Goal: Information Seeking & Learning: Learn about a topic

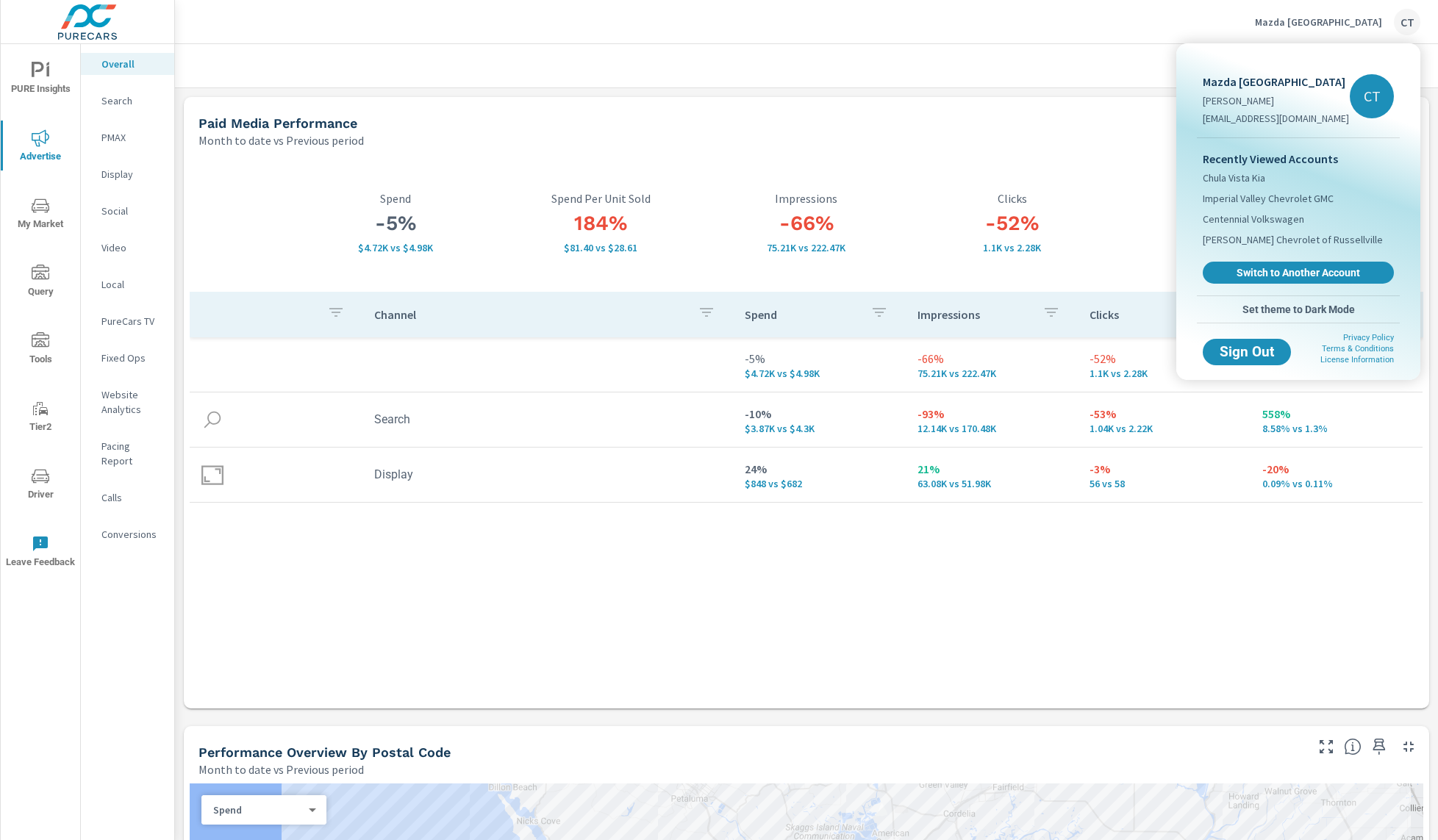
click at [962, 92] on div at bounding box center [719, 420] width 1438 height 840
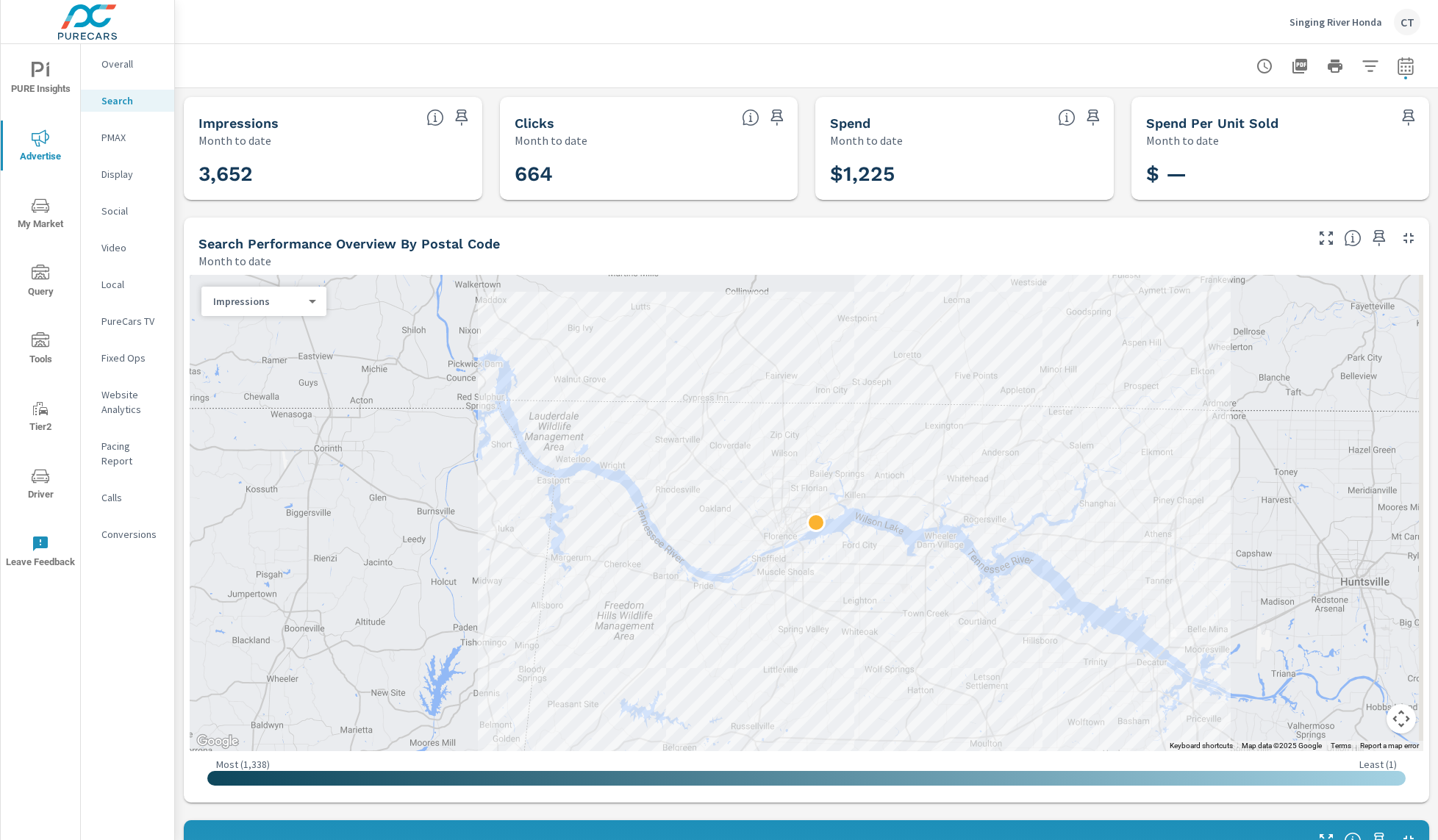
scroll to position [815, 0]
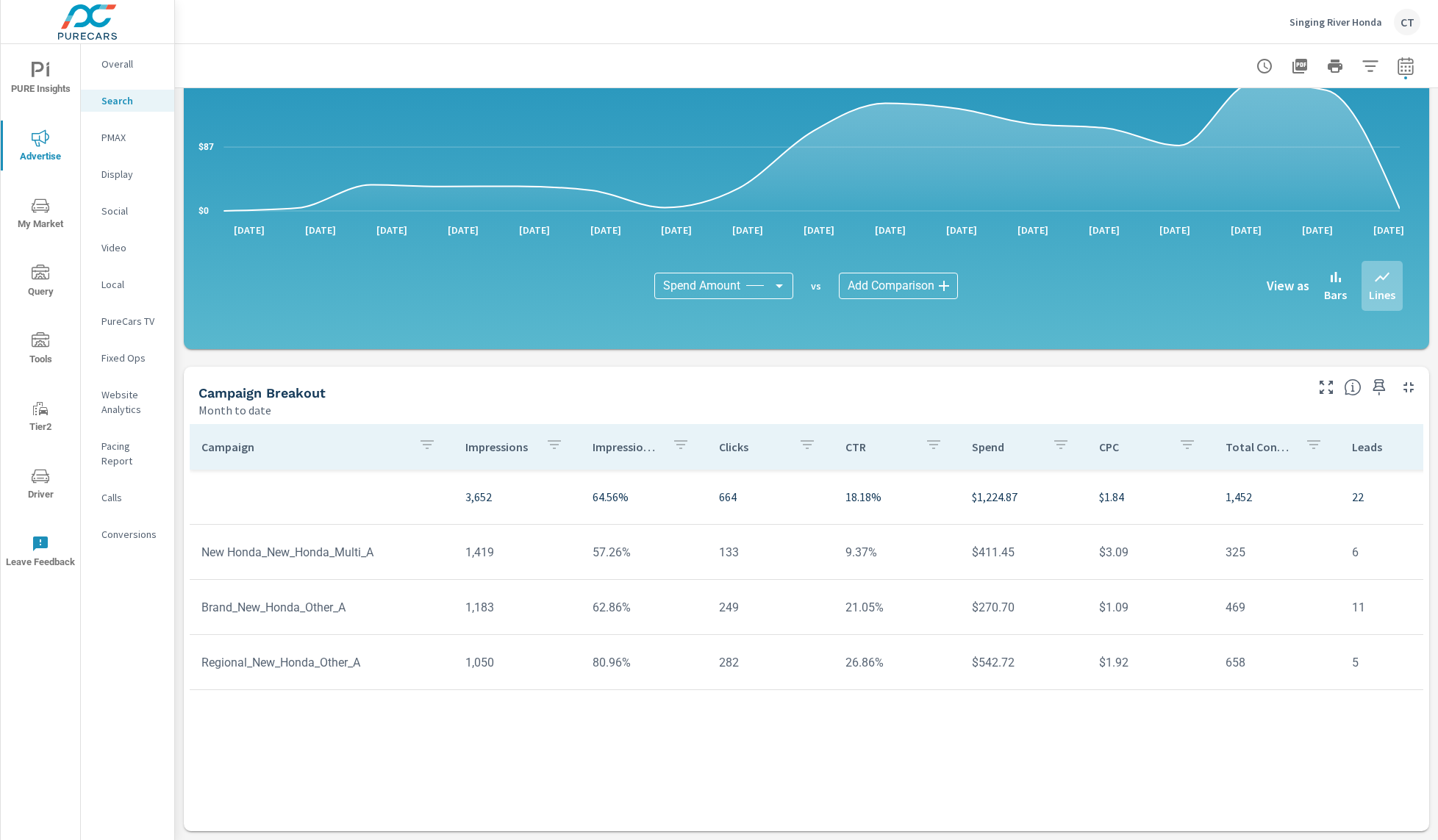
click at [1359, 37] on button "Singing River Honda CT" at bounding box center [1355, 21] width 143 height 43
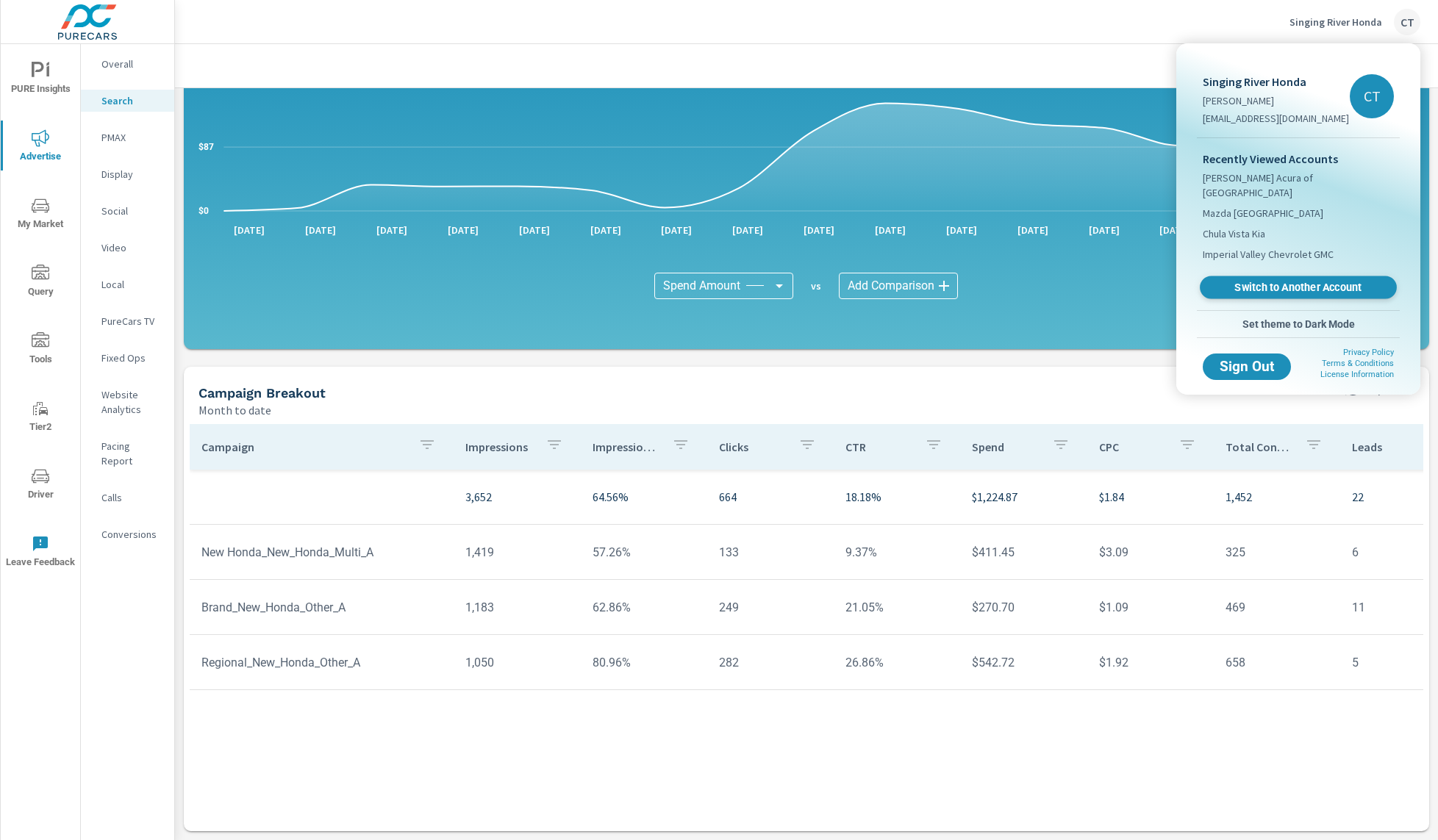
click at [1278, 281] on span "Switch to Another Account" at bounding box center [1298, 288] width 180 height 14
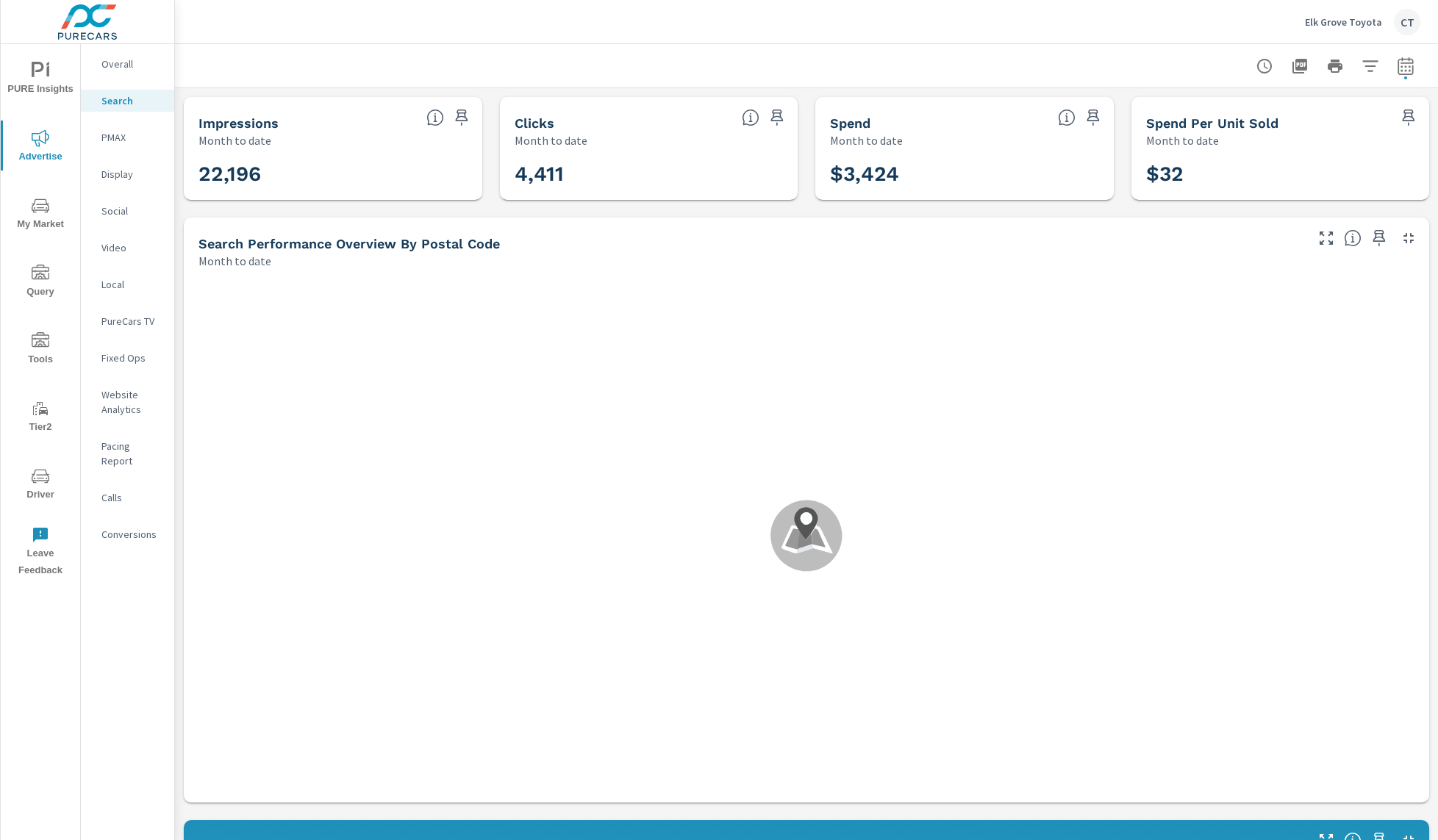
click at [29, 480] on span "Driver" at bounding box center [41, 485] width 71 height 36
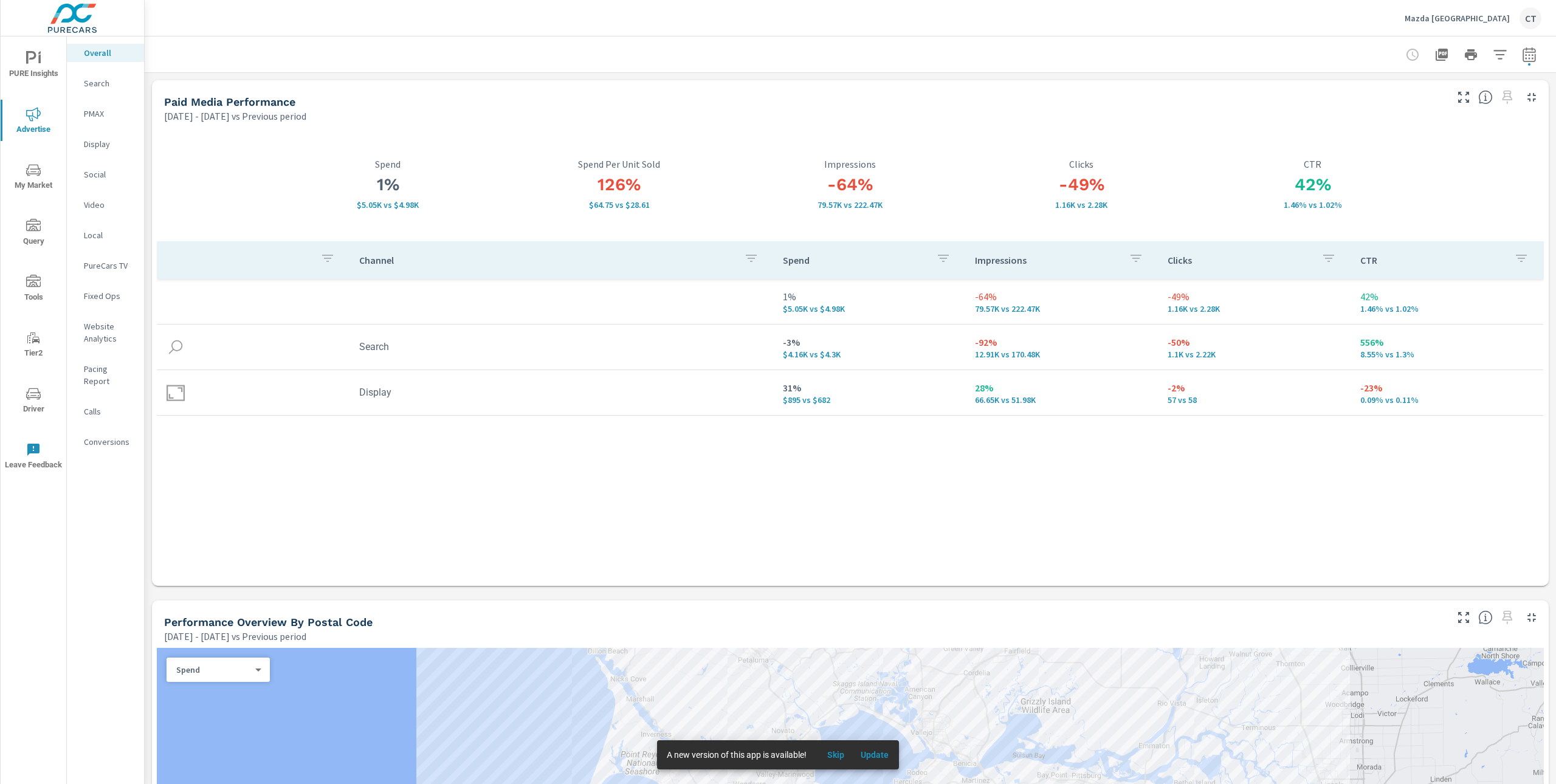
click at [99, 82] on p "Search" at bounding box center [109, 83] width 50 height 12
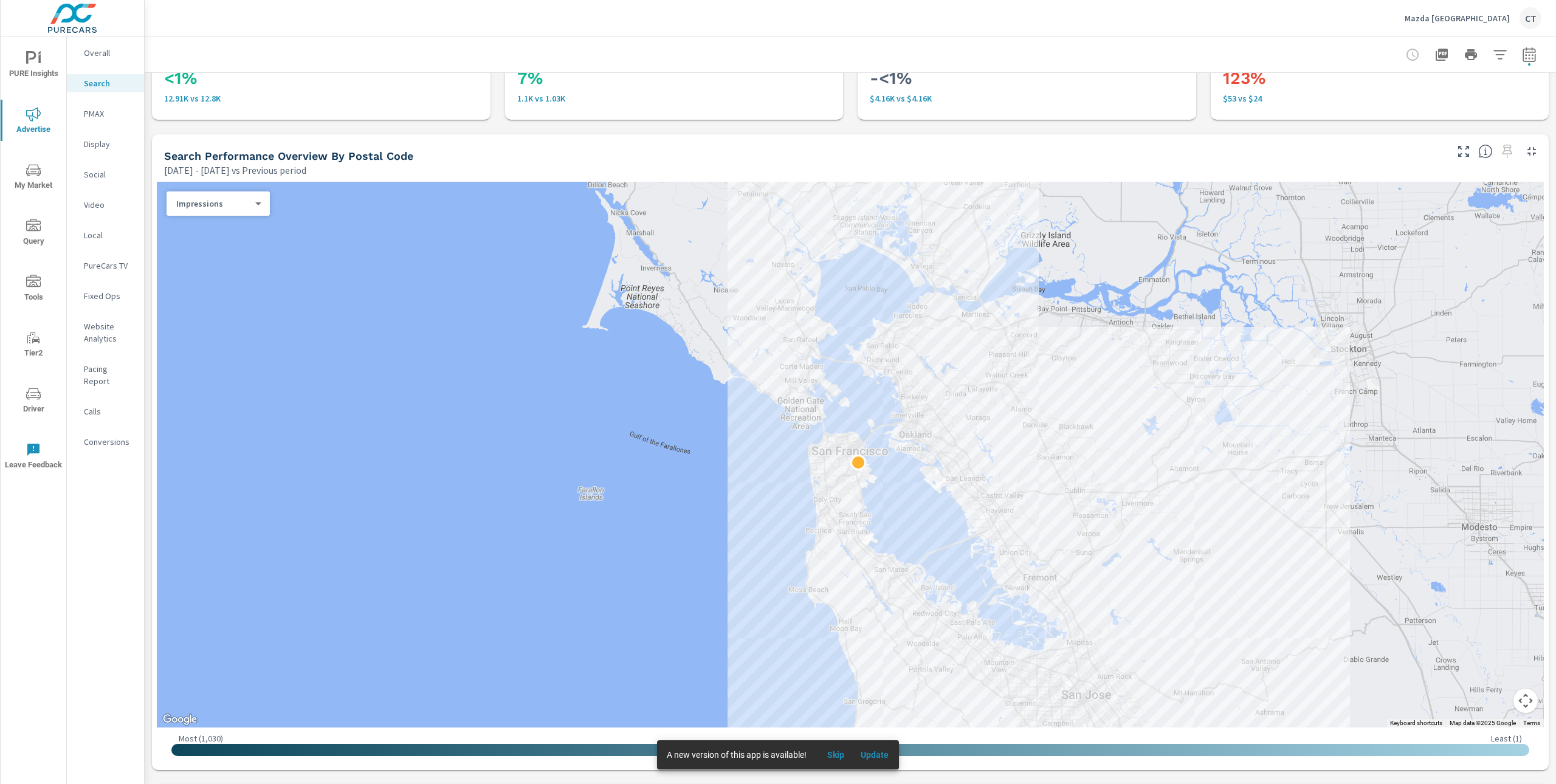
scroll to position [111, 0]
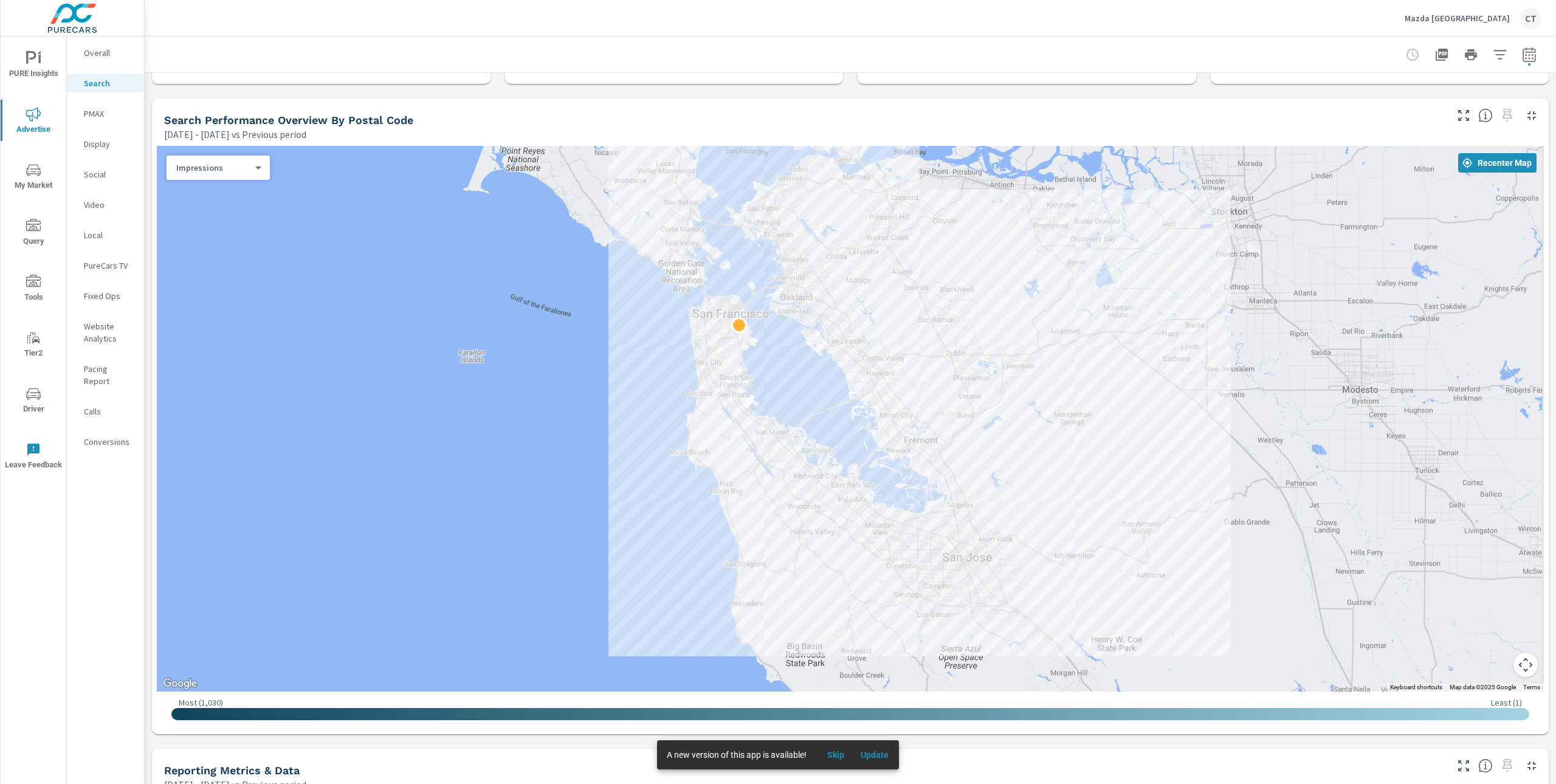
drag, startPoint x: 1143, startPoint y: 615, endPoint x: 1020, endPoint y: 516, distance: 157.9
click at [1020, 516] on div at bounding box center [1314, 645] width 1167 height 656
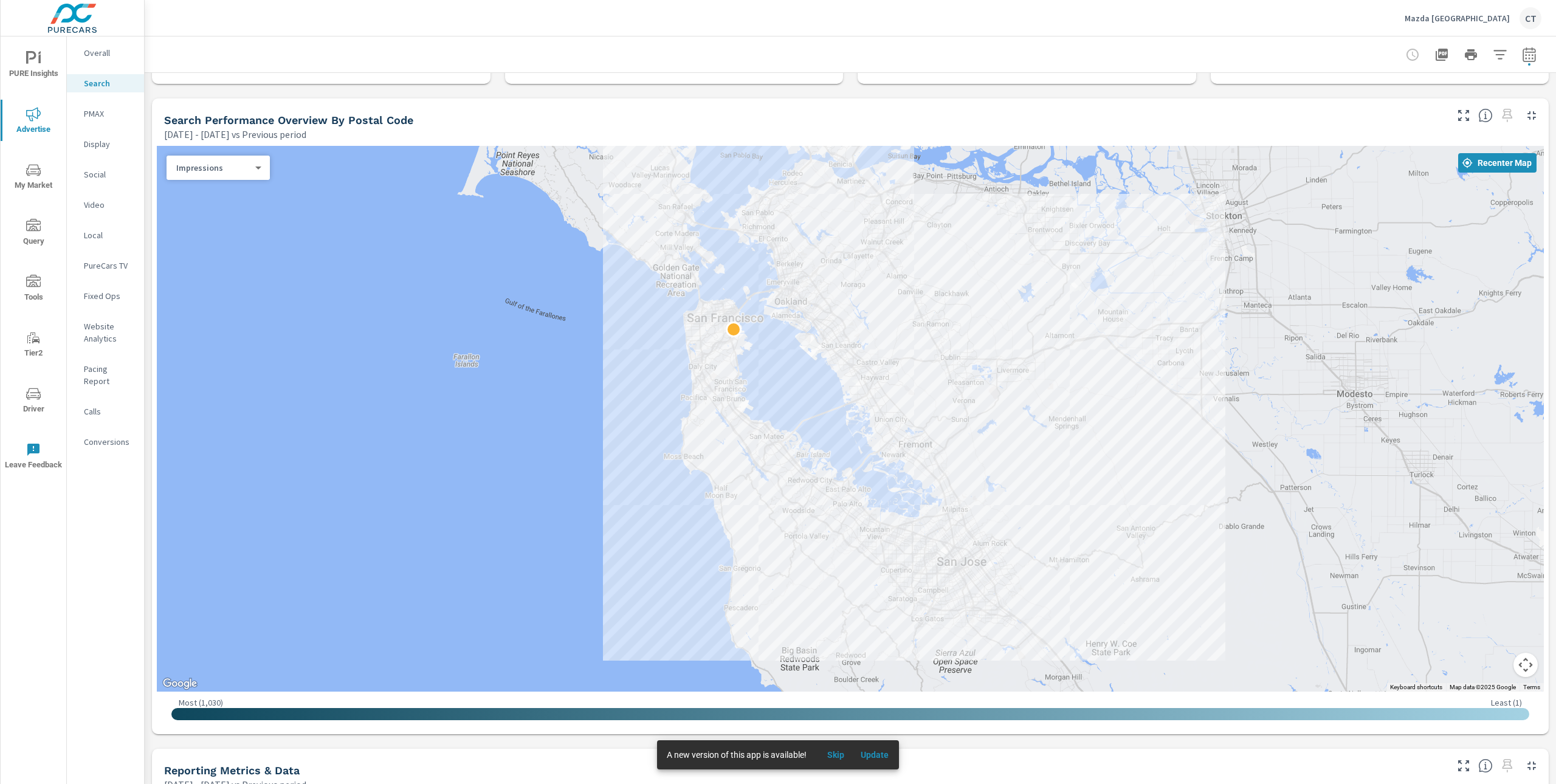
click at [1123, 46] on div at bounding box center [850, 54] width 1382 height 36
drag, startPoint x: 1514, startPoint y: 51, endPoint x: 1510, endPoint y: 56, distance: 6.4
click at [1522, 51] on icon "button" at bounding box center [1529, 55] width 15 height 15
select select "Previous period"
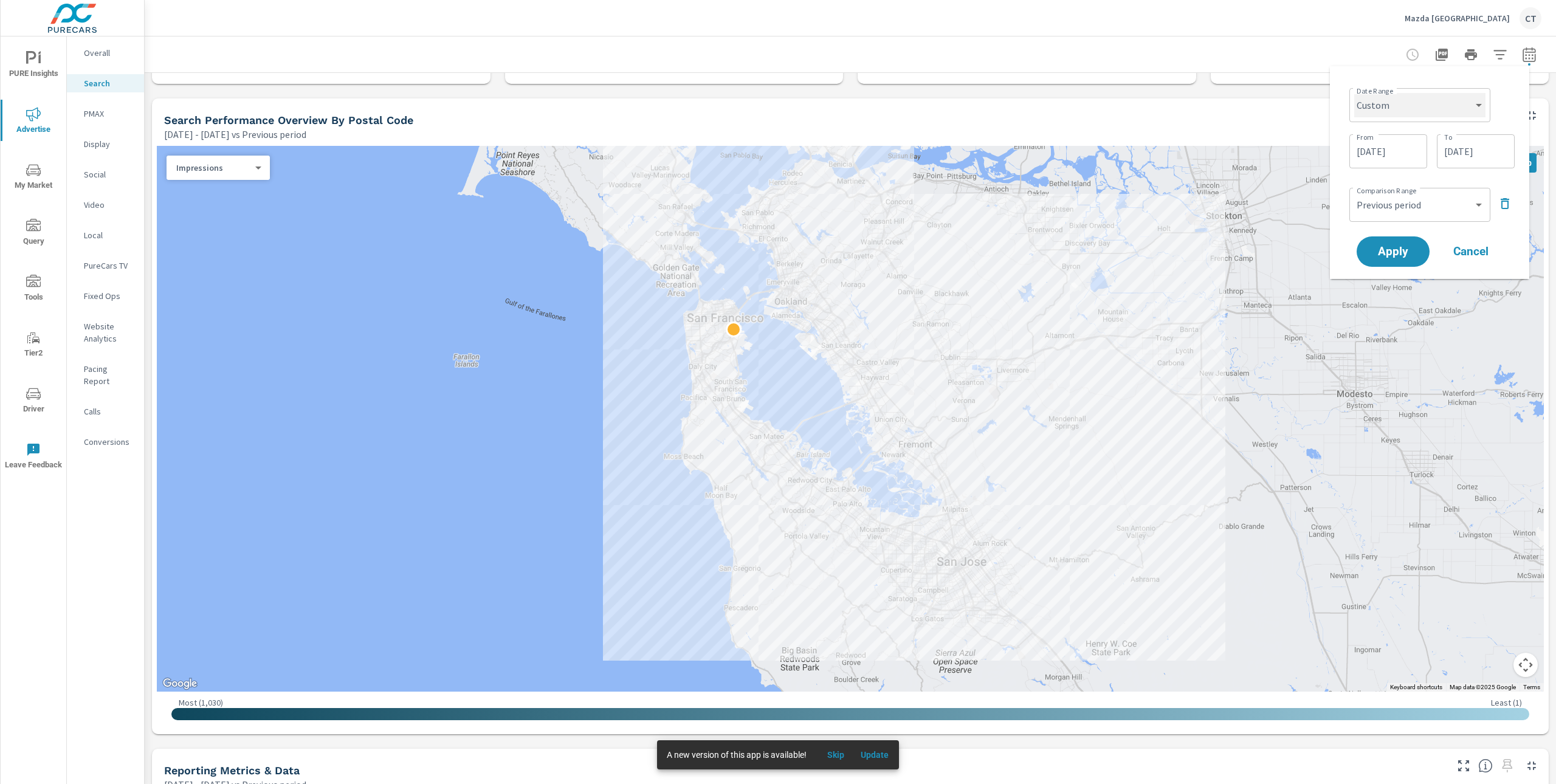
click at [1458, 106] on select "Custom [DATE] Last week Last 7 days Last 14 days Last 30 days Last 45 days Last…" at bounding box center [1420, 105] width 131 height 24
click at [1354, 93] on select "Custom [DATE] Last week Last 7 days Last 14 days Last 30 days Last 45 days Last…" at bounding box center [1420, 105] width 131 height 24
select select "Month to date"
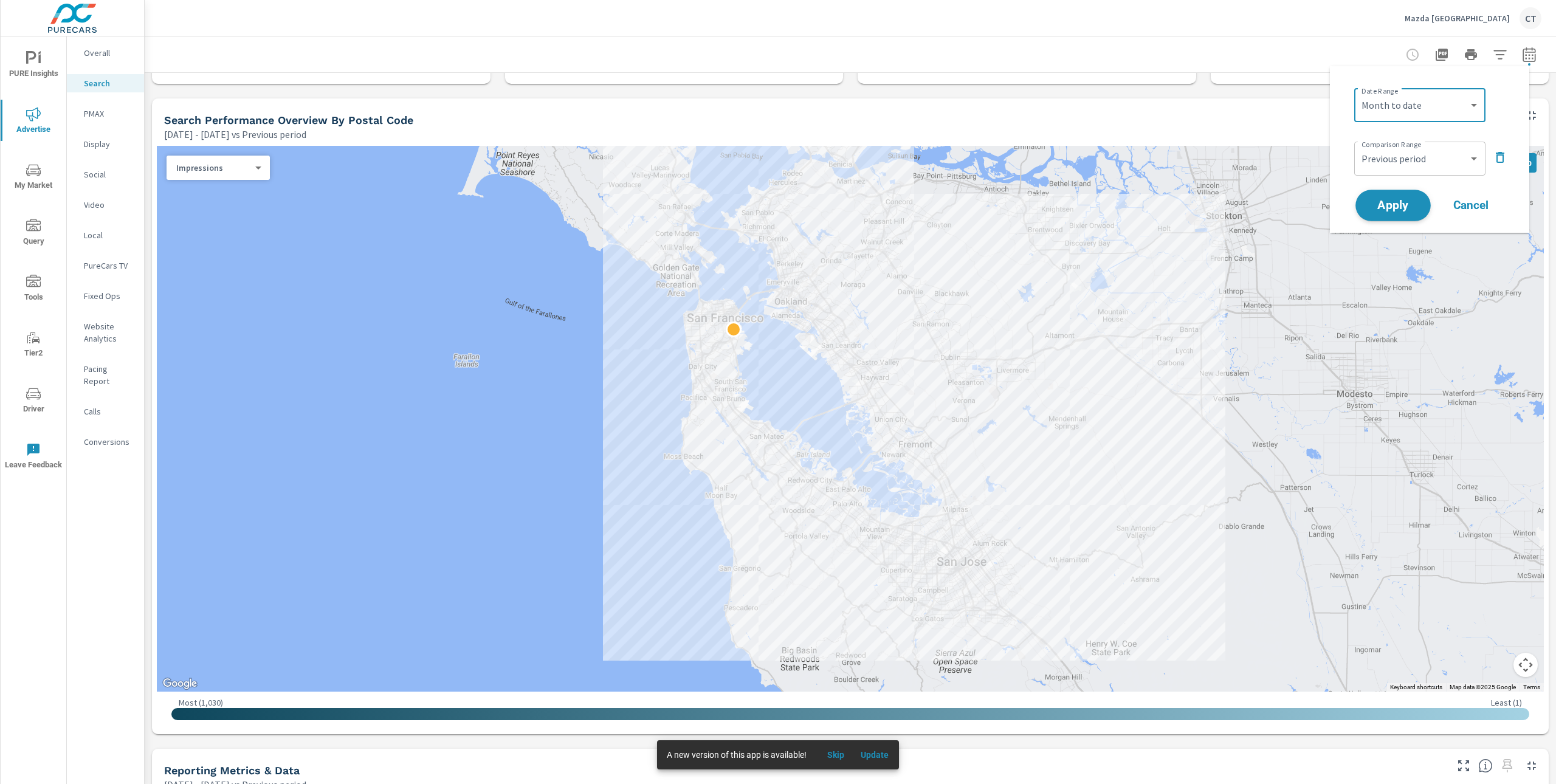
click at [1396, 210] on span "Apply" at bounding box center [1393, 205] width 50 height 12
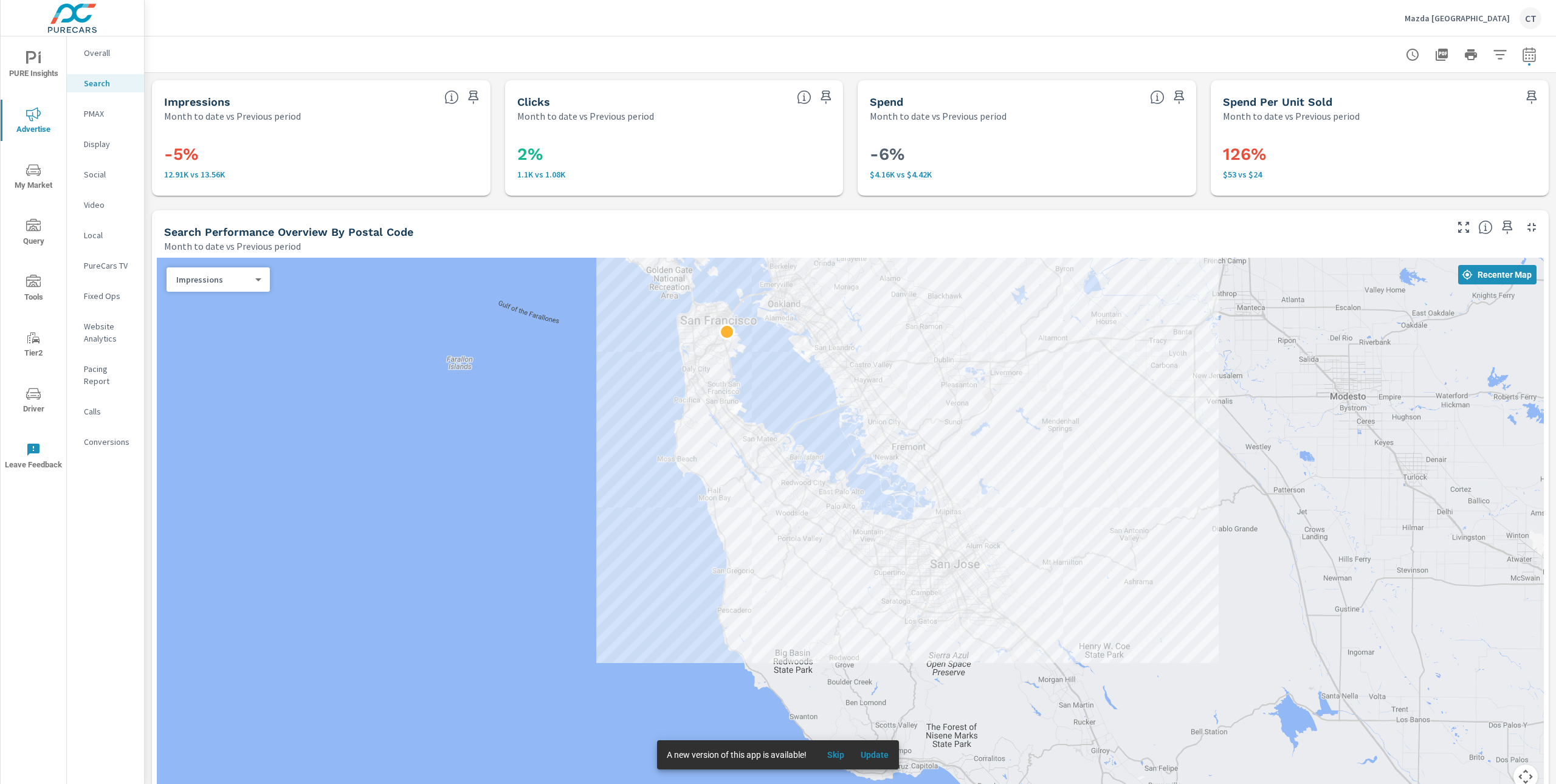
drag, startPoint x: 1264, startPoint y: 563, endPoint x: 1249, endPoint y: 453, distance: 111.0
click at [1249, 453] on div at bounding box center [1426, 749] width 1167 height 656
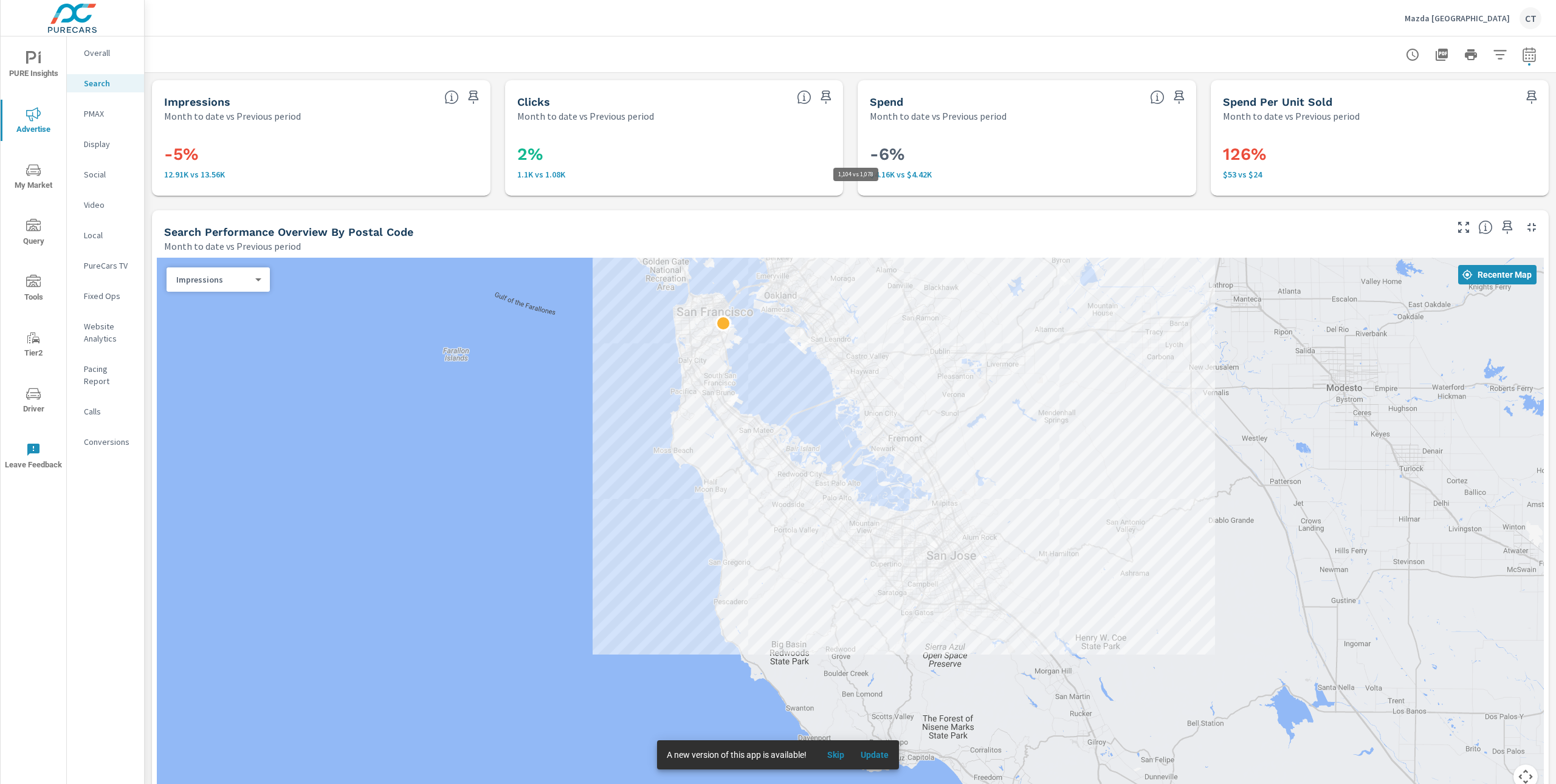
click at [749, 178] on p "1.1K vs 1.08K" at bounding box center [674, 174] width 314 height 9
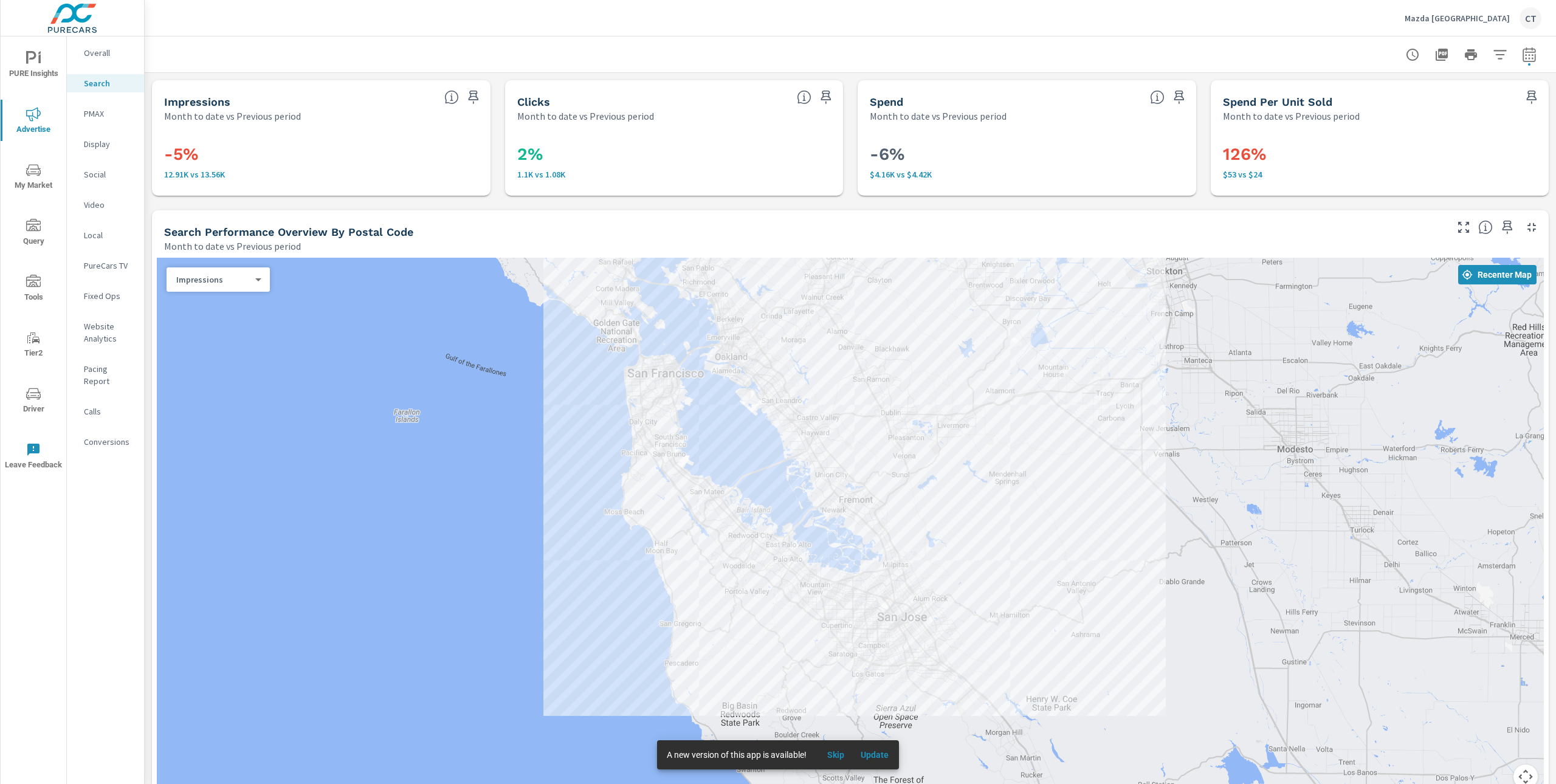
drag, startPoint x: 1333, startPoint y: 466, endPoint x: 1283, endPoint y: 530, distance: 81.2
click at [1283, 530] on div at bounding box center [850, 530] width 1387 height 546
click at [247, 289] on div "Impressions 0 ​" at bounding box center [218, 279] width 103 height 24
click at [250, 283] on body "PURE Insights Advertise My Market Query Tools Tier2 Driver Leave Feedback Overa…" at bounding box center [778, 392] width 1556 height 784
click at [210, 313] on li "Spend" at bounding box center [213, 318] width 93 height 20
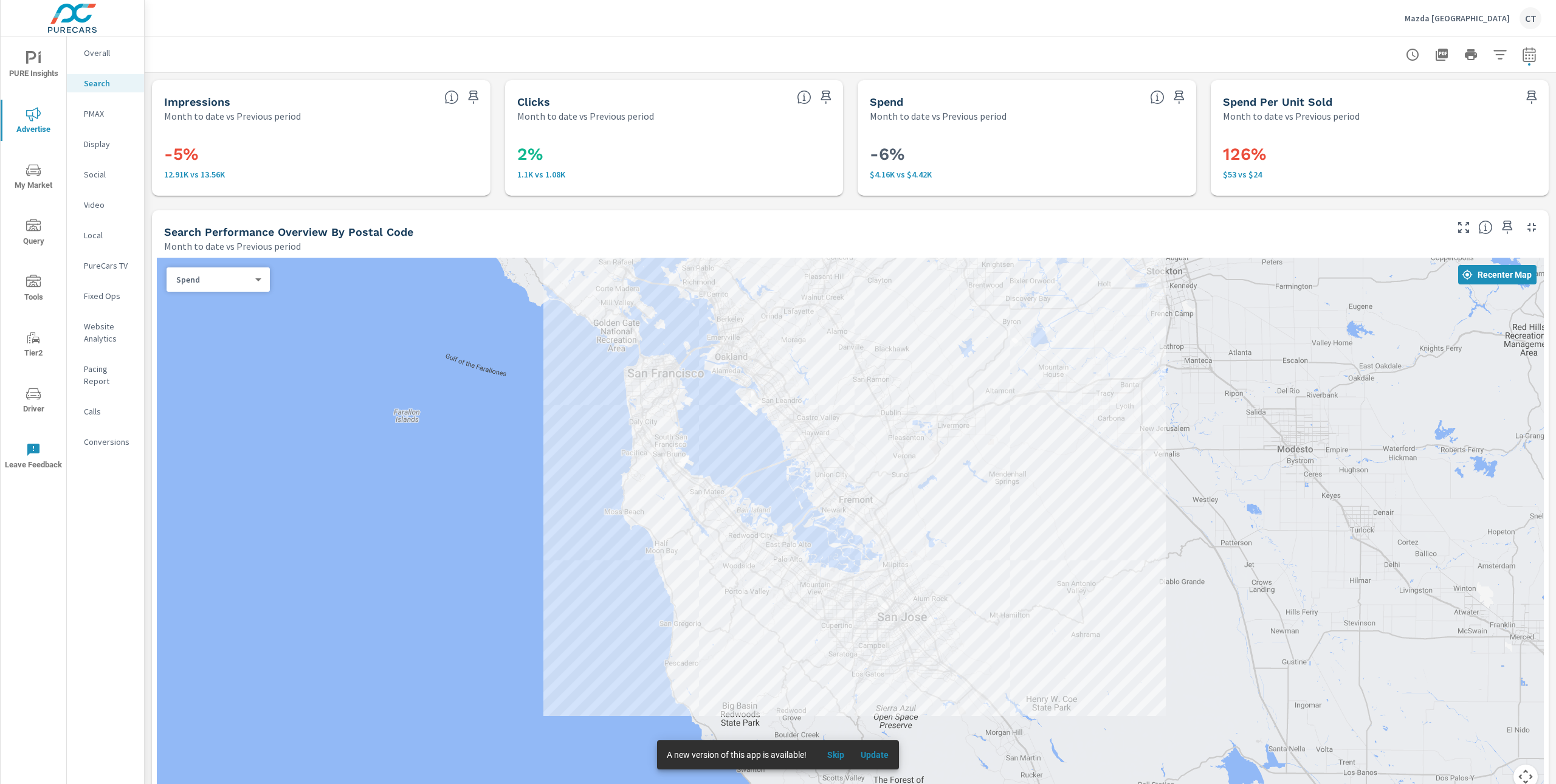
click at [449, 211] on div "Search Performance Overview By Postal Code Month to date vs Previous period" at bounding box center [799, 232] width 1297 height 43
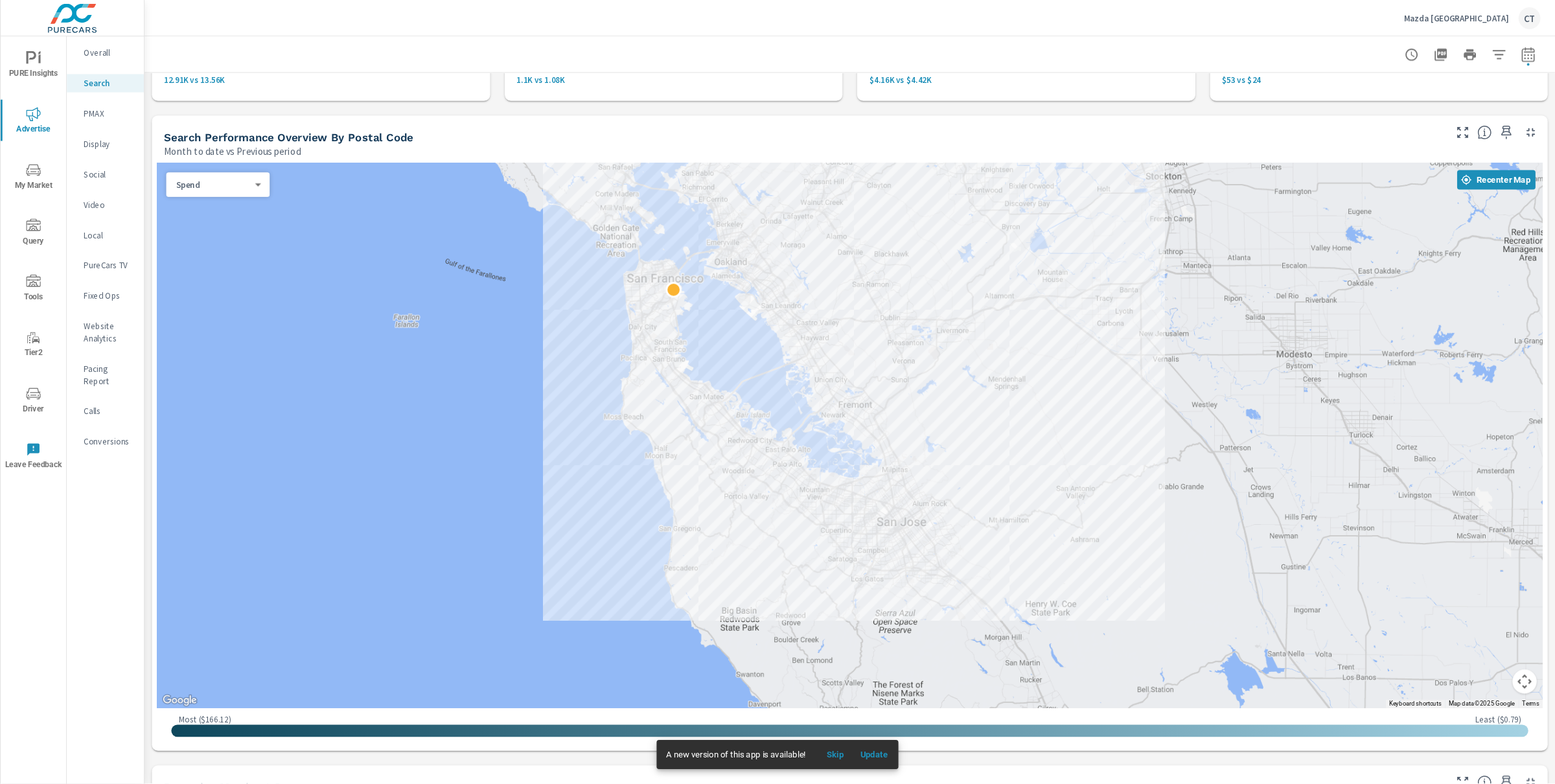
scroll to position [103, 0]
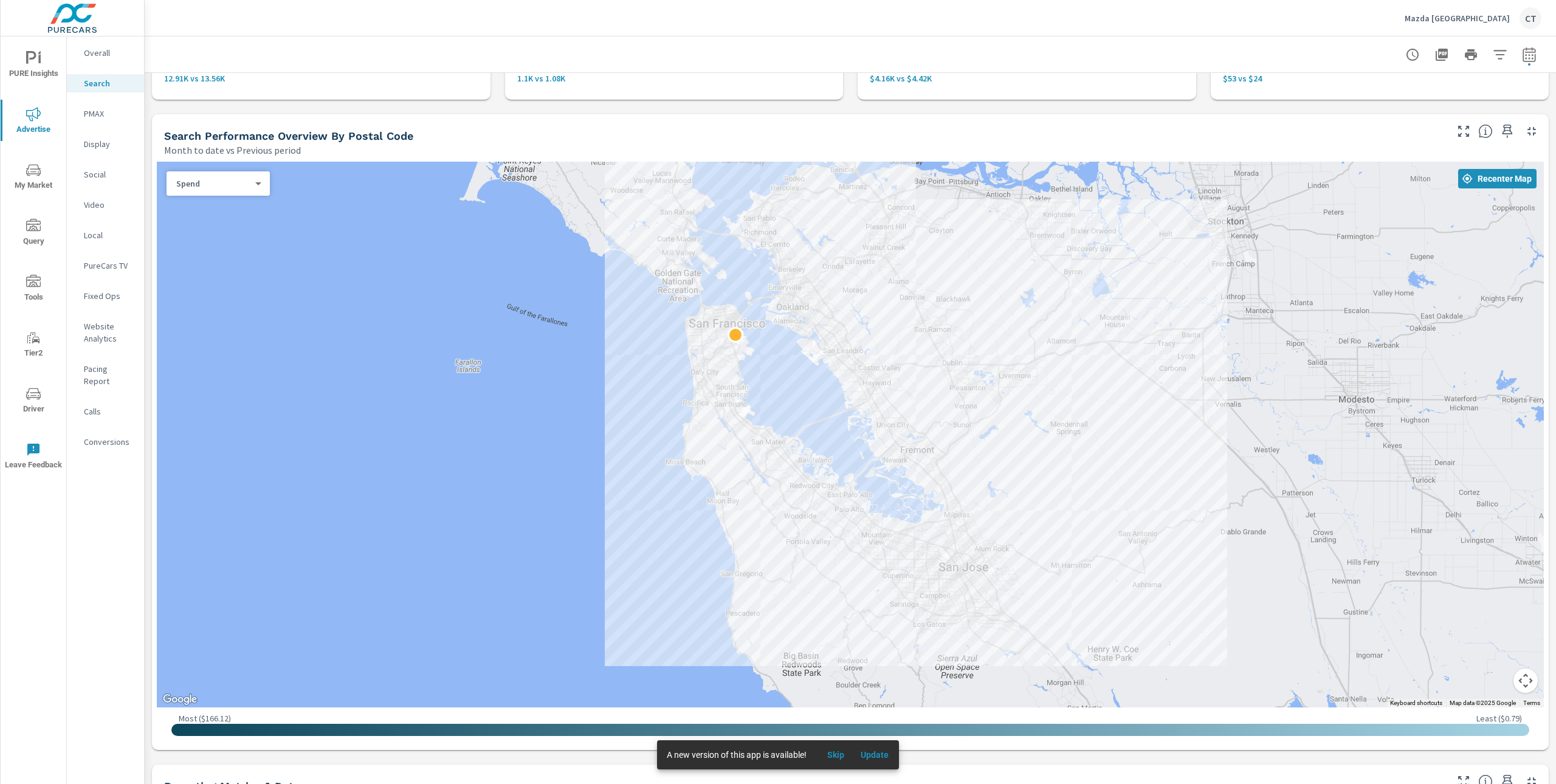
drag, startPoint x: 1141, startPoint y: 298, endPoint x: 1195, endPoint y: 338, distance: 67.2
click at [1195, 338] on div at bounding box center [850, 434] width 1387 height 546
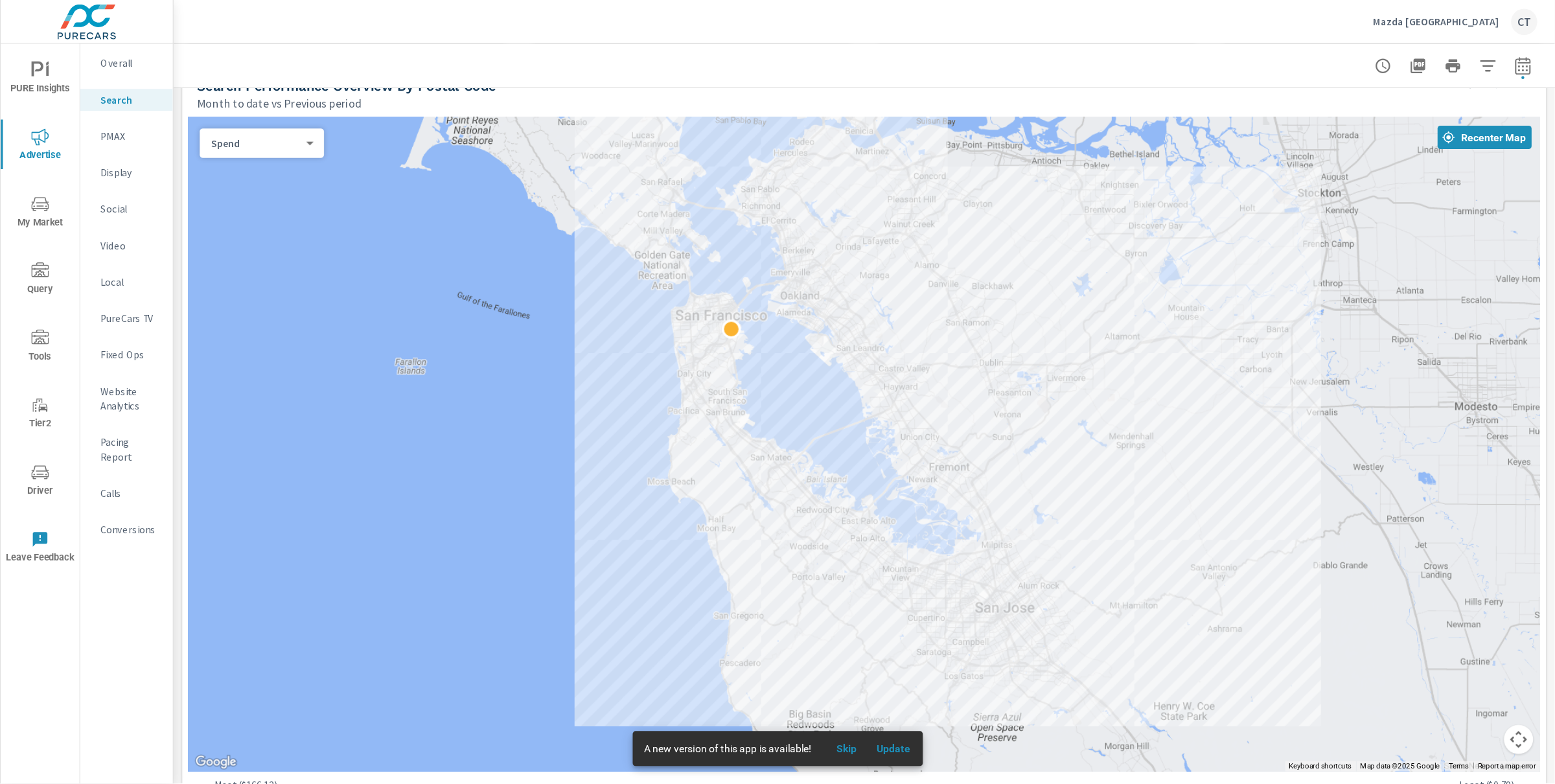
scroll to position [171, 0]
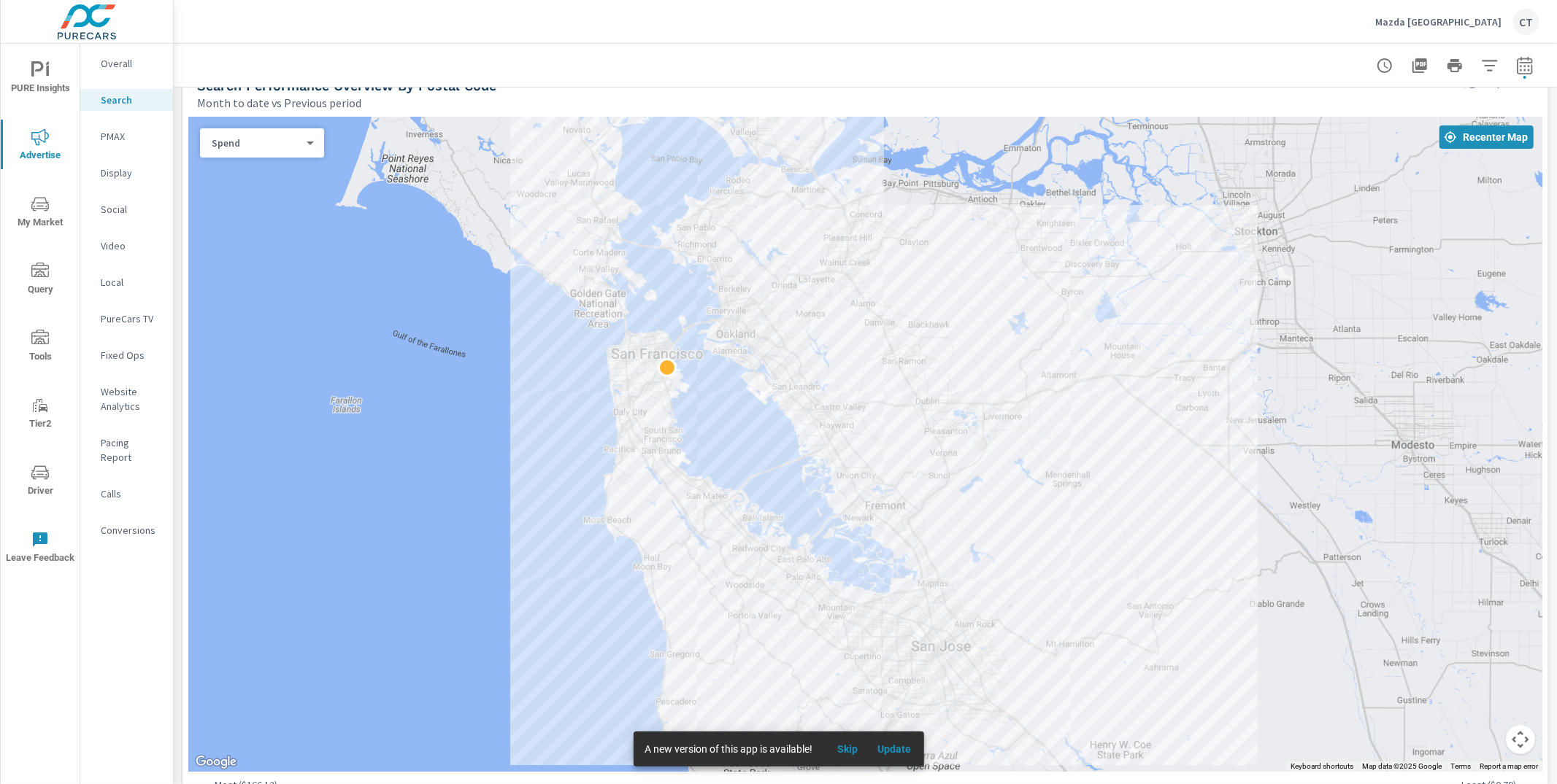
drag, startPoint x: 1317, startPoint y: 379, endPoint x: 1254, endPoint y: 420, distance: 75.2
click at [1253, 420] on div at bounding box center [865, 444] width 1354 height 655
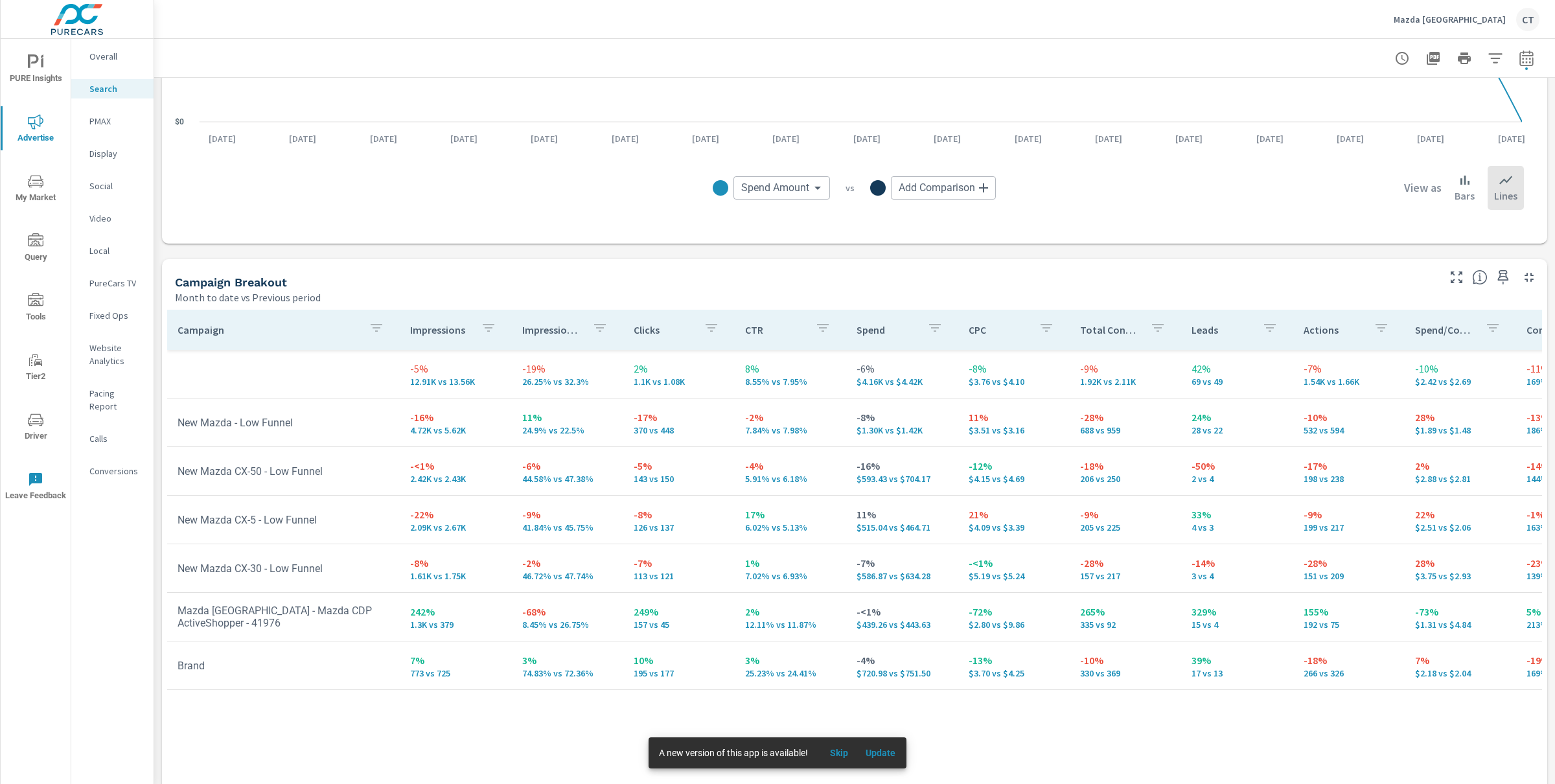
scroll to position [1096, 0]
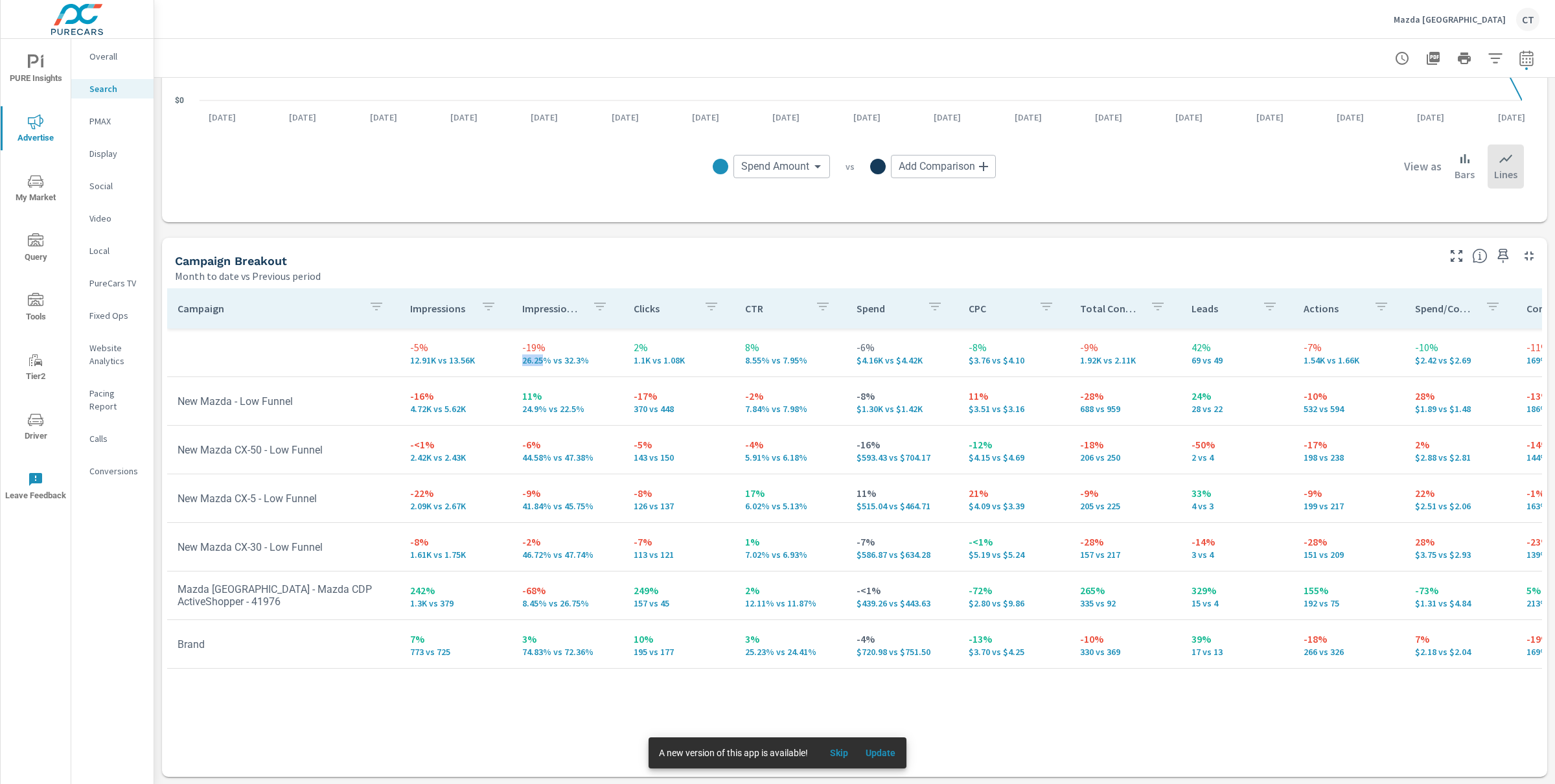
drag, startPoint x: 517, startPoint y: 359, endPoint x: 542, endPoint y: 358, distance: 25.0
click at [542, 358] on p "26.25% vs 32.3%" at bounding box center [567, 360] width 91 height 10
drag, startPoint x: 595, startPoint y: 650, endPoint x: 512, endPoint y: 650, distance: 83.0
click at [512, 650] on td "3% 74.83% vs 72.36%" at bounding box center [567, 644] width 111 height 47
drag, startPoint x: 606, startPoint y: 604, endPoint x: 510, endPoint y: 605, distance: 96.0
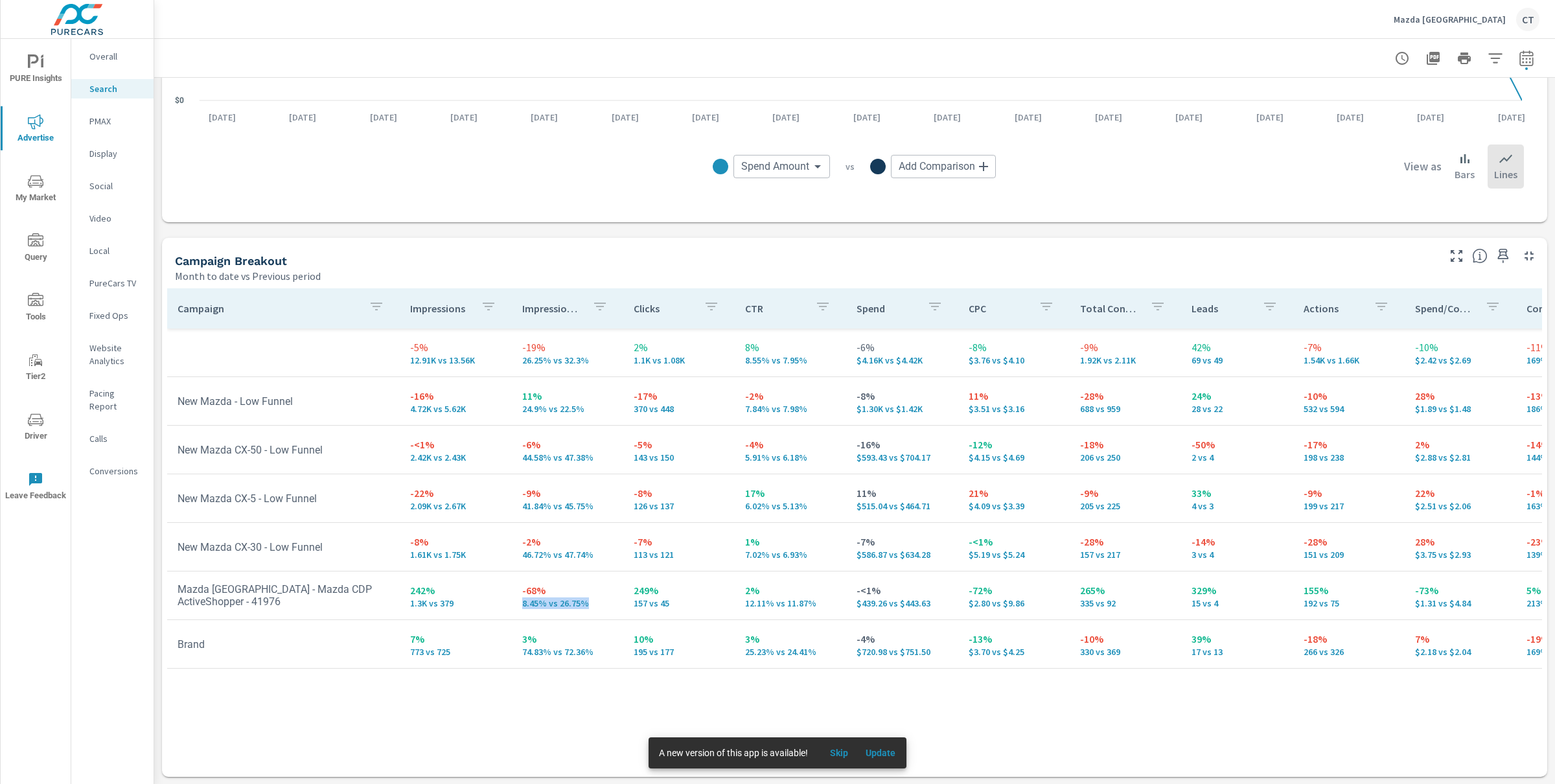
click at [512, 605] on td "-68% 8.45% vs 26.75%" at bounding box center [567, 595] width 111 height 47
click at [865, 599] on p "$439.26 vs $443.63" at bounding box center [901, 603] width 91 height 10
drag, startPoint x: 458, startPoint y: 605, endPoint x: 438, endPoint y: 605, distance: 20.0
click at [438, 605] on p "1.3K vs 379" at bounding box center [455, 603] width 91 height 10
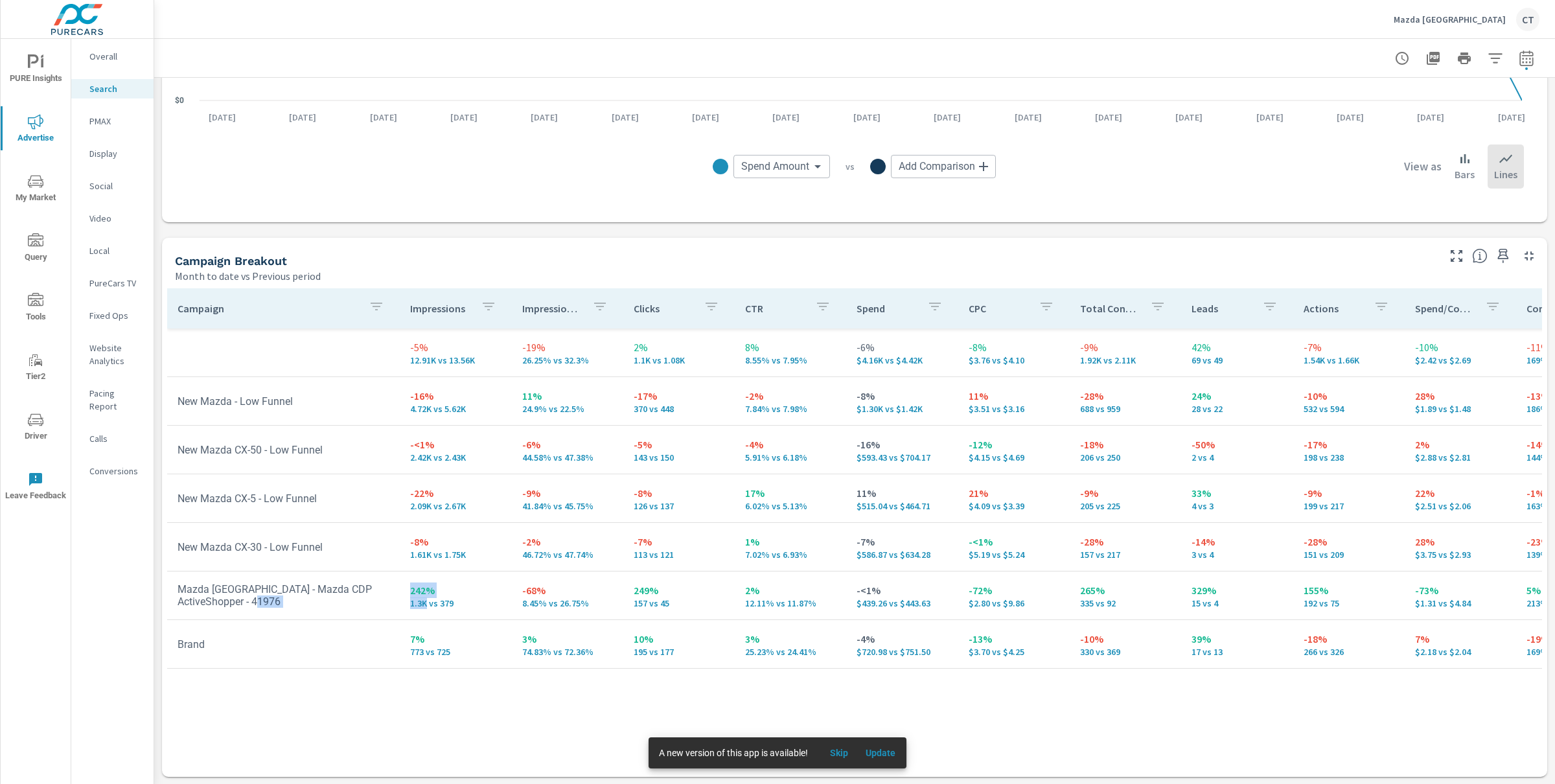
drag, startPoint x: 426, startPoint y: 605, endPoint x: 394, endPoint y: 605, distance: 32.0
click at [394, 605] on tr "Mazda San Francisco - Mazda CDP ActiveShopper - 41976 242% 1.3K vs 379 -68% 8.4…" at bounding box center [1009, 595] width 1684 height 49
click at [486, 587] on p "242%" at bounding box center [455, 591] width 91 height 16
drag, startPoint x: 587, startPoint y: 555, endPoint x: 509, endPoint y: 559, distance: 78.1
click at [512, 559] on td "-2% 46.72% vs 47.74%" at bounding box center [567, 547] width 111 height 47
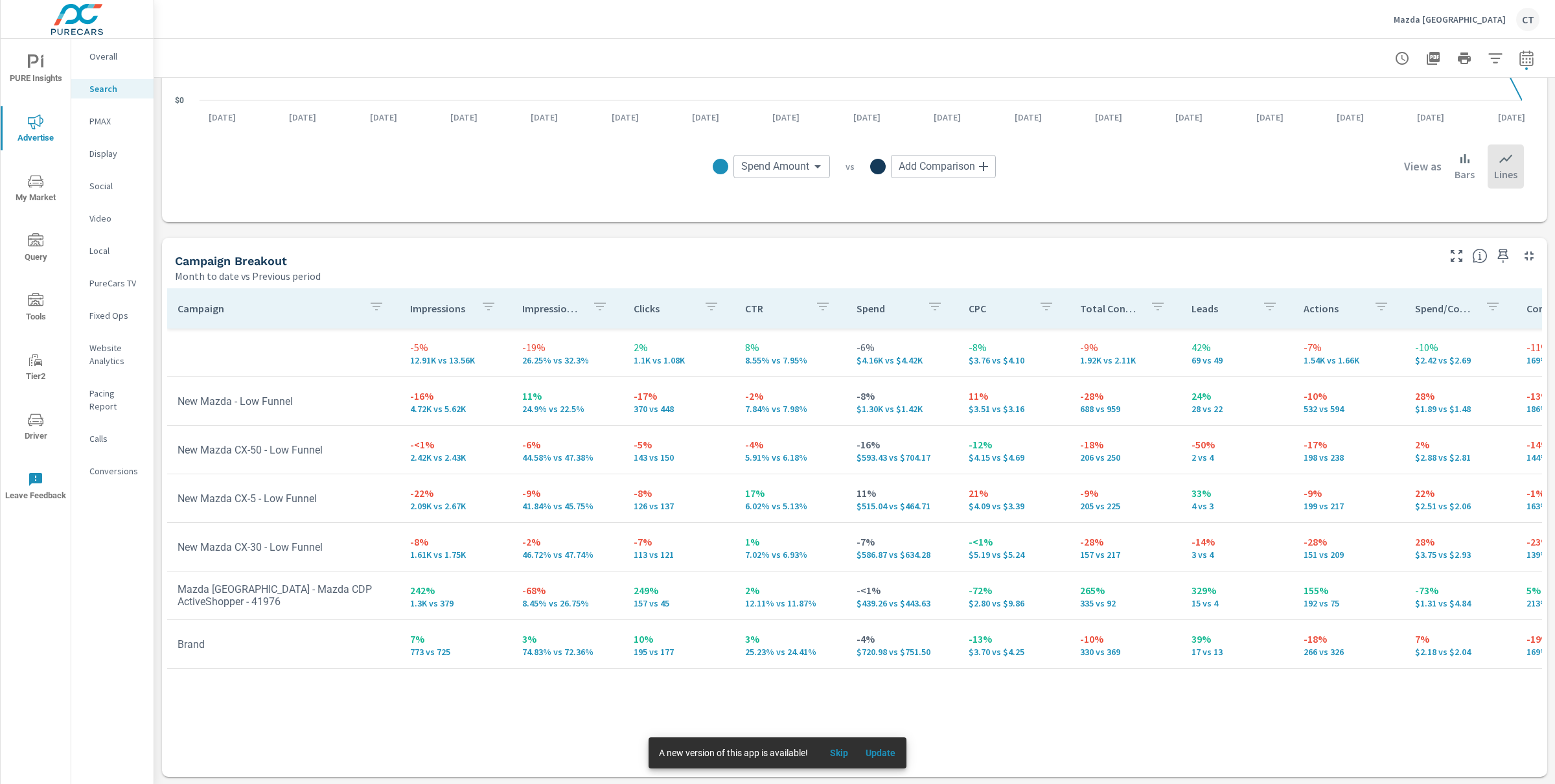
click at [584, 511] on td "-9% 41.84% vs 45.75%" at bounding box center [567, 498] width 111 height 47
drag, startPoint x: 171, startPoint y: 589, endPoint x: 306, endPoint y: 606, distance: 136.1
click at [306, 606] on td "Mazda San Francisco - Mazda CDP ActiveShopper - 41976" at bounding box center [283, 595] width 232 height 45
click at [1521, 56] on icon "button" at bounding box center [1527, 58] width 16 height 16
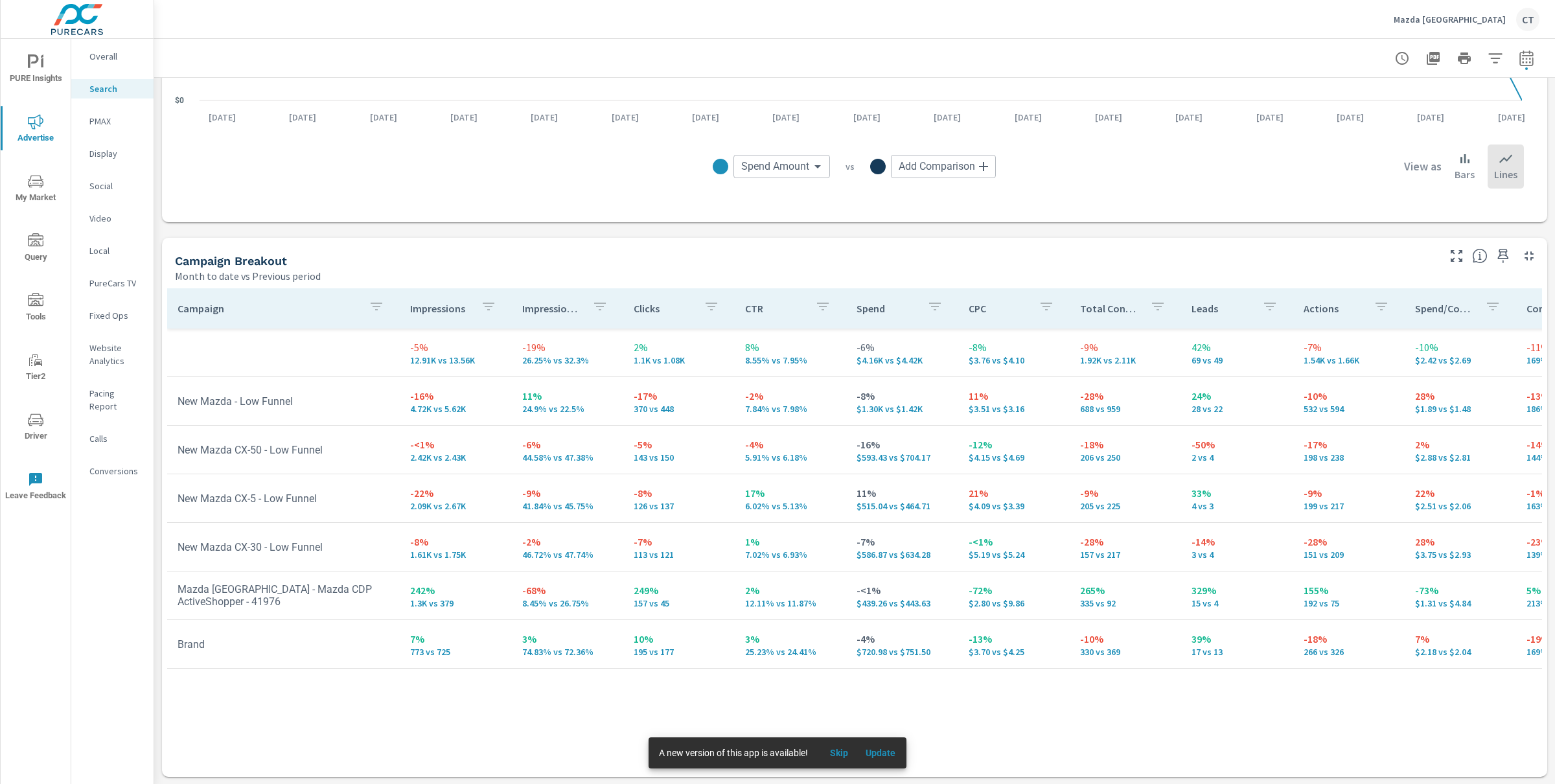
select select "Month to date"
select select "Previous period"
click at [1431, 111] on select "Custom Yesterday Last week Last 7 days Last 14 days Last 30 days Last 45 days L…" at bounding box center [1410, 112] width 130 height 26
click at [1346, 99] on select "Custom Yesterday Last week Last 7 days Last 14 days Last 30 days Last 45 days L…" at bounding box center [1410, 112] width 130 height 26
select select "Last month"
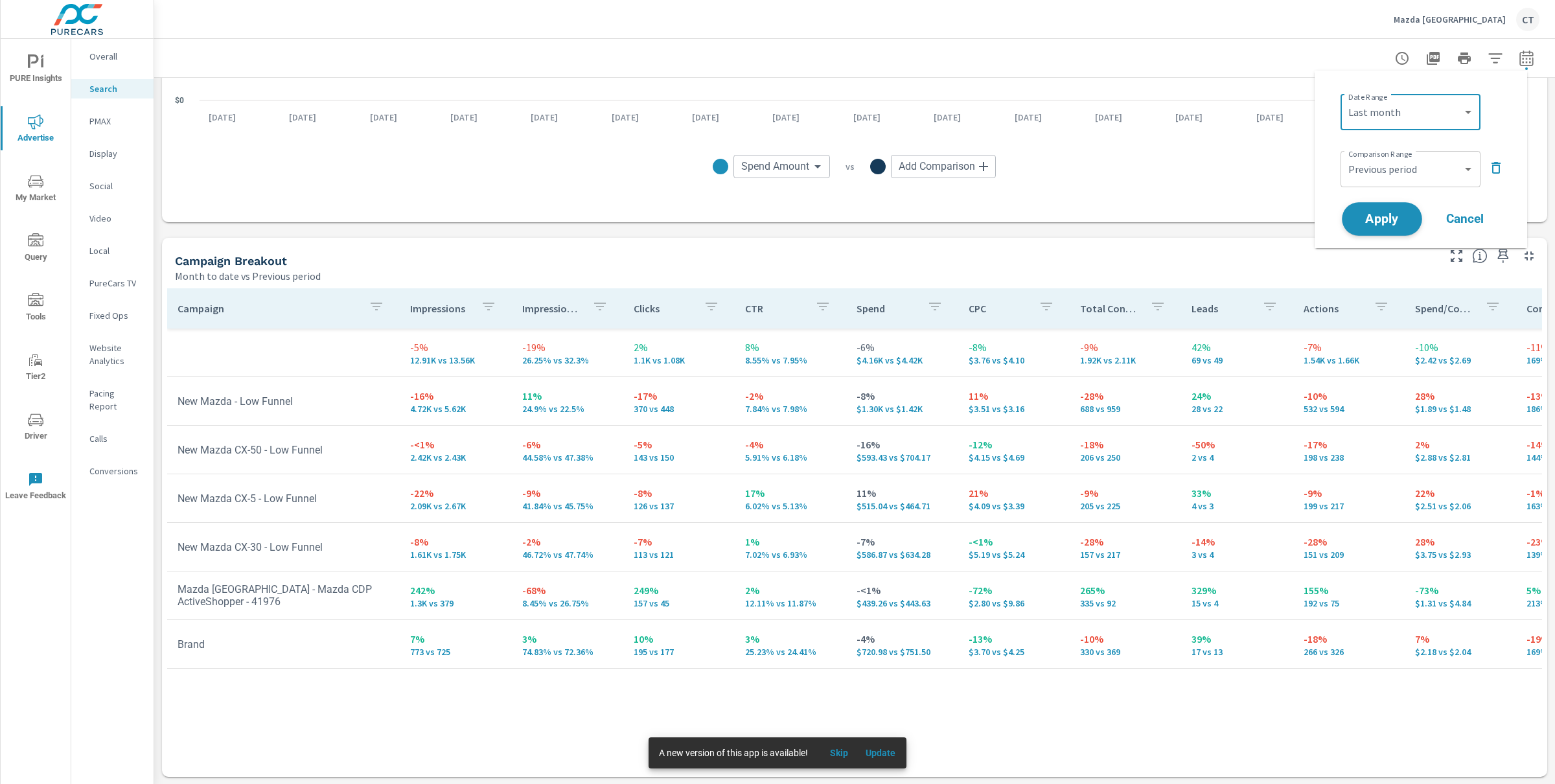
click at [1400, 208] on button "Apply" at bounding box center [1382, 218] width 80 height 33
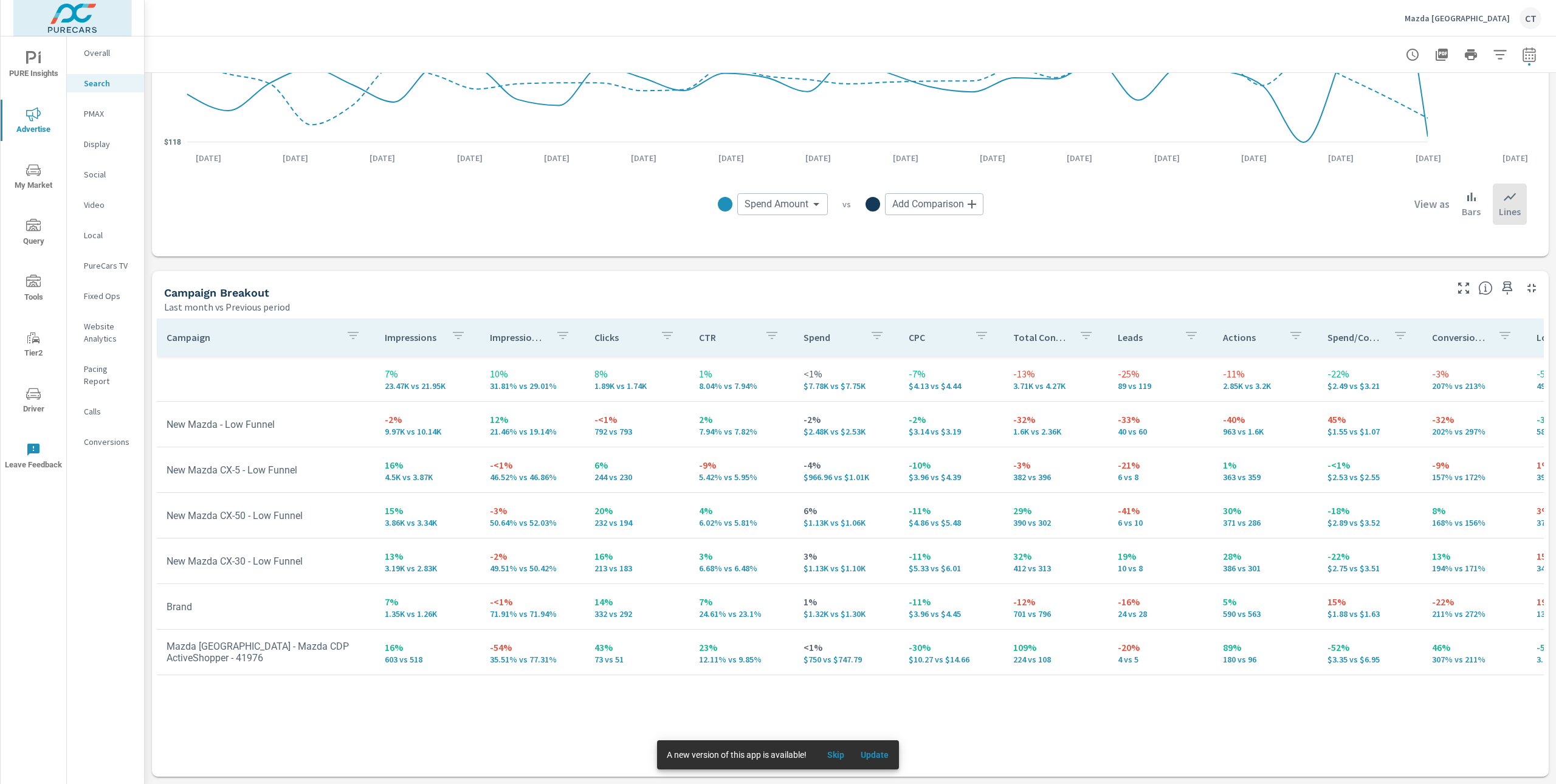
scroll to position [979, 0]
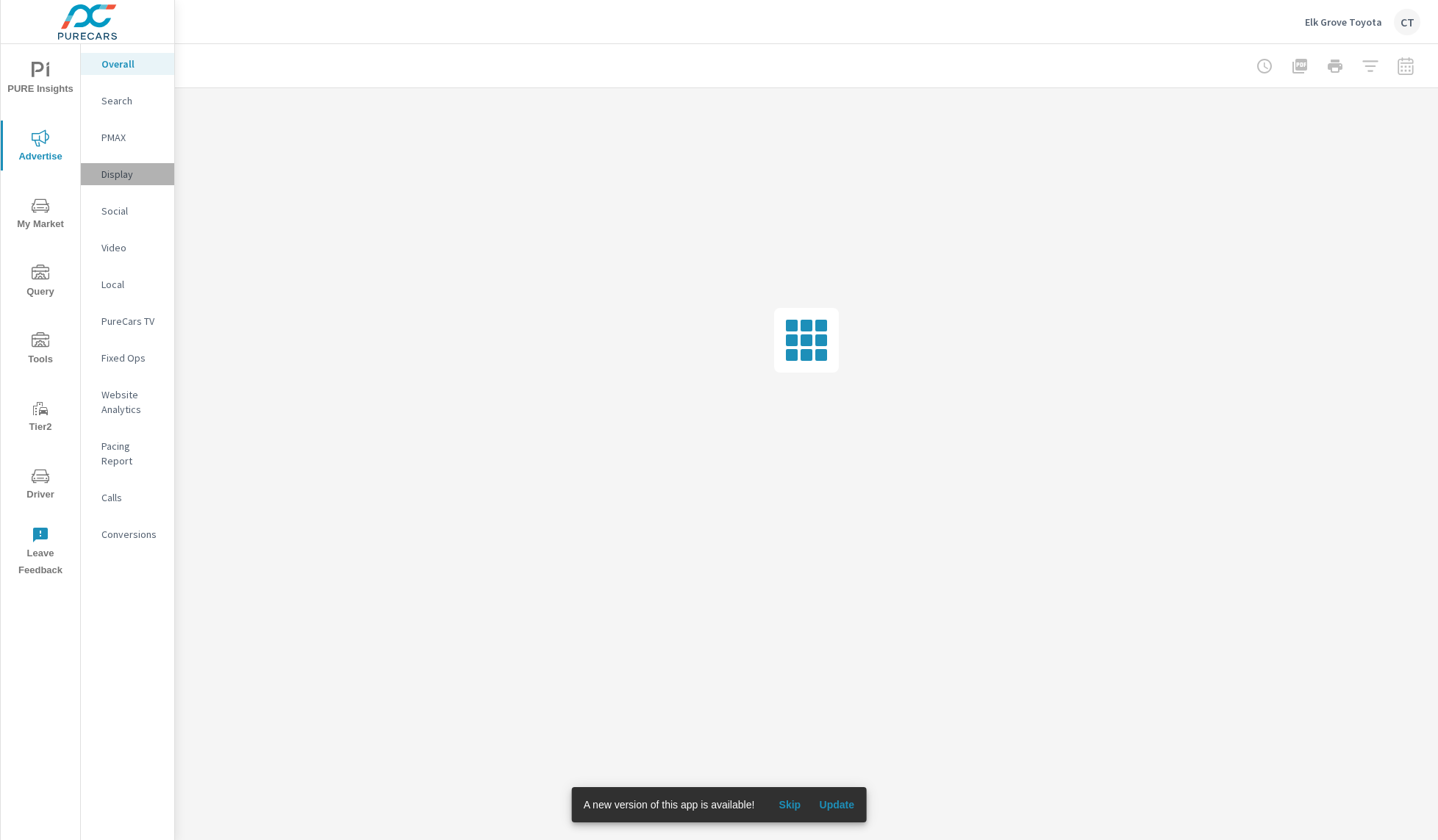
click at [131, 182] on div "Display" at bounding box center [128, 174] width 93 height 22
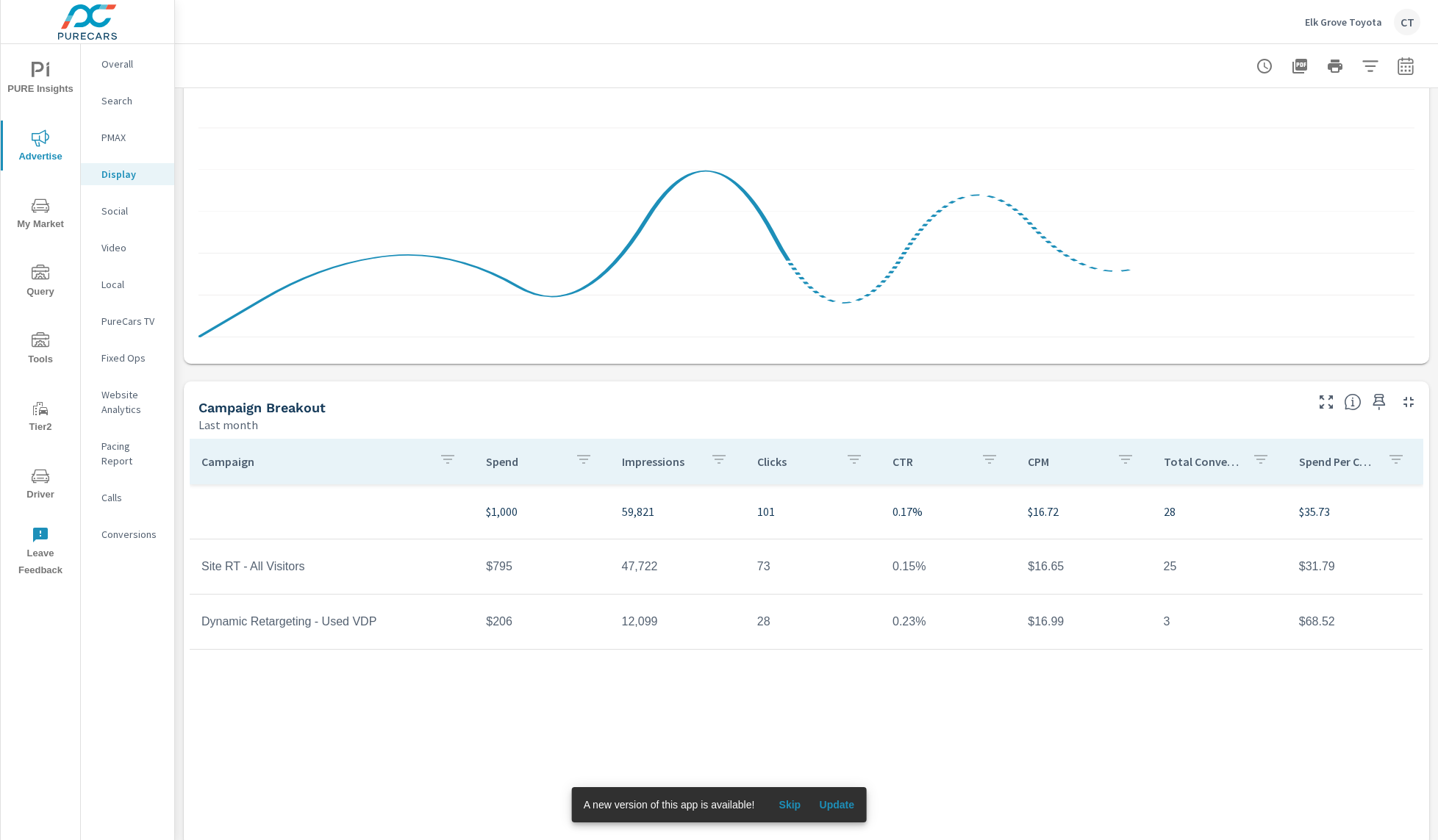
scroll to position [212, 0]
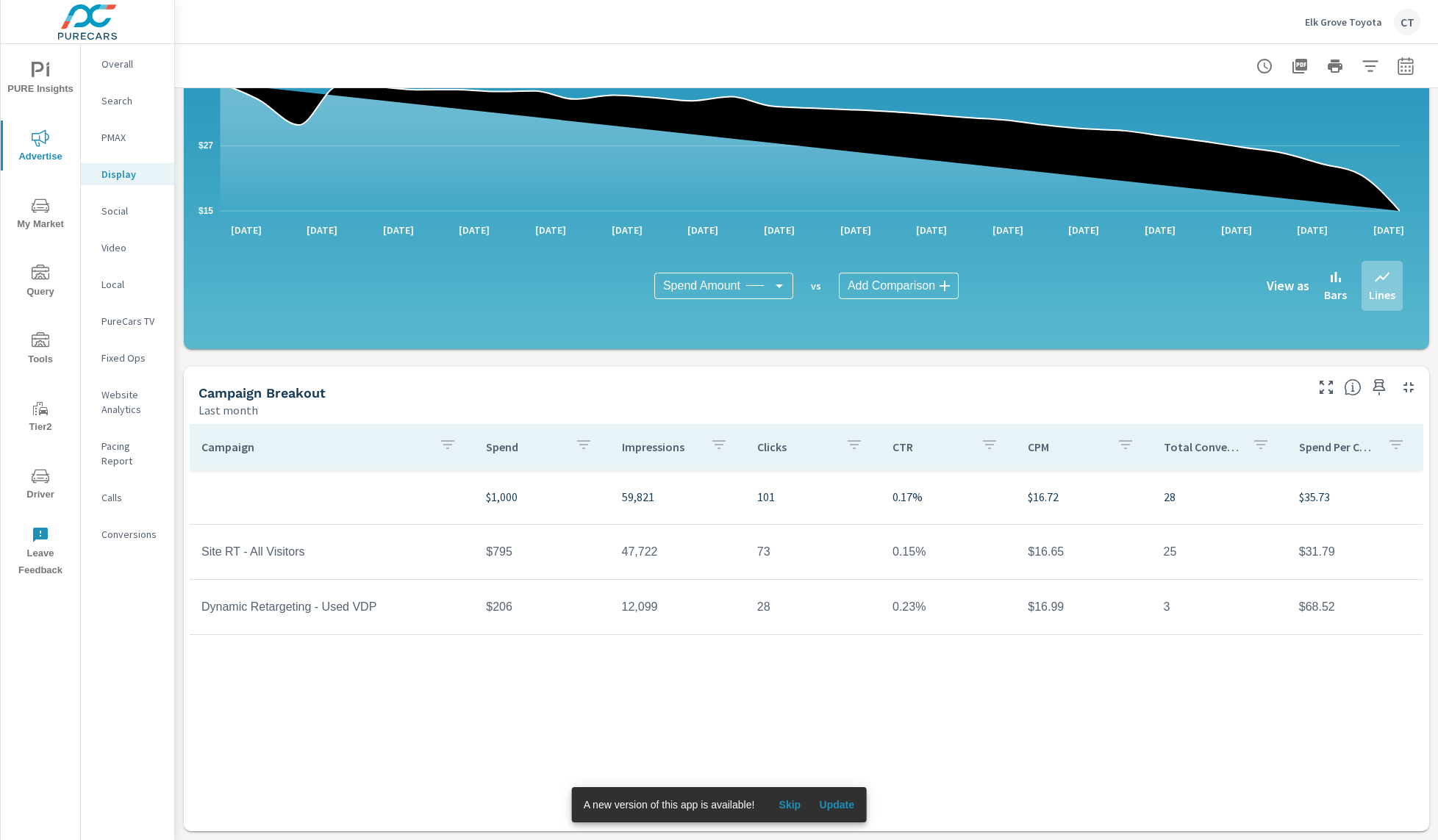
click at [47, 494] on span "Driver" at bounding box center [41, 485] width 71 height 36
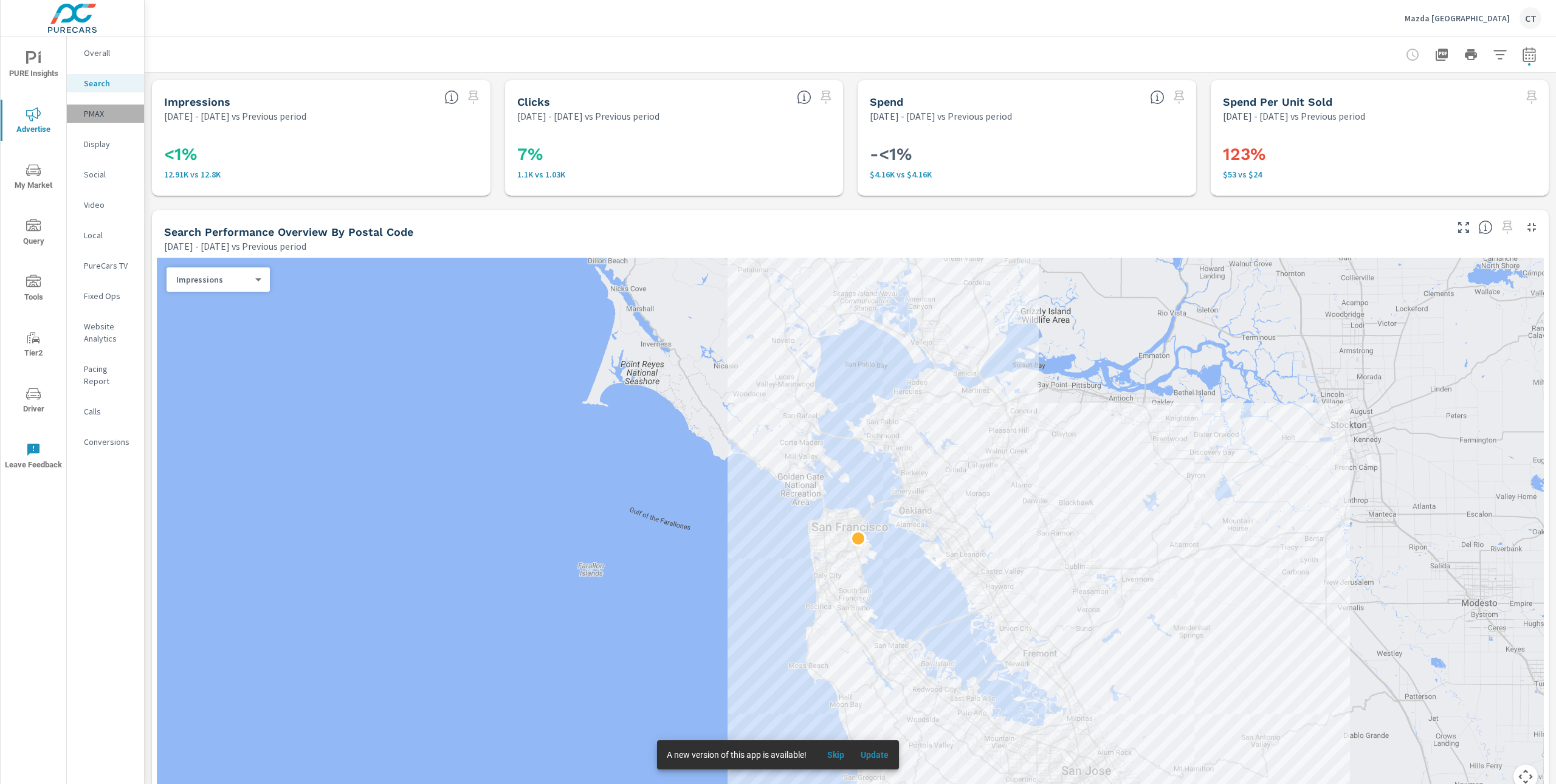
click at [107, 119] on p "PMAX" at bounding box center [109, 114] width 50 height 12
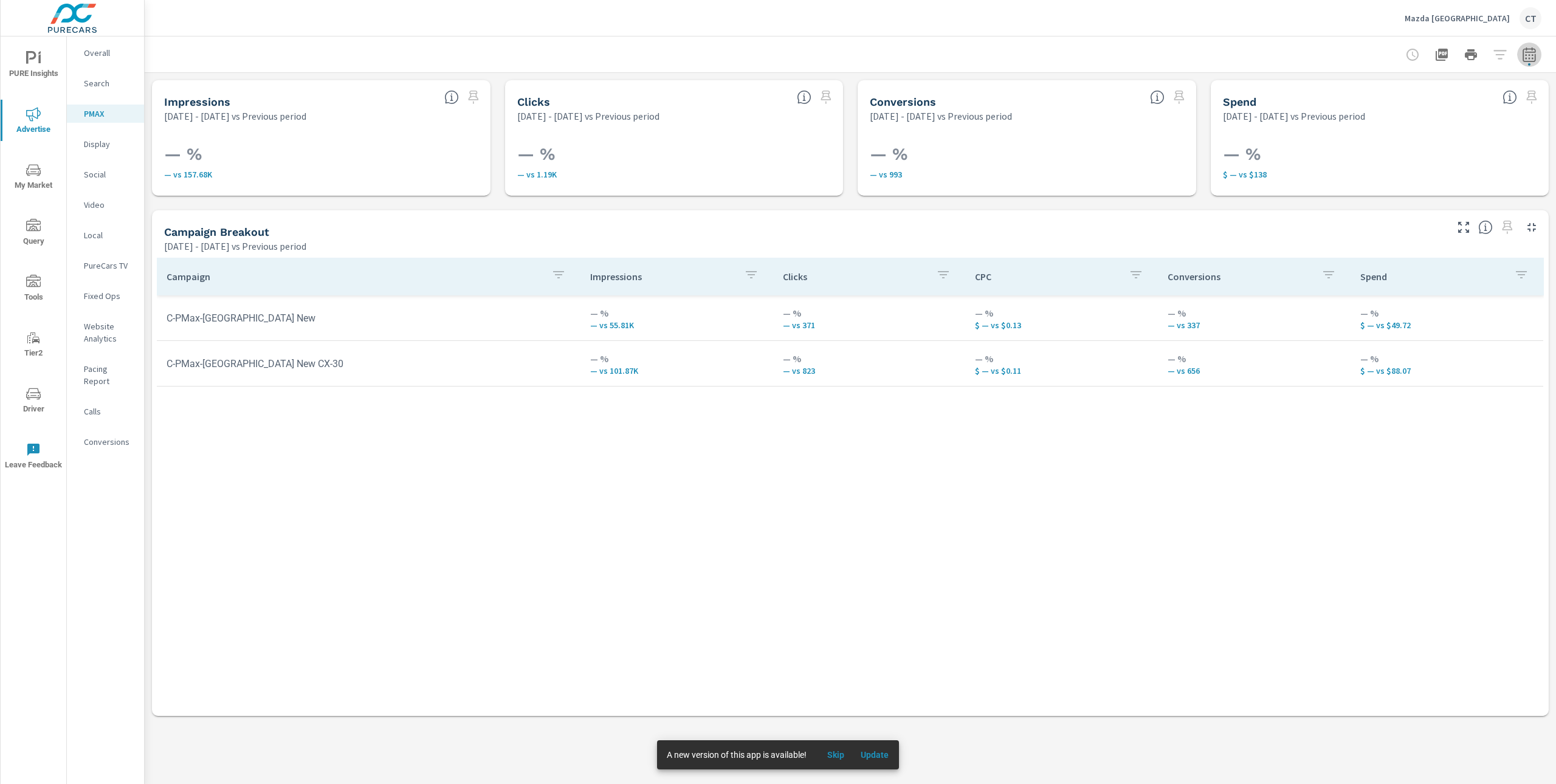
click at [1528, 50] on icon "button" at bounding box center [1529, 55] width 15 height 15
select select "Previous period"
click at [1439, 101] on select "Custom [DATE] Last week Last 7 days Last 14 days Last 30 days Last 45 days Last…" at bounding box center [1431, 105] width 131 height 24
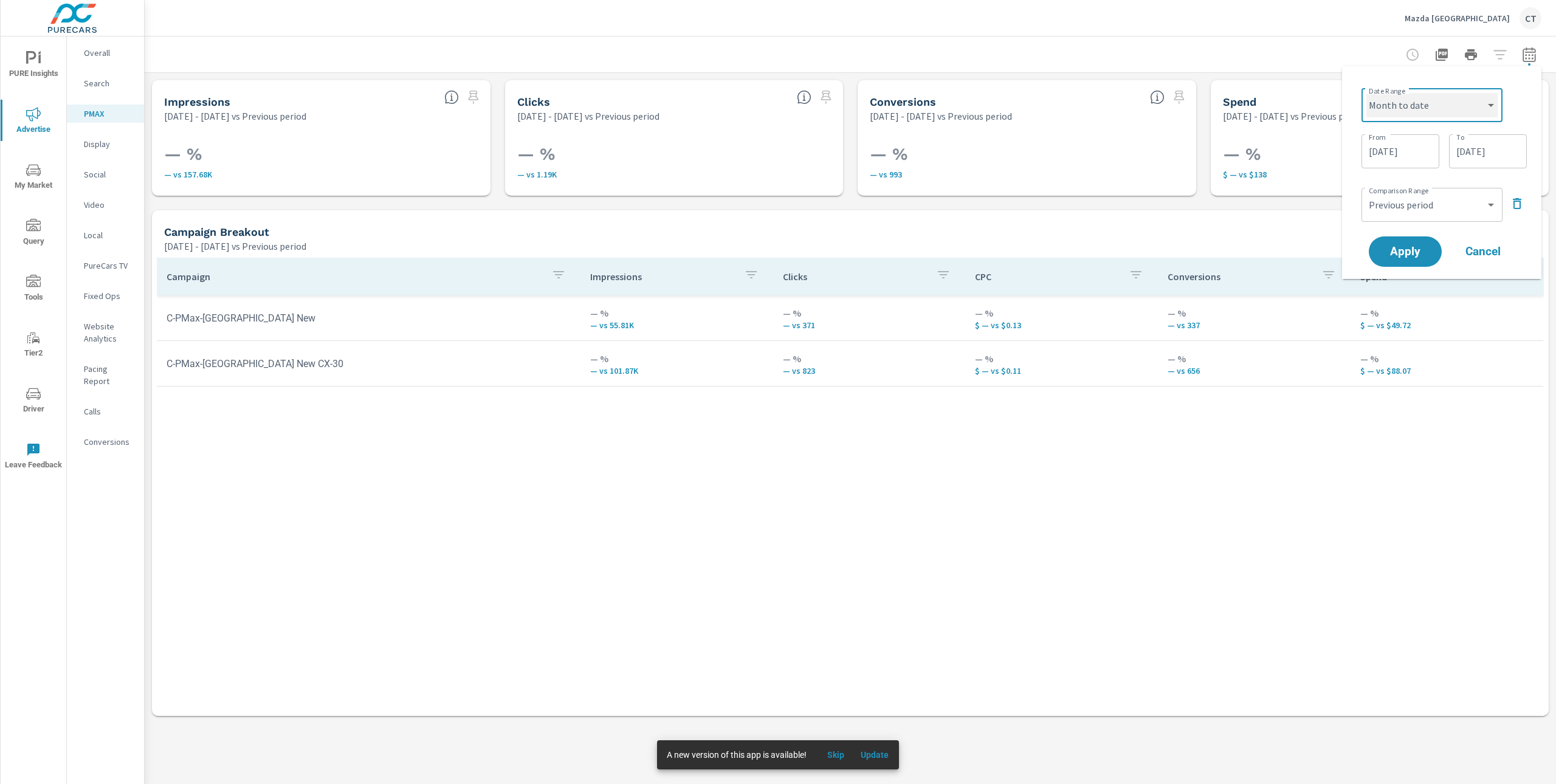
click at [1366, 93] on select "Custom [DATE] Last week Last 7 days Last 14 days Last 30 days Last 45 days Last…" at bounding box center [1431, 105] width 131 height 24
select select "Month to date"
click at [1411, 212] on button "Apply" at bounding box center [1404, 205] width 75 height 31
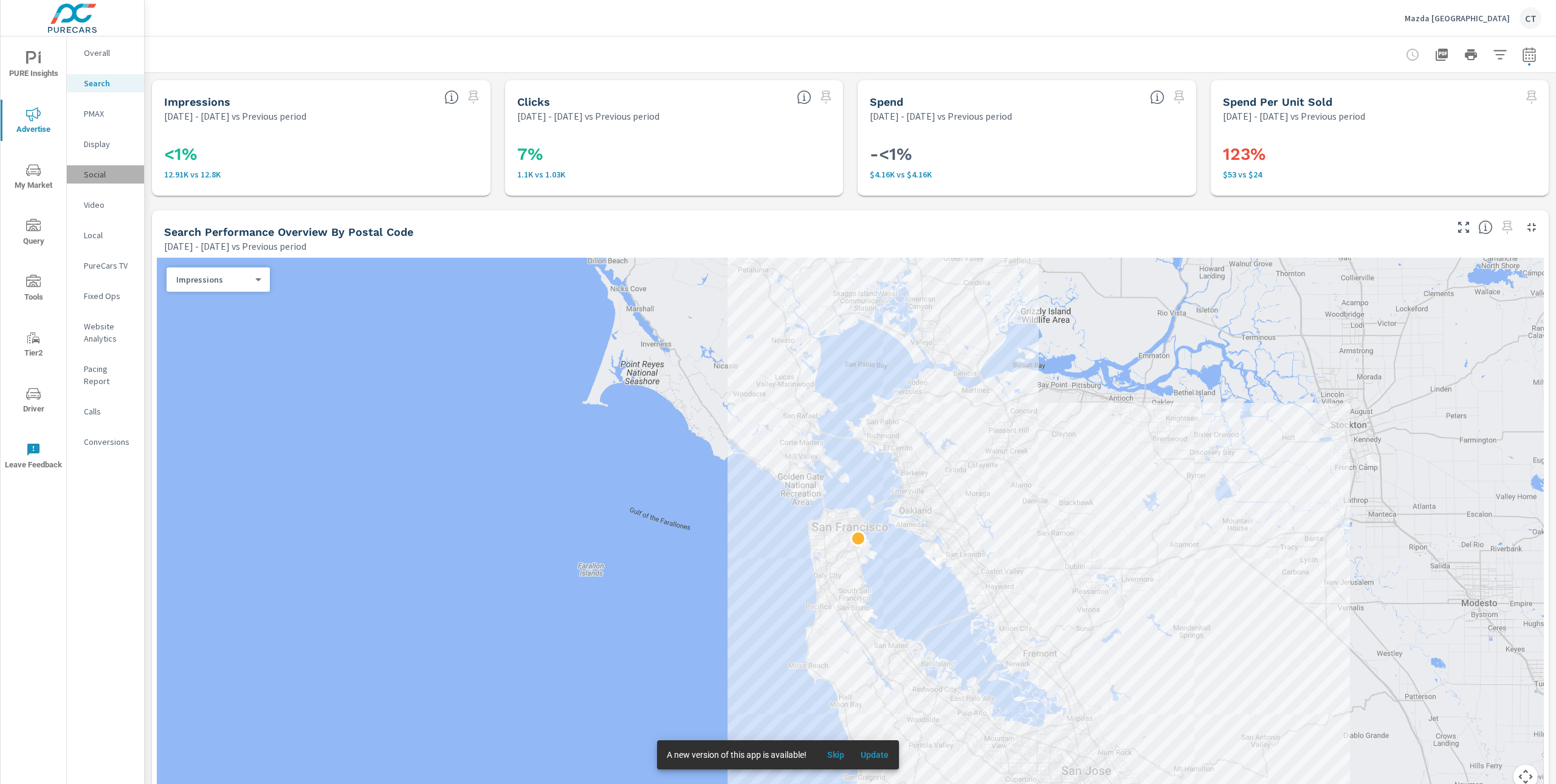
click at [107, 173] on p "Social" at bounding box center [109, 174] width 50 height 12
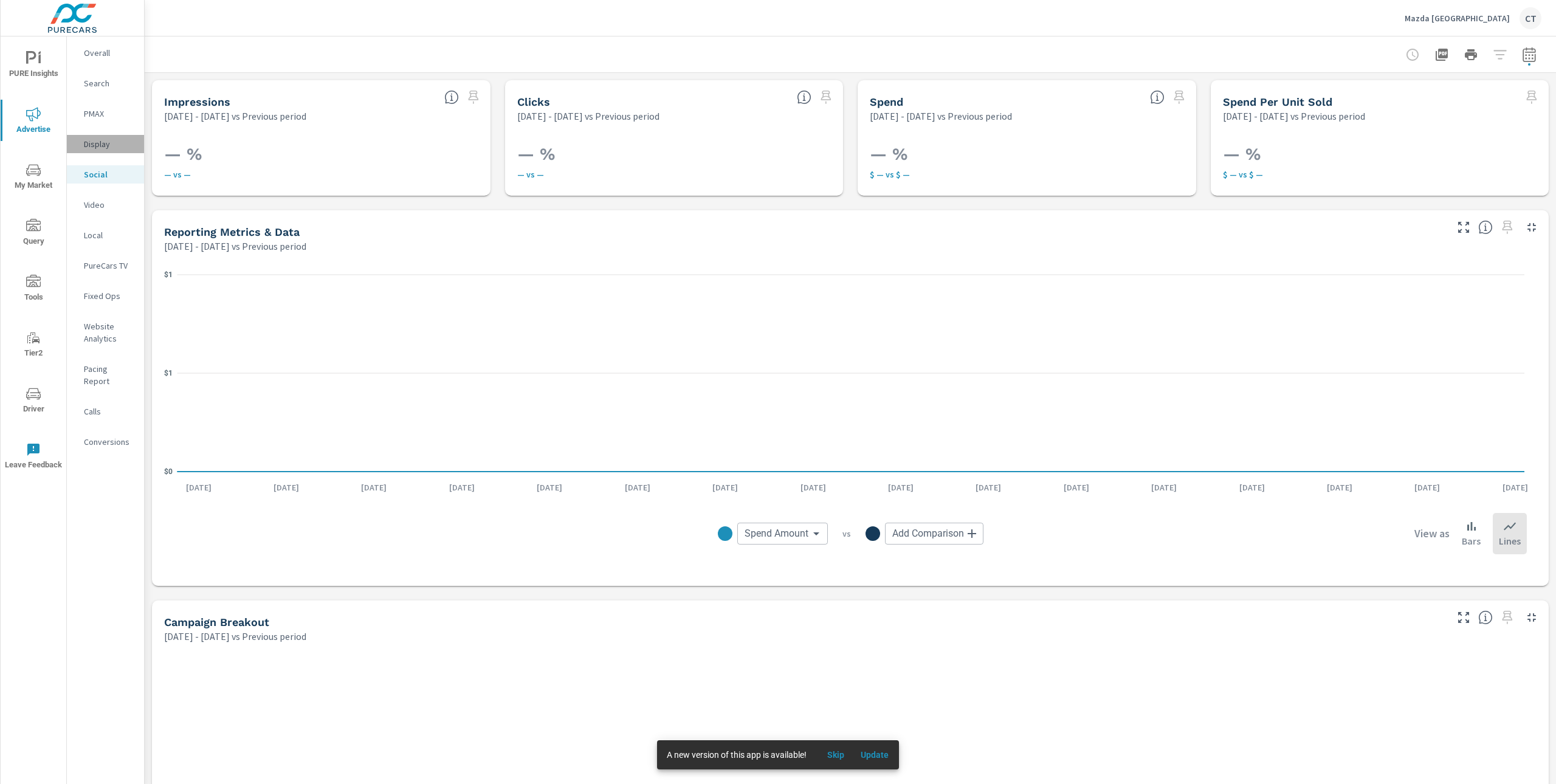
click at [97, 141] on p "Display" at bounding box center [109, 144] width 50 height 12
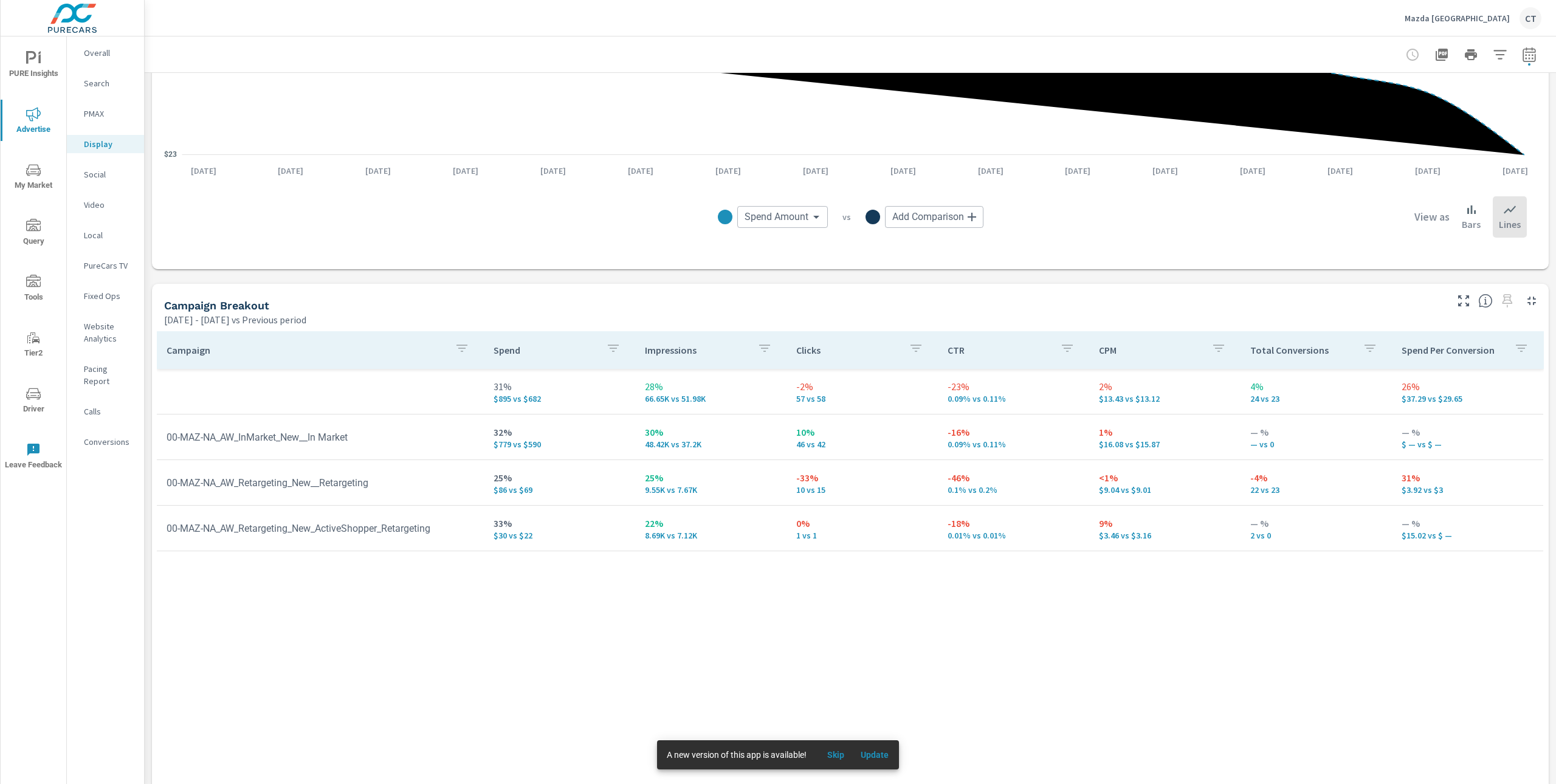
scroll to position [329, 0]
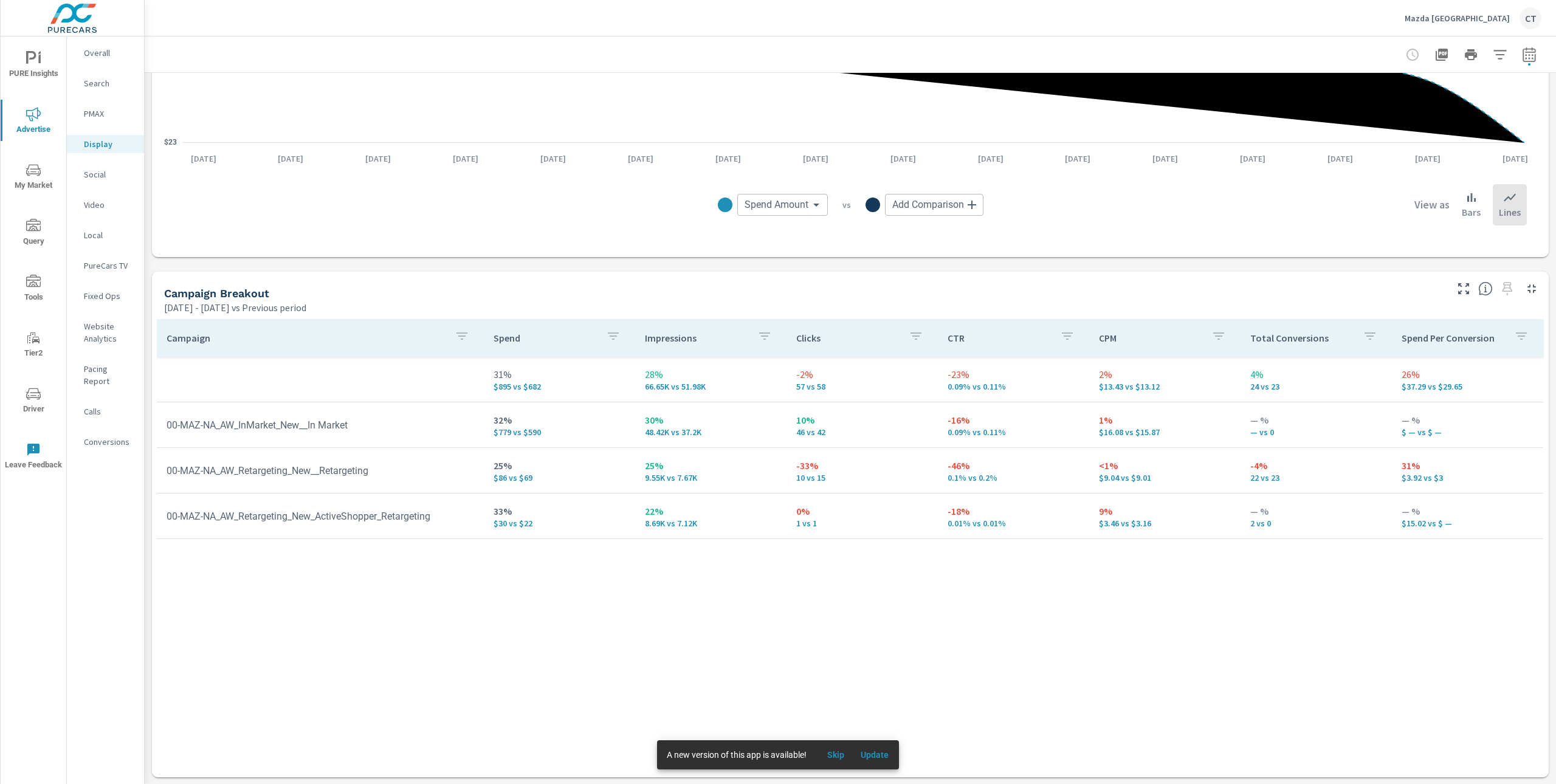
drag, startPoint x: 548, startPoint y: 630, endPoint x: 546, endPoint y: 637, distance: 7.3
click at [549, 631] on div "Campaign Spend Impressions Clicks CTR CPM Total Conversions Spend Per Conversio…" at bounding box center [850, 536] width 1387 height 435
click at [1523, 53] on icon "button" at bounding box center [1529, 55] width 15 height 15
select select "Previous period"
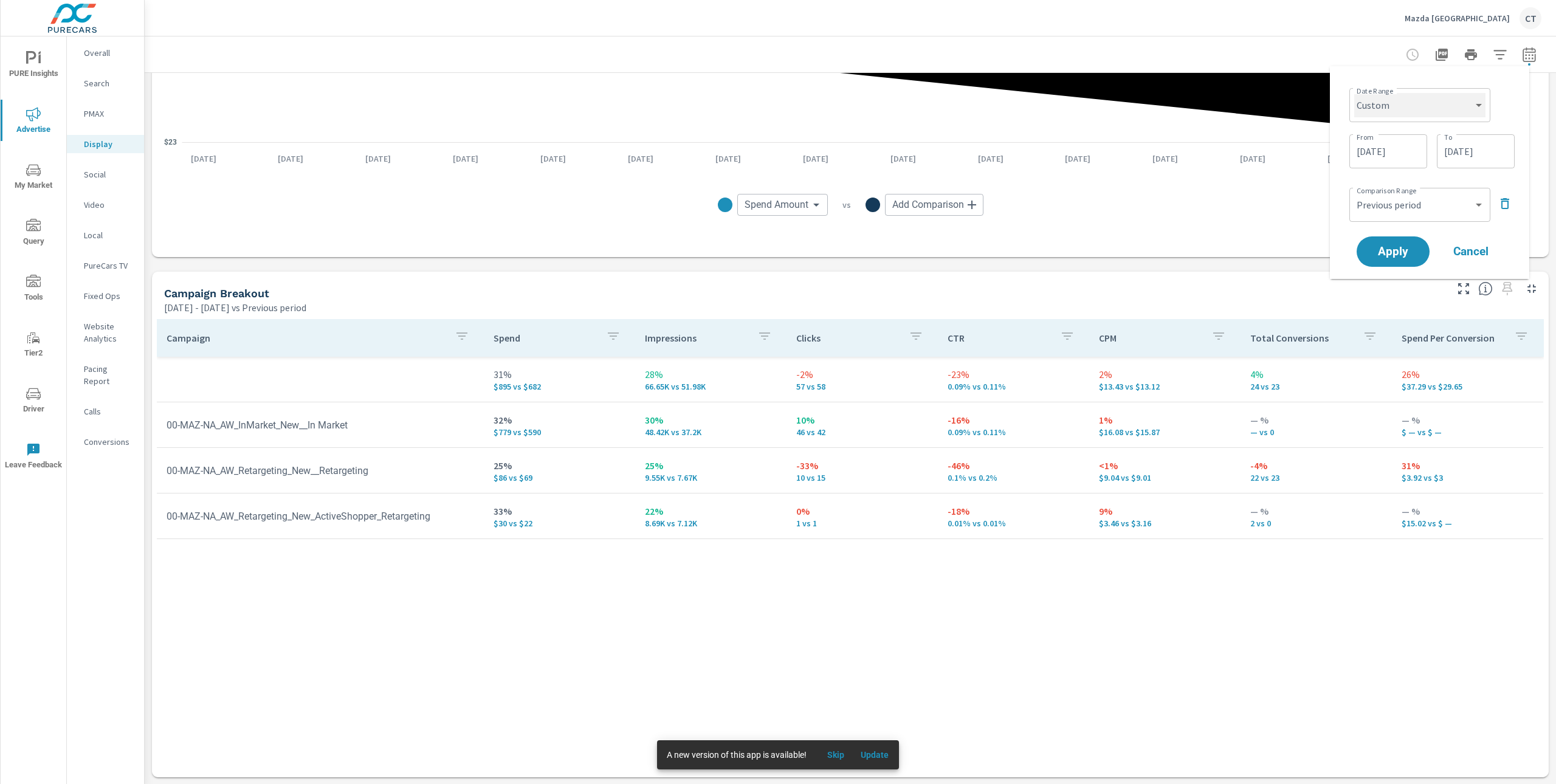
click at [1435, 101] on select "Custom [DATE] Last week Last 7 days Last 14 days Last 30 days Last 45 days Last…" at bounding box center [1420, 105] width 131 height 24
click at [1354, 93] on select "Custom [DATE] Last week Last 7 days Last 14 days Last 30 days Last 45 days Last…" at bounding box center [1420, 105] width 131 height 24
select select "Month to date"
click at [1402, 203] on span "Apply" at bounding box center [1393, 205] width 50 height 12
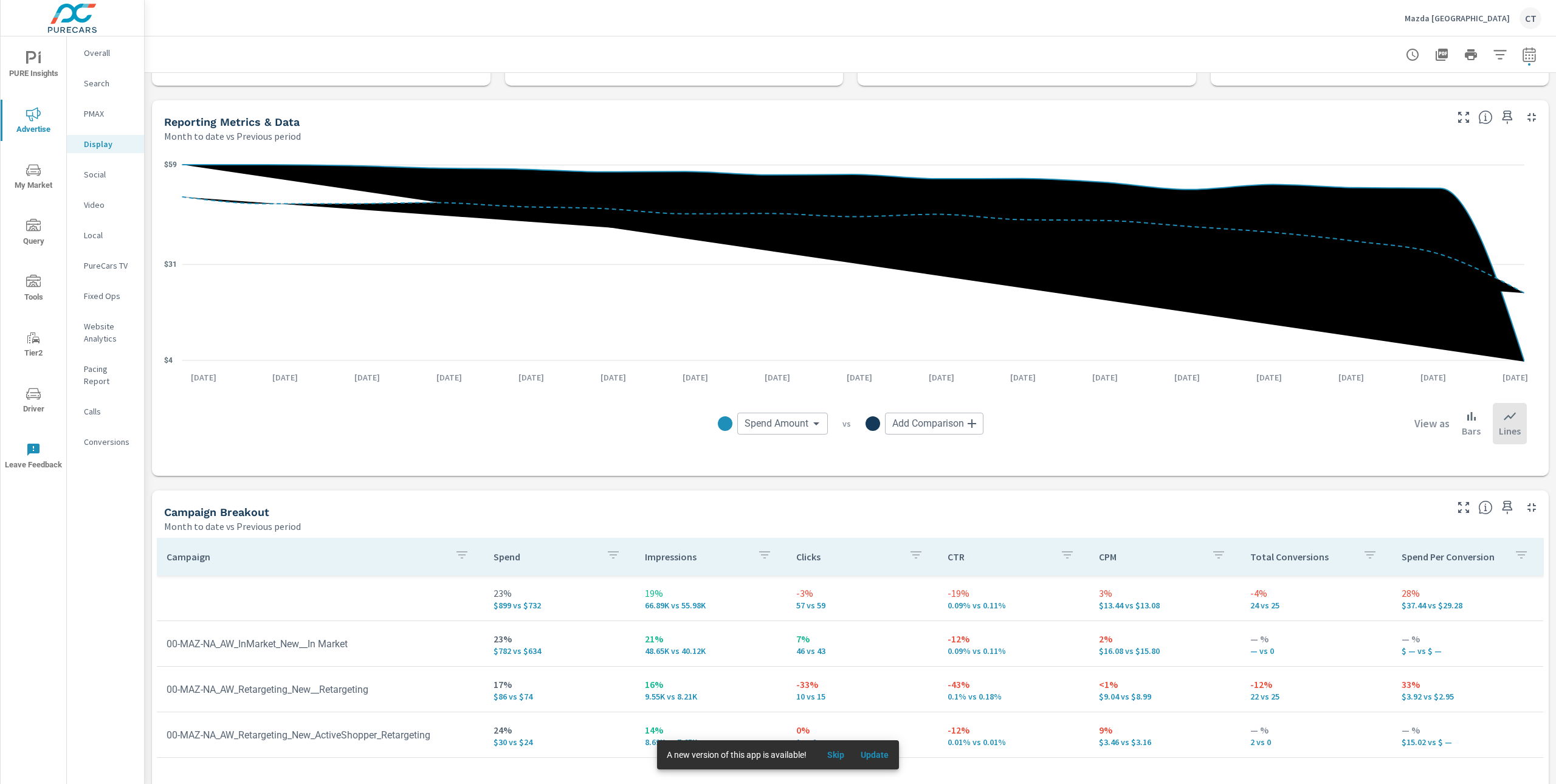
scroll to position [329, 0]
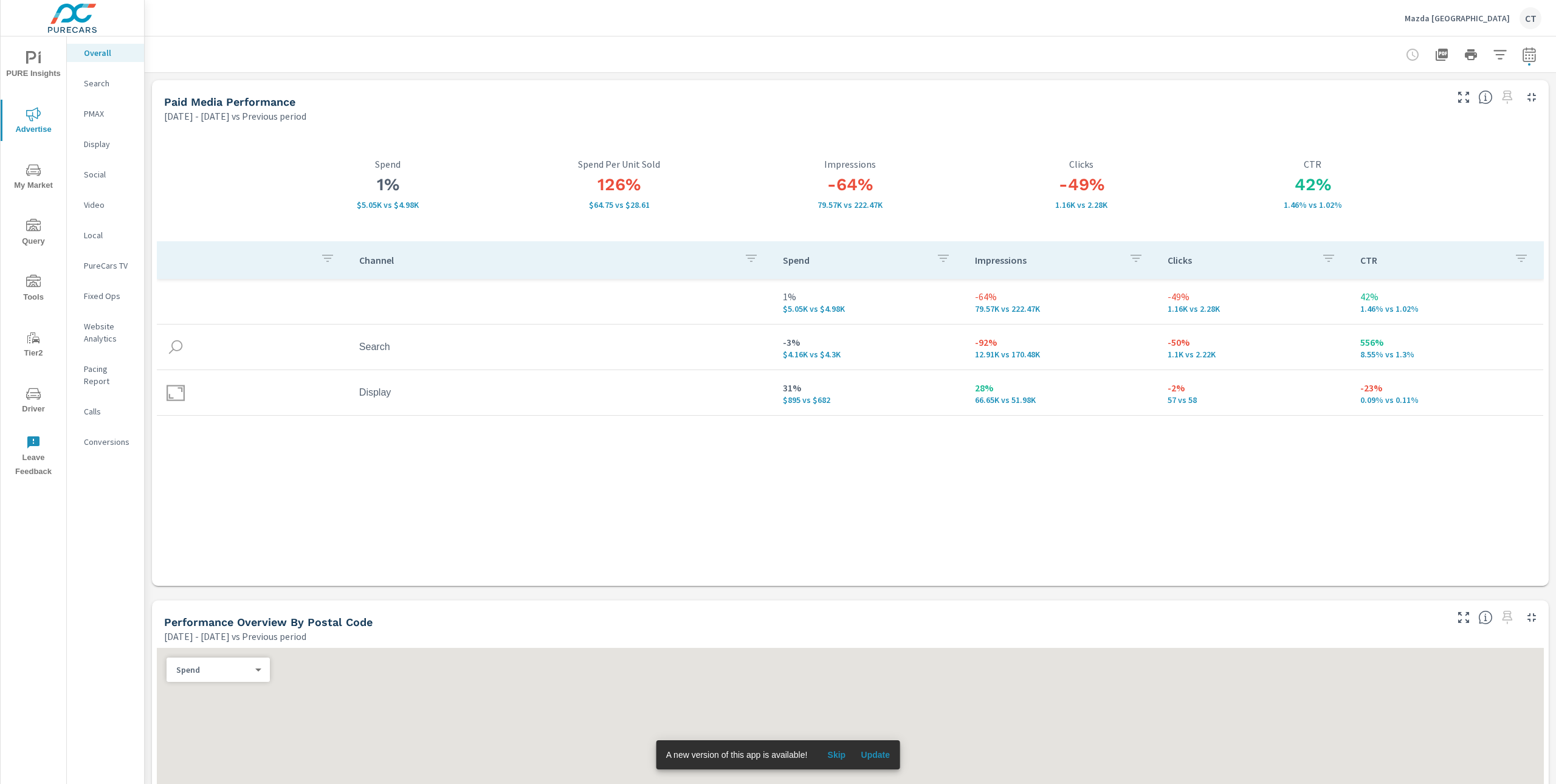
click at [20, 399] on span "Driver" at bounding box center [34, 401] width 58 height 30
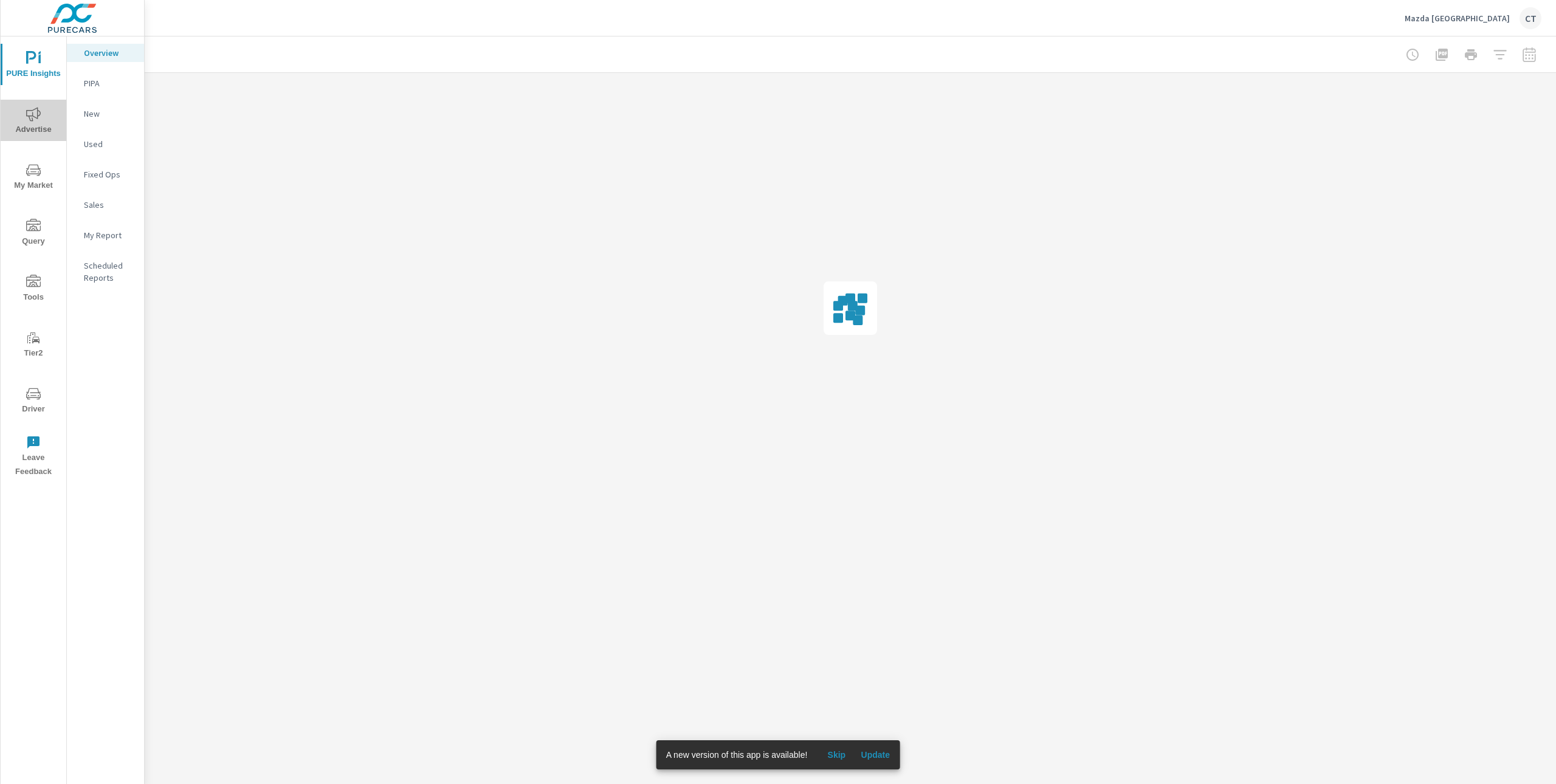
click at [31, 125] on span "Advertise" at bounding box center [34, 122] width 58 height 30
click at [100, 405] on p "Calls" at bounding box center [109, 411] width 50 height 12
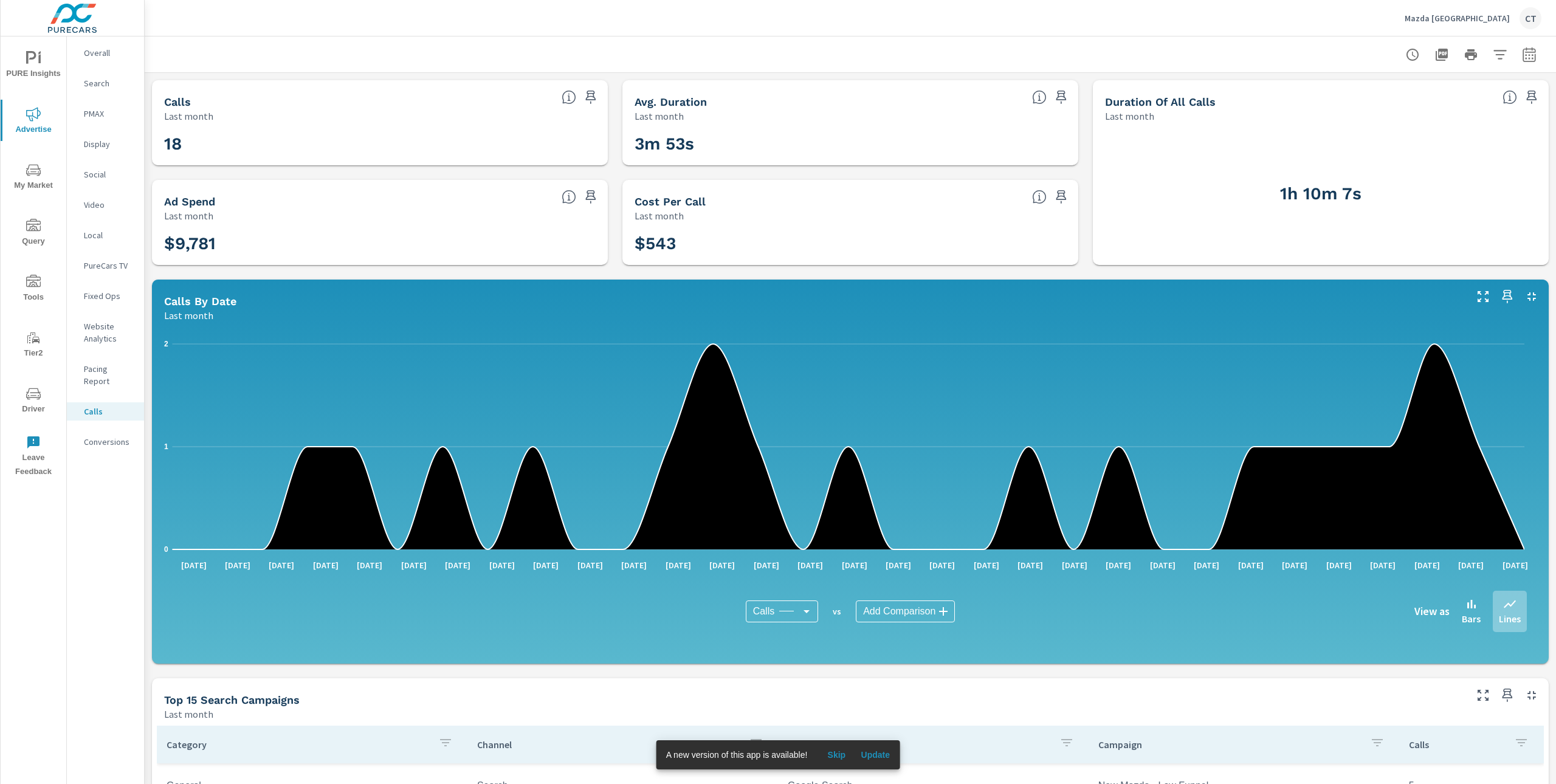
click at [1522, 49] on icon "button" at bounding box center [1529, 54] width 13 height 15
click at [1419, 104] on select "Custom Yesterday Last week Last 7 days Last 14 days Last 30 days Last 45 days L…" at bounding box center [1419, 105] width 122 height 24
click at [1358, 93] on select "Custom Yesterday Last week Last 7 days Last 14 days Last 30 days Last 45 days L…" at bounding box center [1419, 105] width 122 height 24
select select "Month to date"
click at [1407, 139] on p "+ Add comparison" at bounding box center [1431, 137] width 155 height 15
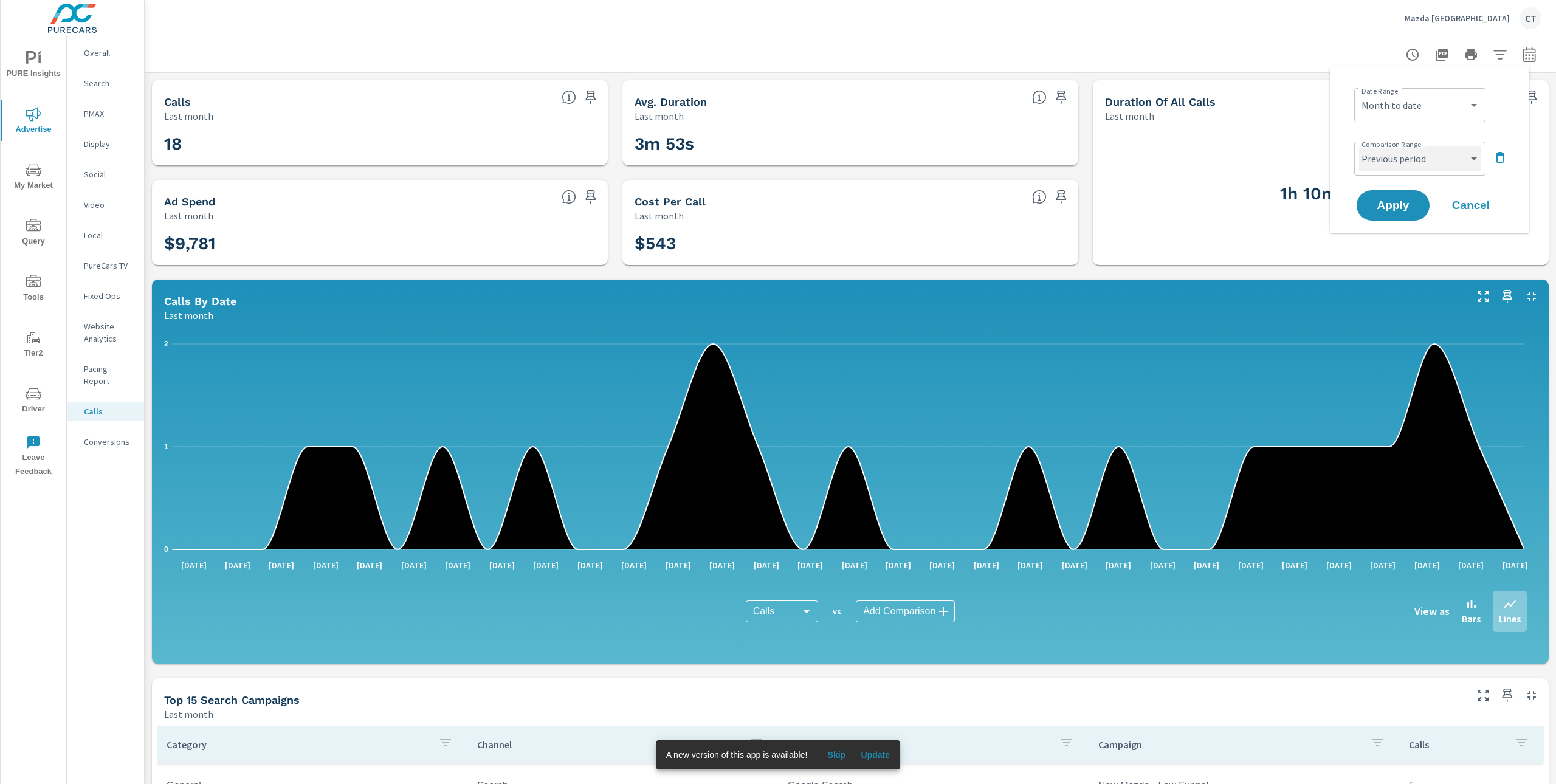
click at [1431, 155] on select "Custom Previous period Previous month Previous year" at bounding box center [1419, 158] width 122 height 24
click at [1358, 146] on select "Custom Previous period Previous month Previous year" at bounding box center [1419, 158] width 122 height 24
select select "Previous year"
click at [1396, 200] on span "Apply" at bounding box center [1393, 205] width 50 height 12
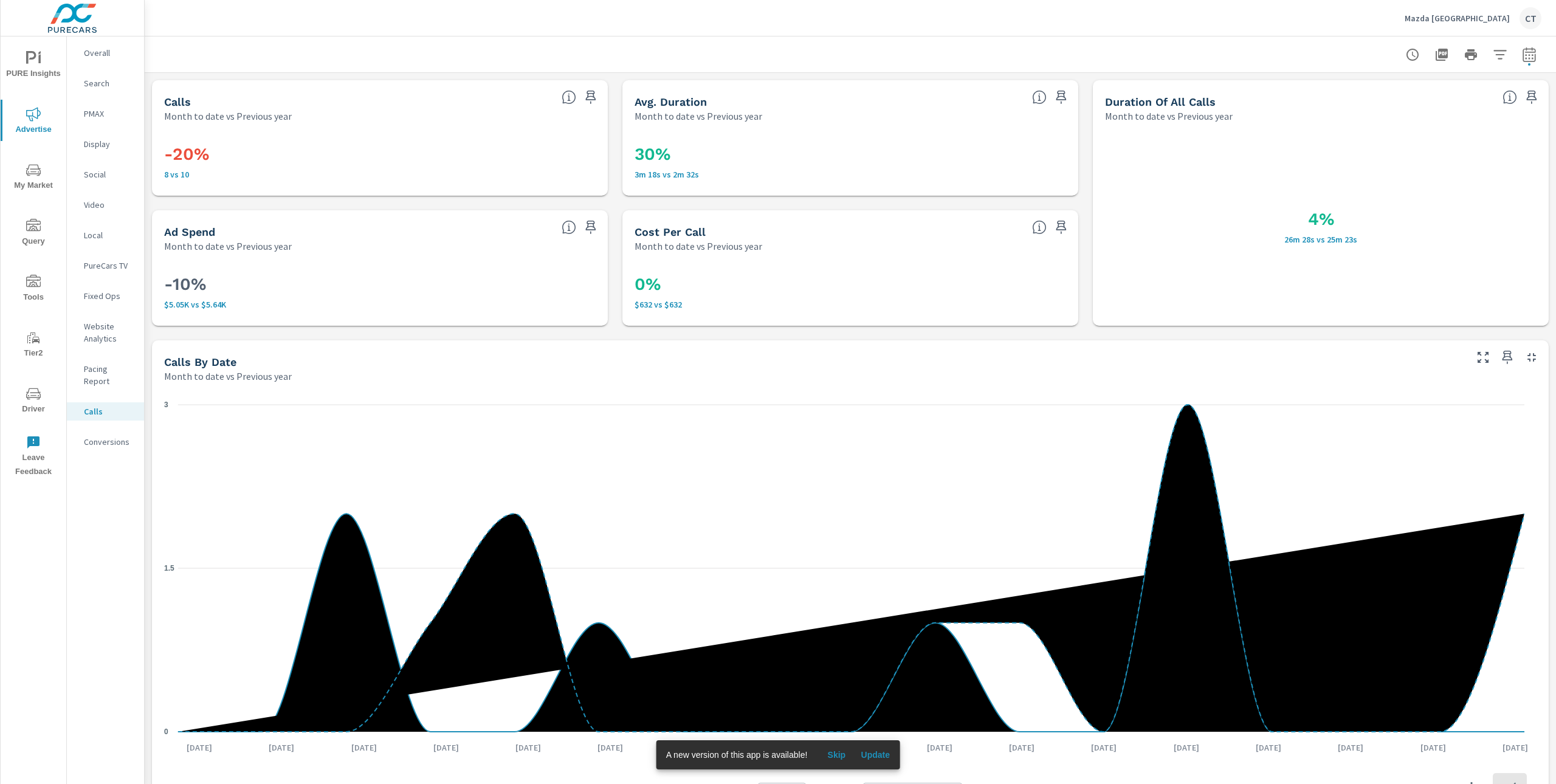
click at [87, 436] on p "Conversions" at bounding box center [109, 442] width 50 height 12
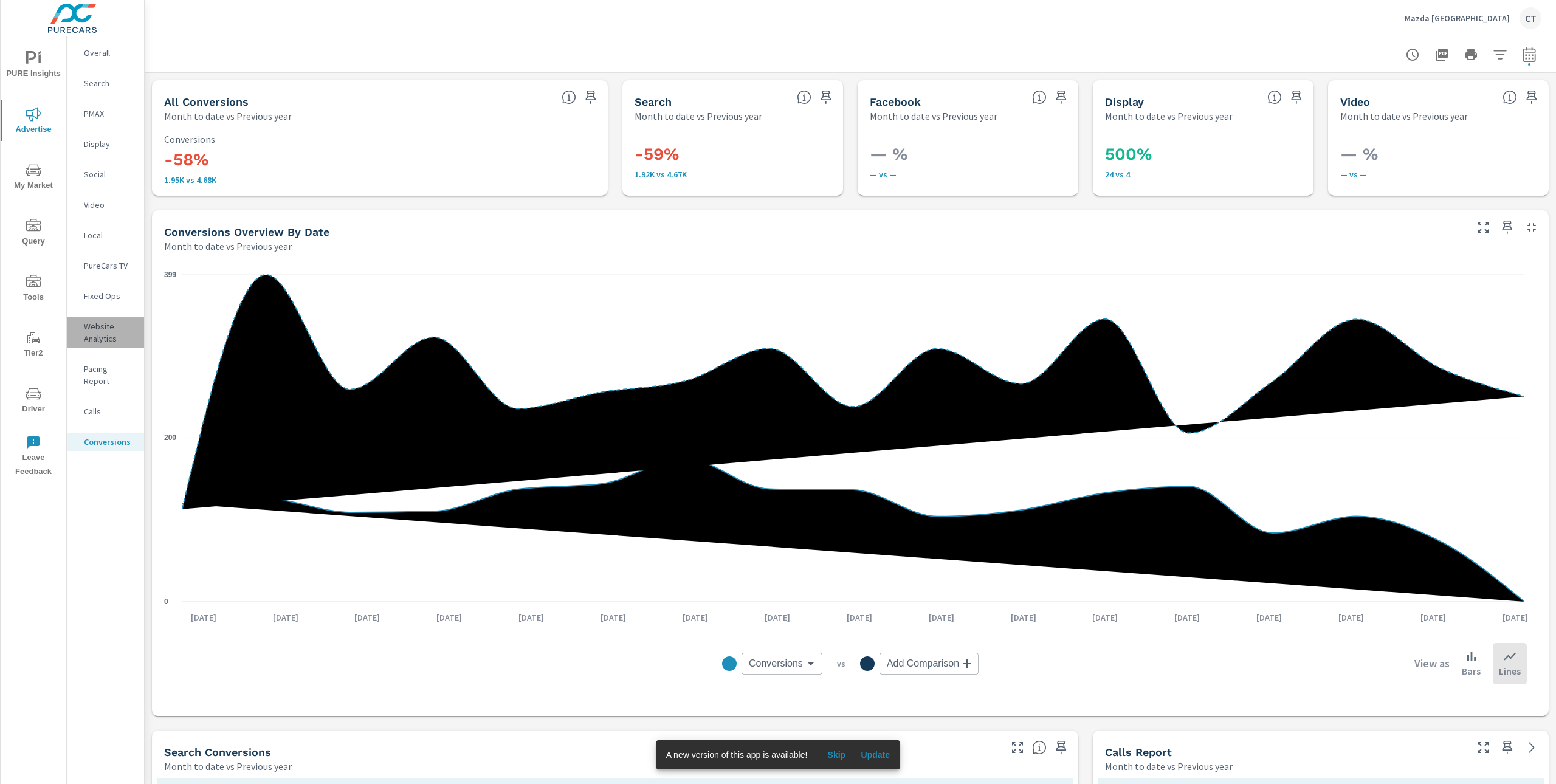
click at [110, 342] on p "Website Analytics" at bounding box center [109, 332] width 50 height 24
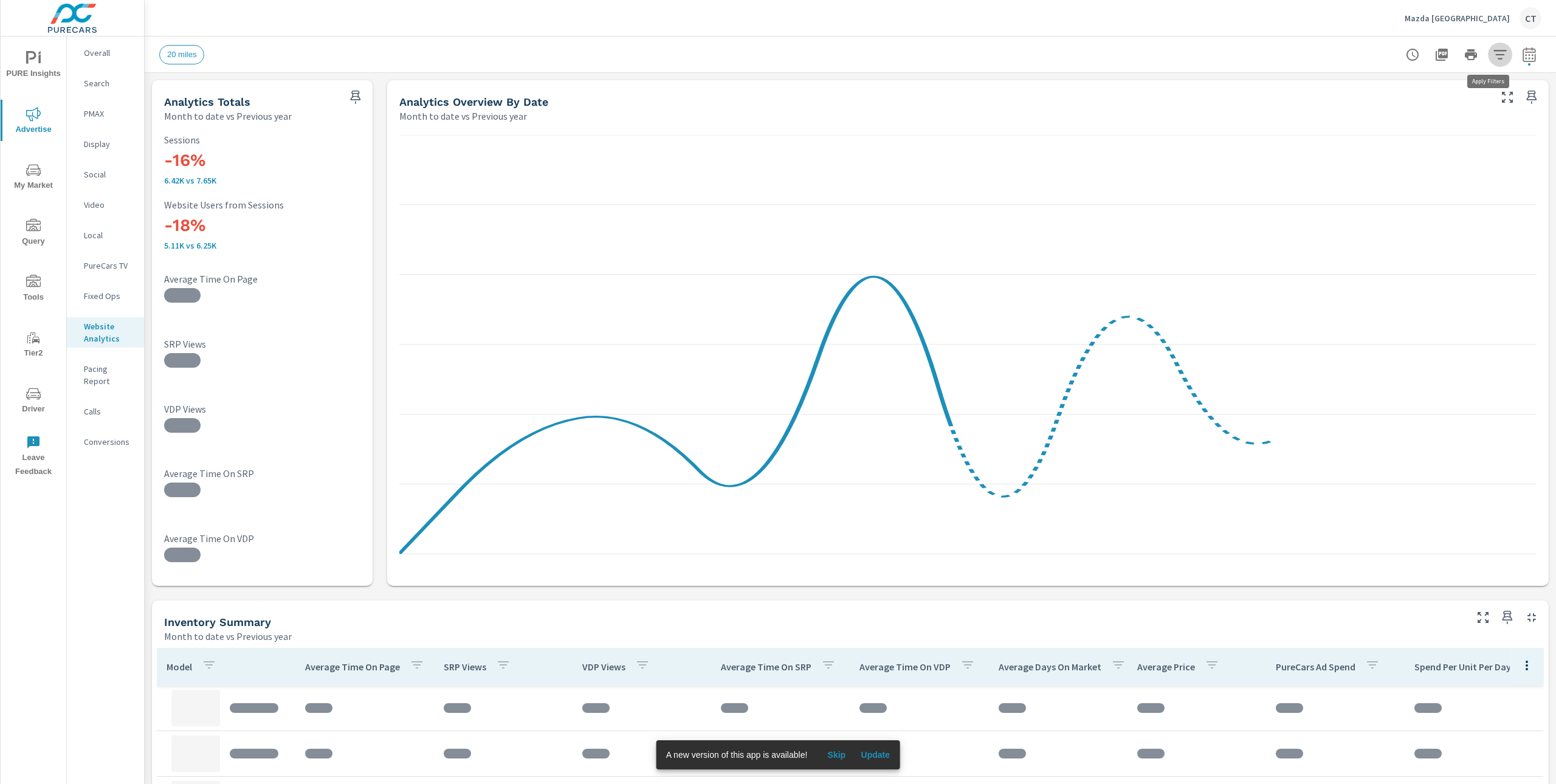
click at [1493, 58] on icon "button" at bounding box center [1500, 54] width 13 height 9
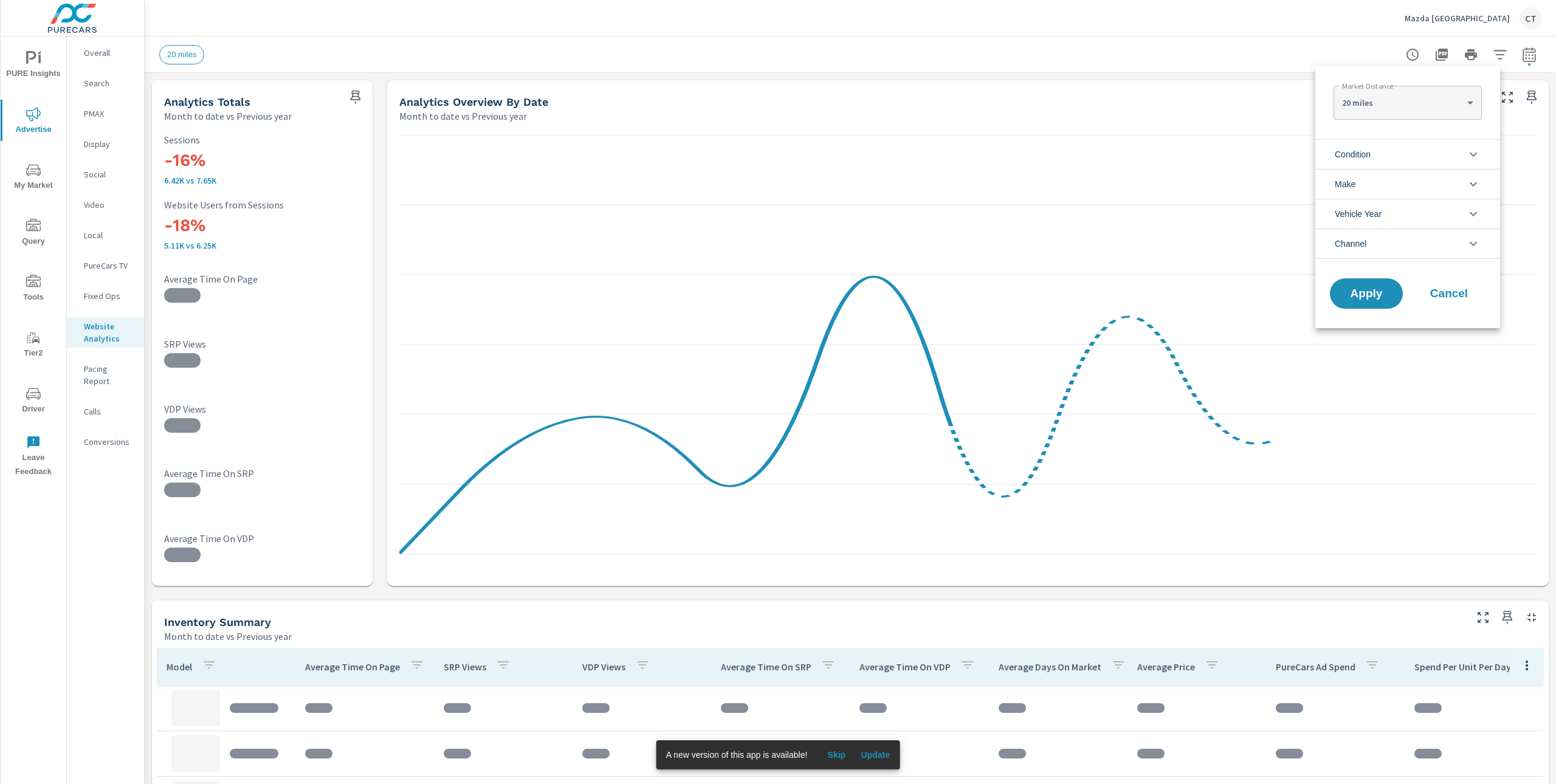
click at [1382, 155] on li "Condition" at bounding box center [1407, 154] width 184 height 30
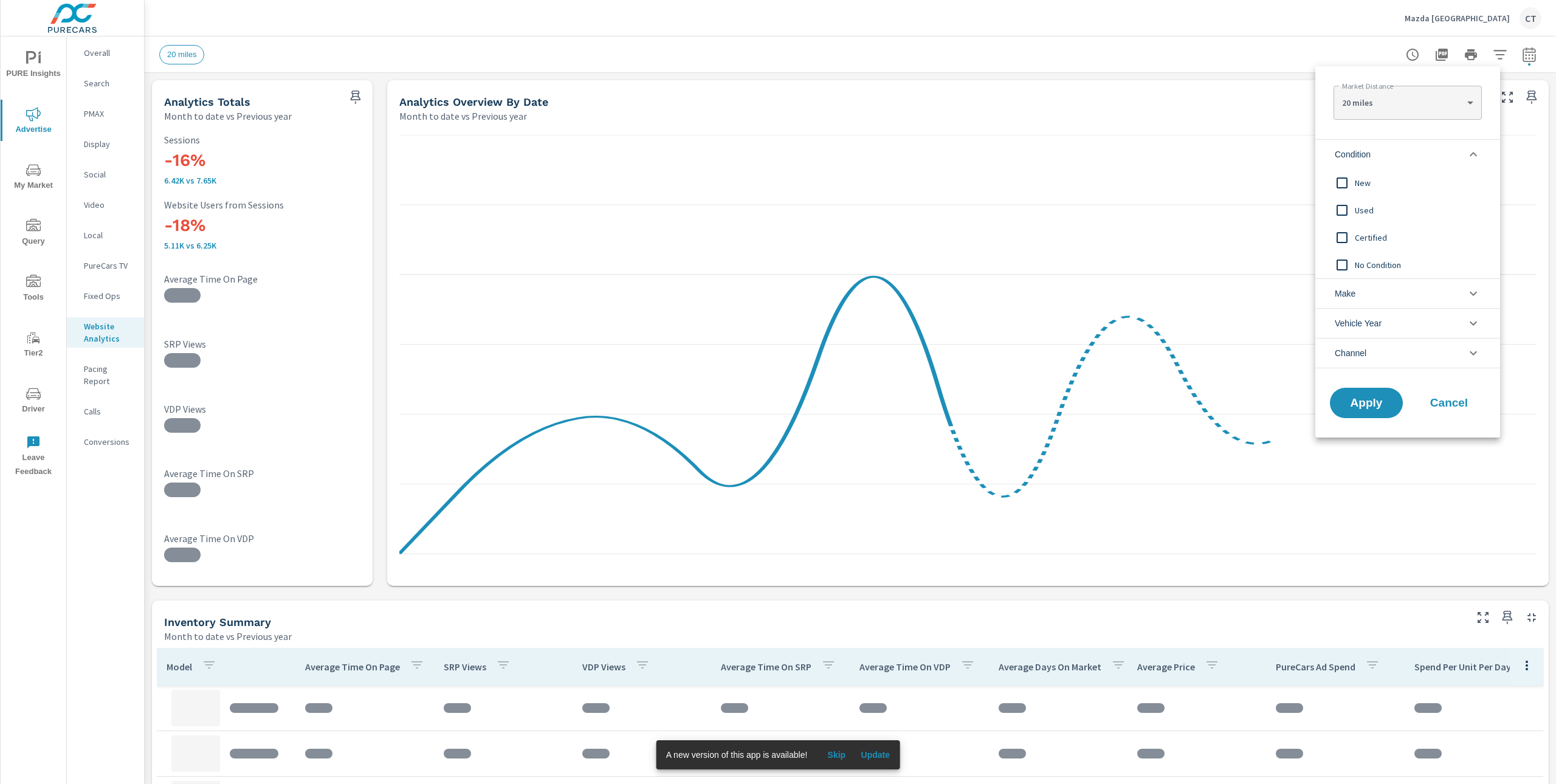
click at [1385, 195] on div "New Used Certified No Condition" at bounding box center [1406, 224] width 182 height 109
click at [1370, 238] on span "Certified" at bounding box center [1421, 238] width 133 height 15
click at [1361, 207] on span "Used" at bounding box center [1421, 211] width 133 height 15
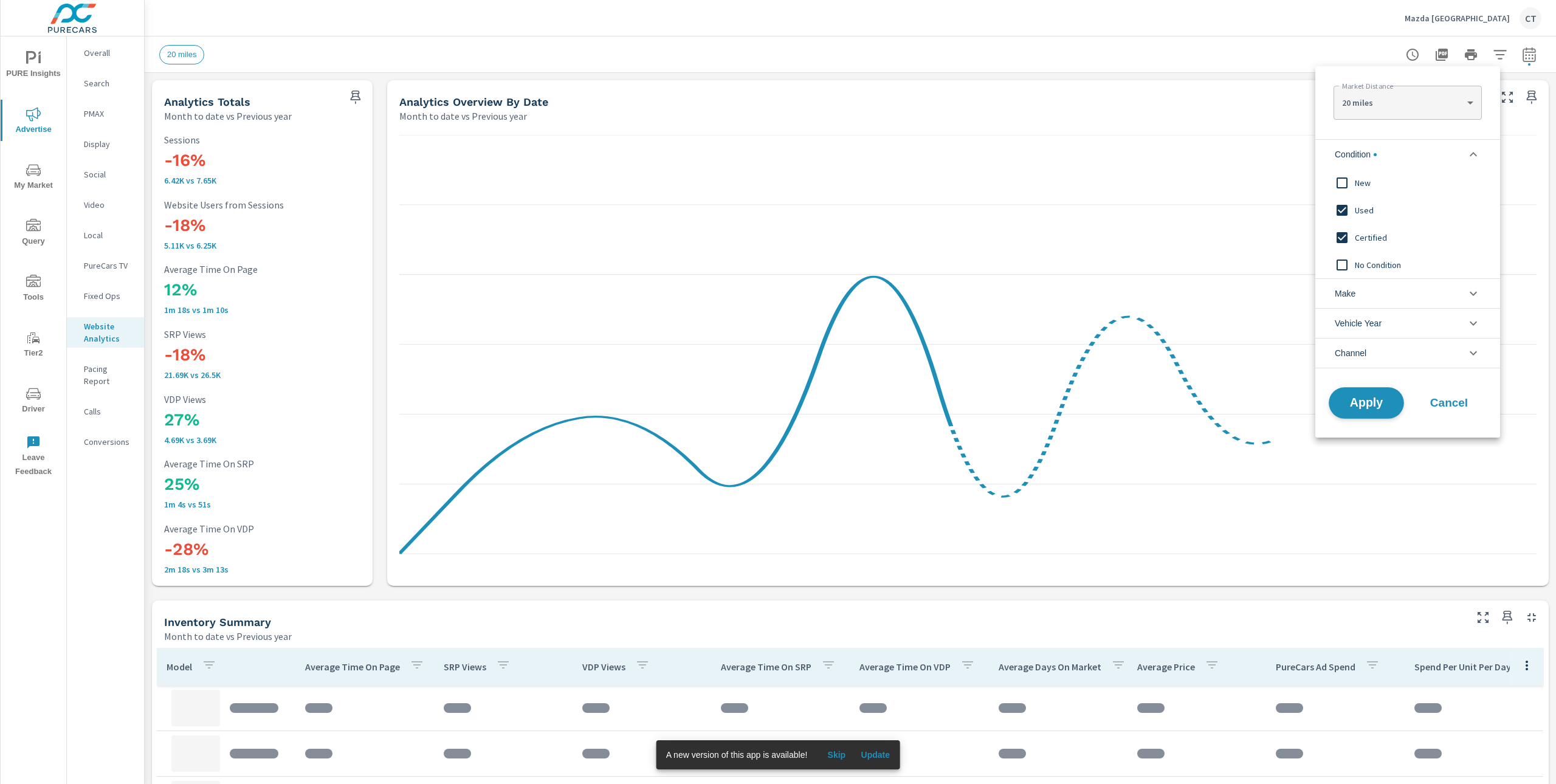
click at [1372, 407] on span "Apply" at bounding box center [1366, 403] width 50 height 12
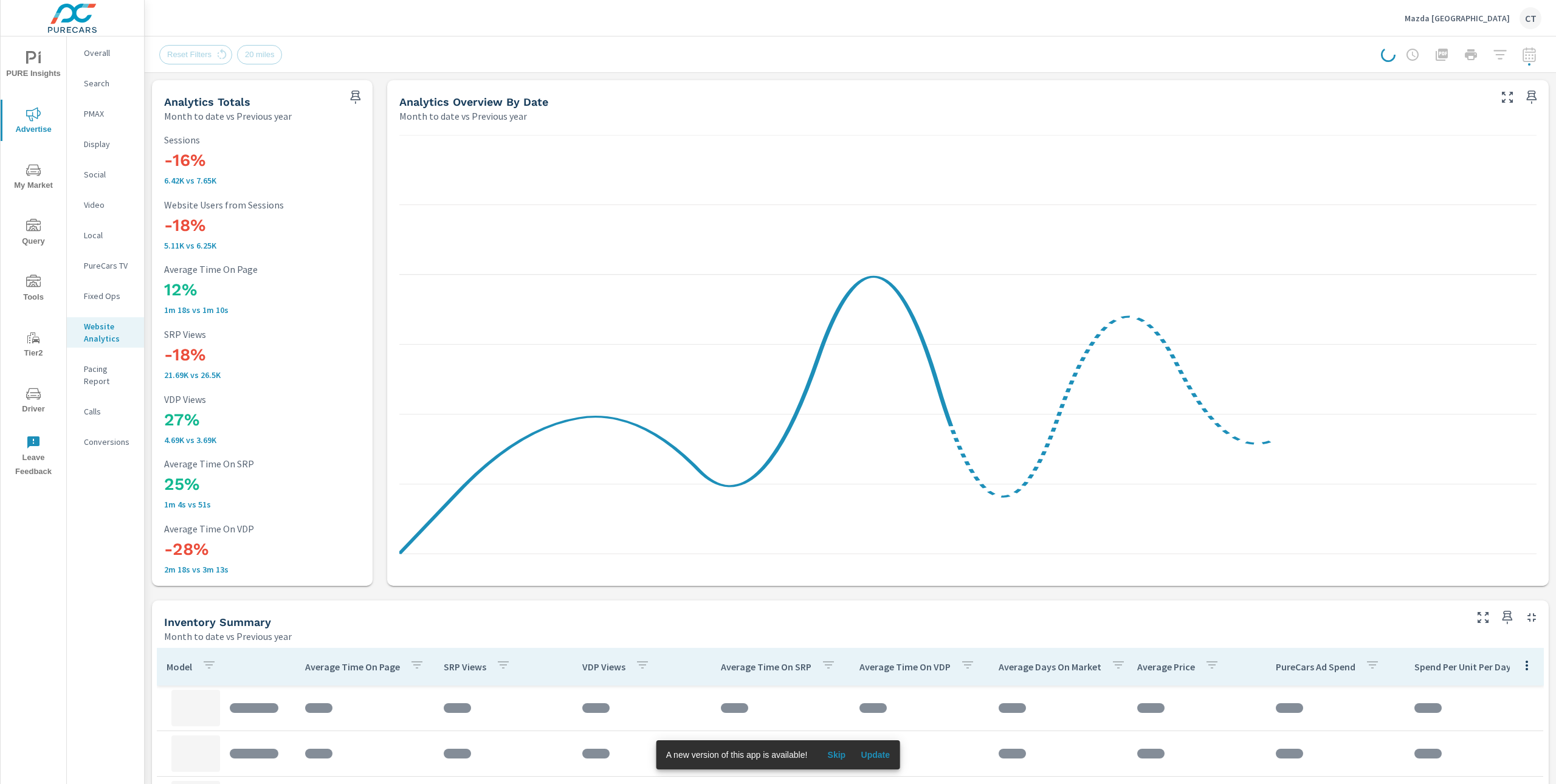
drag, startPoint x: 974, startPoint y: 28, endPoint x: 923, endPoint y: 12, distance: 53.5
click at [974, 28] on div "Mazda [GEOGRAPHIC_DATA]" at bounding box center [850, 17] width 1382 height 36
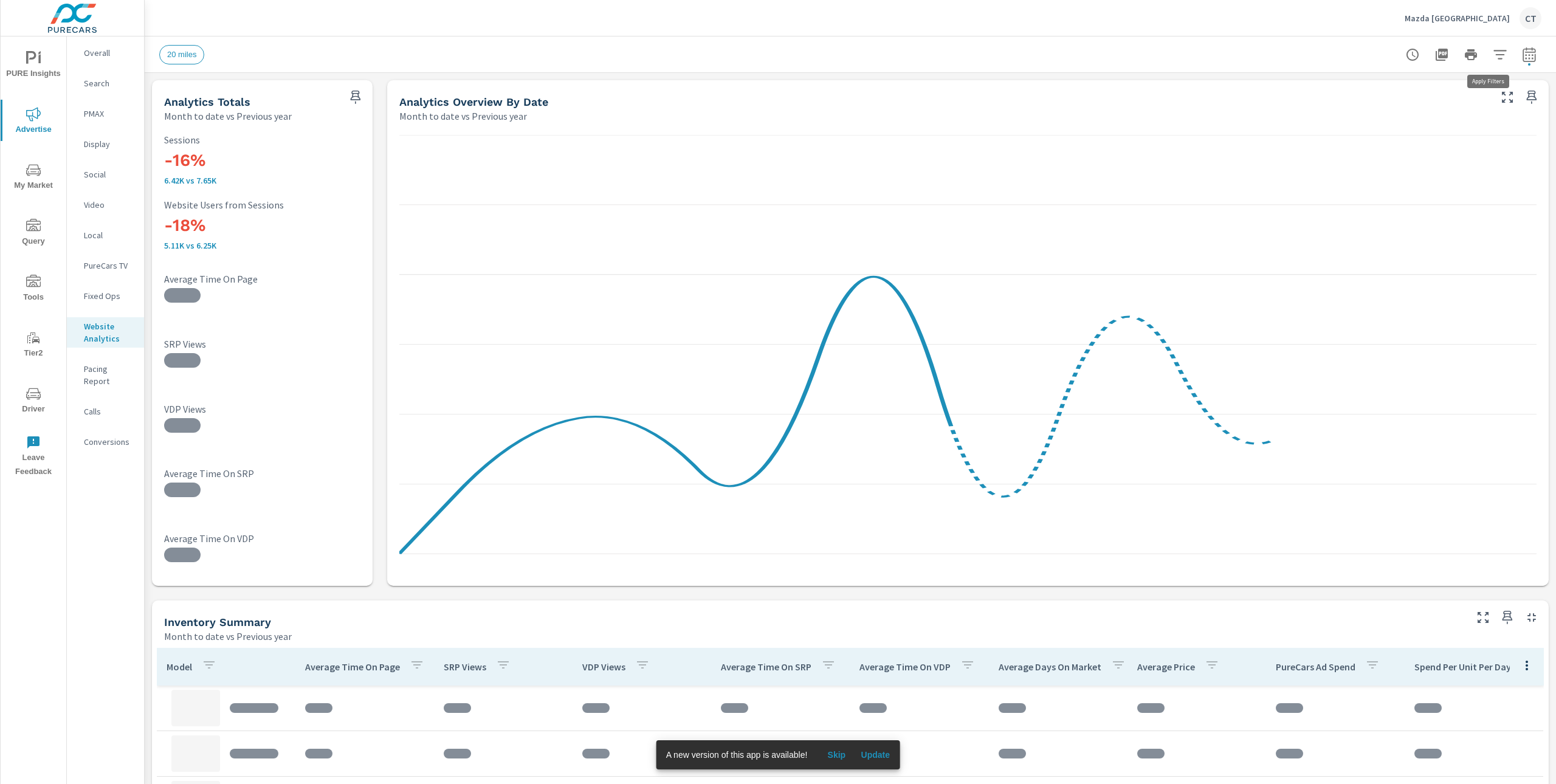
click at [1487, 63] on button "button" at bounding box center [1499, 54] width 24 height 24
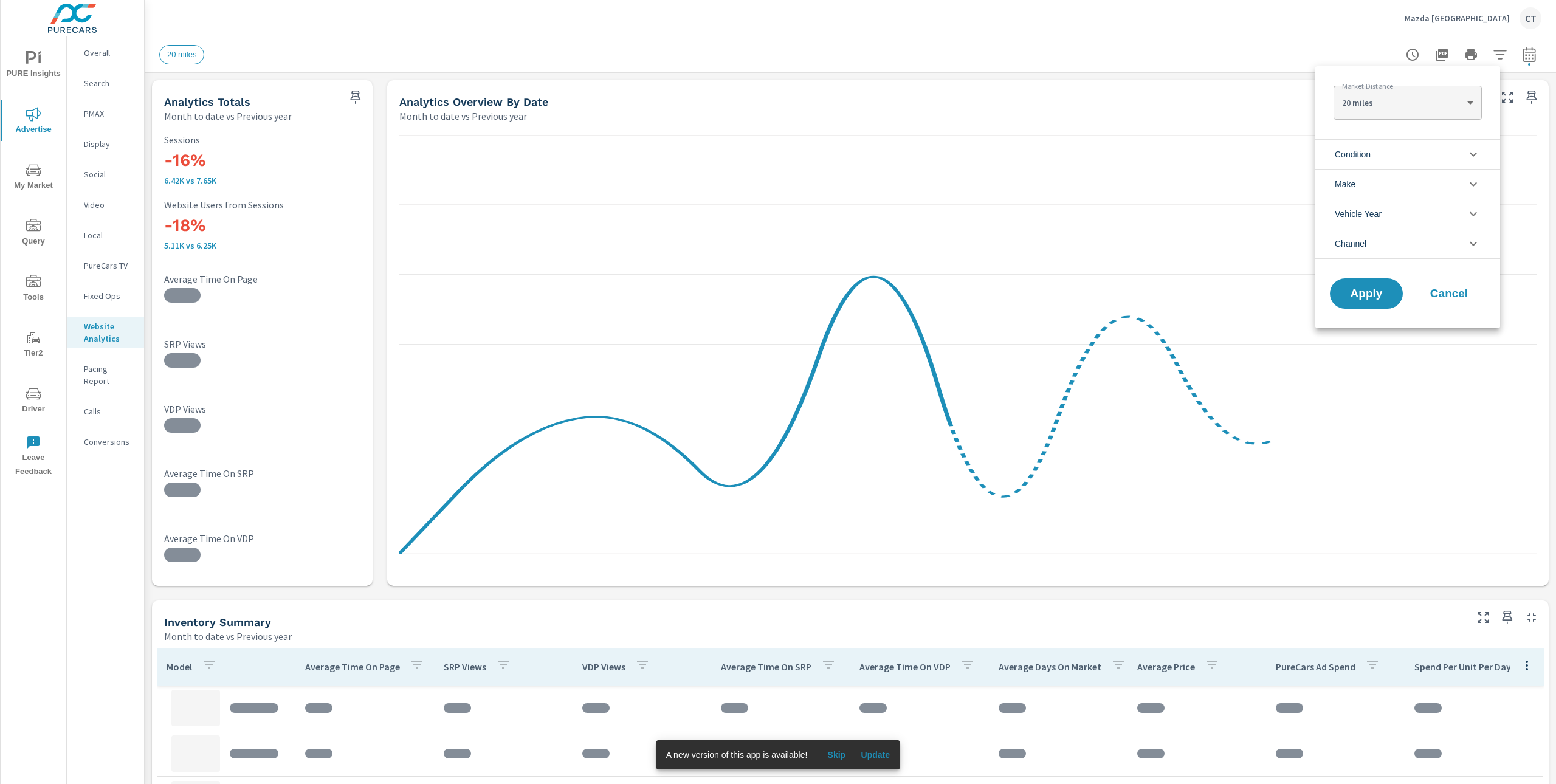
click at [1385, 176] on li "Make" at bounding box center [1407, 184] width 184 height 30
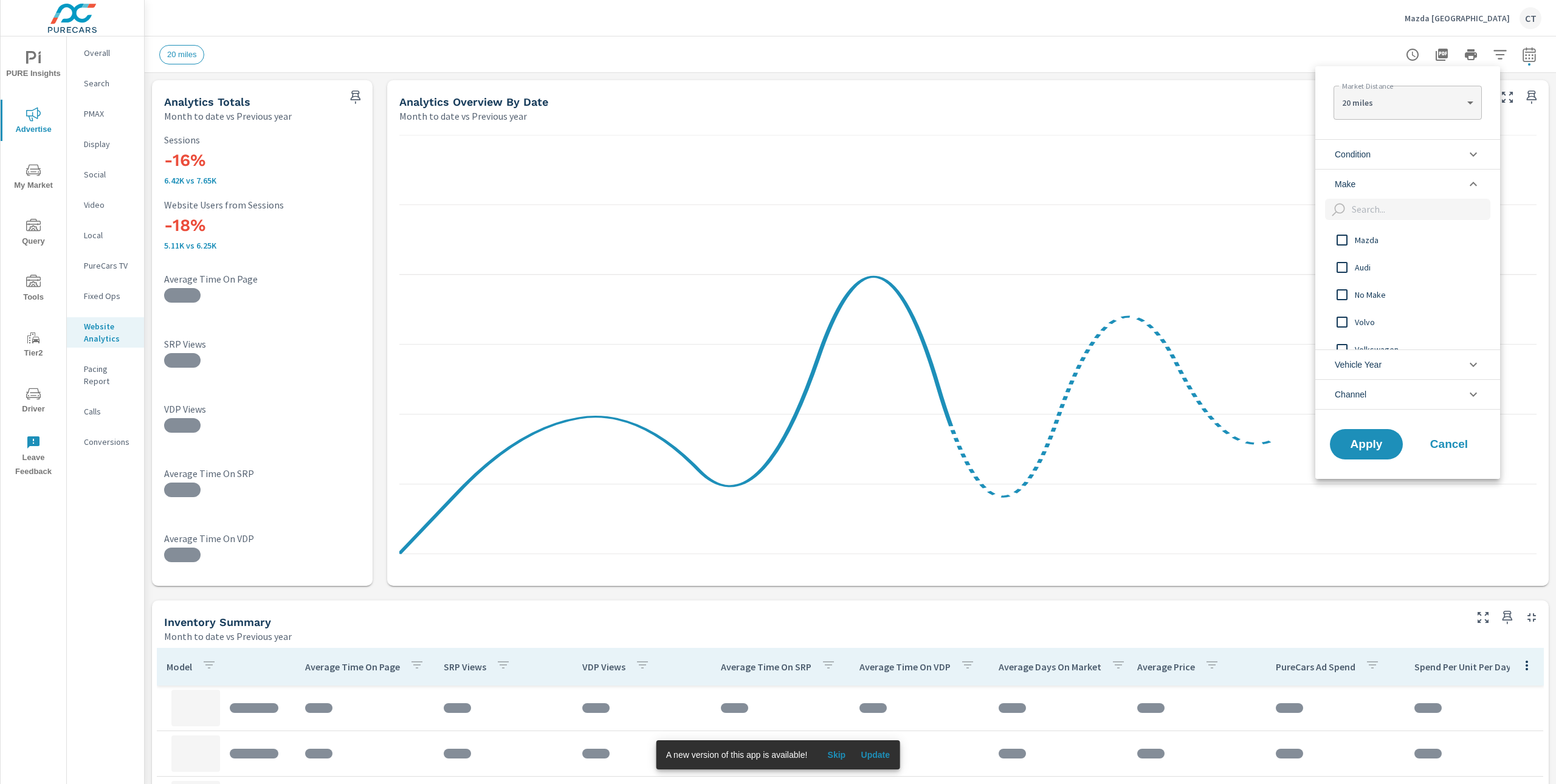
click at [1393, 154] on li "Condition" at bounding box center [1407, 154] width 184 height 30
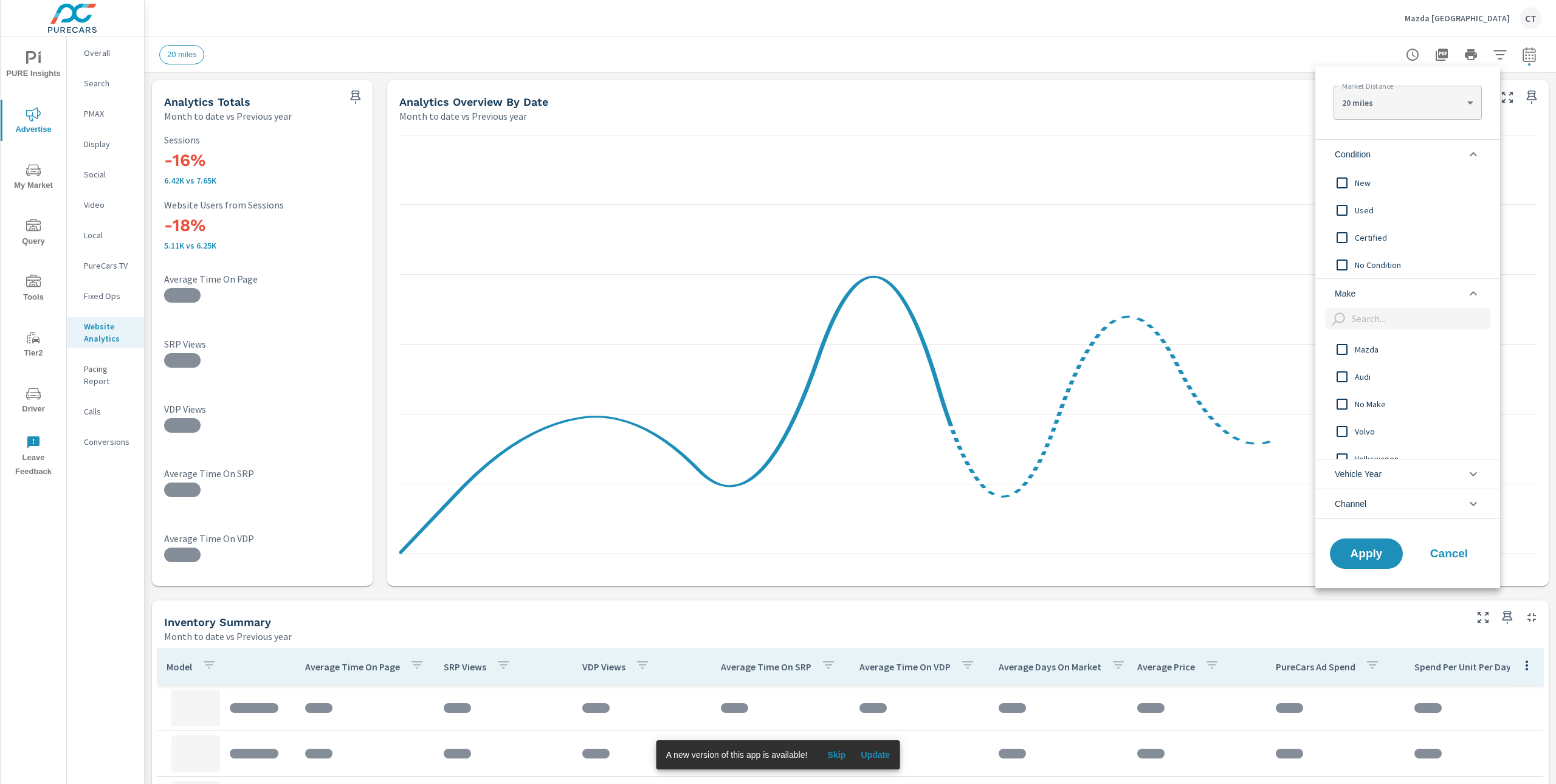
click at [1381, 184] on span "New" at bounding box center [1421, 183] width 133 height 15
click at [1361, 544] on button "Apply" at bounding box center [1366, 553] width 75 height 31
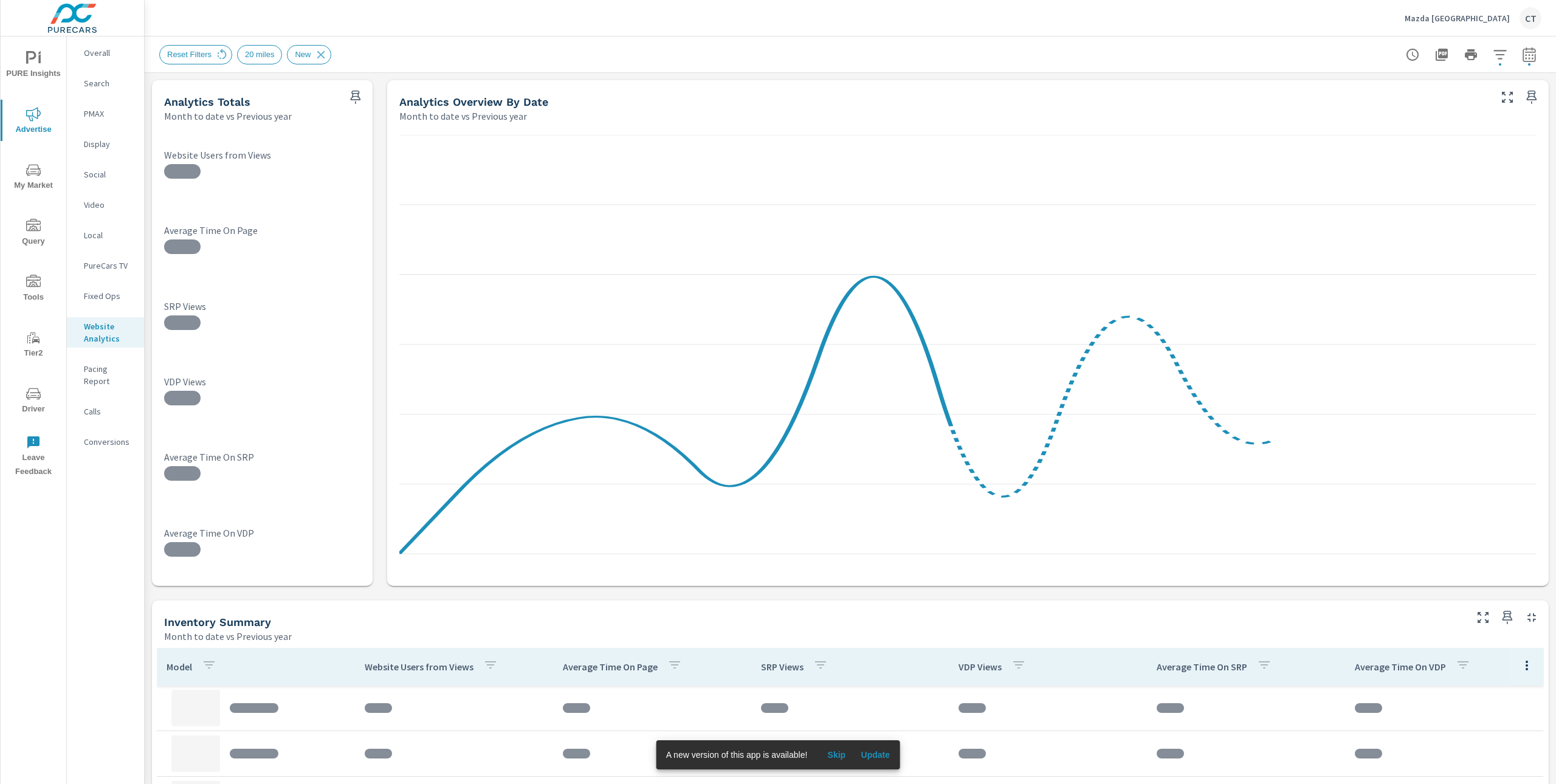
drag, startPoint x: 862, startPoint y: 48, endPoint x: 829, endPoint y: 31, distance: 37.1
click at [863, 48] on div "Reset Filters 20 miles New" at bounding box center [765, 55] width 1212 height 20
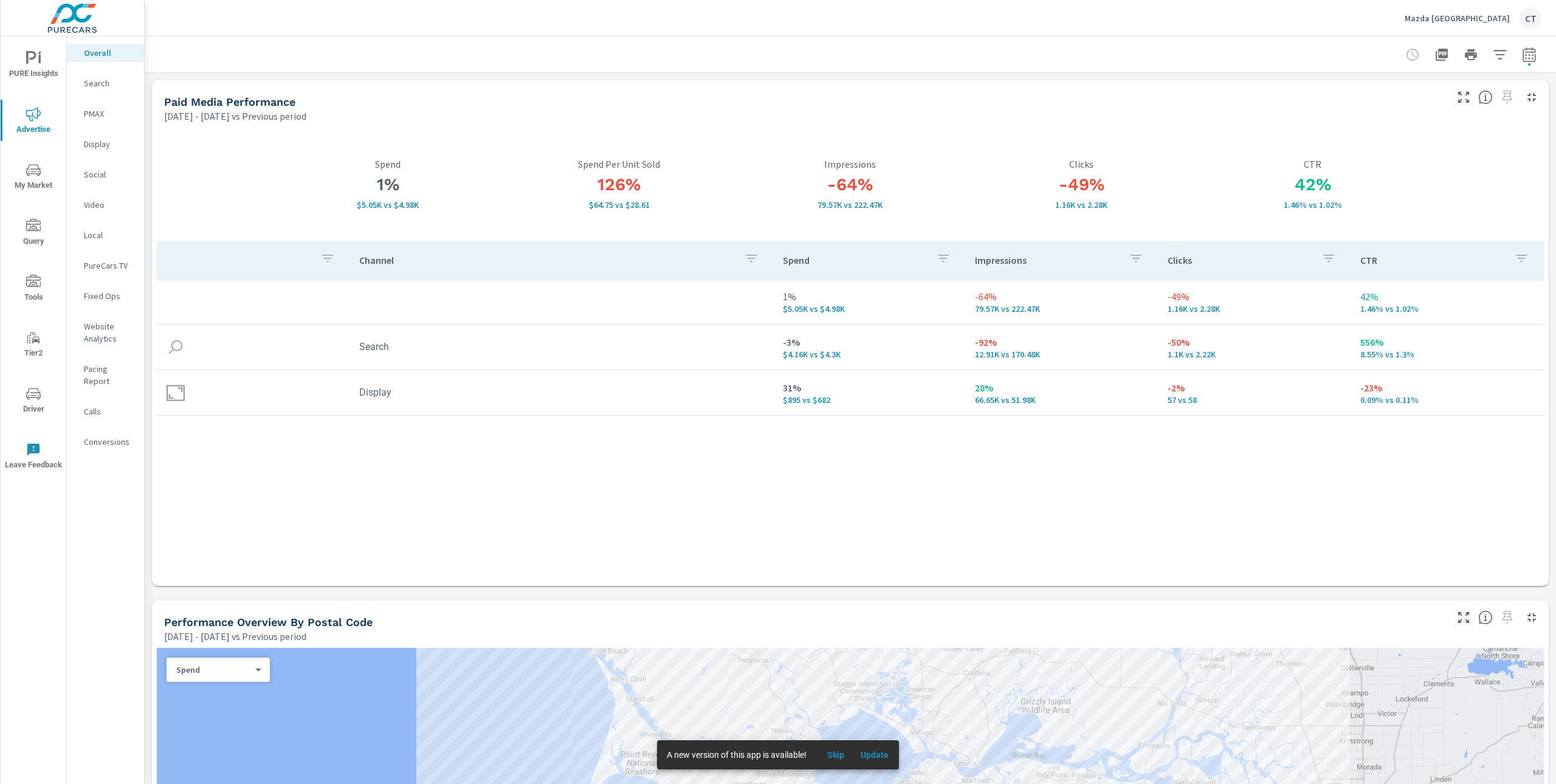
click at [38, 72] on span "PURE Insights" at bounding box center [34, 66] width 58 height 30
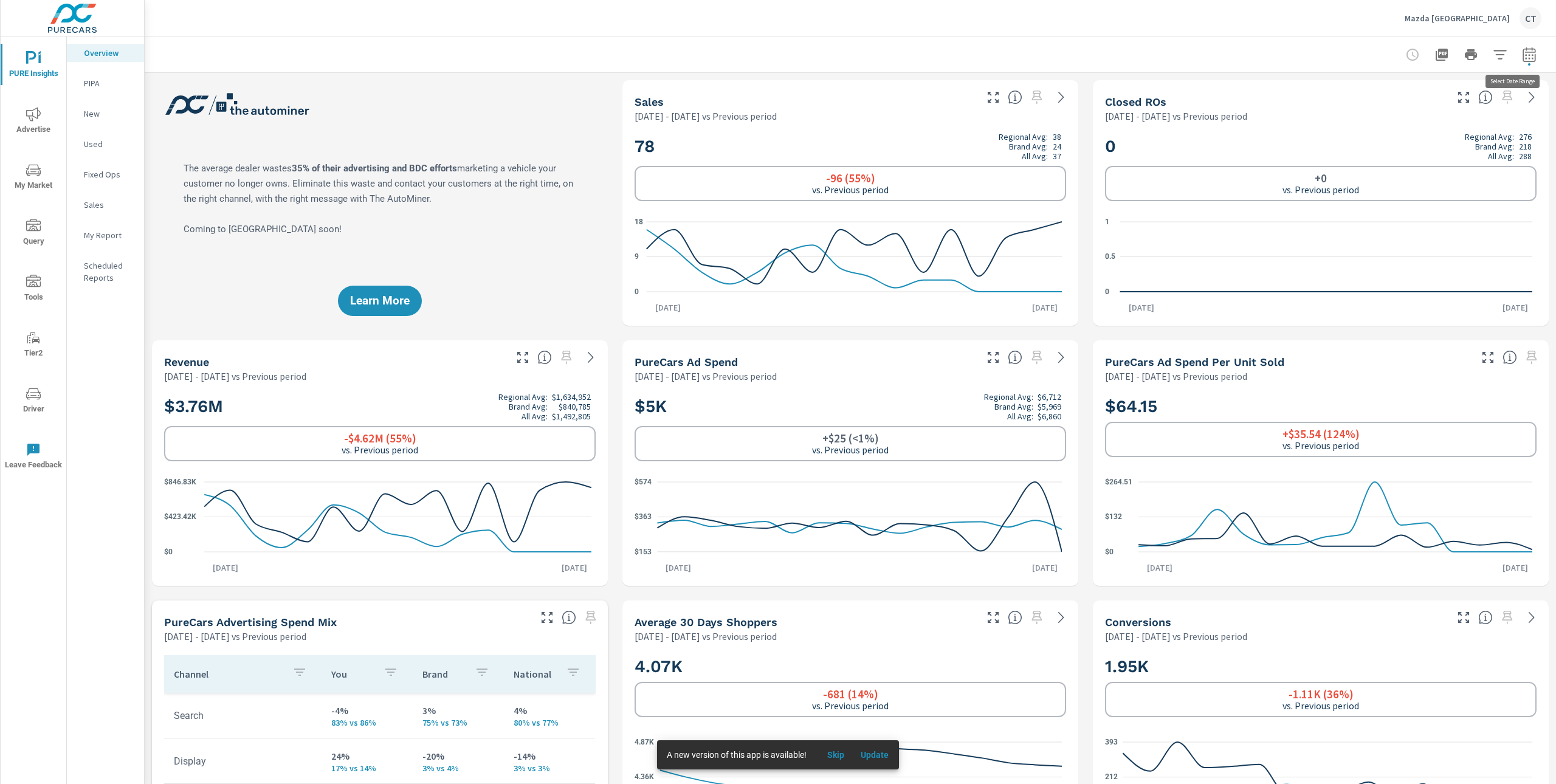
click at [1522, 56] on icon "button" at bounding box center [1529, 55] width 15 height 15
select select "Previous period"
click at [1453, 101] on select "Custom Yesterday Last week Last 7 days Last 14 days Last 30 days Last 45 days L…" at bounding box center [1420, 105] width 131 height 24
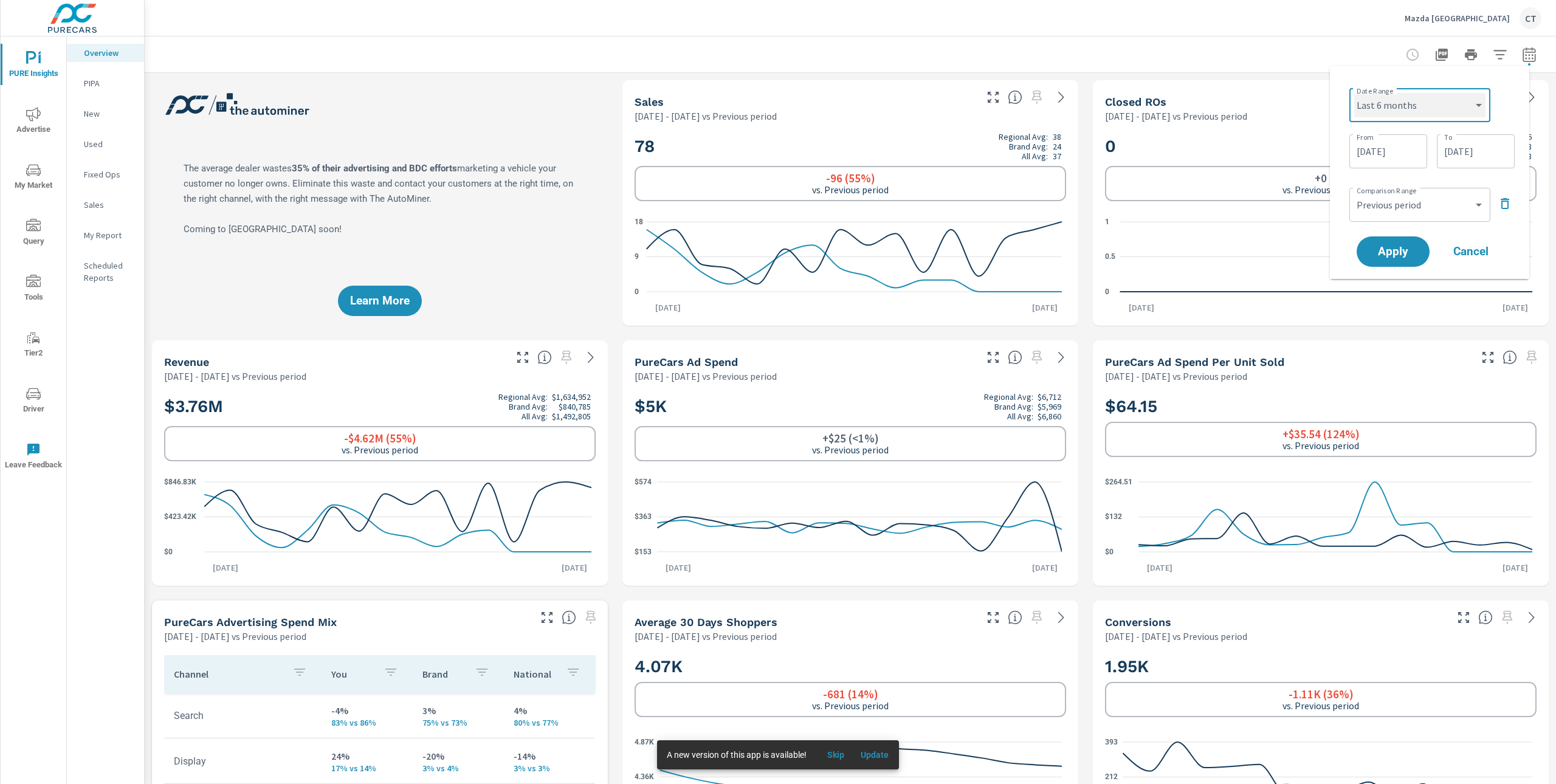
click at [1354, 93] on select "Custom Yesterday Last week Last 7 days Last 14 days Last 30 days Last 45 days L…" at bounding box center [1420, 105] width 131 height 24
select select "Last 6 months"
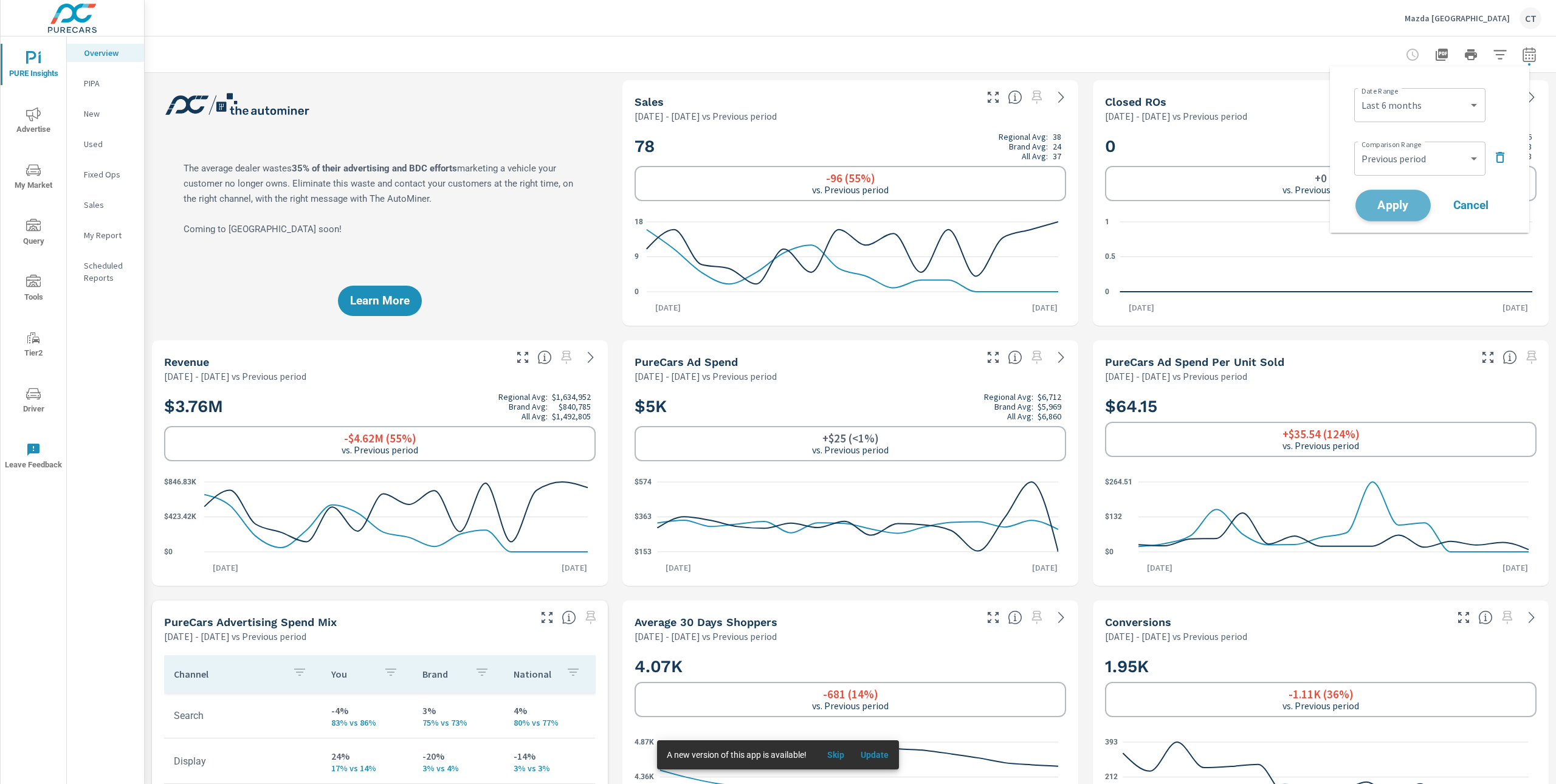
click at [1407, 211] on span "Apply" at bounding box center [1393, 205] width 50 height 12
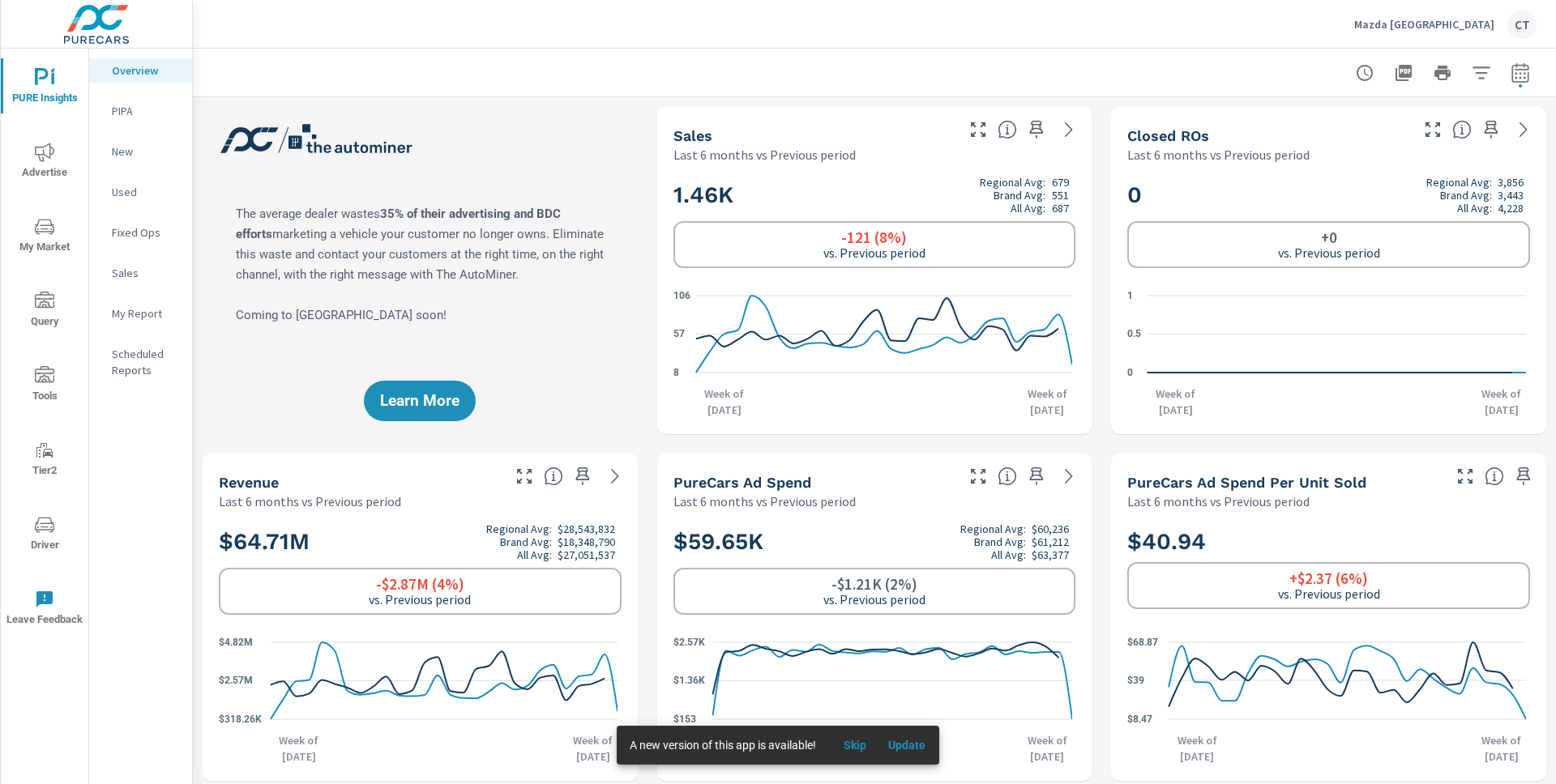
drag, startPoint x: 1507, startPoint y: 81, endPoint x: 1502, endPoint y: 86, distance: 7.1
click at [1510, 81] on icon "button" at bounding box center [1520, 73] width 19 height 19
select select "Last 6 months"
select select "Previous period"
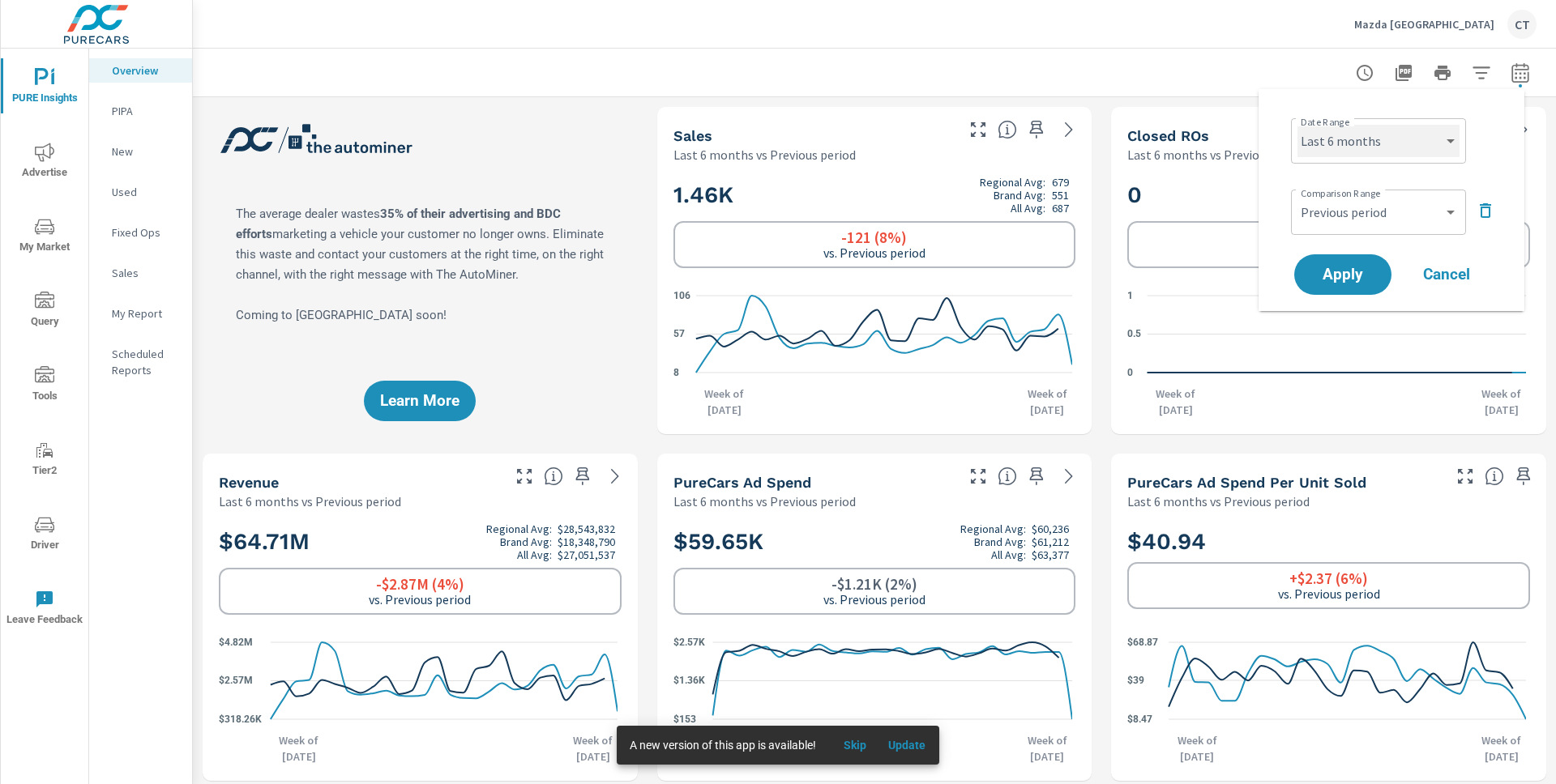
click at [1393, 143] on select "Custom Yesterday Last week Last 7 days Last 14 days Last 30 days Last 45 days L…" at bounding box center [1378, 140] width 162 height 32
click at [27, 250] on span "My Market" at bounding box center [45, 236] width 78 height 40
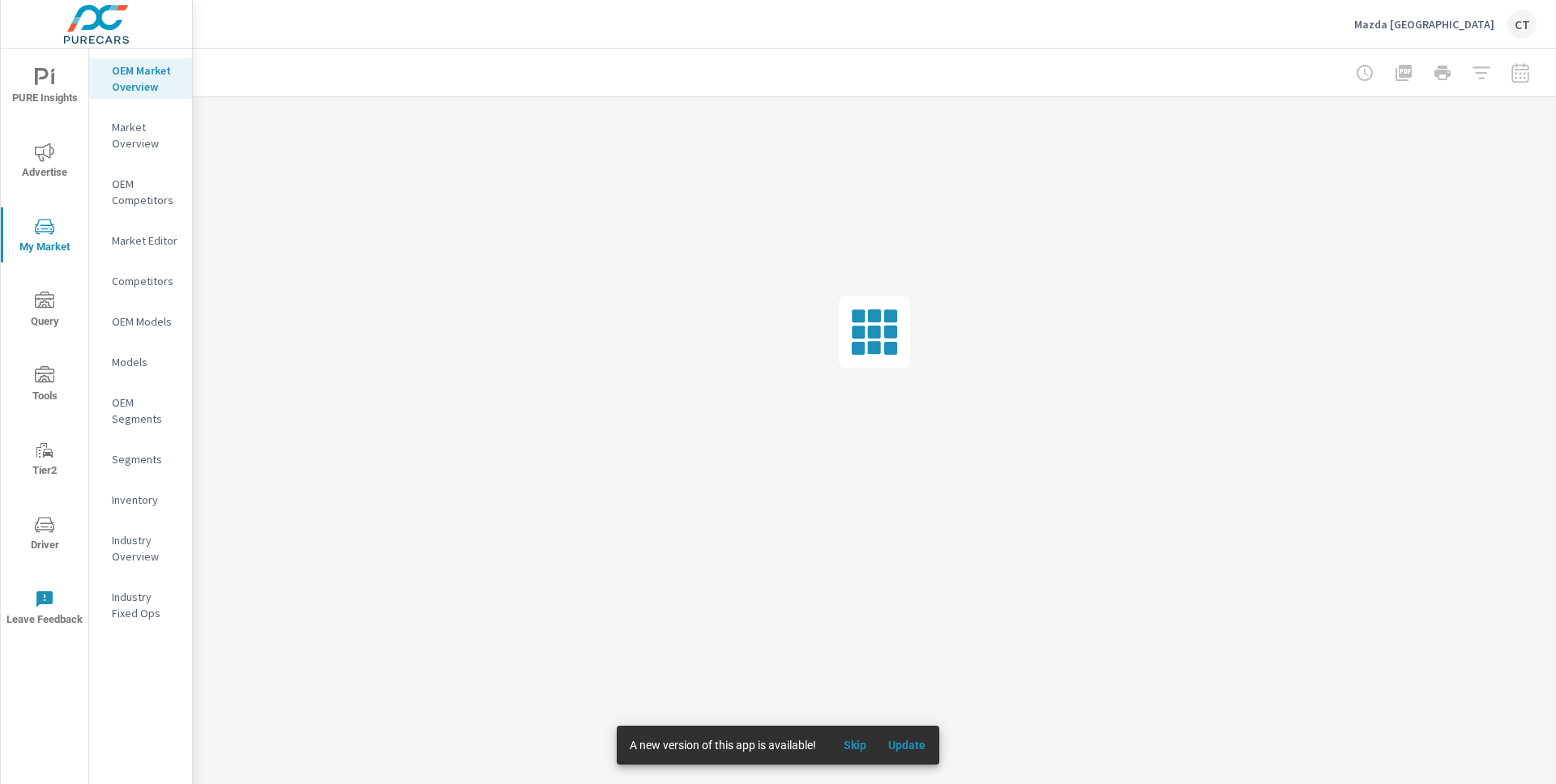
click at [430, 58] on div at bounding box center [874, 72] width 1324 height 48
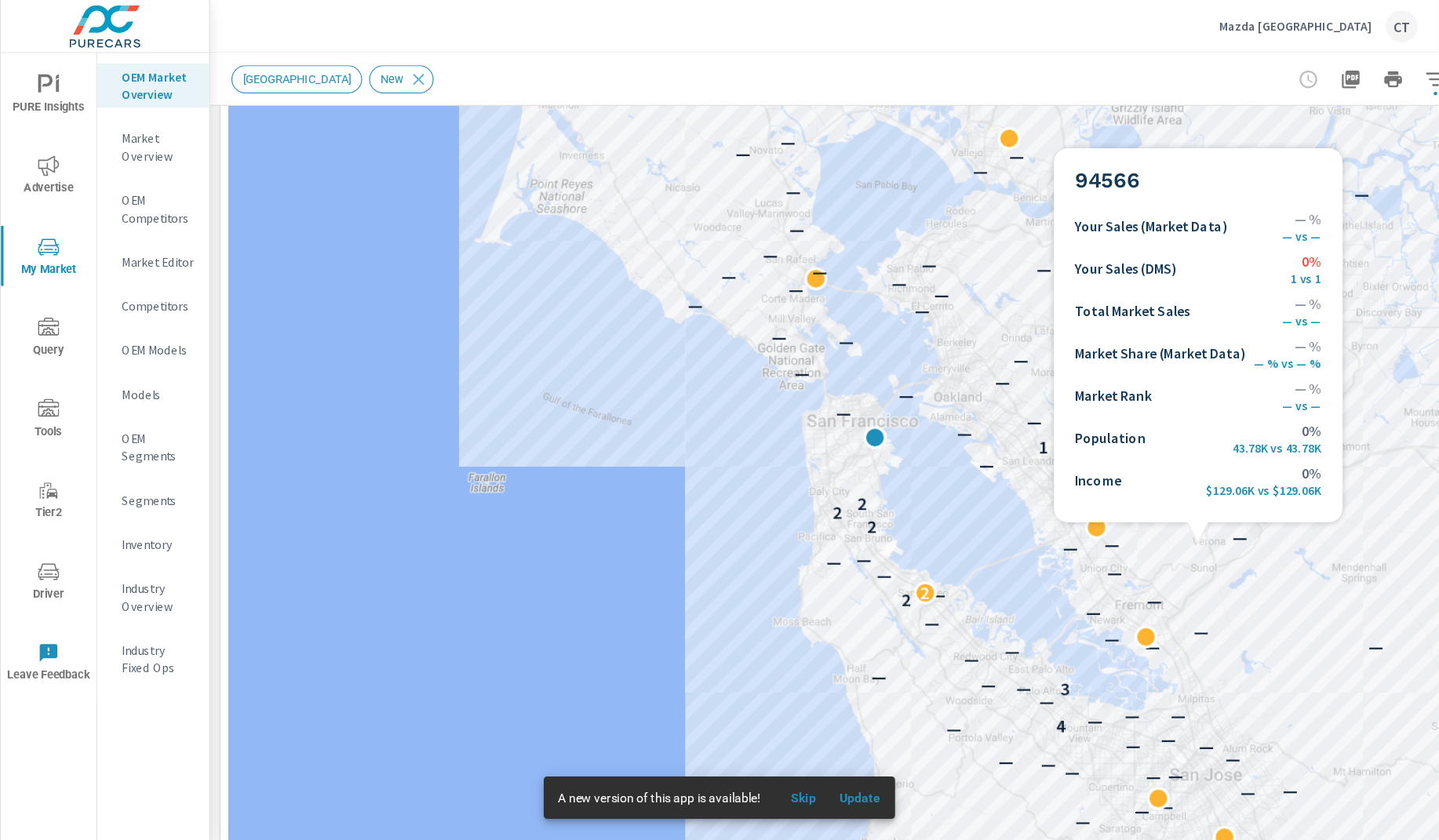
scroll to position [84, 0]
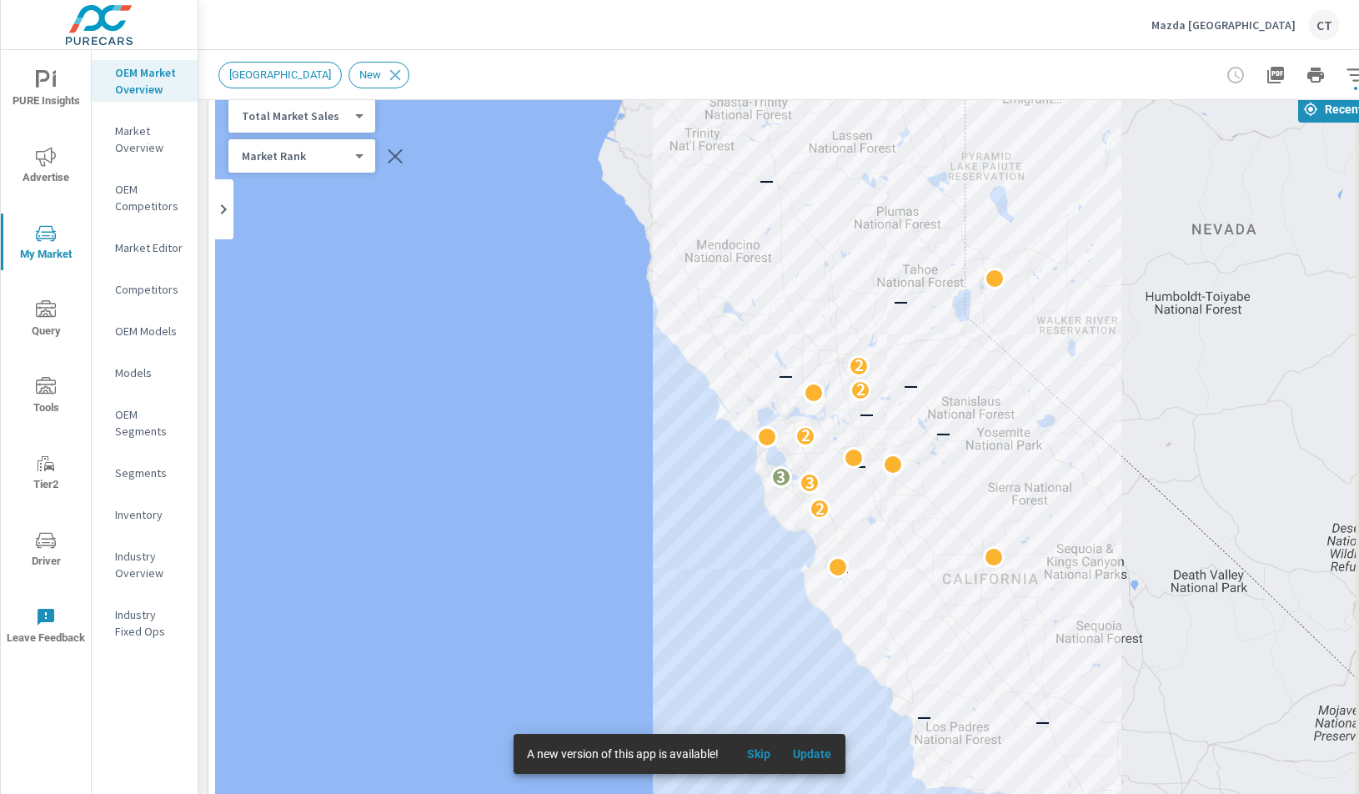
drag, startPoint x: 1184, startPoint y: 530, endPoint x: 825, endPoint y: 439, distance: 370.7
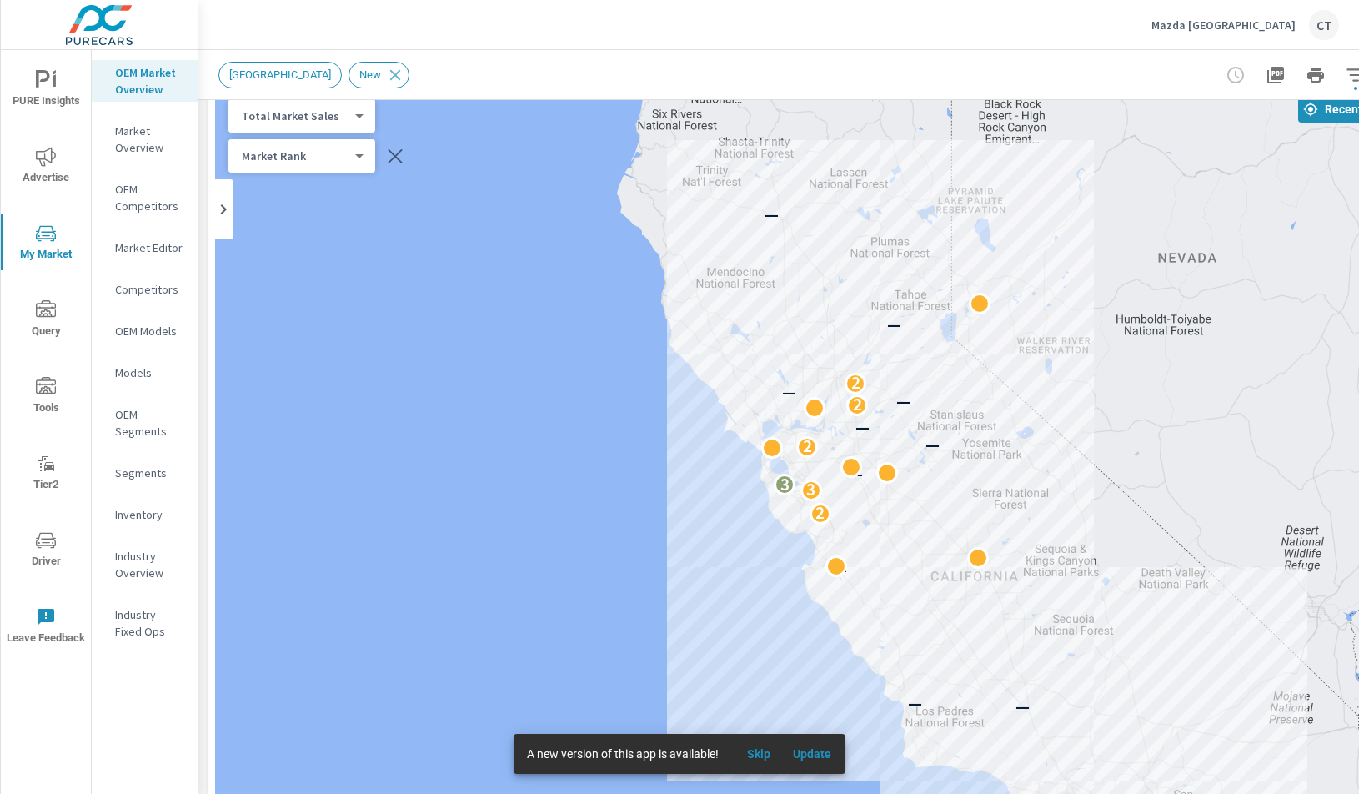
click at [800, 41] on div "Mazda San Francisco CT" at bounding box center [778, 24] width 1121 height 49
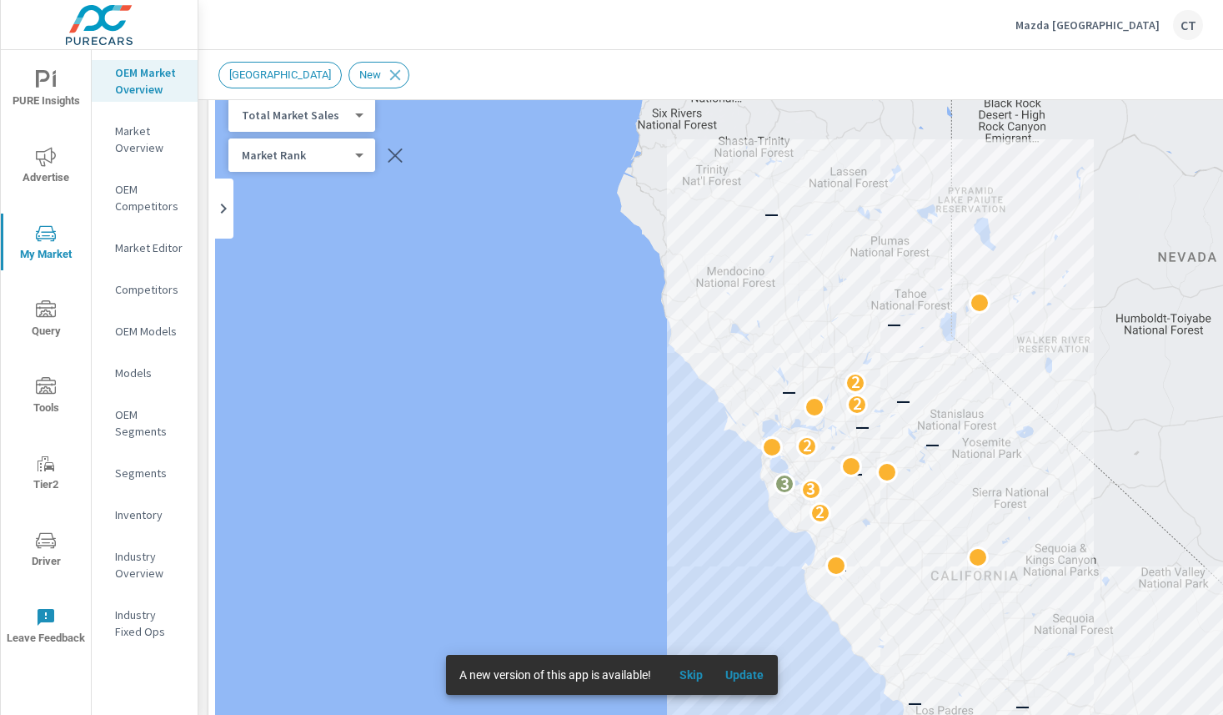
drag, startPoint x: 362, startPoint y: 120, endPoint x: 354, endPoint y: 123, distance: 8.7
click at [362, 119] on div "Total Market Sales 2 ​" at bounding box center [301, 114] width 147 height 33
click at [323, 113] on body "PURE Insights Advertise My Market Query Tools Tier2 Driver Leave Feedback OEM M…" at bounding box center [611, 357] width 1223 height 715
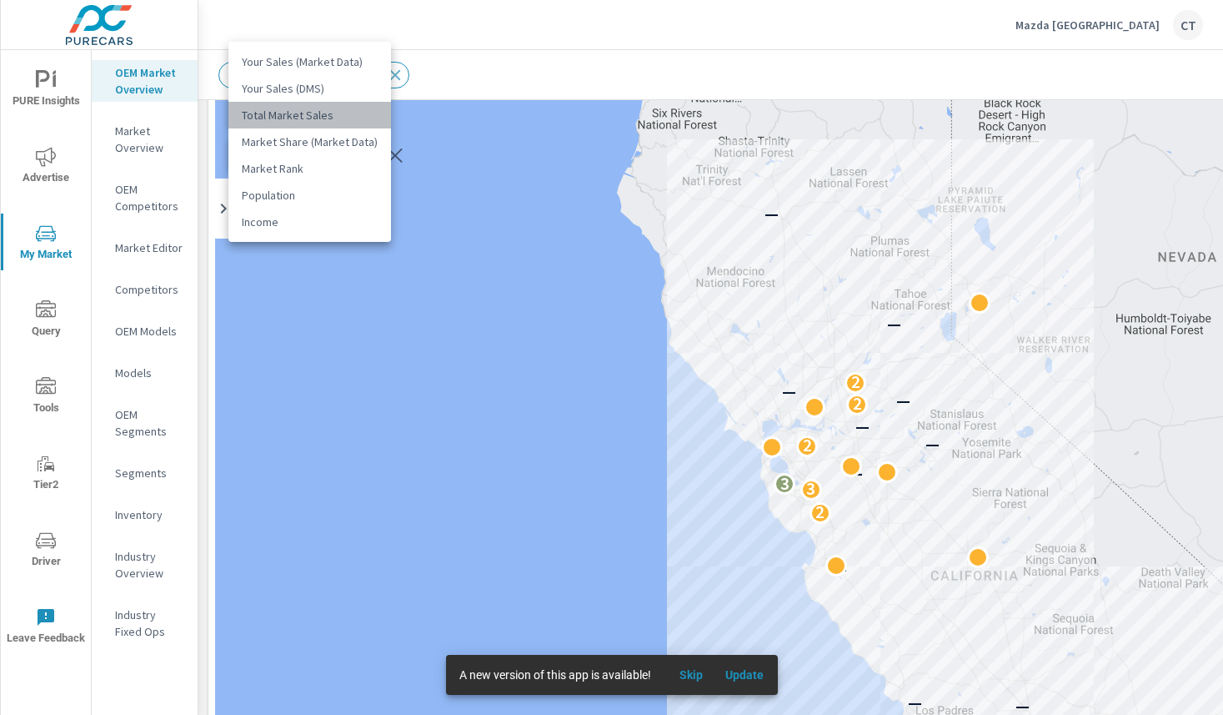
click at [310, 119] on li "Total Market Sales" at bounding box center [309, 115] width 163 height 27
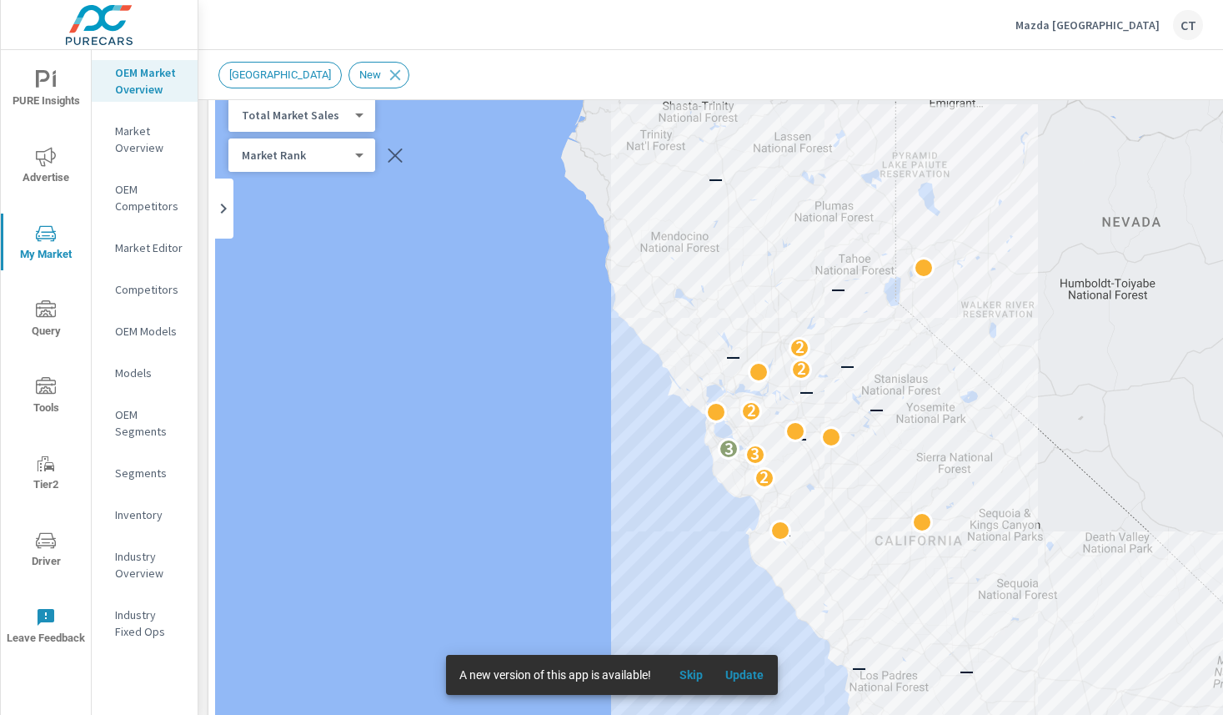
drag, startPoint x: 1021, startPoint y: 458, endPoint x: 960, endPoint y: 382, distance: 97.3
click at [960, 382] on div "— — — — — — — — — 2 3 3 — 2 — — — 2 — — 2 — — — — — — — —" at bounding box center [815, 548] width 1201 height 927
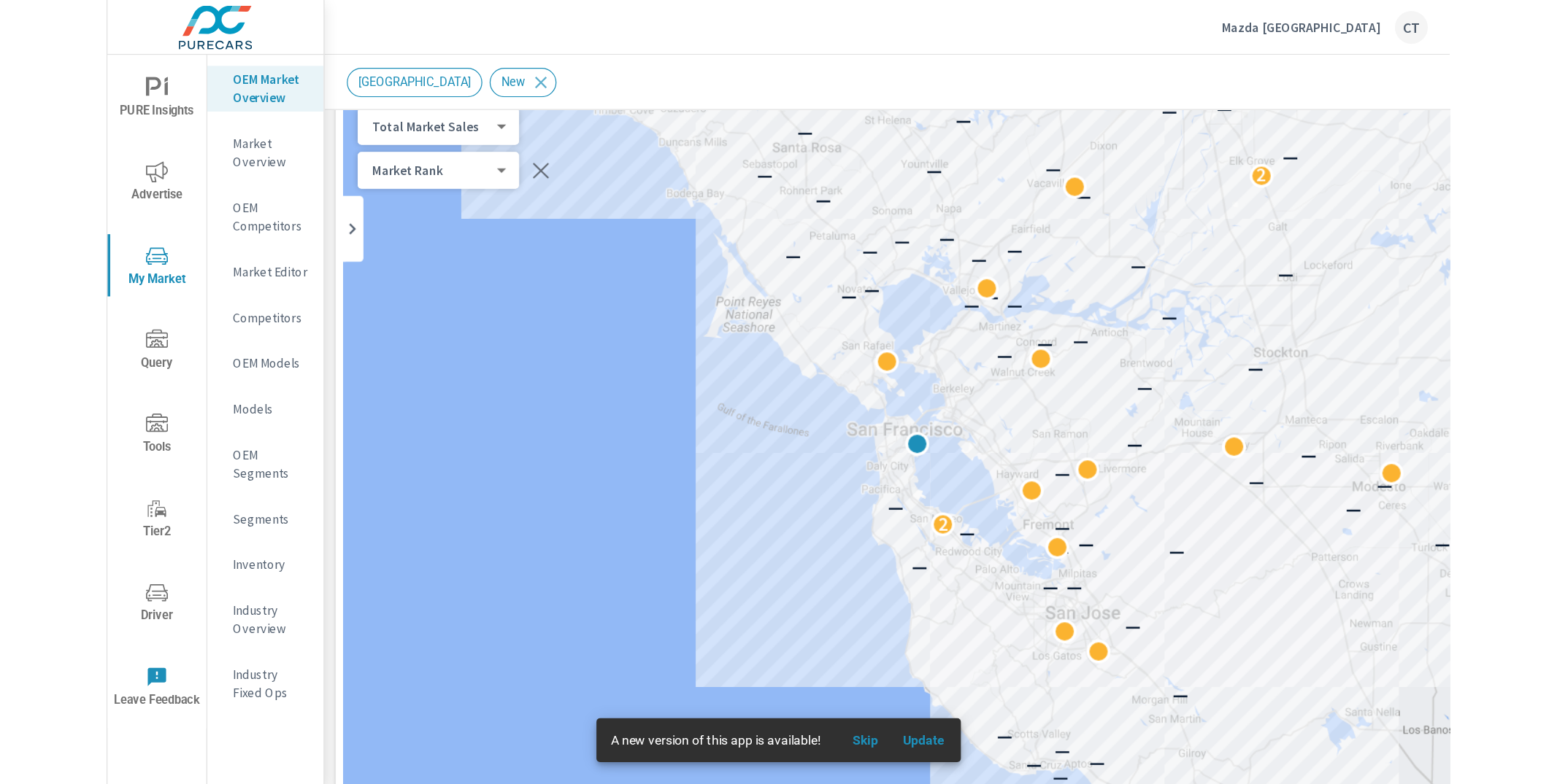
scroll to position [79, 0]
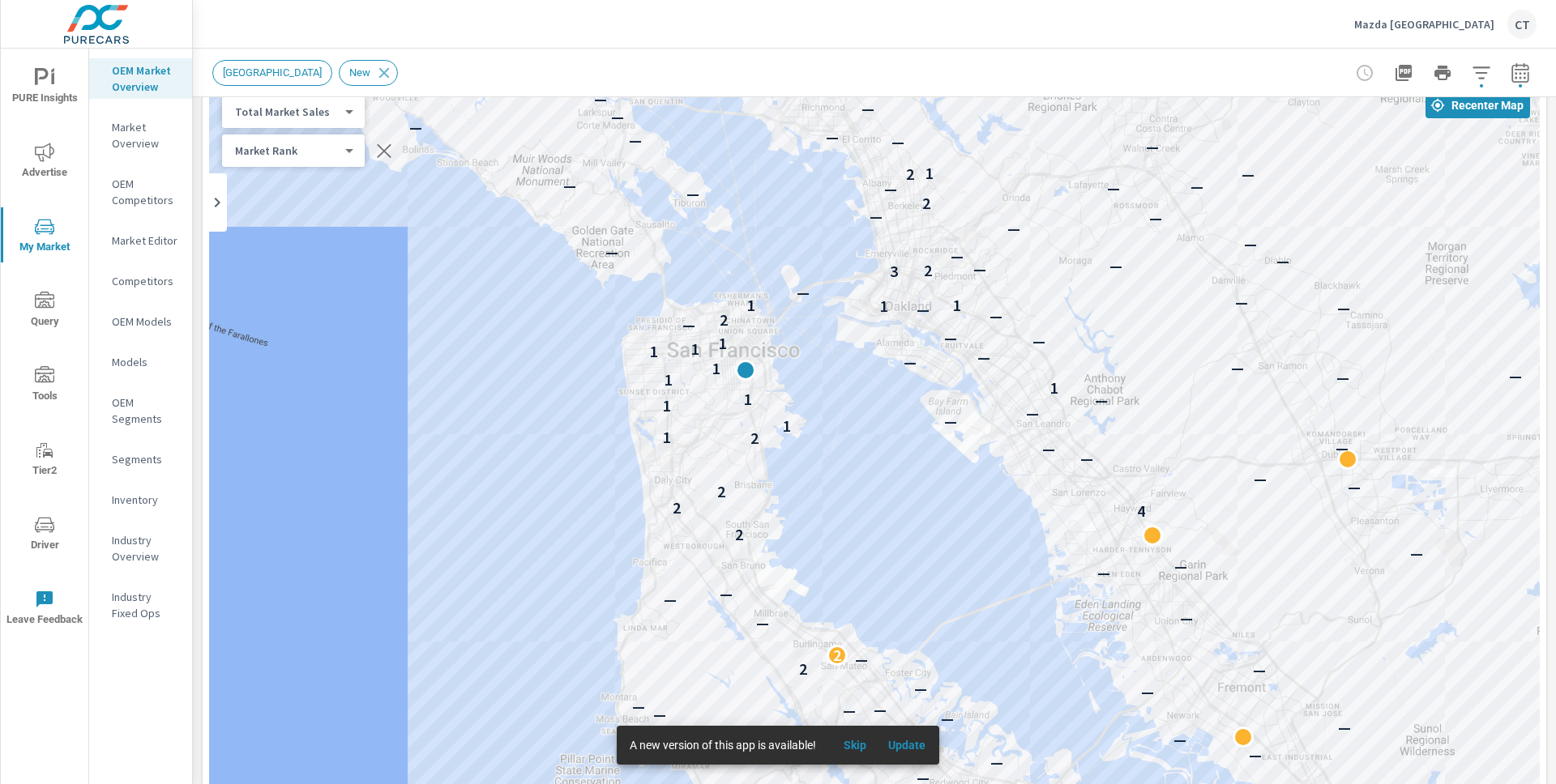
drag, startPoint x: 816, startPoint y: 366, endPoint x: 862, endPoint y: 418, distance: 69.4
click at [862, 418] on div "— — — — — — — — — — — — — — — — — — — — — — — — — — — — — — — — — — — — — 1 — 4…" at bounding box center [874, 532] width 1331 height 901
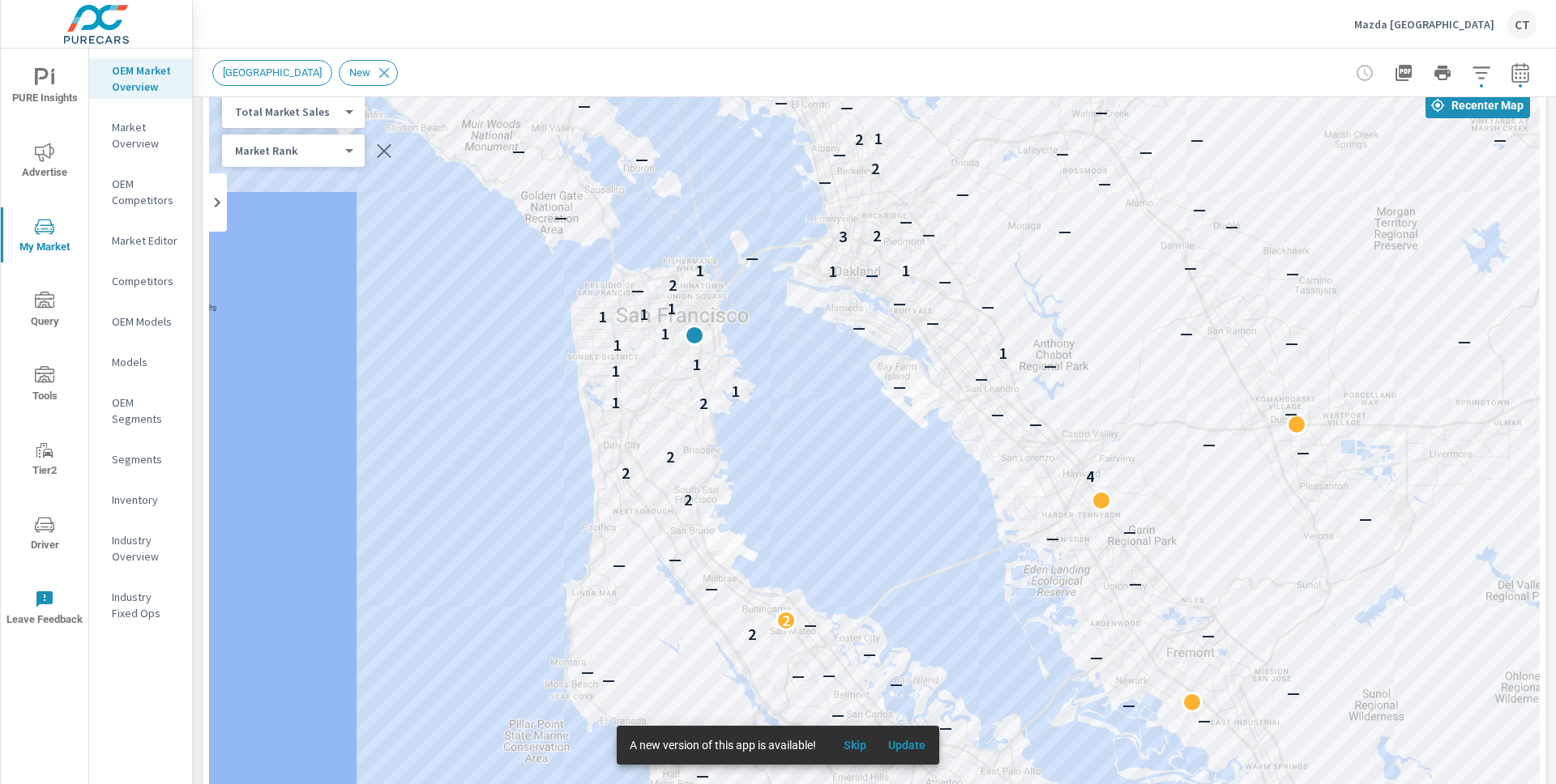
drag, startPoint x: 856, startPoint y: 395, endPoint x: 803, endPoint y: 358, distance: 64.6
click at [803, 357] on div "— — — — — — — — — — — — — — — — — — — — — — — — — — — — — — — — — — — — — 1 — 4…" at bounding box center [874, 532] width 1331 height 901
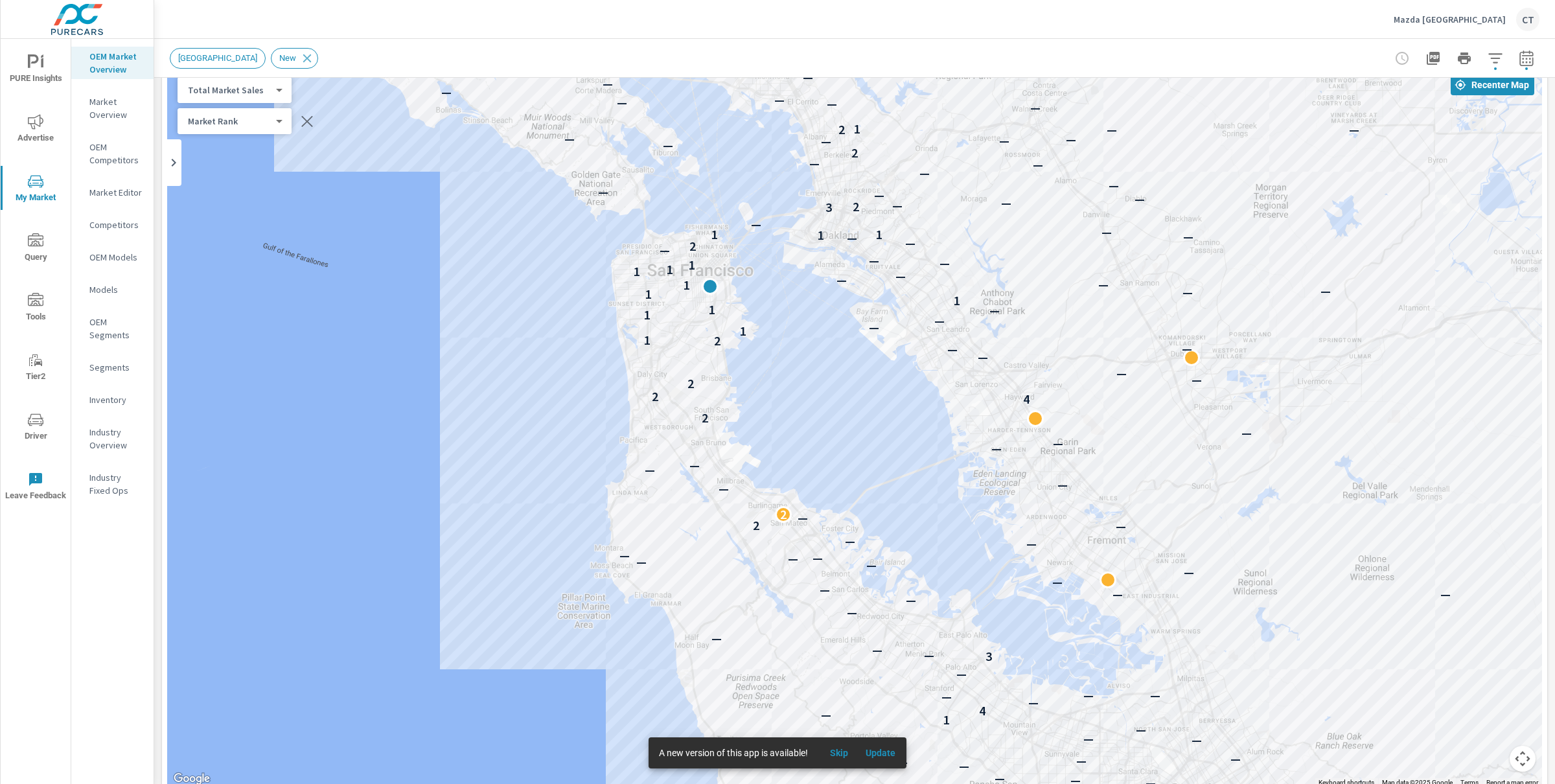
drag, startPoint x: 825, startPoint y: 334, endPoint x: 825, endPoint y: 354, distance: 20.0
click at [825, 354] on div "— — — — — — — — — — — — — — — — — — — — — — — — — — — — — — — — — — — — — 1 — 4…" at bounding box center [854, 427] width 1375 height 720
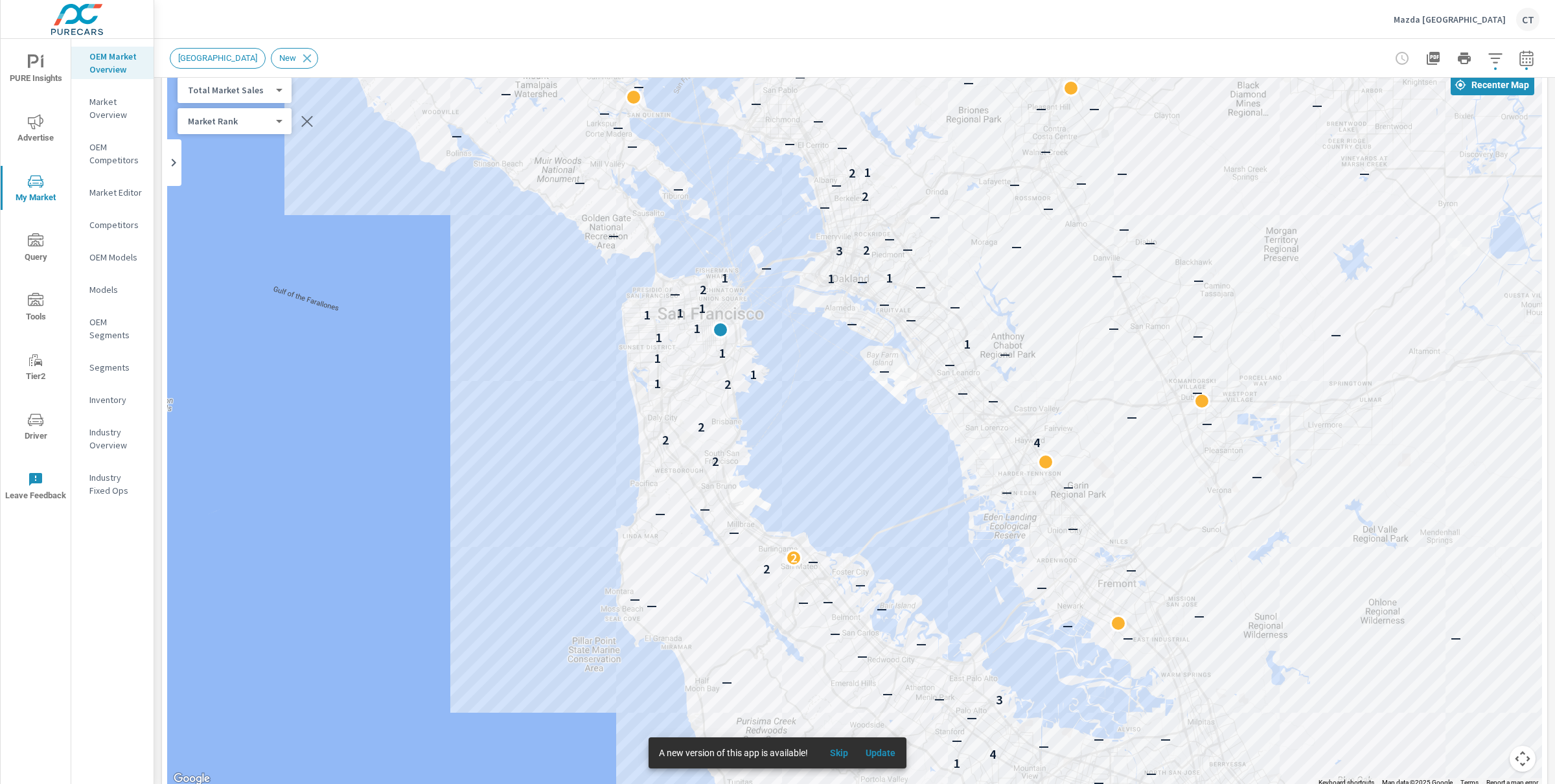
drag, startPoint x: 821, startPoint y: 364, endPoint x: 835, endPoint y: 413, distance: 51.0
click at [835, 413] on div "— — — — — — — — — — — — — — — — — — — — — — — — — — — — — — — — — — — — — 1 — 4…" at bounding box center [854, 427] width 1375 height 720
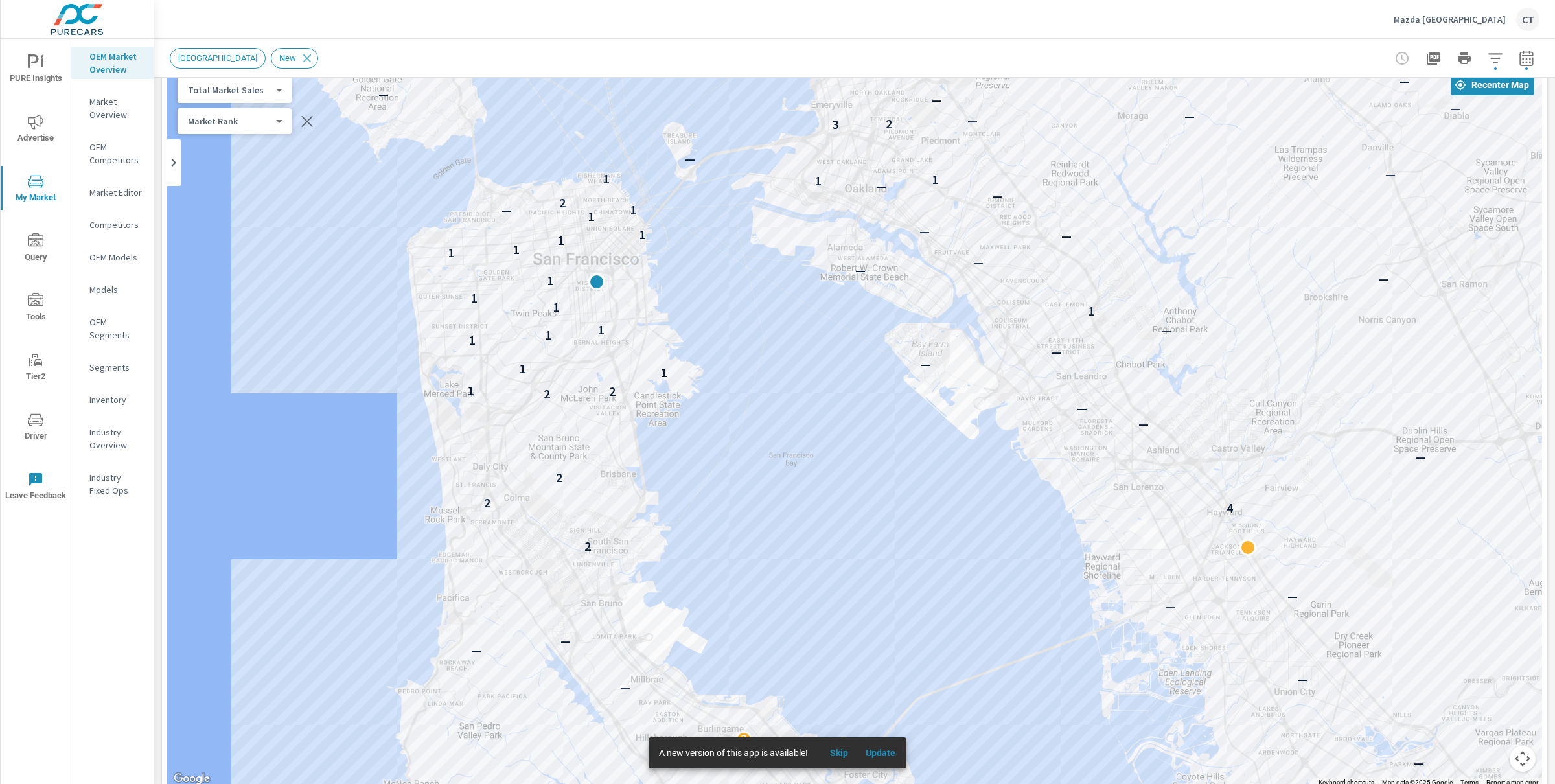
drag, startPoint x: 799, startPoint y: 291, endPoint x: 804, endPoint y: 358, distance: 67.2
click at [804, 358] on div "— — — — — — — — — — — — — 1 — — 4 — — — — — — 3 — — — — — — — — — — — — — — — —…" at bounding box center [854, 427] width 1375 height 720
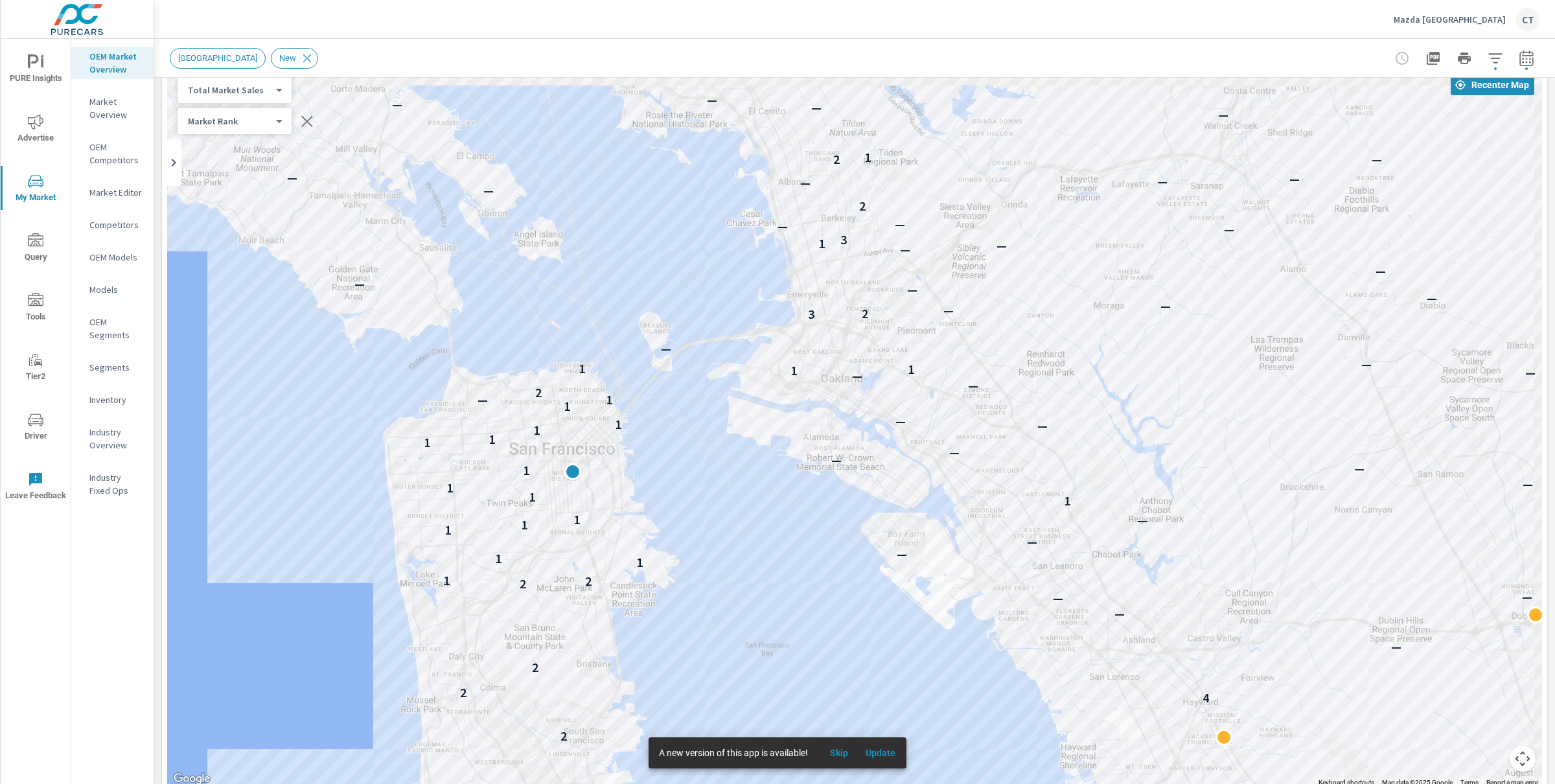
drag, startPoint x: 832, startPoint y: 385, endPoint x: 797, endPoint y: 530, distance: 149.2
click at [800, 521] on div "— — — — — 1 — — 4 — — — — — — 3 — — — — — — — — — — — — — — — — — 2 — 2 — — — —…" at bounding box center [854, 427] width 1375 height 720
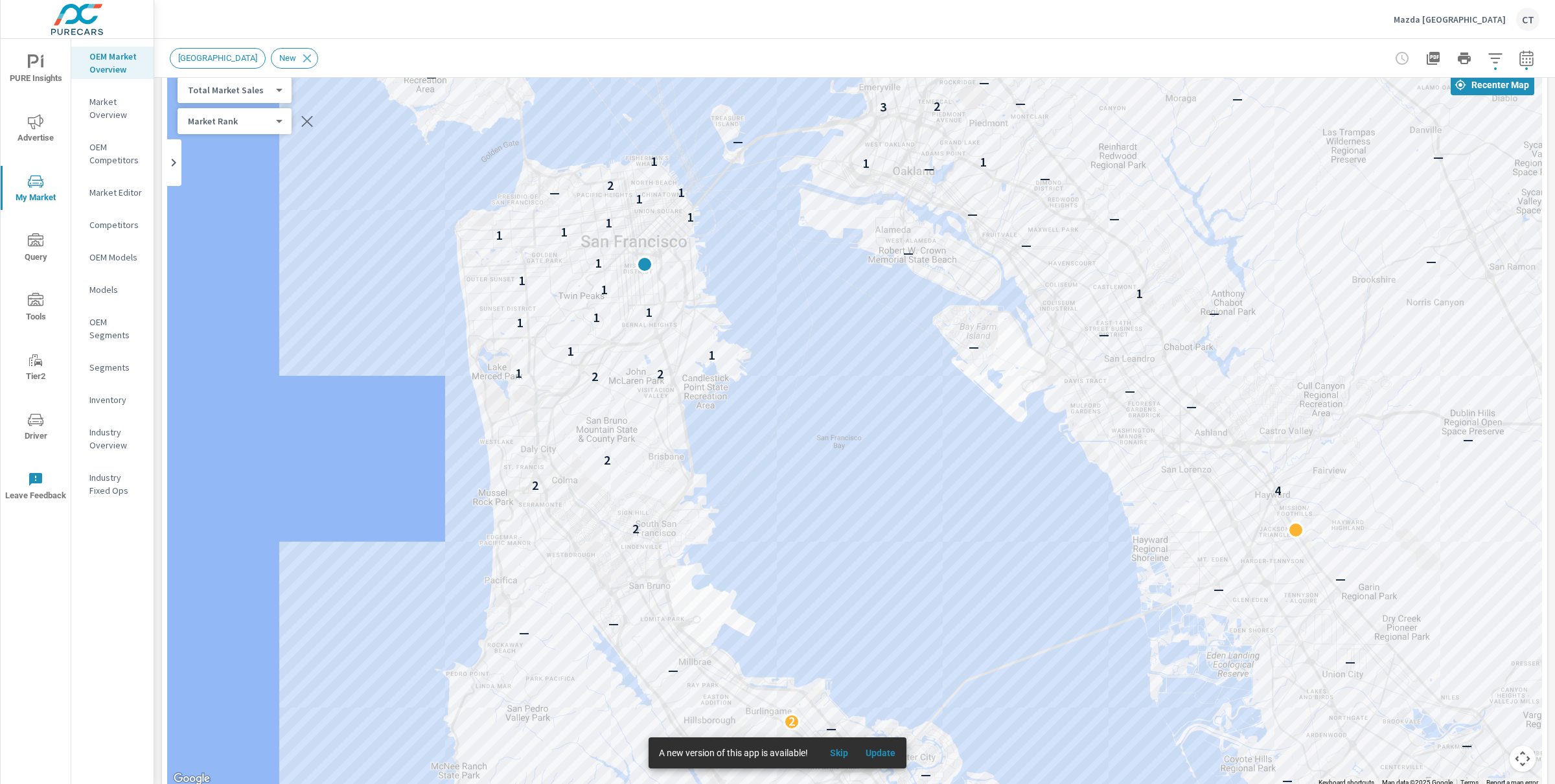
drag, startPoint x: 849, startPoint y: 622, endPoint x: 924, endPoint y: 411, distance: 223.9
click at [927, 411] on div "— 3 — — — — — — — — — — — — — — — — — 2 — 2 — — — — — — — 2 4 2 2 — — — — — 2 2…" at bounding box center [1417, 536] width 980 height 636
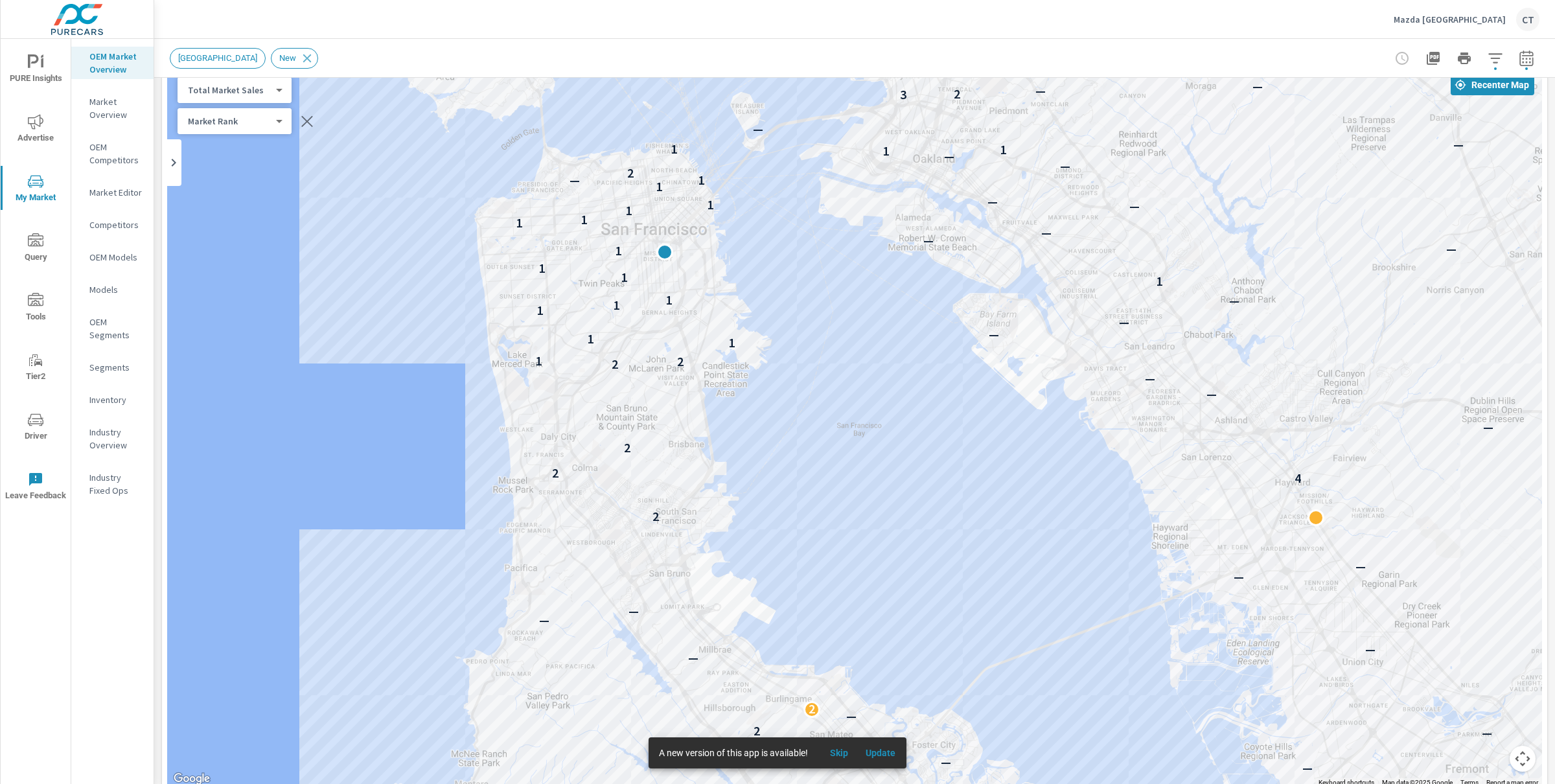
drag, startPoint x: 877, startPoint y: 430, endPoint x: 903, endPoint y: 411, distance: 32.2
click at [903, 416] on div "— — — — — — — — — — — — 1 — — 4 — — — — — — 3 — — — — — — — — — — — — — — — — —…" at bounding box center [1362, 734] width 980 height 636
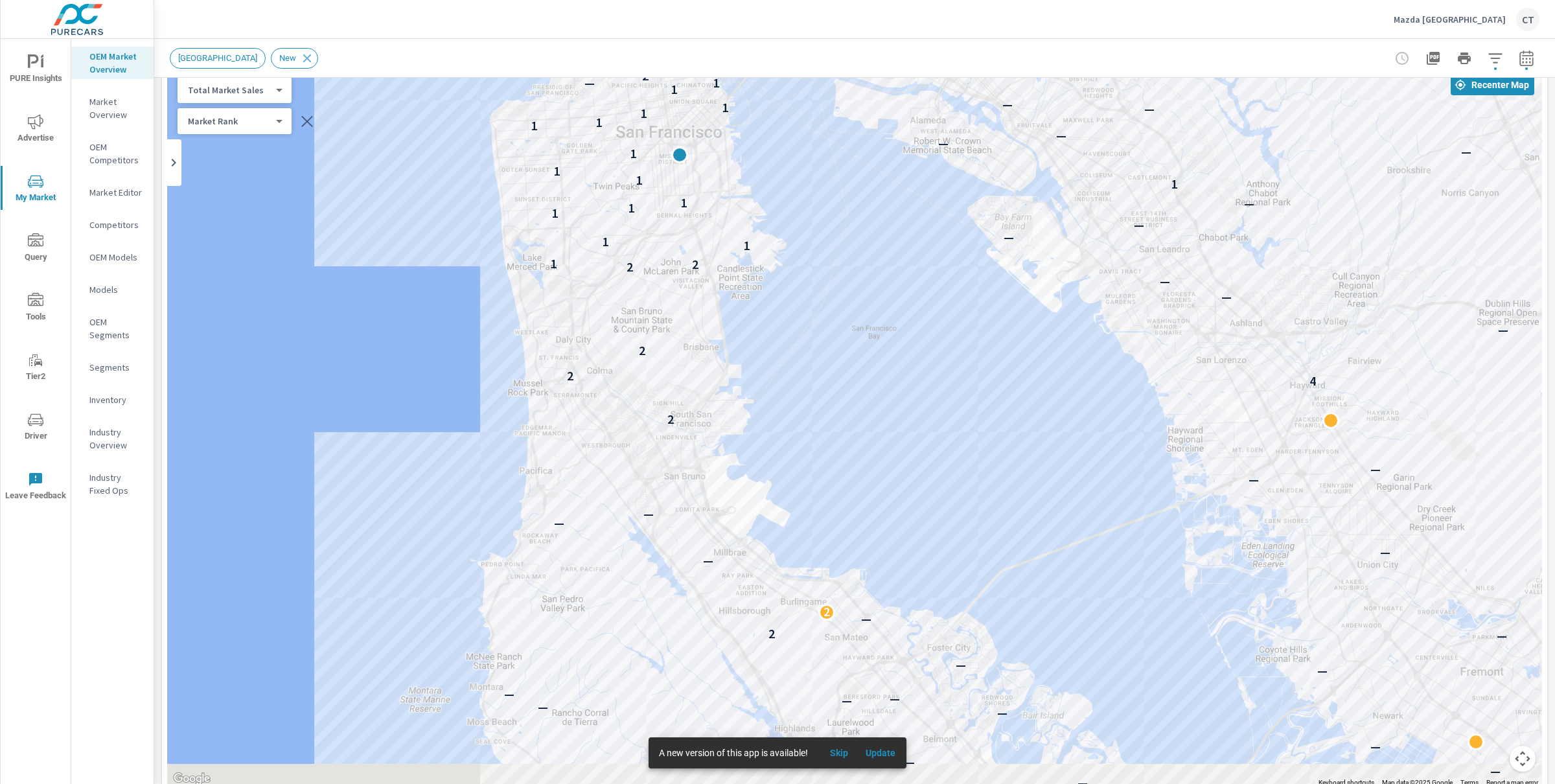
drag, startPoint x: 897, startPoint y: 464, endPoint x: 882, endPoint y: 395, distance: 70.6
click at [882, 395] on div "— — — — — — — — — — — — — — — 1 — — 4 — — — — — — 3 — — — — — — — — — — — — — —…" at bounding box center [1331, 669] width 980 height 636
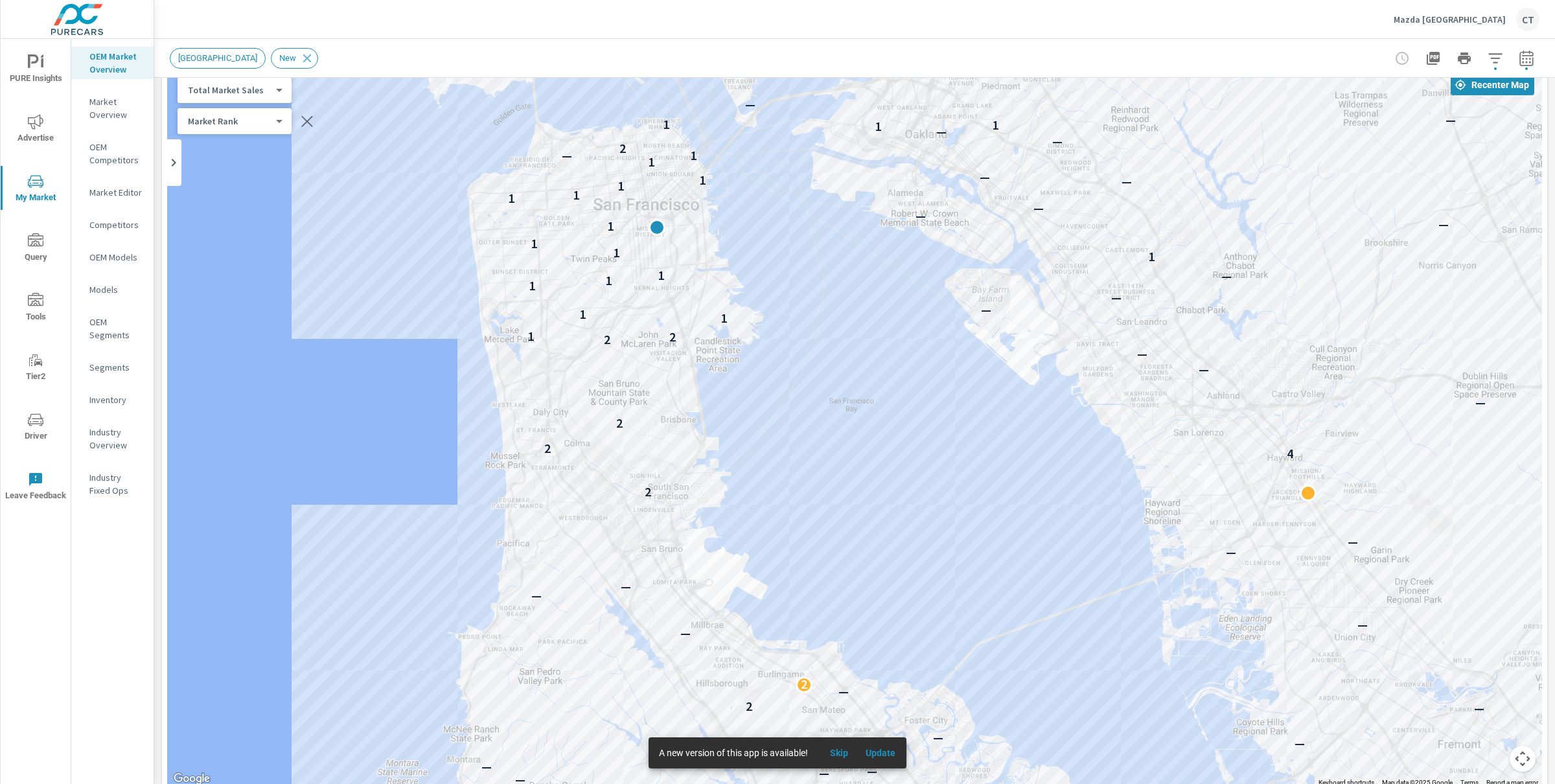
drag, startPoint x: 915, startPoint y: 323, endPoint x: 900, endPoint y: 379, distance: 58.0
click at [900, 379] on div "— — — — — — — — — — — — — — — — — — — — 1 — — 4 — — — — — — 3 — — — — — — — — —…" at bounding box center [854, 427] width 1375 height 720
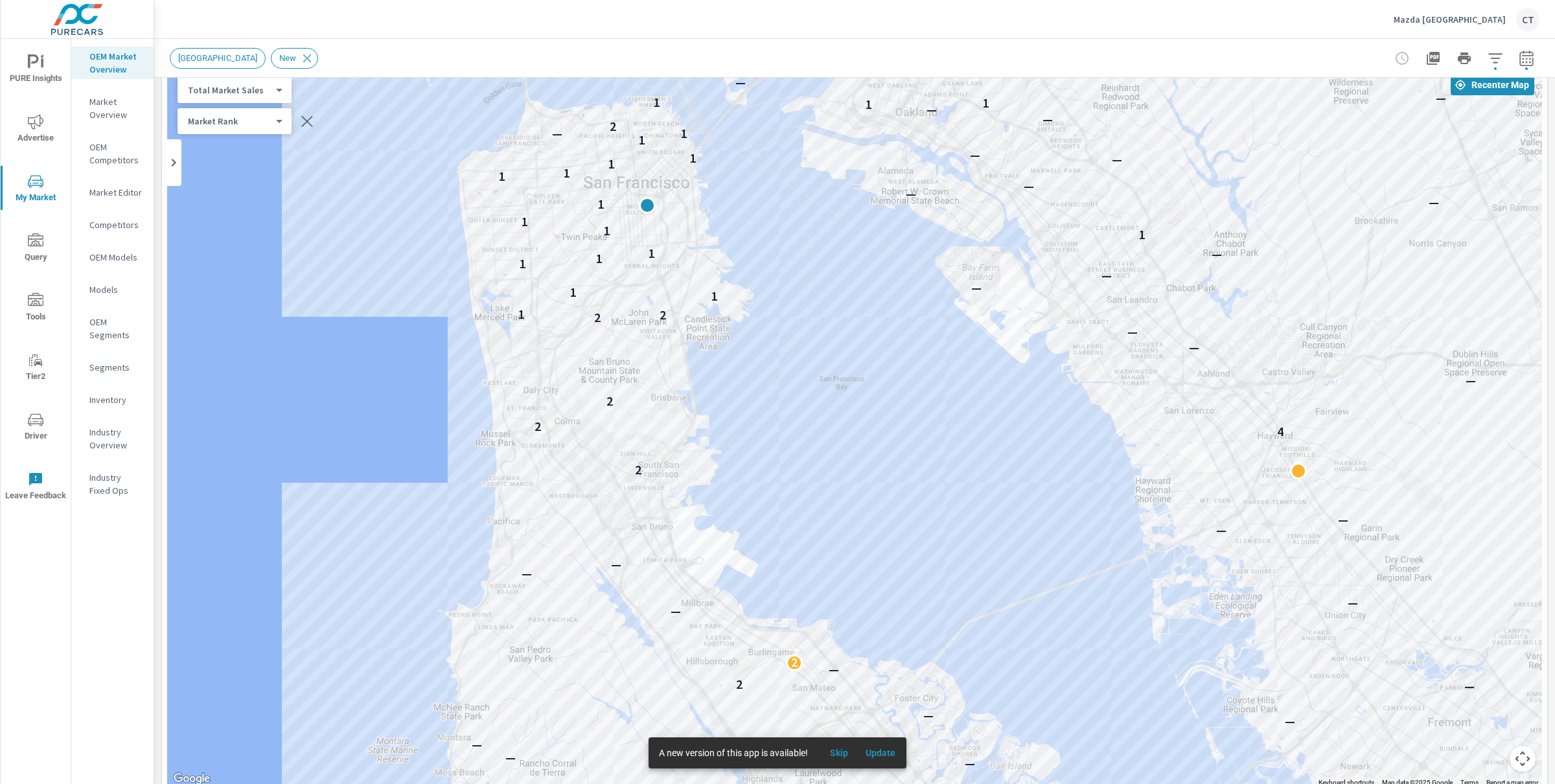
drag, startPoint x: 937, startPoint y: 497, endPoint x: 905, endPoint y: 474, distance: 39.4
click at [905, 474] on div "— — — — — — — — — — — — — — — 1 — — 4 — — — — — — 3 — — — — — — — — — — — — — —…" at bounding box center [1334, 723] width 980 height 636
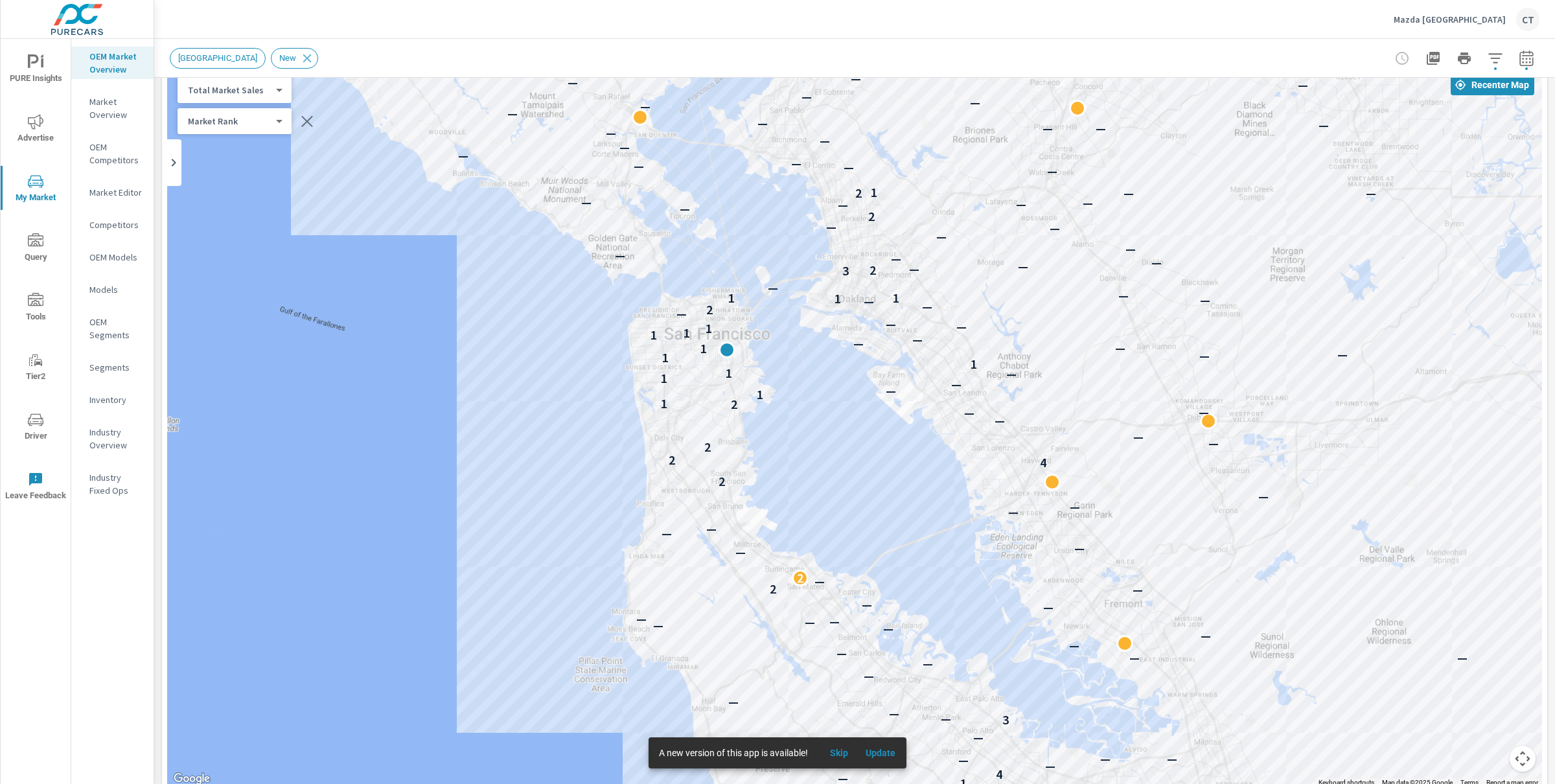
drag, startPoint x: 933, startPoint y: 472, endPoint x: 837, endPoint y: 484, distance: 96.7
click at [837, 484] on div "— — — — — — — — — — — — — — — — — — — — — — — — — — — — — — — — — — — — 1 — 4 —…" at bounding box center [1302, 752] width 980 height 636
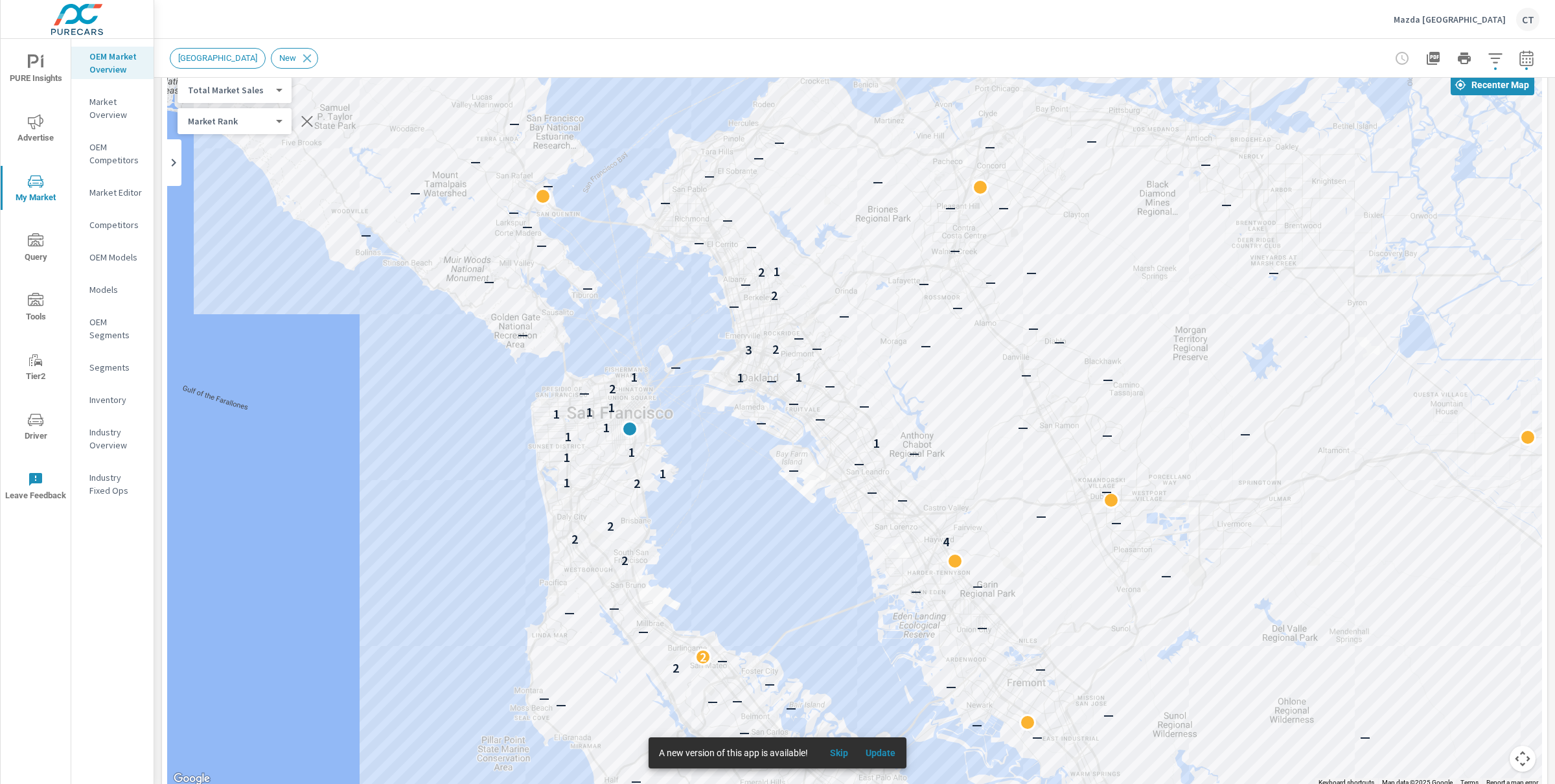
drag, startPoint x: 1117, startPoint y: 528, endPoint x: 1097, endPoint y: 600, distance: 74.7
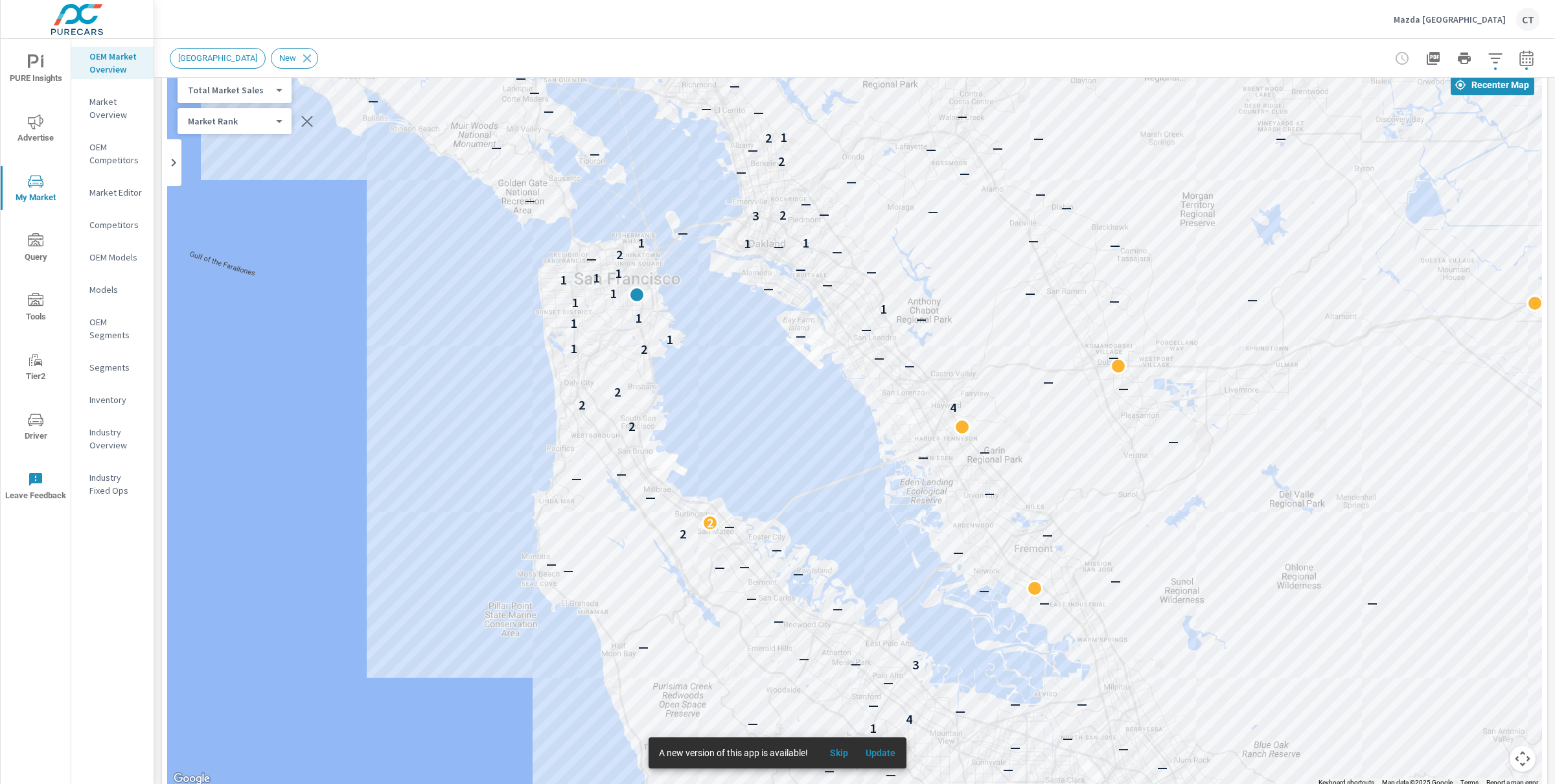
drag, startPoint x: 1020, startPoint y: 515, endPoint x: 1028, endPoint y: 372, distance: 143.2
click at [1028, 372] on div "— — — — — — — — — — — — — — — — — — — — — — — — — — — — — — — — 1 — 4 — — — — —…" at bounding box center [1351, 610] width 980 height 636
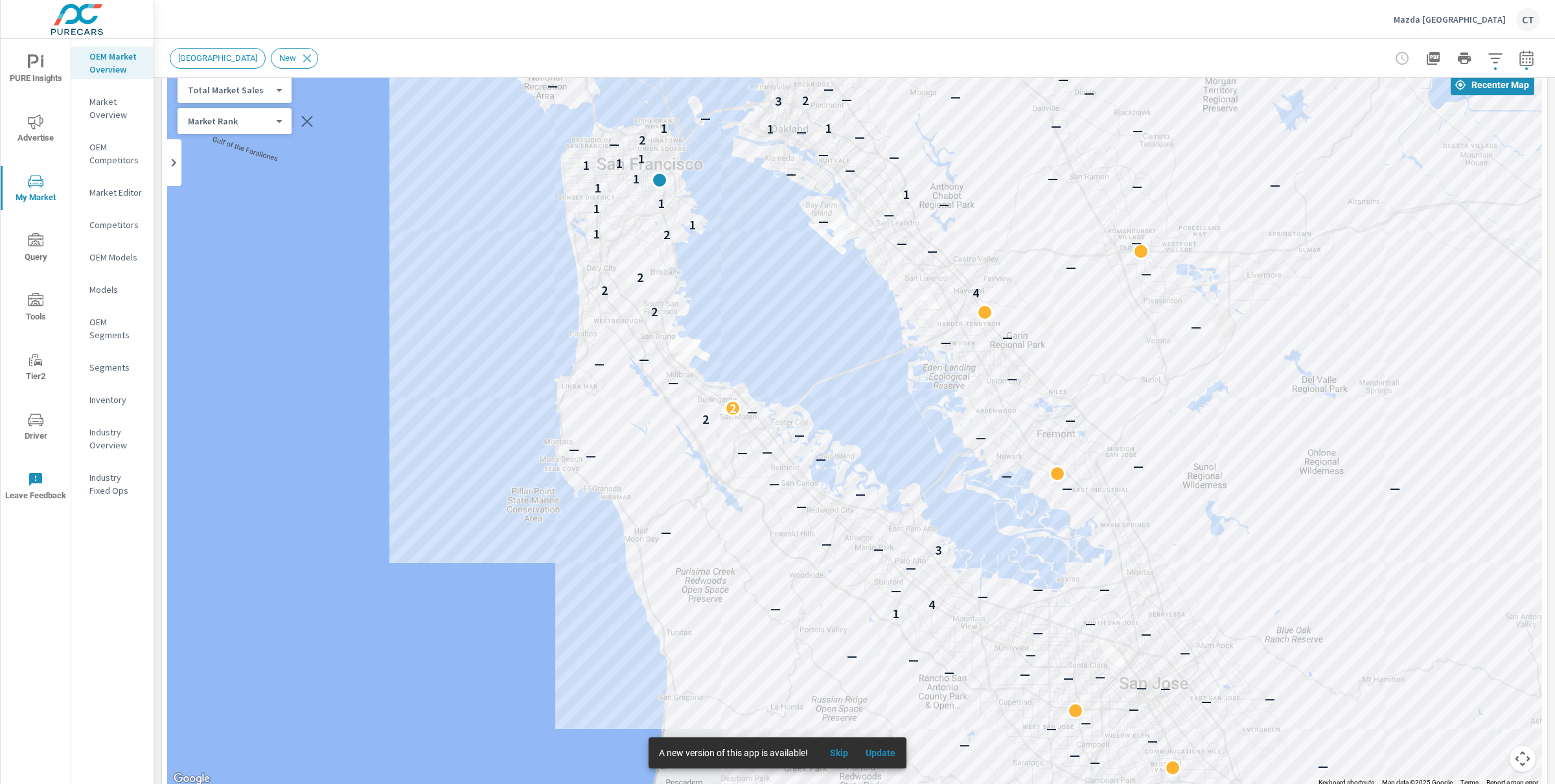
drag, startPoint x: 1051, startPoint y: 651, endPoint x: 1071, endPoint y: 549, distance: 103.9
click at [1070, 550] on div "— — — — — — — — — — — — — — — — — — — — — — — — — — — — — — — — — — — — — 1 — 4…" at bounding box center [1365, 641] width 980 height 636
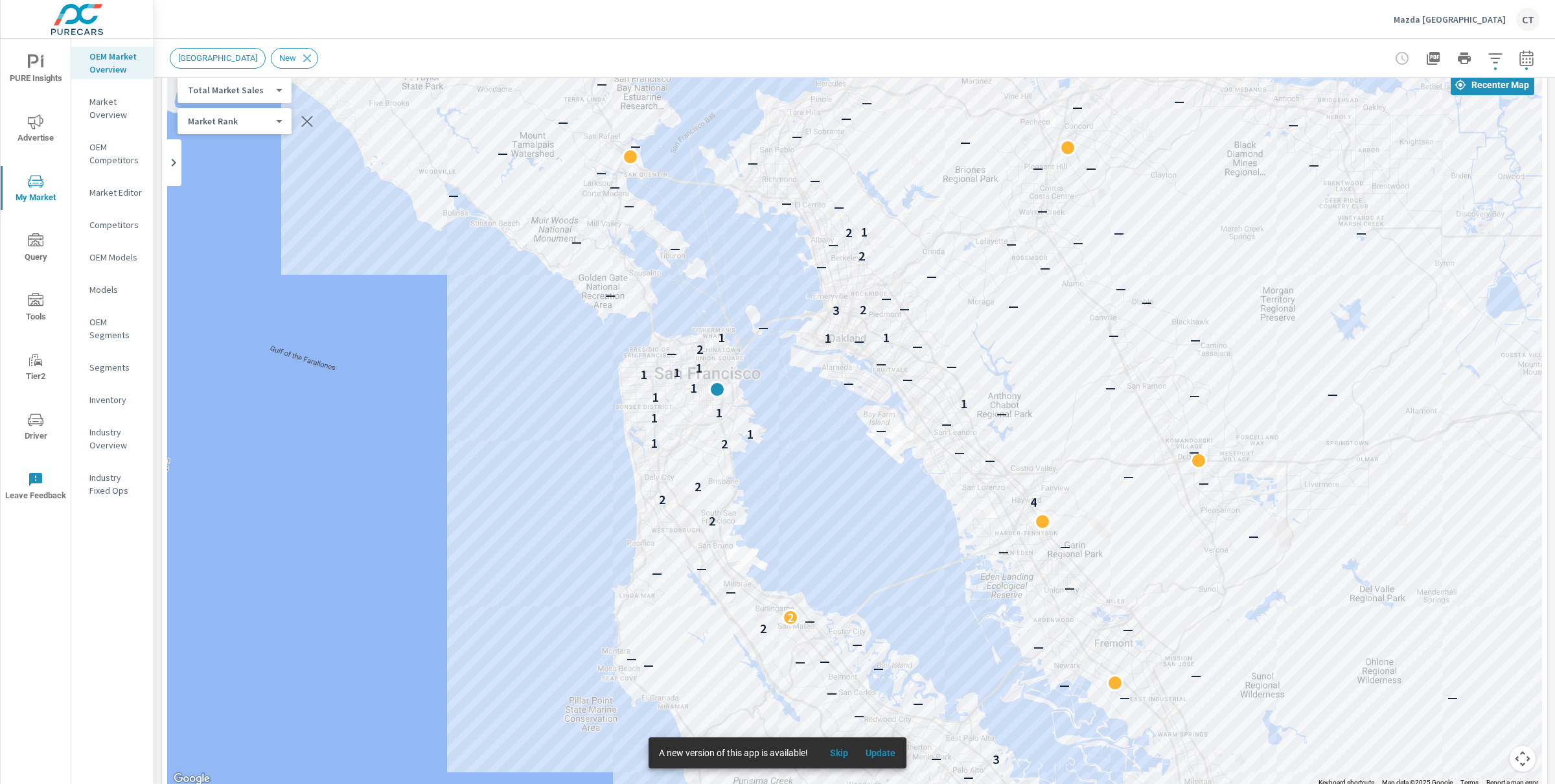
drag, startPoint x: 811, startPoint y: 318, endPoint x: 884, endPoint y: 556, distance: 248.9
click at [884, 556] on div "— — — — — — — — — — — — — — — — — — — — — — — — — — — — — — — — — — — — — 1 — 4…" at bounding box center [854, 427] width 1375 height 720
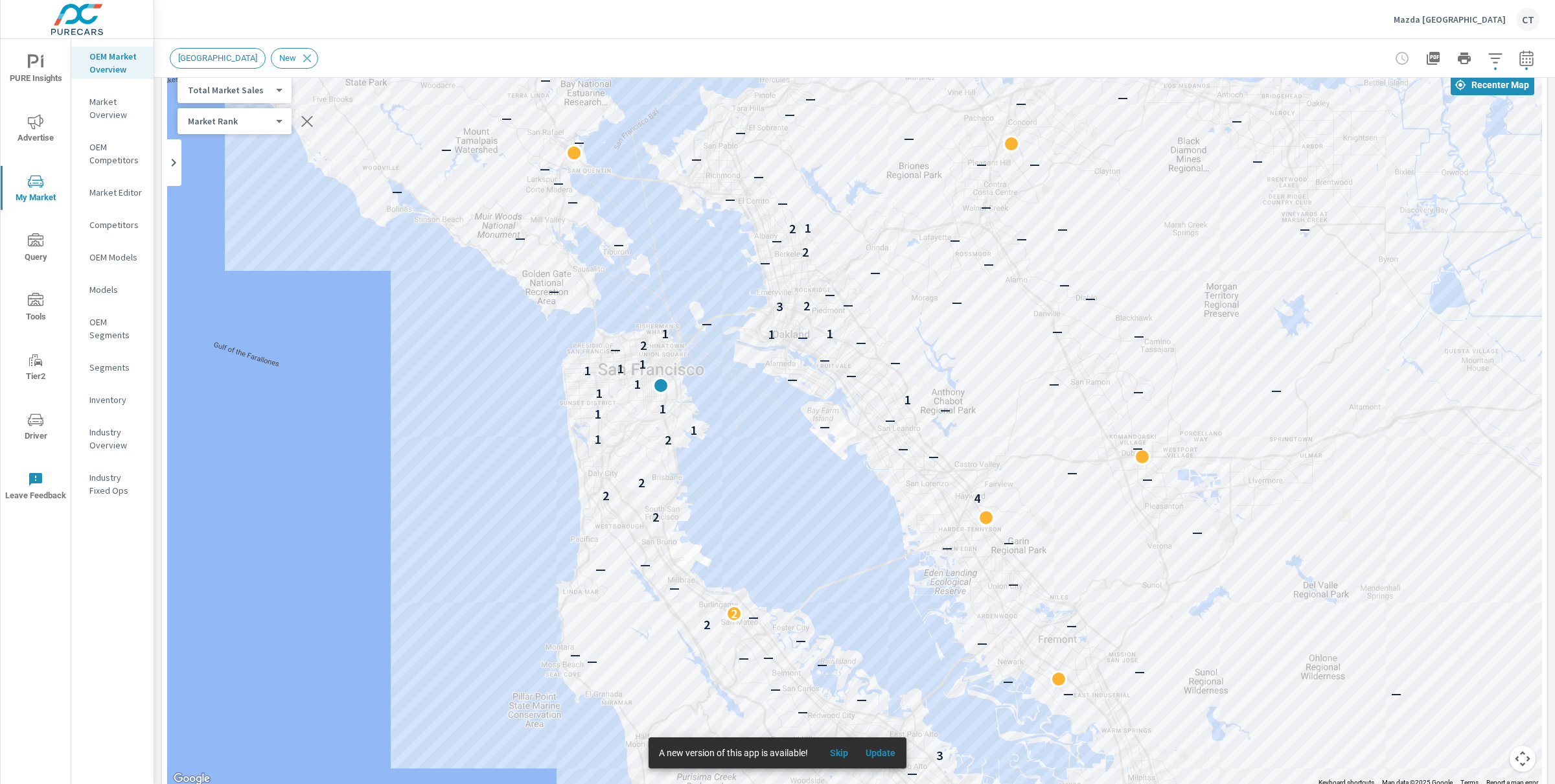
drag, startPoint x: 892, startPoint y: 544, endPoint x: 819, endPoint y: 514, distance: 78.9
click at [819, 514] on div "— — — — — — — — — — — — — — — — — — — — — — — — — — — — — — — — — 1 — 4 — — — —…" at bounding box center [1274, 716] width 980 height 636
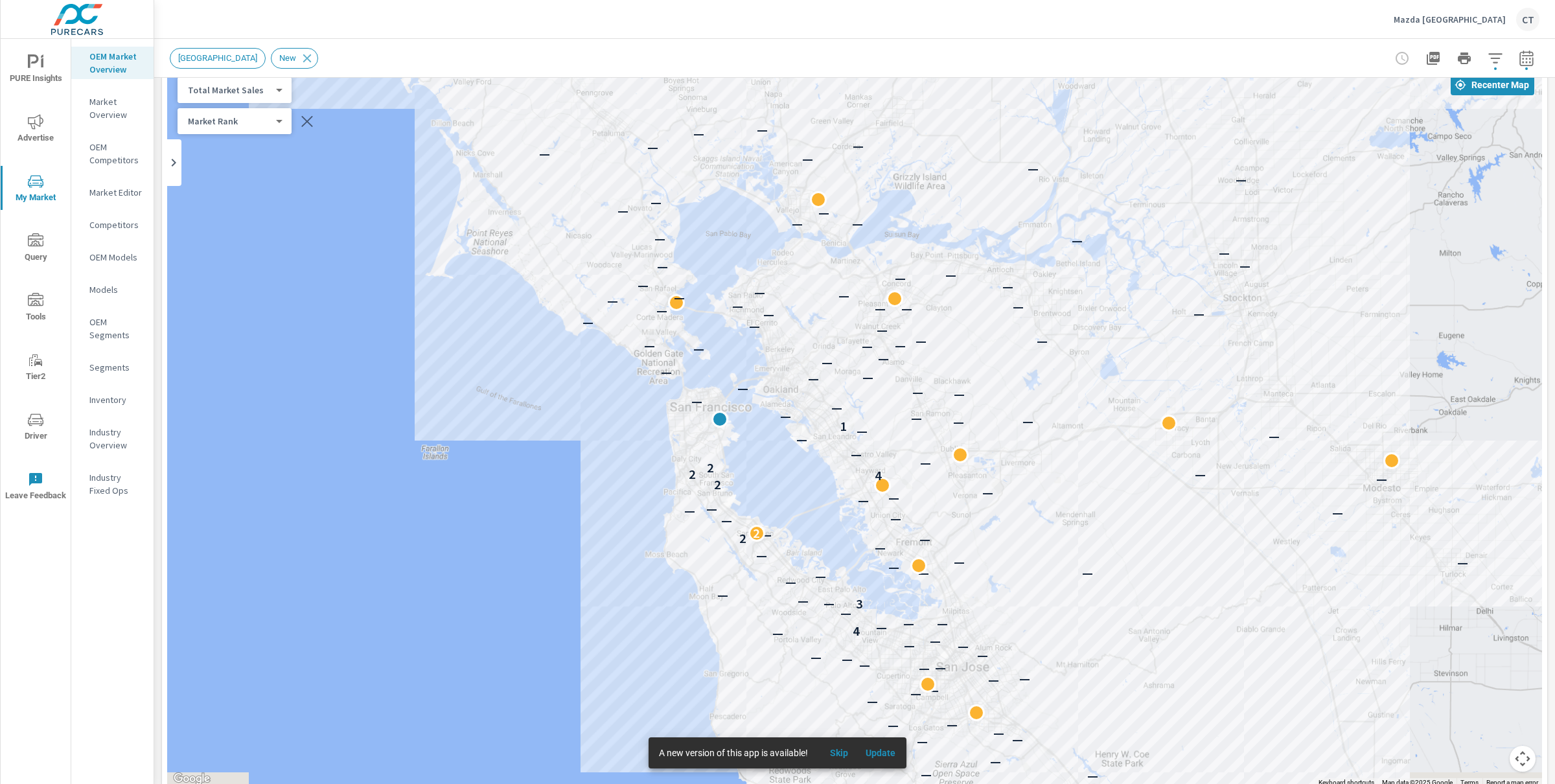
drag, startPoint x: 813, startPoint y: 515, endPoint x: 786, endPoint y: 479, distance: 45.0
click at [786, 479] on div "— — — — — — — — — — — — — — — — — — — — — — — — — — — — — — — — — 4 — — — — 3 —…" at bounding box center [854, 427] width 1375 height 720
click at [256, 88] on body "PURE Insights Advertise My Market Query Tools Tier2 Driver Leave Feedback OEM M…" at bounding box center [777, 392] width 1555 height 784
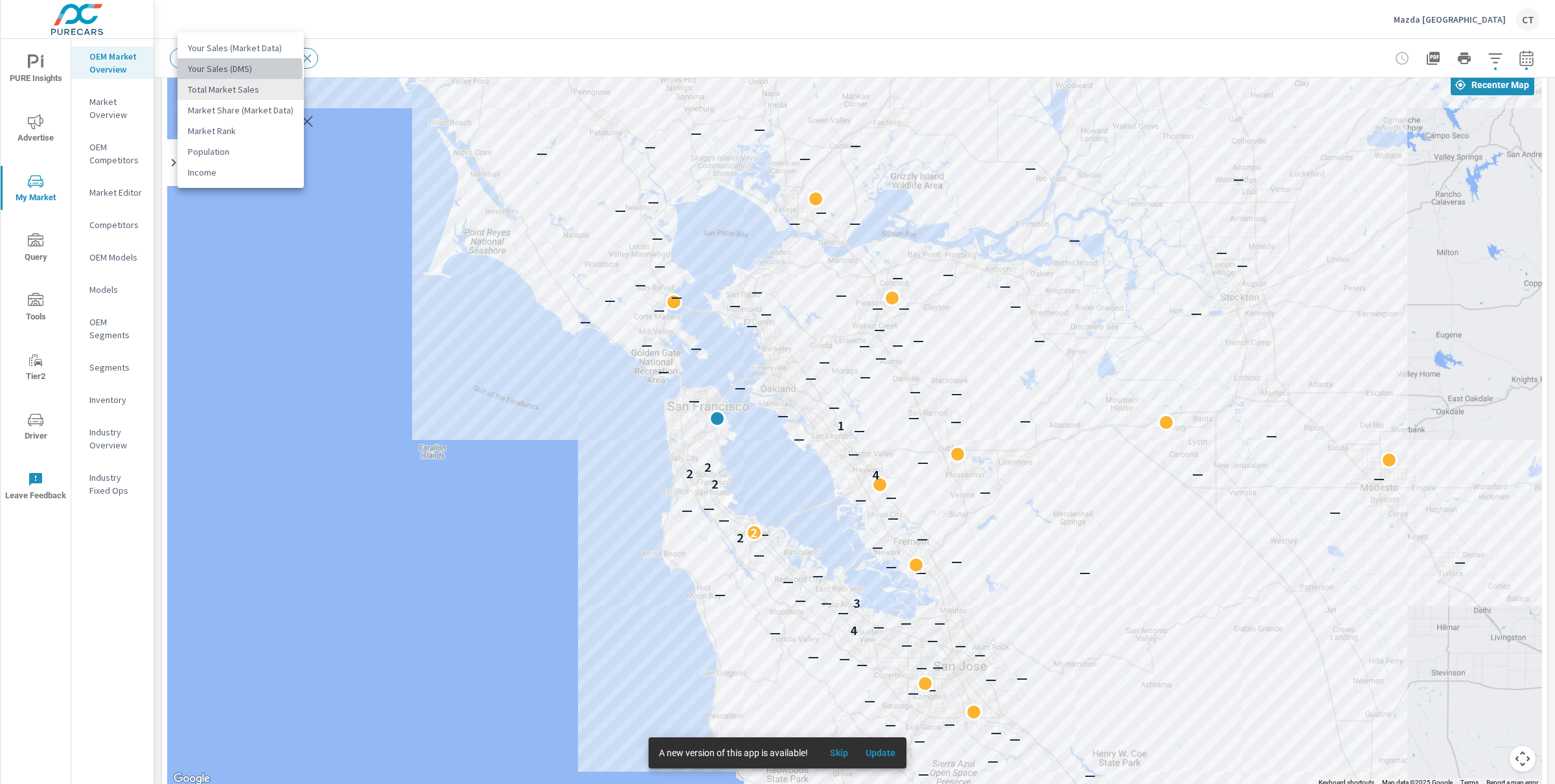
click at [232, 71] on li "Your Sales (DMS)" at bounding box center [240, 68] width 127 height 21
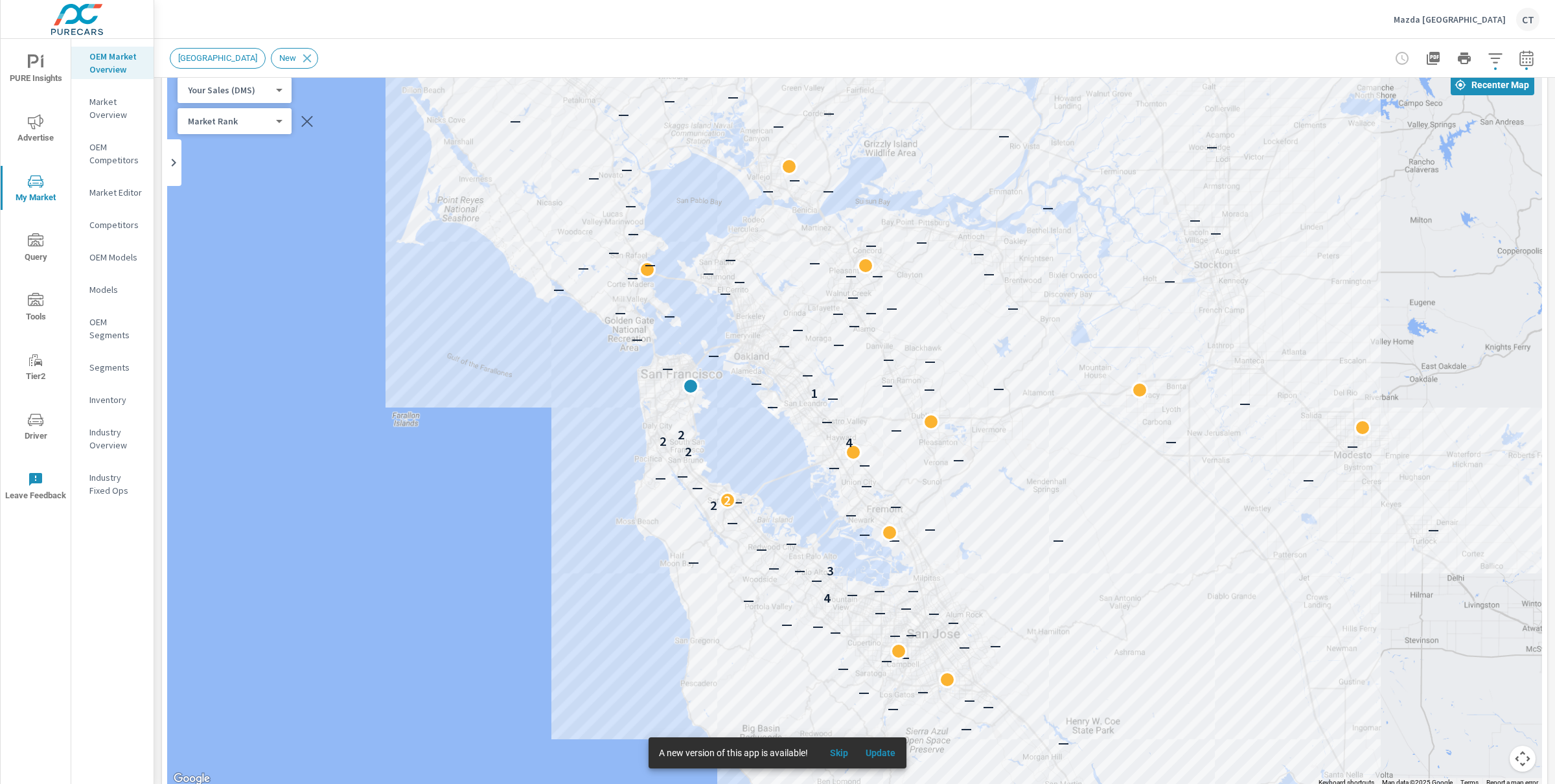
drag, startPoint x: 556, startPoint y: 478, endPoint x: 532, endPoint y: 446, distance: 40.0
click at [532, 446] on div "— — — — — — — — — — — — — — — — — — — — — — — — — — — — — — — — — — 4 — — — — 3…" at bounding box center [854, 427] width 1375 height 720
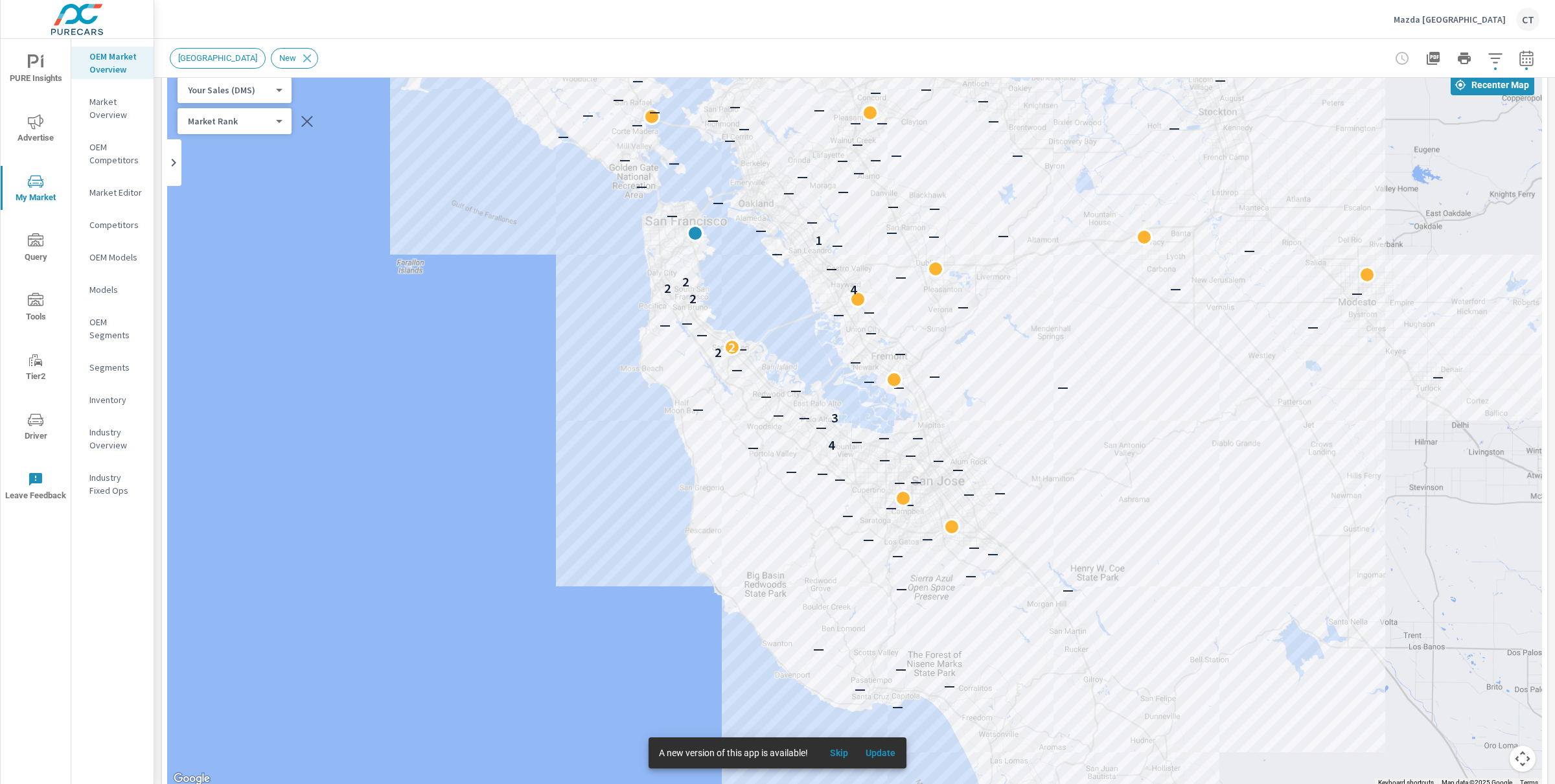
drag, startPoint x: 368, startPoint y: 556, endPoint x: 368, endPoint y: 408, distance: 148.0
click at [368, 408] on div "— — — — — — — — — — — — — — — — — — — — — — — — — — — — — — — — — — 4 — — — — 3…" at bounding box center [854, 427] width 1375 height 720
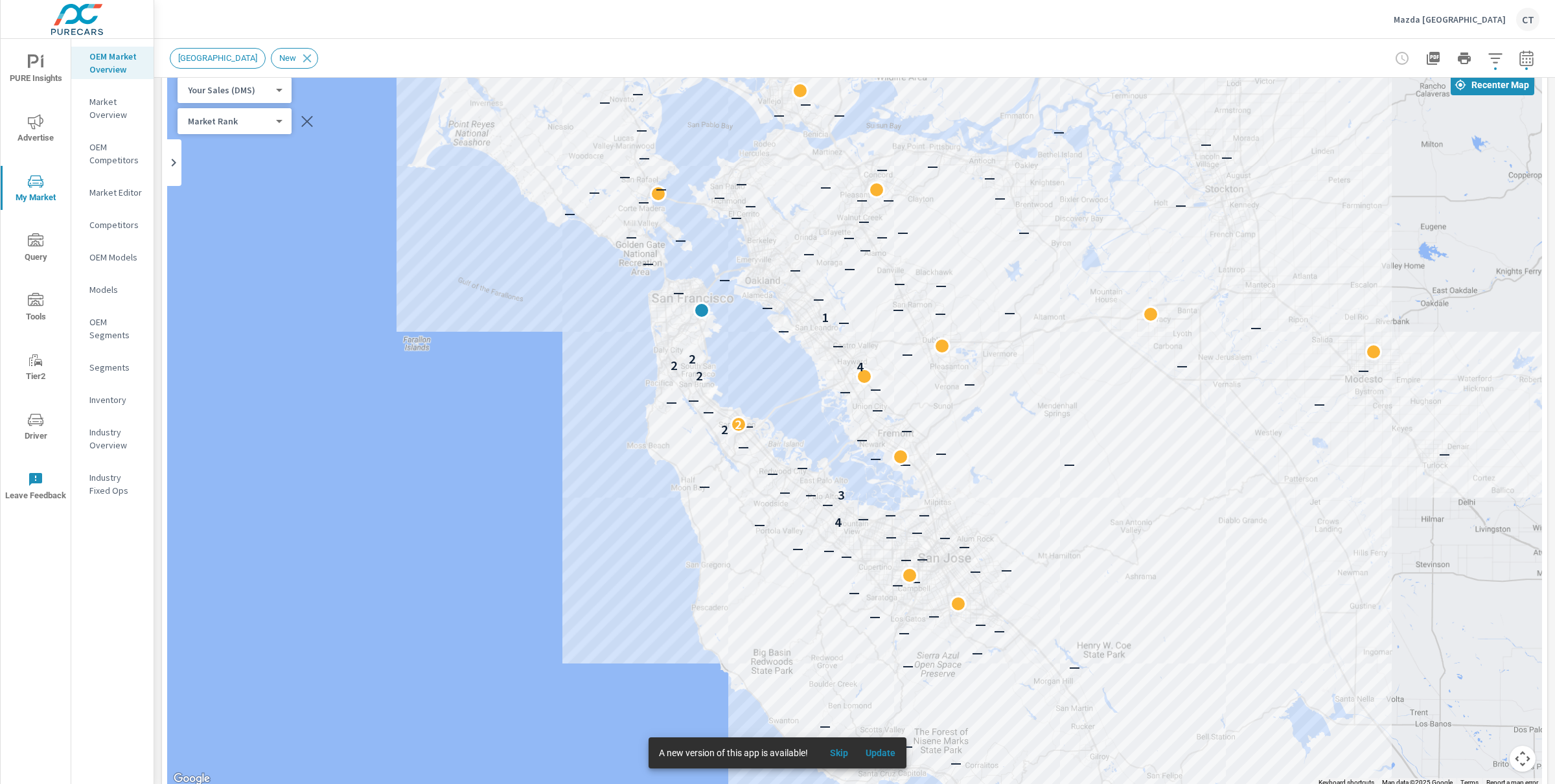
drag, startPoint x: 588, startPoint y: 229, endPoint x: 594, endPoint y: 308, distance: 79.2
click at [594, 308] on div "— — — — — — — — — — — — — — — — — — — — — — — — — — — — — — — — — — 4 — — — — 3…" at bounding box center [854, 427] width 1375 height 720
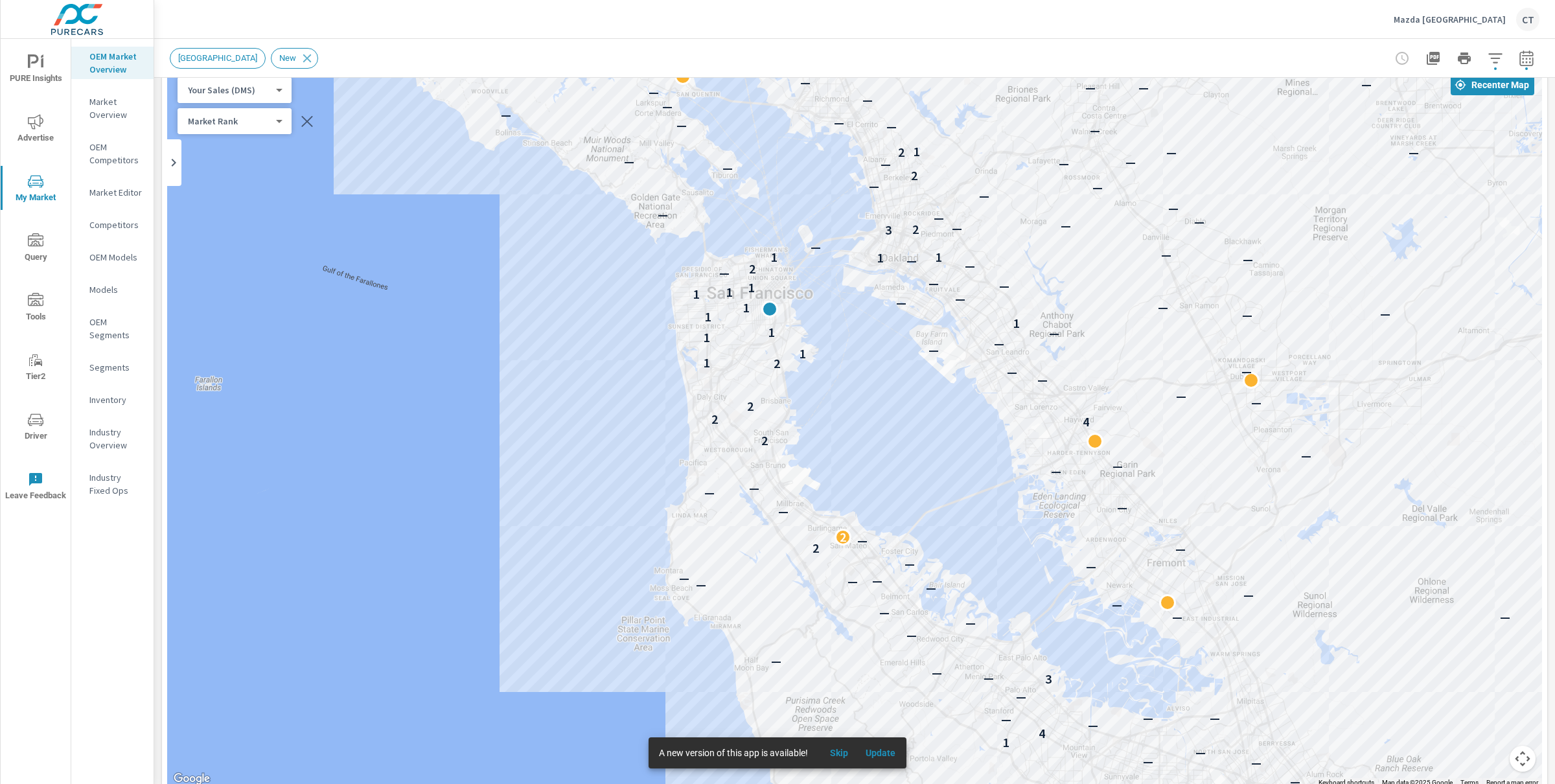
drag, startPoint x: 672, startPoint y: 411, endPoint x: 637, endPoint y: 421, distance: 36.4
click at [637, 421] on div "— — — — — — — — — — — — — — — — — — — — — — — — — — — — — — — — — — — — — 1 — 4…" at bounding box center [854, 427] width 1375 height 720
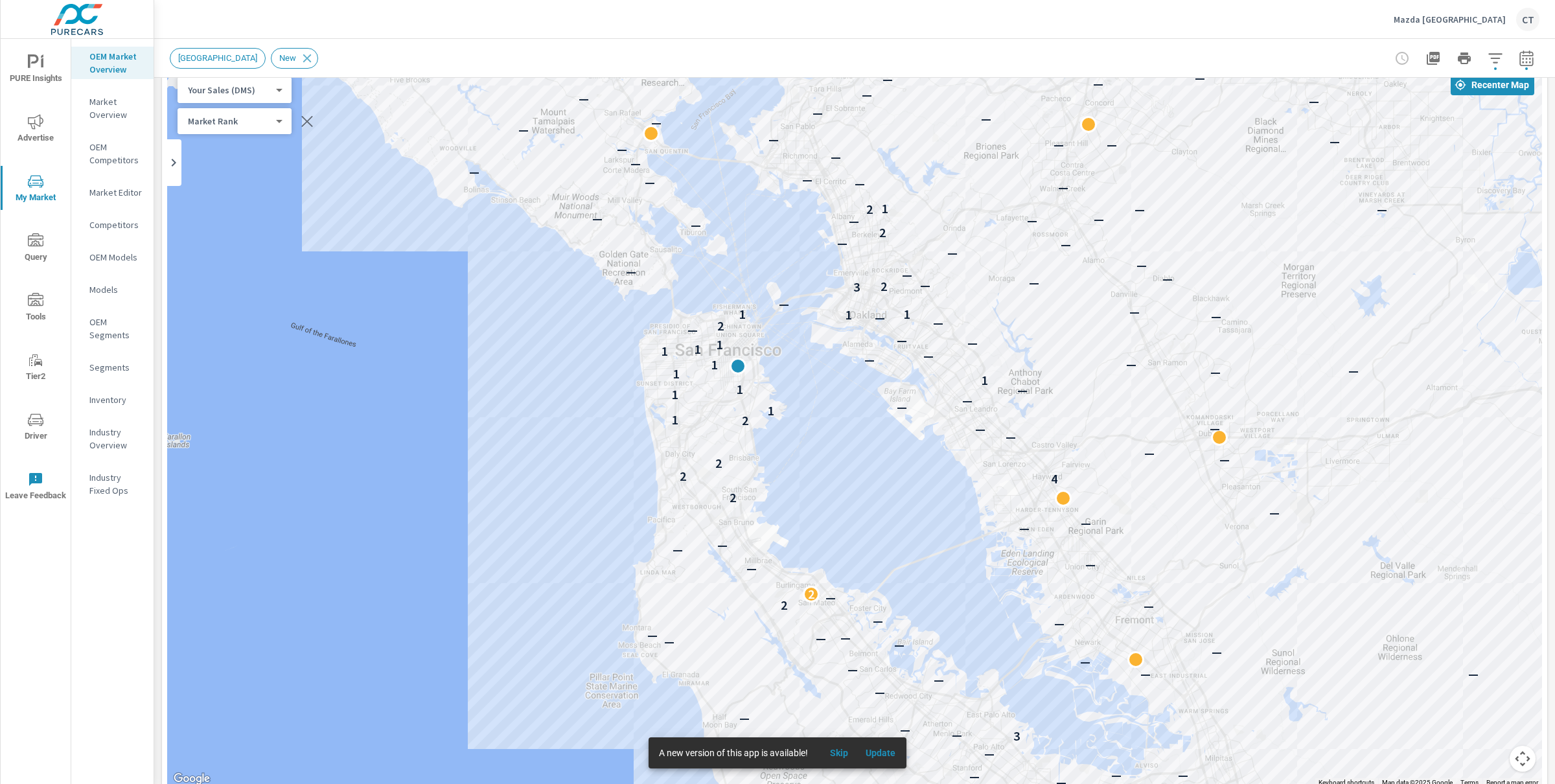
drag, startPoint x: 577, startPoint y: 381, endPoint x: 556, endPoint y: 435, distance: 57.9
click at [556, 435] on div "— — — — — — — — — — — — — — — — — — — — — — — — — — — — — — — — — — — — 1 — 4 —…" at bounding box center [854, 427] width 1375 height 720
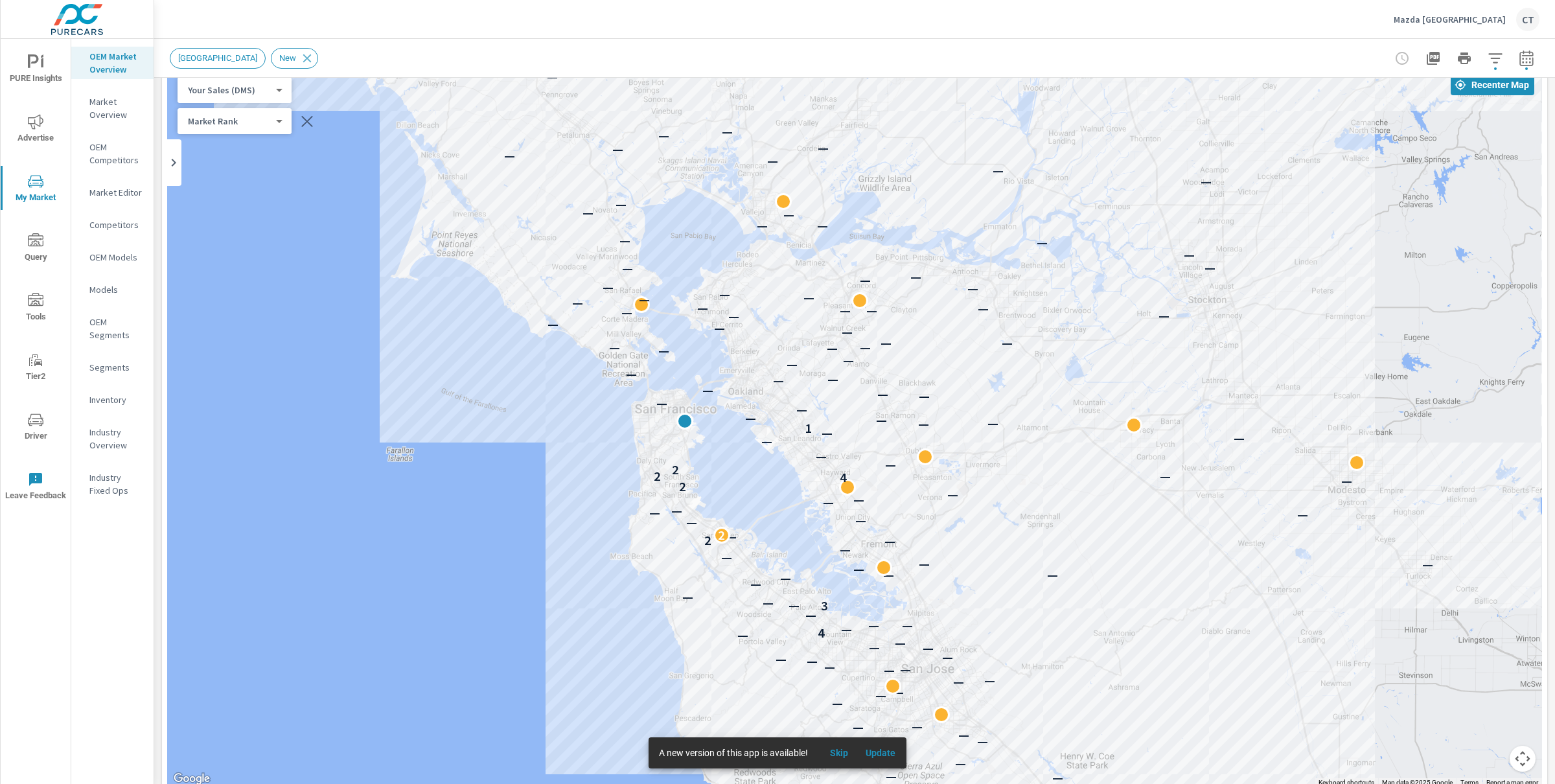
drag, startPoint x: 494, startPoint y: 416, endPoint x: 528, endPoint y: 429, distance: 36.4
click at [528, 429] on div "— — — — — — — — — — — — — — — — — — — — — — — — — — — — — — — — — — — 4 — — — —…" at bounding box center [854, 427] width 1375 height 720
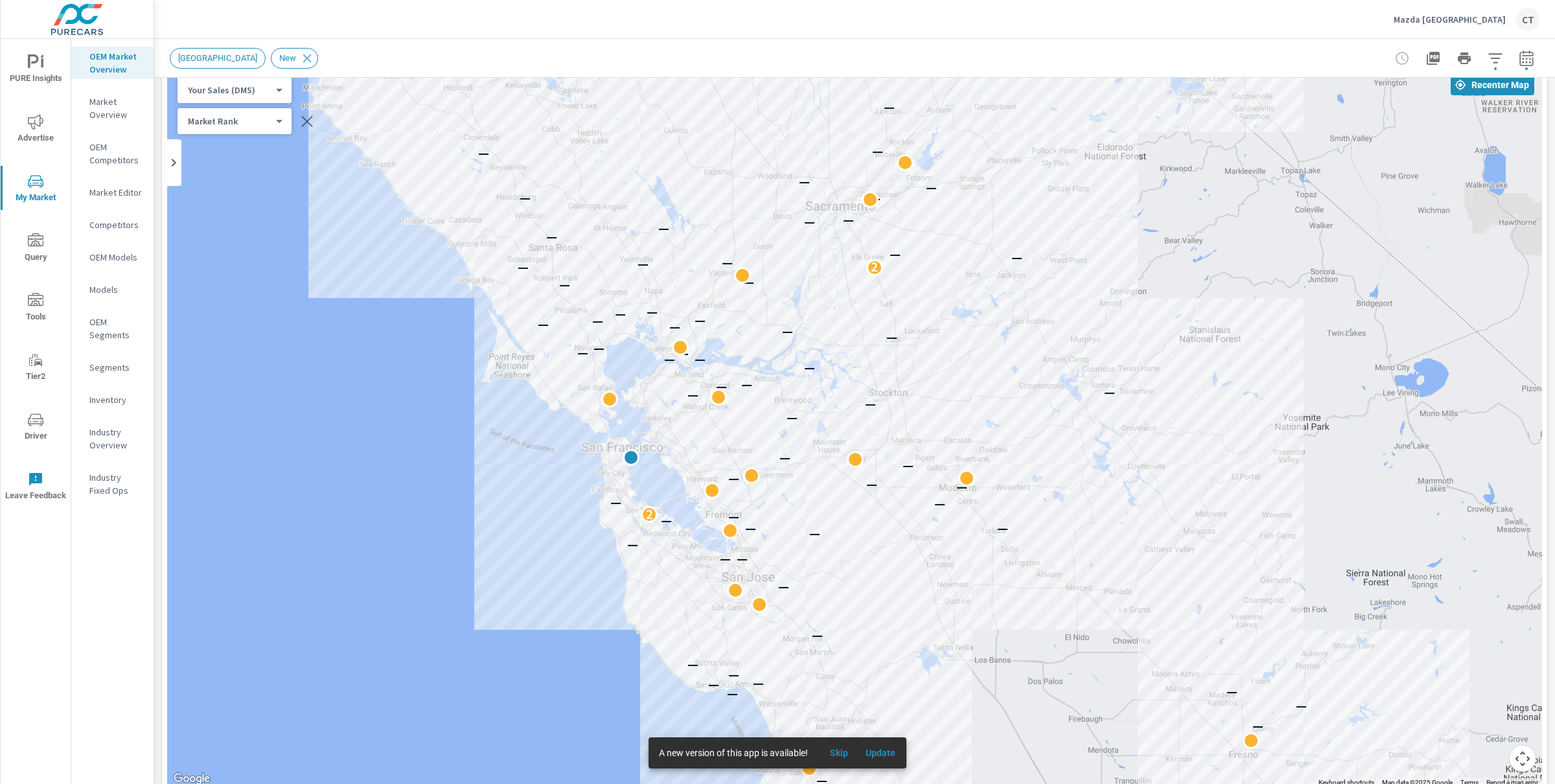
drag, startPoint x: 420, startPoint y: 553, endPoint x: 439, endPoint y: 585, distance: 37.2
click at [439, 585] on div "— — — — — — — — — — — — — — — — — — — — — — — 2 — — — — — — — — — — — — — — — —…" at bounding box center [854, 427] width 1375 height 720
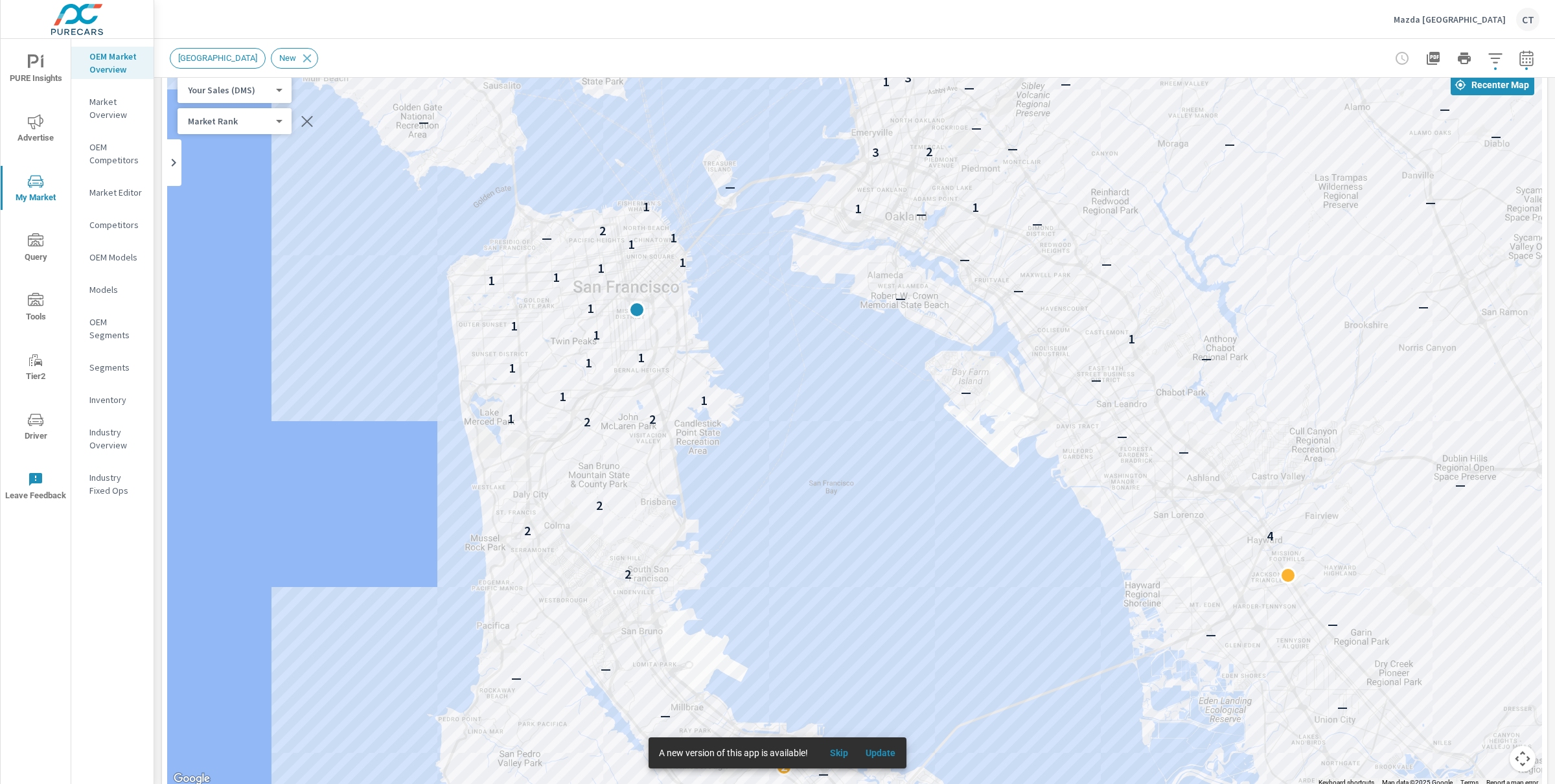
drag, startPoint x: 853, startPoint y: 487, endPoint x: 857, endPoint y: 434, distance: 53.2
click at [860, 434] on div "— 1 — — 4 — — — — — — 3 — — — — — — — — — — — — — — — — — 2 — 2 — — — — — — — 2…" at bounding box center [1350, 691] width 980 height 636
click at [257, 84] on body "PURE Insights Advertise My Market Query Tools Tier2 Driver Leave Feedback OEM M…" at bounding box center [777, 392] width 1555 height 784
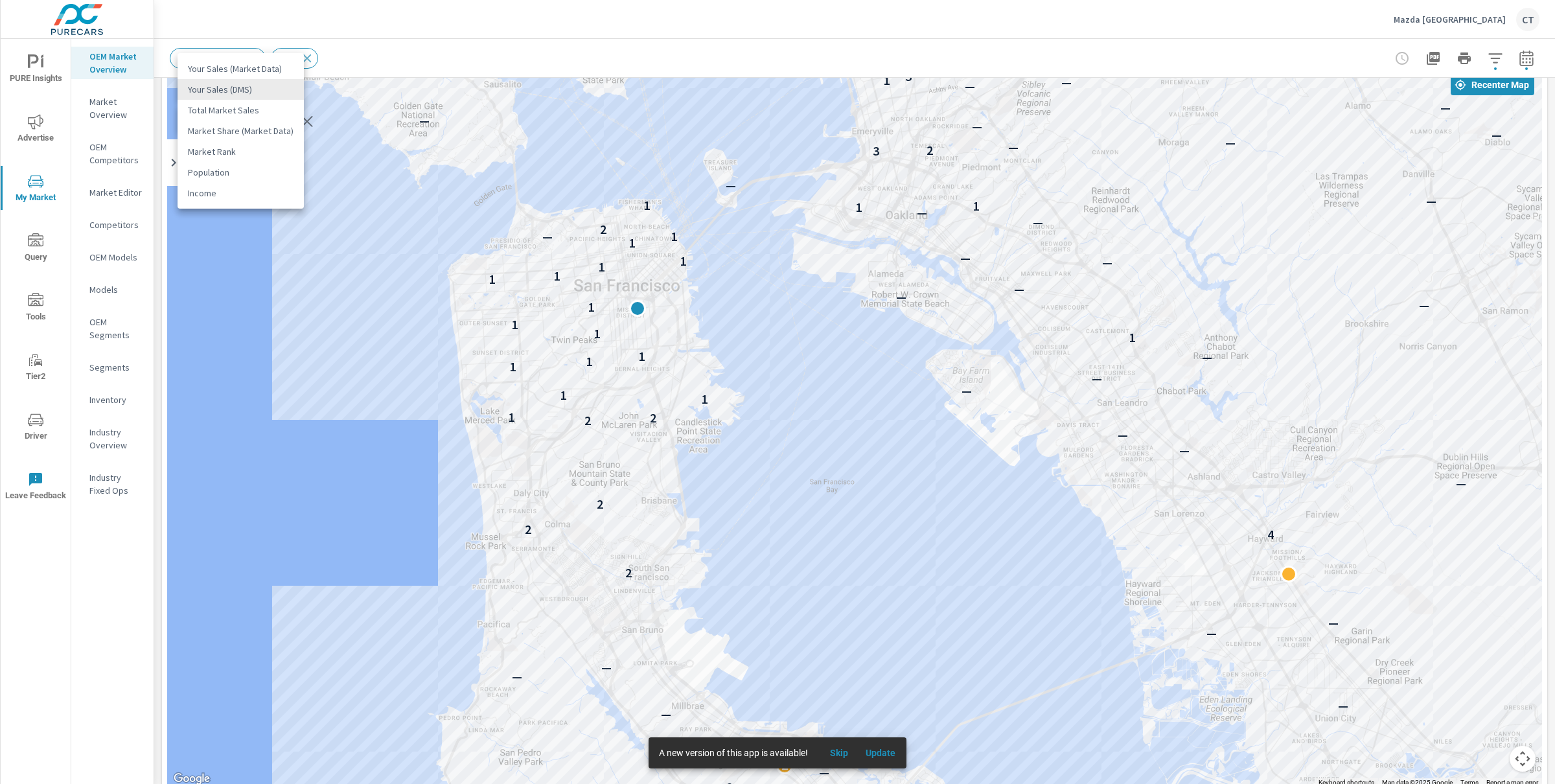
click at [245, 110] on li "Total Market Sales" at bounding box center [240, 110] width 127 height 21
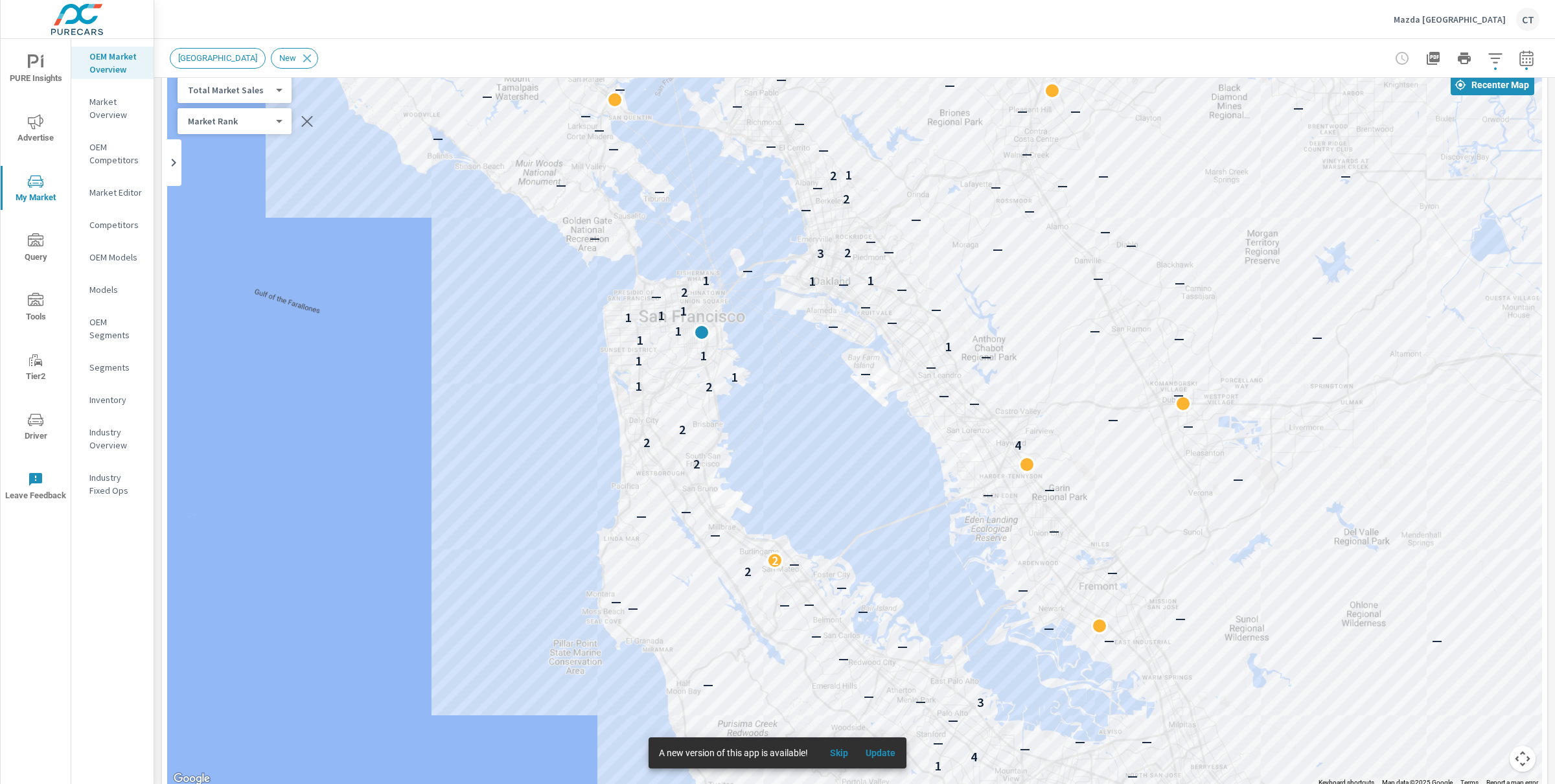
drag, startPoint x: 865, startPoint y: 498, endPoint x: 825, endPoint y: 438, distance: 72.1
click at [825, 438] on div "— — — — — — — — — — — — — — — — — — — — — — — — — — — — — — — — — 1 — 4 — — — —…" at bounding box center [1302, 686] width 980 height 636
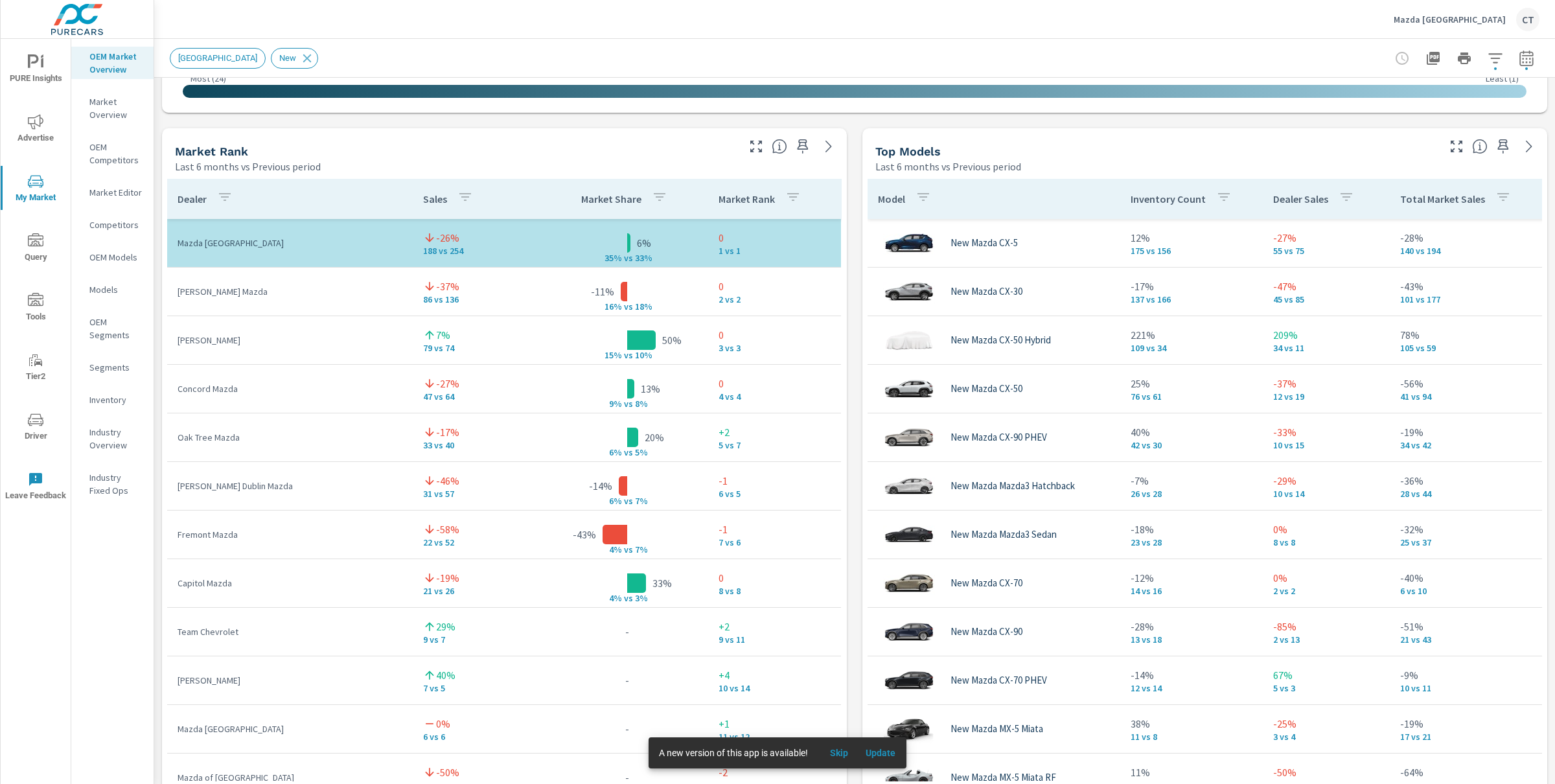
scroll to position [794, 0]
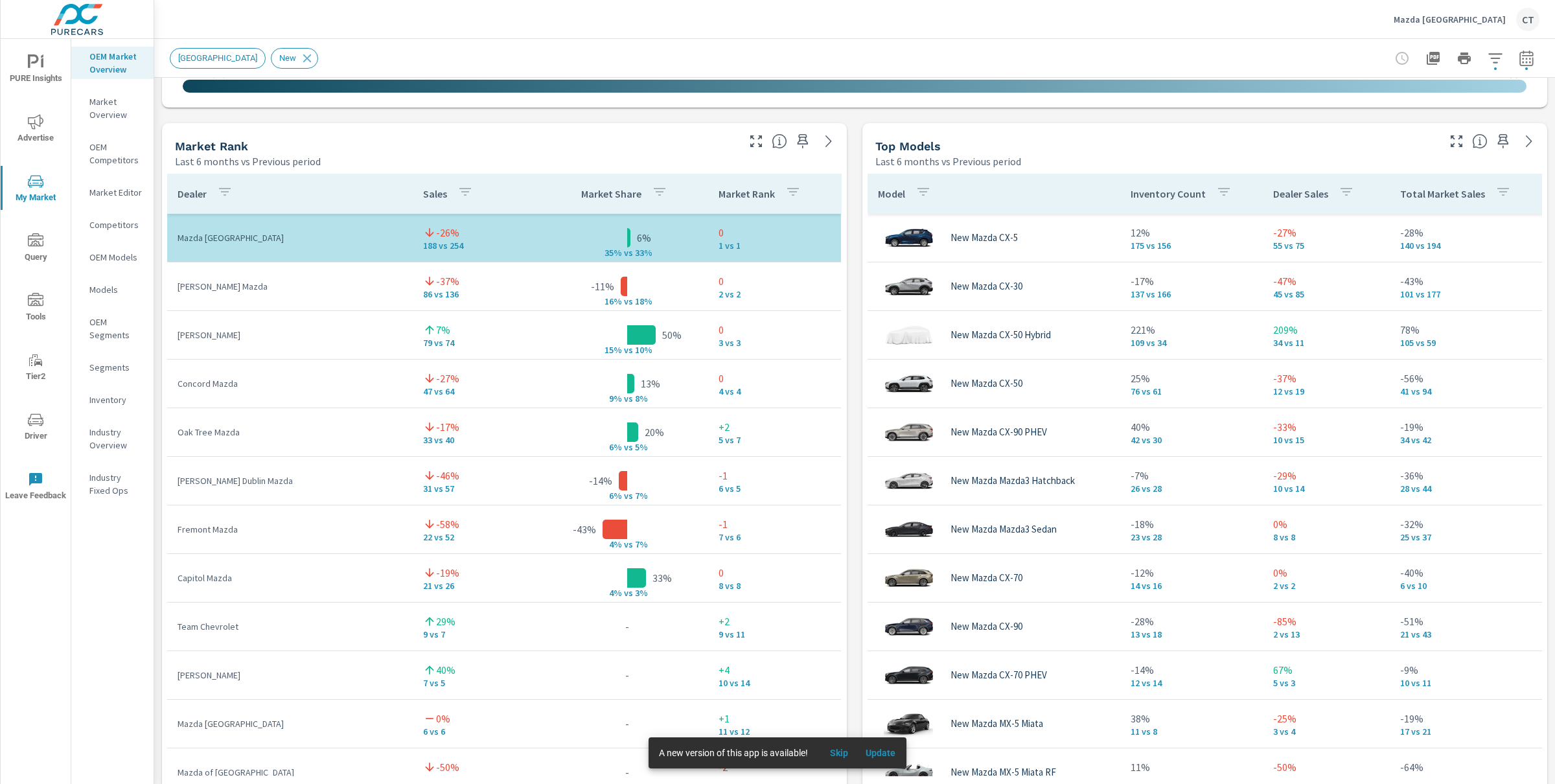
drag, startPoint x: 657, startPoint y: 298, endPoint x: 584, endPoint y: 293, distance: 73.2
click at [584, 293] on td "-11% 16% v s 18%" at bounding box center [627, 286] width 162 height 21
drag, startPoint x: 591, startPoint y: 299, endPoint x: 652, endPoint y: 300, distance: 61.0
click at [652, 300] on tr "Putnam Mazda -37% 86 vs 136 -11% 16% v s 18% 0 2 vs 2" at bounding box center [504, 287] width 674 height 49
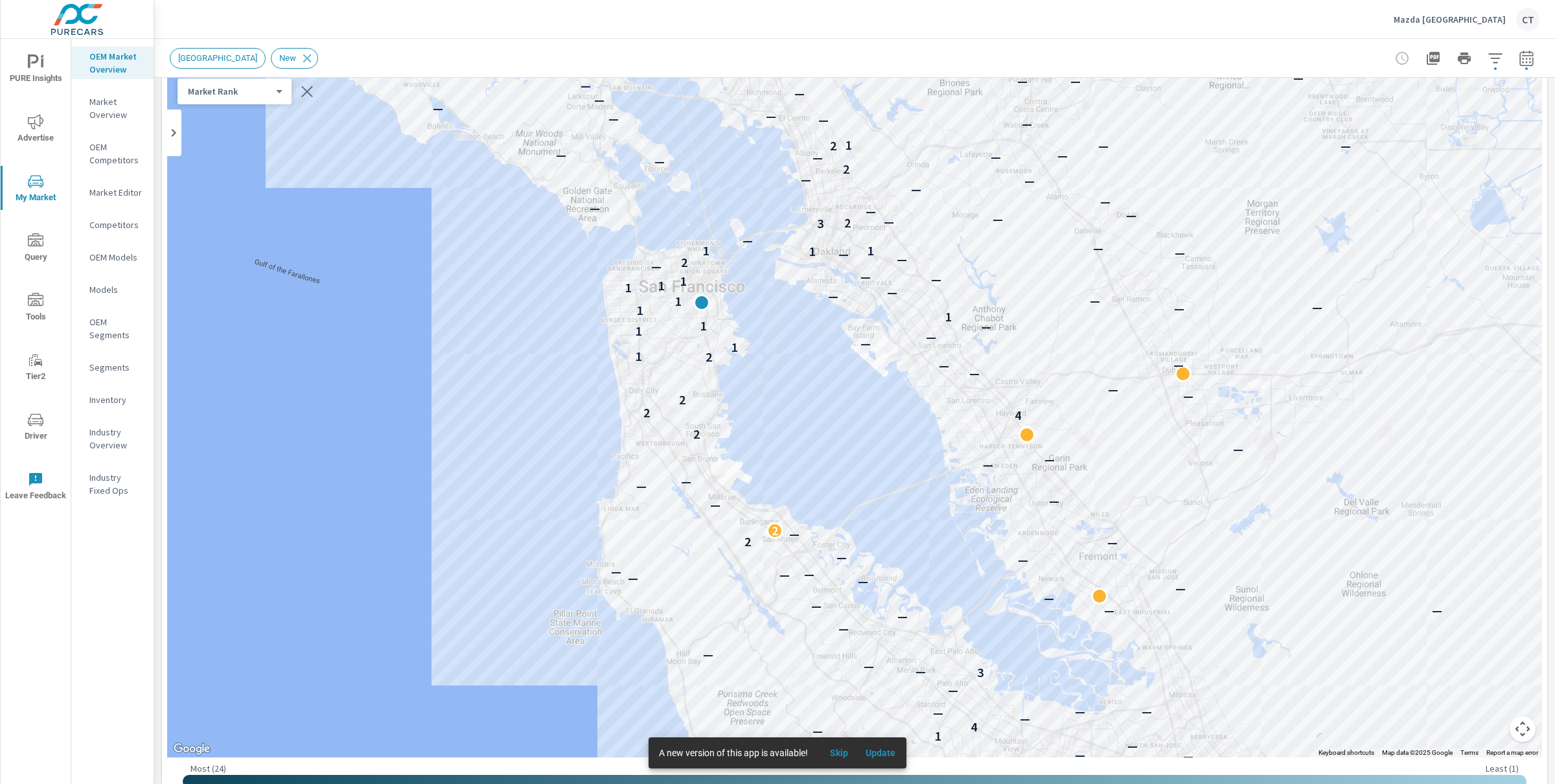
scroll to position [95, 0]
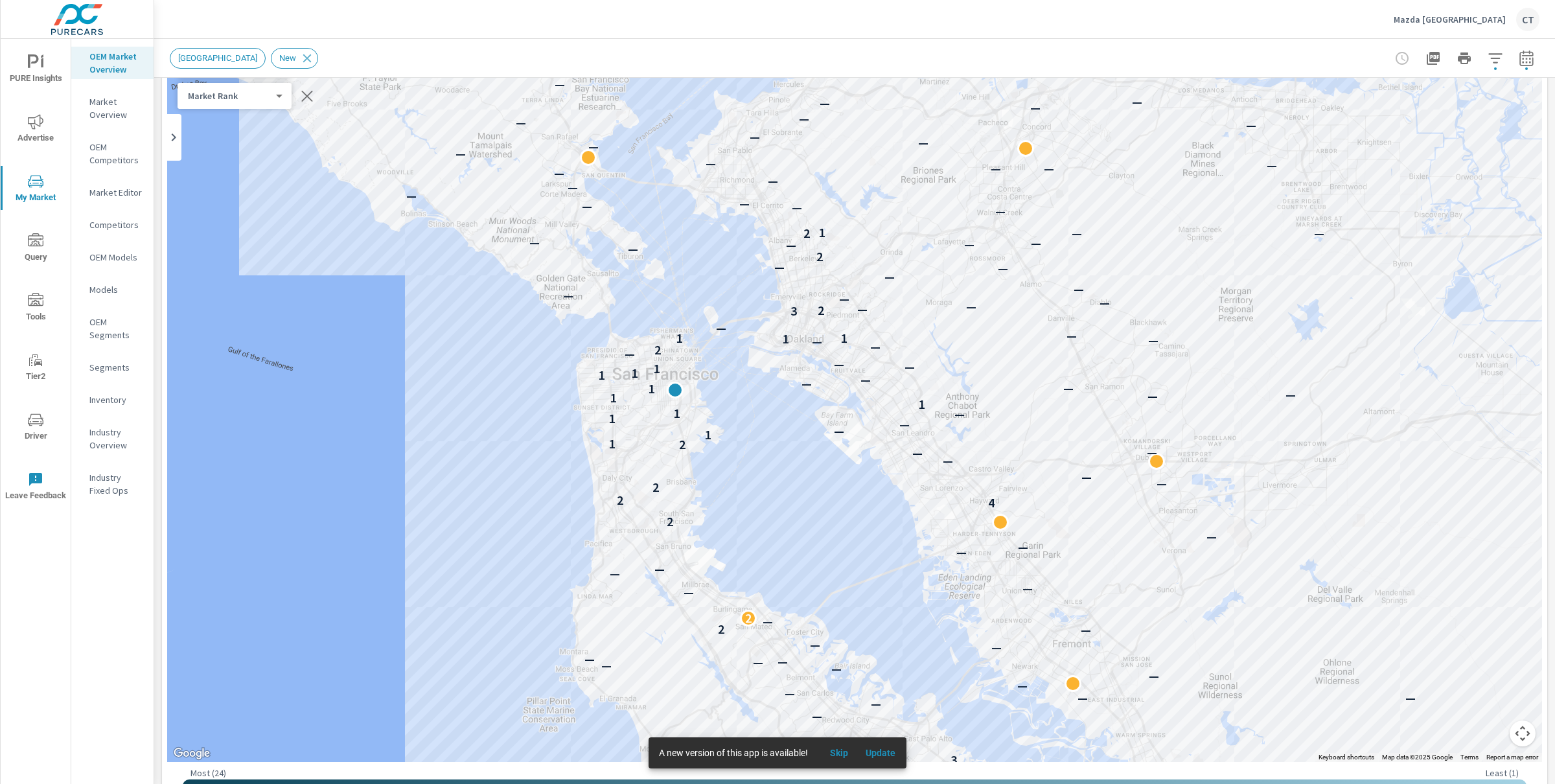
drag, startPoint x: 822, startPoint y: 426, endPoint x: 790, endPoint y: 536, distance: 114.6
click at [790, 536] on div "— — — — — — — — — — — — — — — — — — — — — — — — — — — — — — — — — — — — 1 — 4 —…" at bounding box center [854, 401] width 1375 height 720
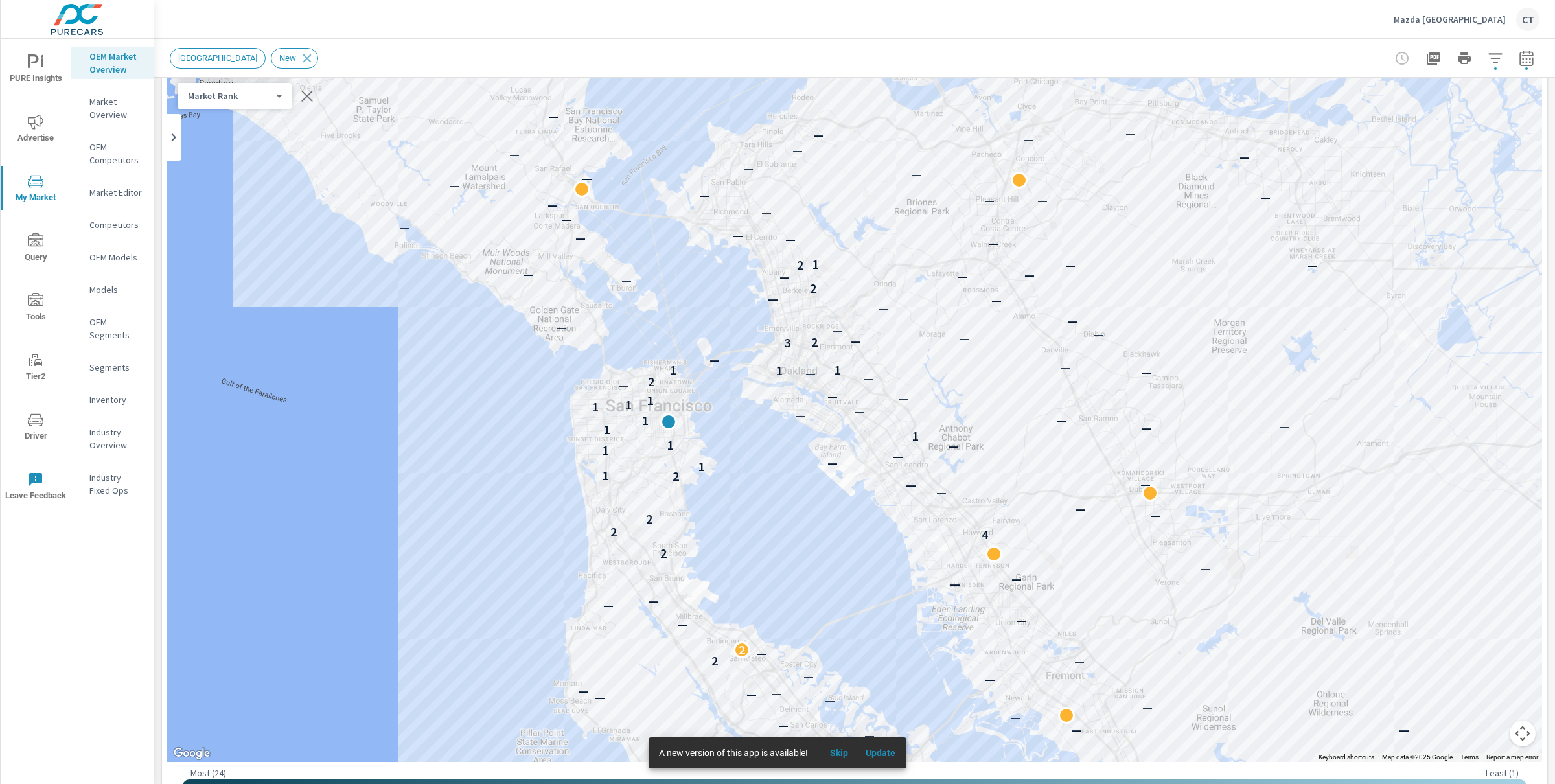
click at [249, 102] on div "Market Rank 4 ​" at bounding box center [234, 96] width 114 height 26
click at [254, 96] on body "PURE Insights Advertise My Market Query Tools Tier2 Driver Leave Feedback OEM M…" at bounding box center [777, 392] width 1555 height 784
click at [424, 36] on div at bounding box center [777, 392] width 1555 height 784
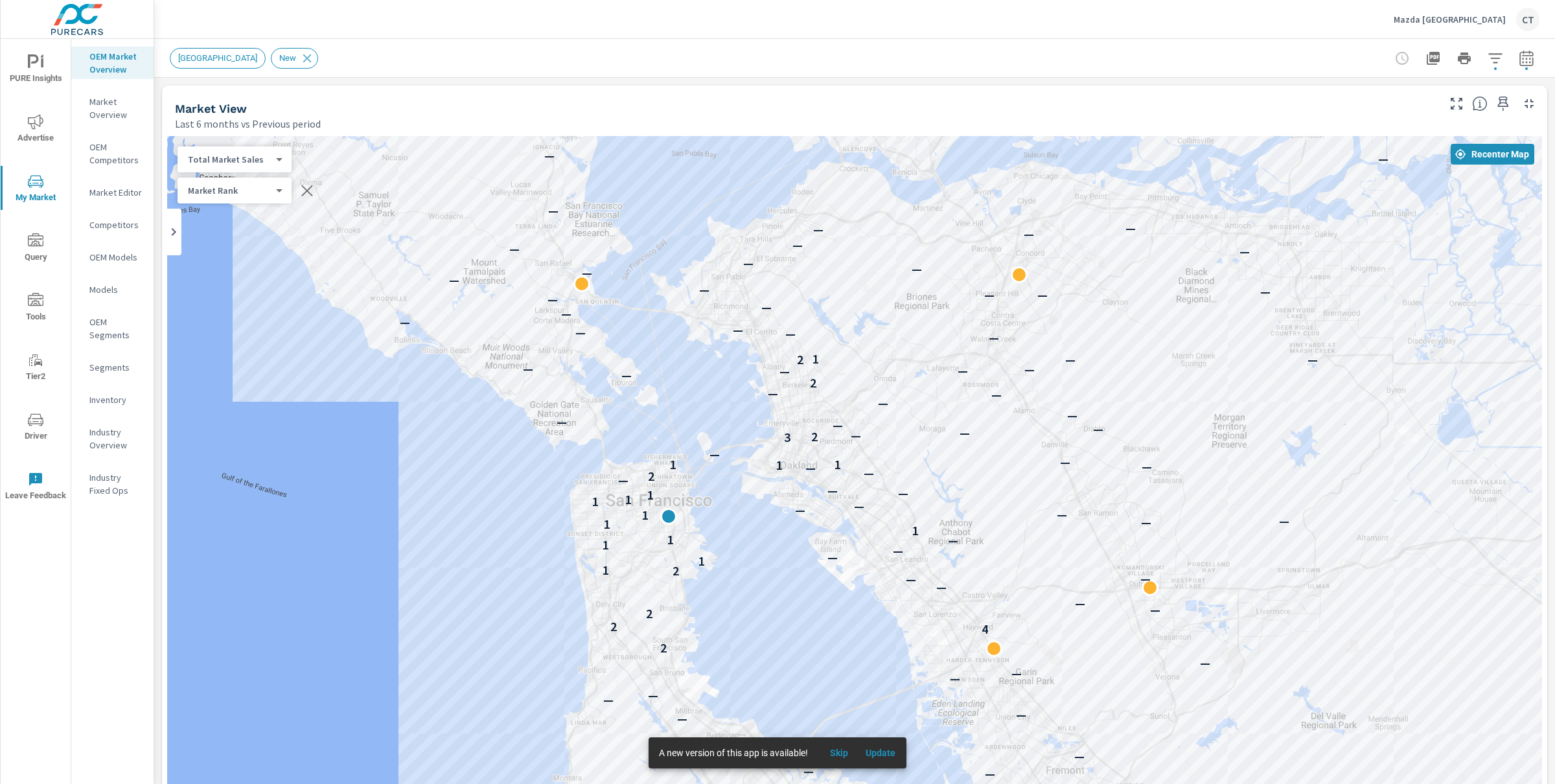
click at [240, 158] on body "PURE Insights Advertise My Market Query Tools Tier2 Driver Leave Feedback OEM M…" at bounding box center [777, 392] width 1555 height 784
click at [228, 218] on li "Population" at bounding box center [240, 221] width 127 height 21
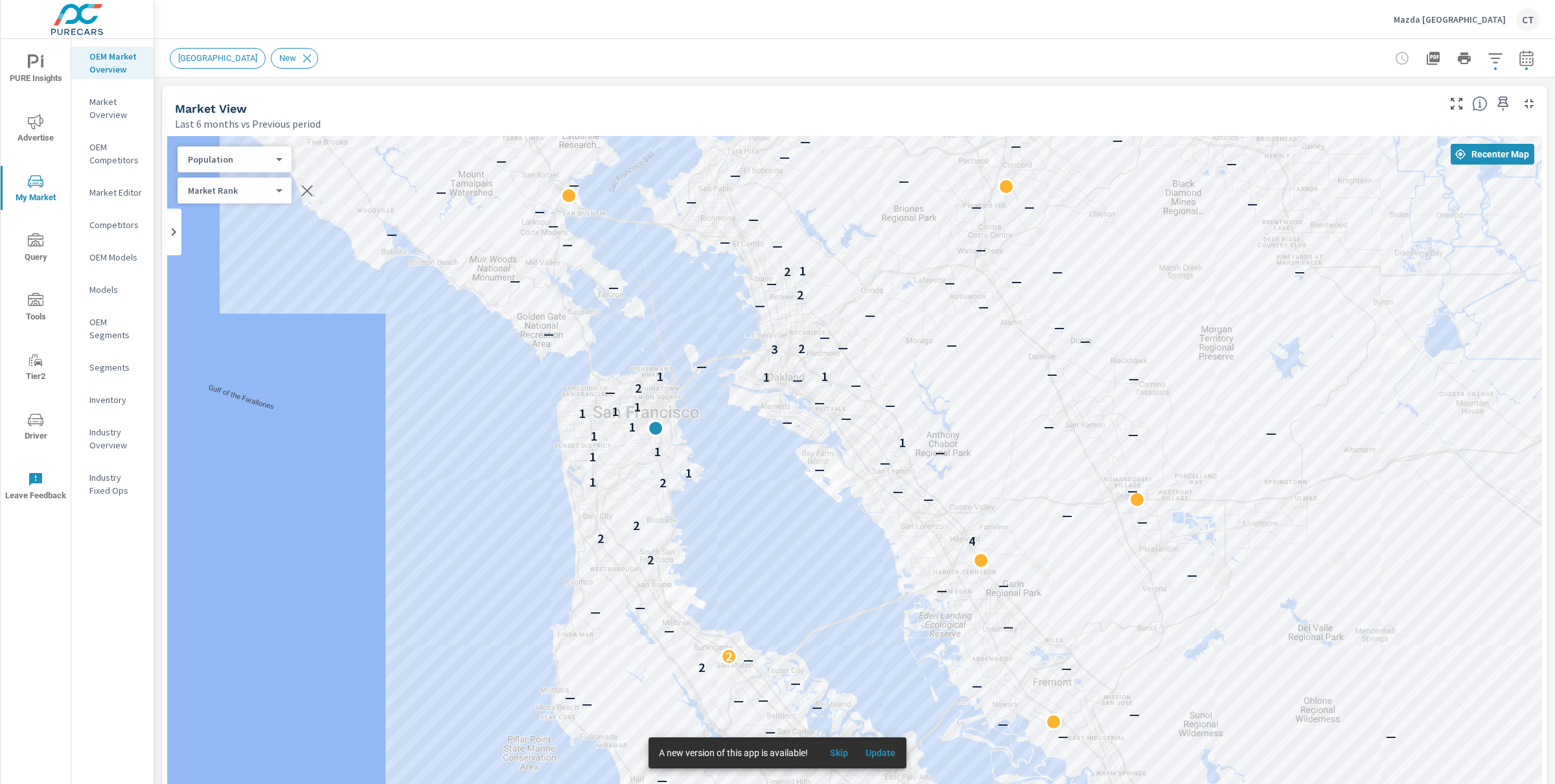
drag, startPoint x: 407, startPoint y: 461, endPoint x: 396, endPoint y: 371, distance: 90.7
click at [396, 371] on div "— — — — — — — — — — — — — — — — — — — — — — — — — — — — — — — — 1 — 4 — — — — —…" at bounding box center [854, 496] width 1375 height 720
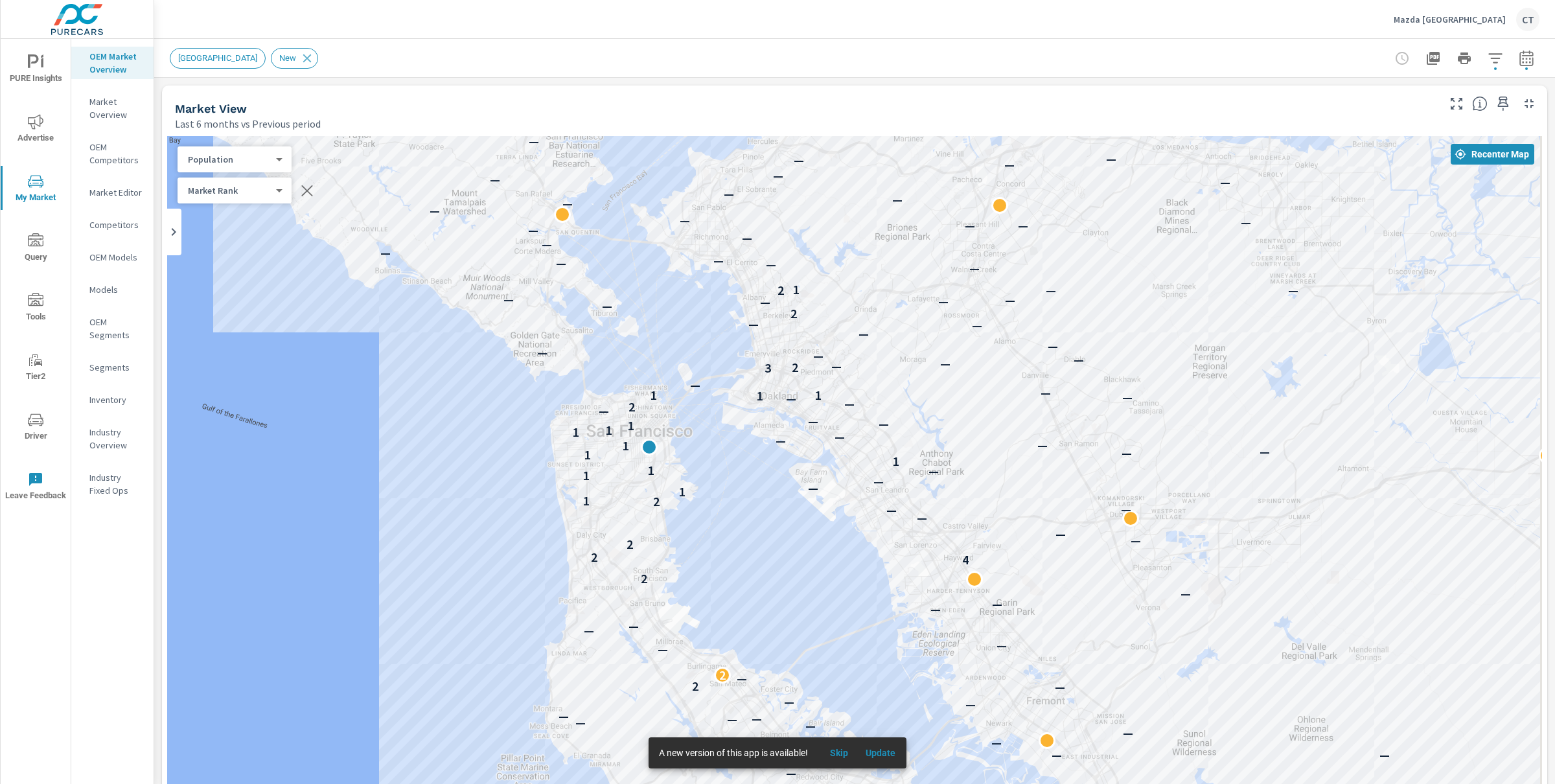
drag, startPoint x: 800, startPoint y: 553, endPoint x: 793, endPoint y: 573, distance: 21.2
click at [793, 573] on div "— — — — — — — — — — — — — — — — — — — — — — — — — — — — — — — — — — 1 — 4 — — —…" at bounding box center [854, 496] width 1375 height 720
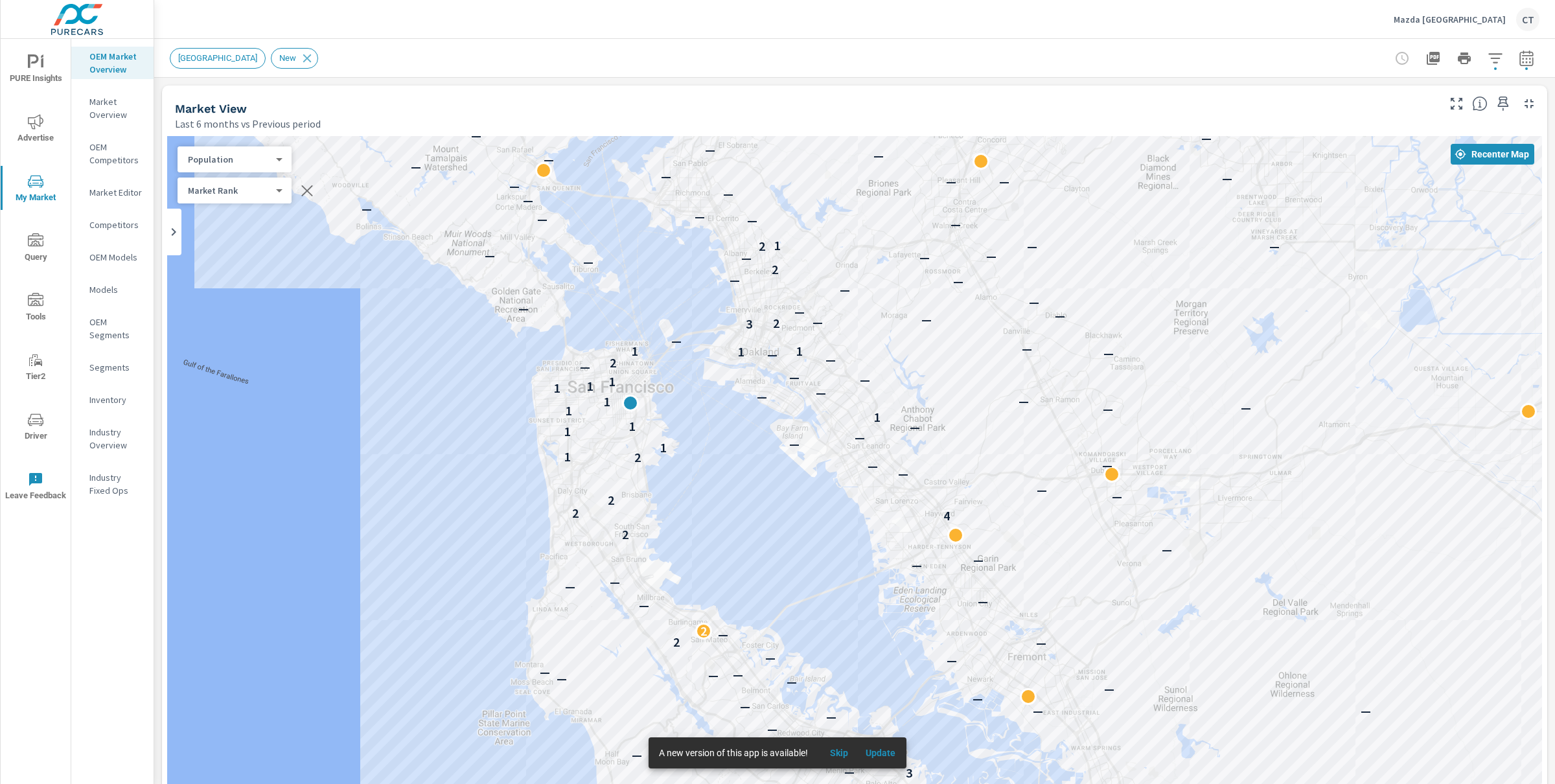
drag, startPoint x: 469, startPoint y: 591, endPoint x: 451, endPoint y: 545, distance: 49.4
click at [451, 545] on div "— — — — — — — — — — — — — — — — — — — — — — — — — — — — — — — — — — — — 1 — 4 —…" at bounding box center [854, 496] width 1375 height 720
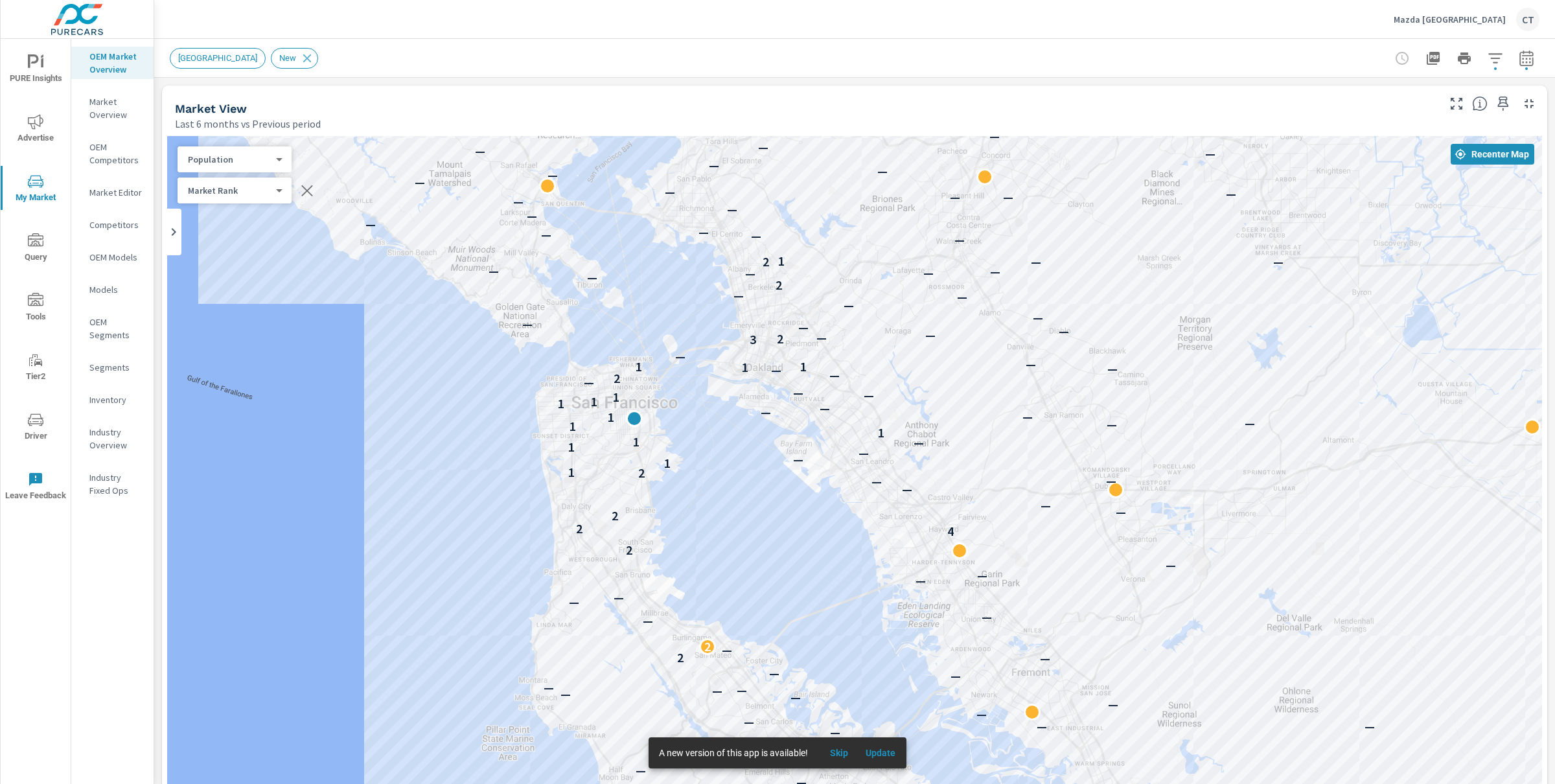
drag, startPoint x: 420, startPoint y: 385, endPoint x: 425, endPoint y: 402, distance: 17.7
click at [425, 402] on div "— — — — — — — — — — — — — — — — — — — — — — — — — — — — — — — — — — — — 1 — 4 —…" at bounding box center [854, 496] width 1375 height 720
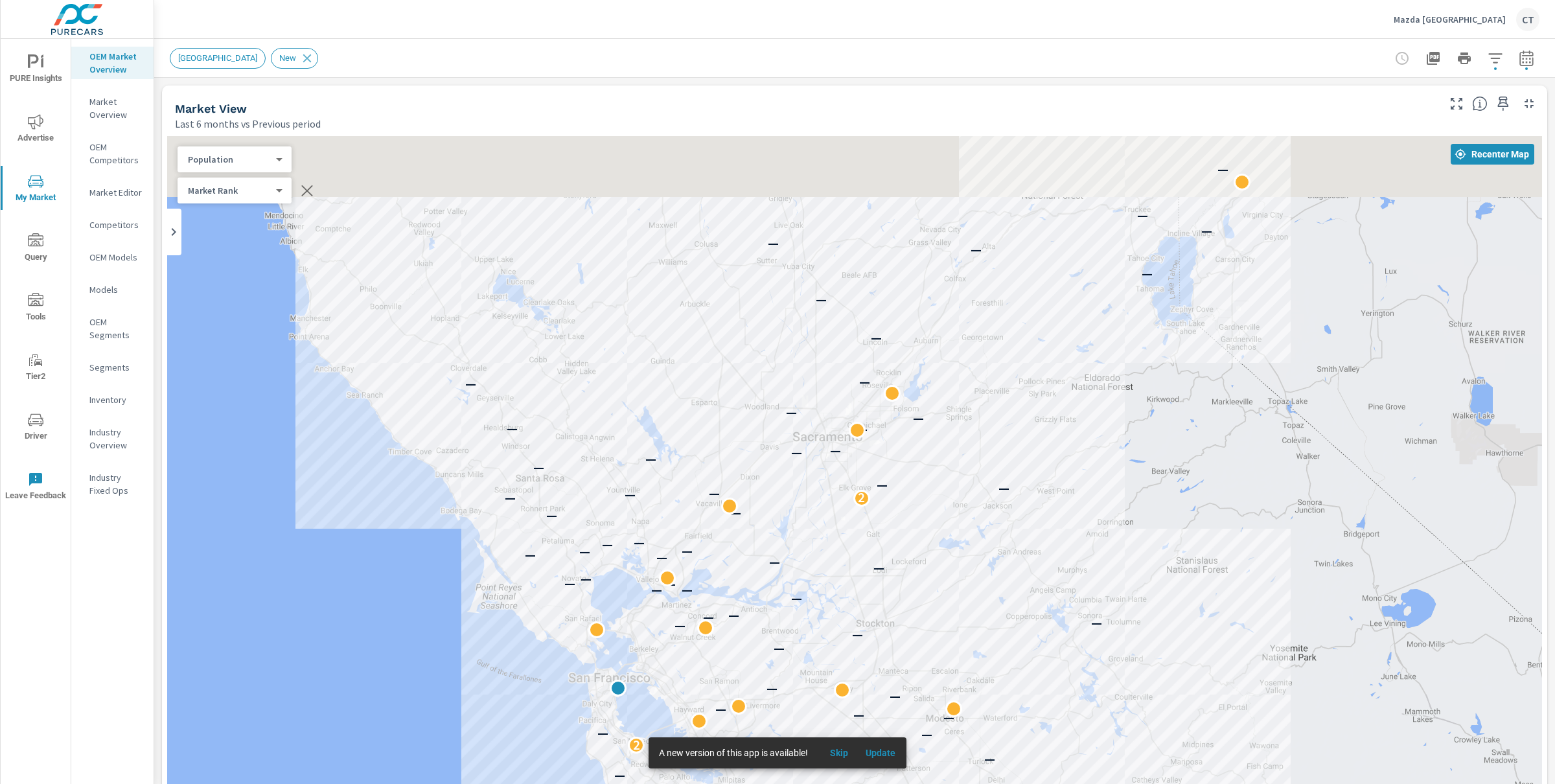
drag, startPoint x: 448, startPoint y: 310, endPoint x: 555, endPoint y: 423, distance: 155.6
click at [603, 617] on div "— — — — — — — — — — — — — — — — — — — — — — — 2 — — — — — — — — — — — — — — — —…" at bounding box center [854, 496] width 1375 height 720
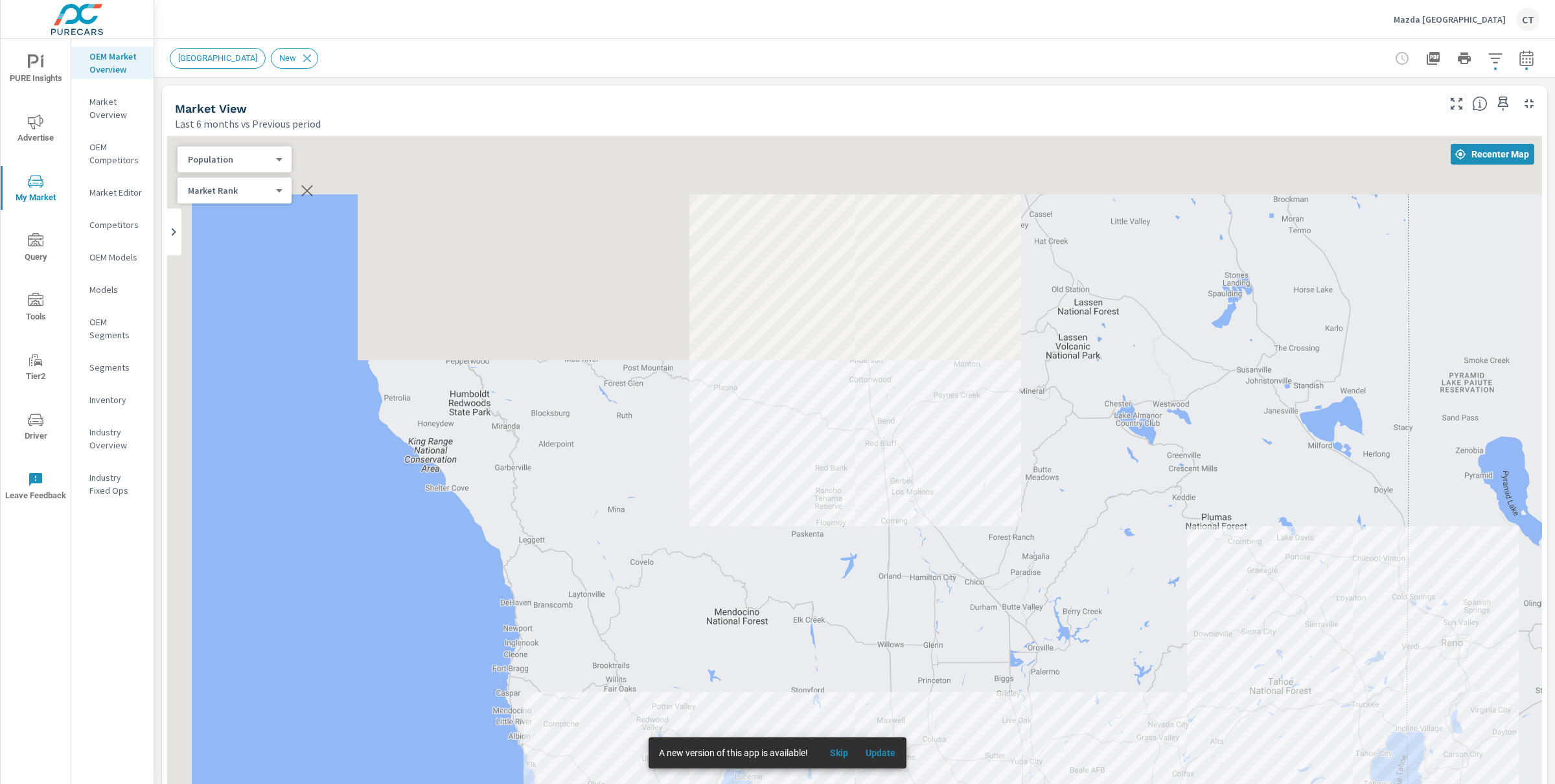
drag, startPoint x: 600, startPoint y: 286, endPoint x: 647, endPoint y: 471, distance: 190.9
click at [673, 556] on div "— — — — — — — — — — — — — — — — — — — — — 2 — — — — — — — — — — — — — — — — — —…" at bounding box center [854, 496] width 1375 height 720
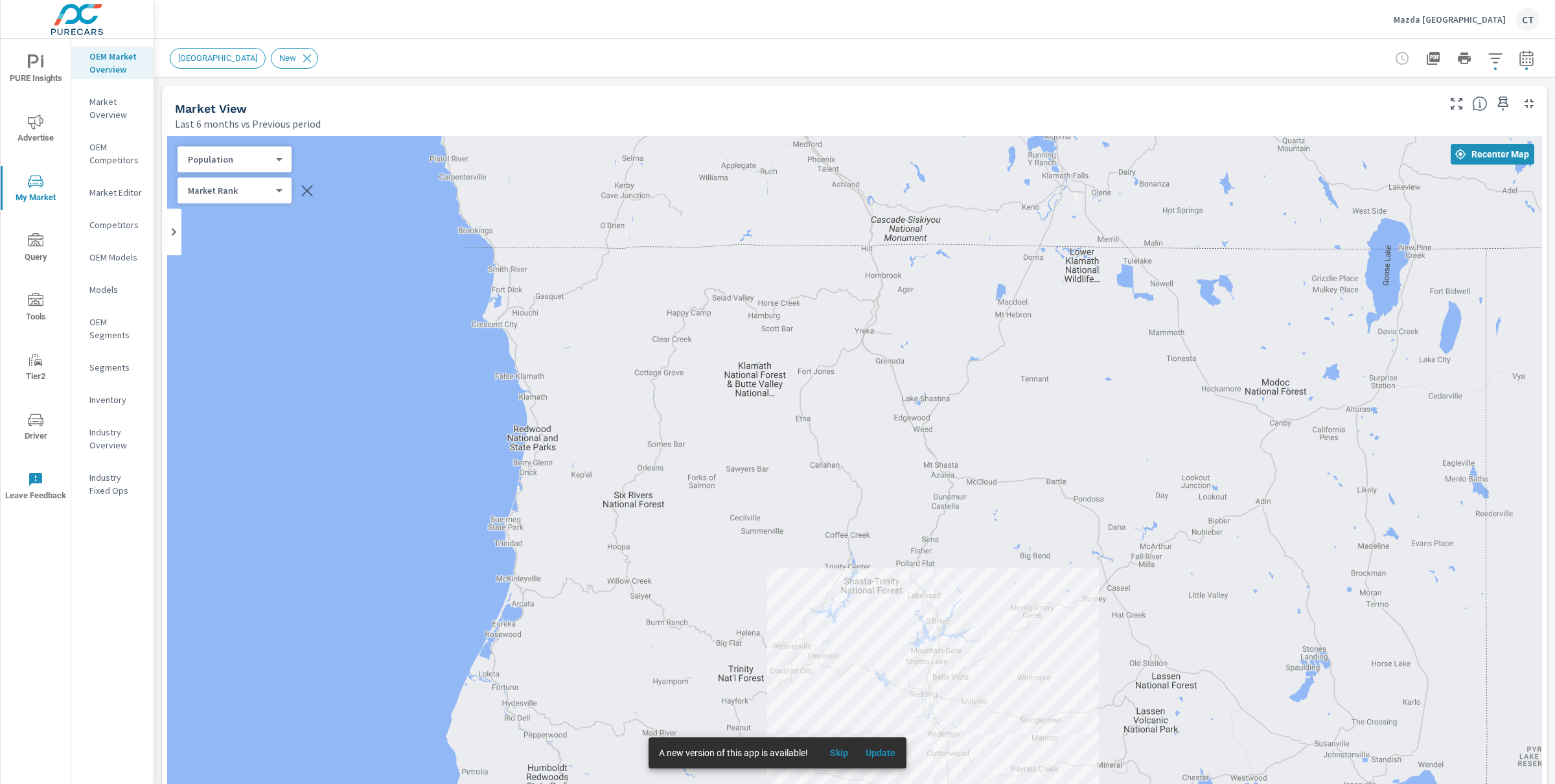
drag, startPoint x: 658, startPoint y: 408, endPoint x: 704, endPoint y: 611, distance: 208.1
click at [704, 611] on div "— — — — — — — — — — — — — — — — — — — —" at bounding box center [854, 496] width 1375 height 720
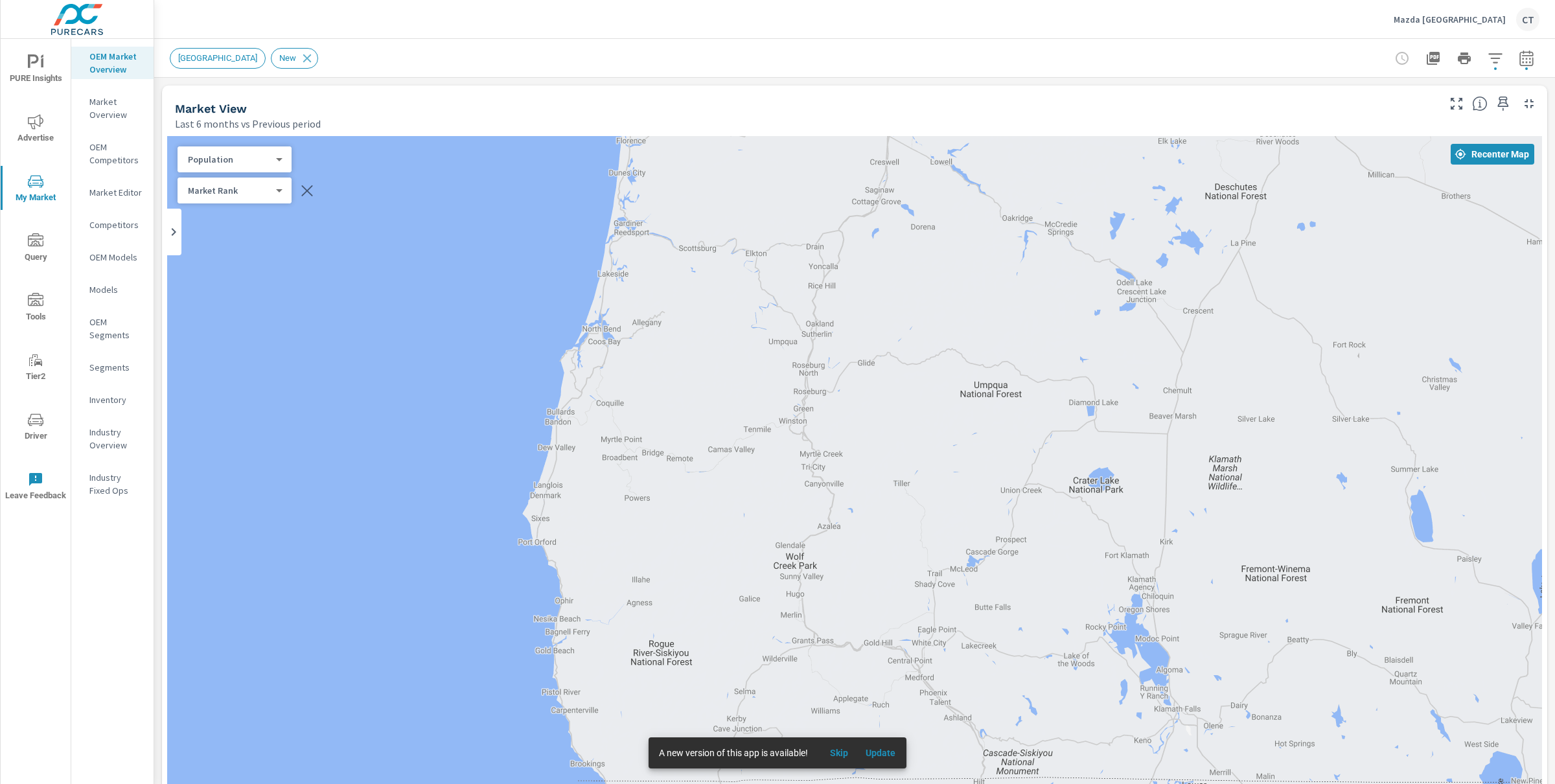
drag, startPoint x: 677, startPoint y: 524, endPoint x: 678, endPoint y: 584, distance: 60.0
click at [678, 584] on div "— —" at bounding box center [854, 496] width 1375 height 720
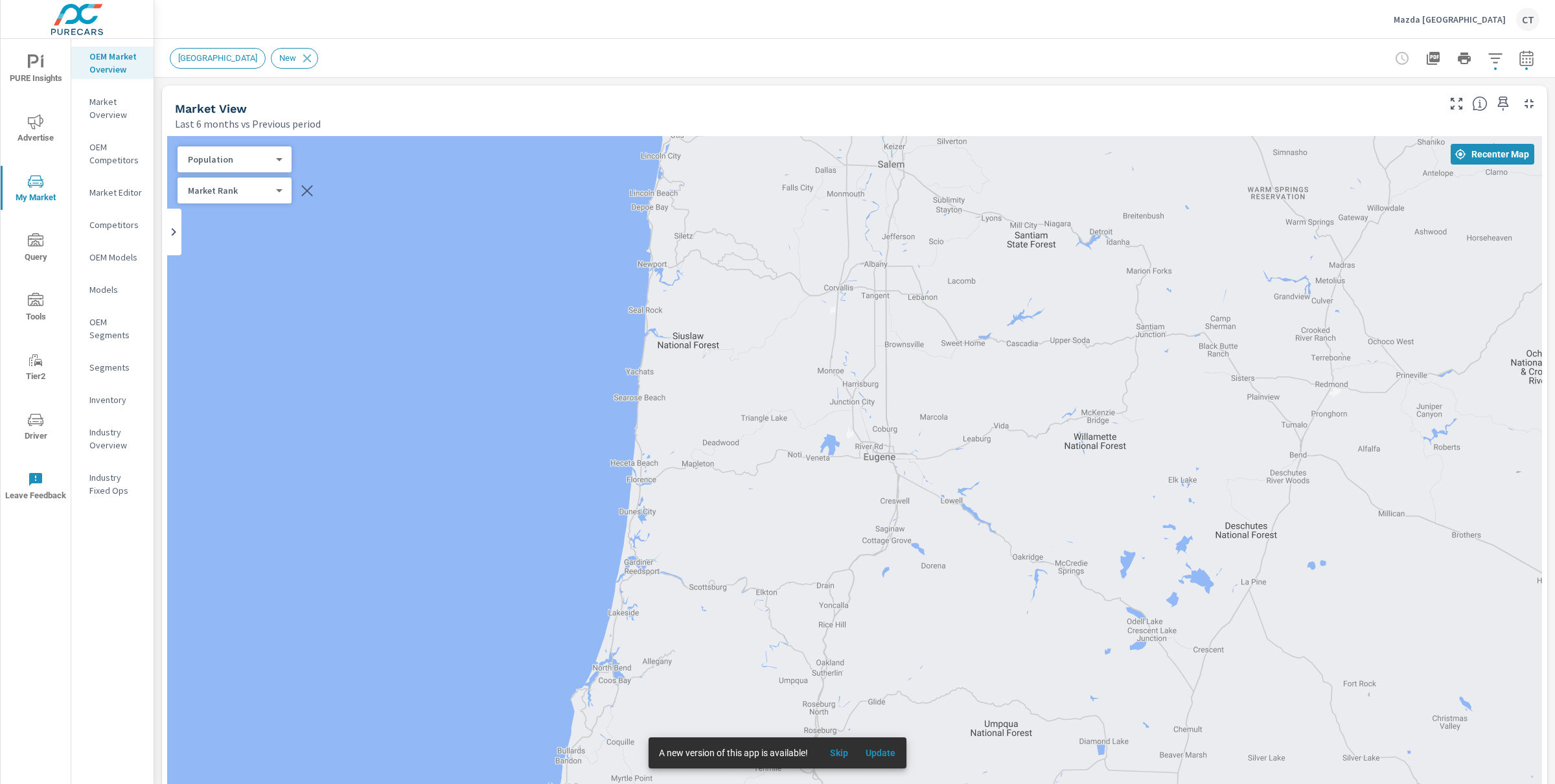
drag, startPoint x: 707, startPoint y: 369, endPoint x: 702, endPoint y: 534, distance: 165.1
click at [702, 534] on div "—" at bounding box center [854, 496] width 1375 height 720
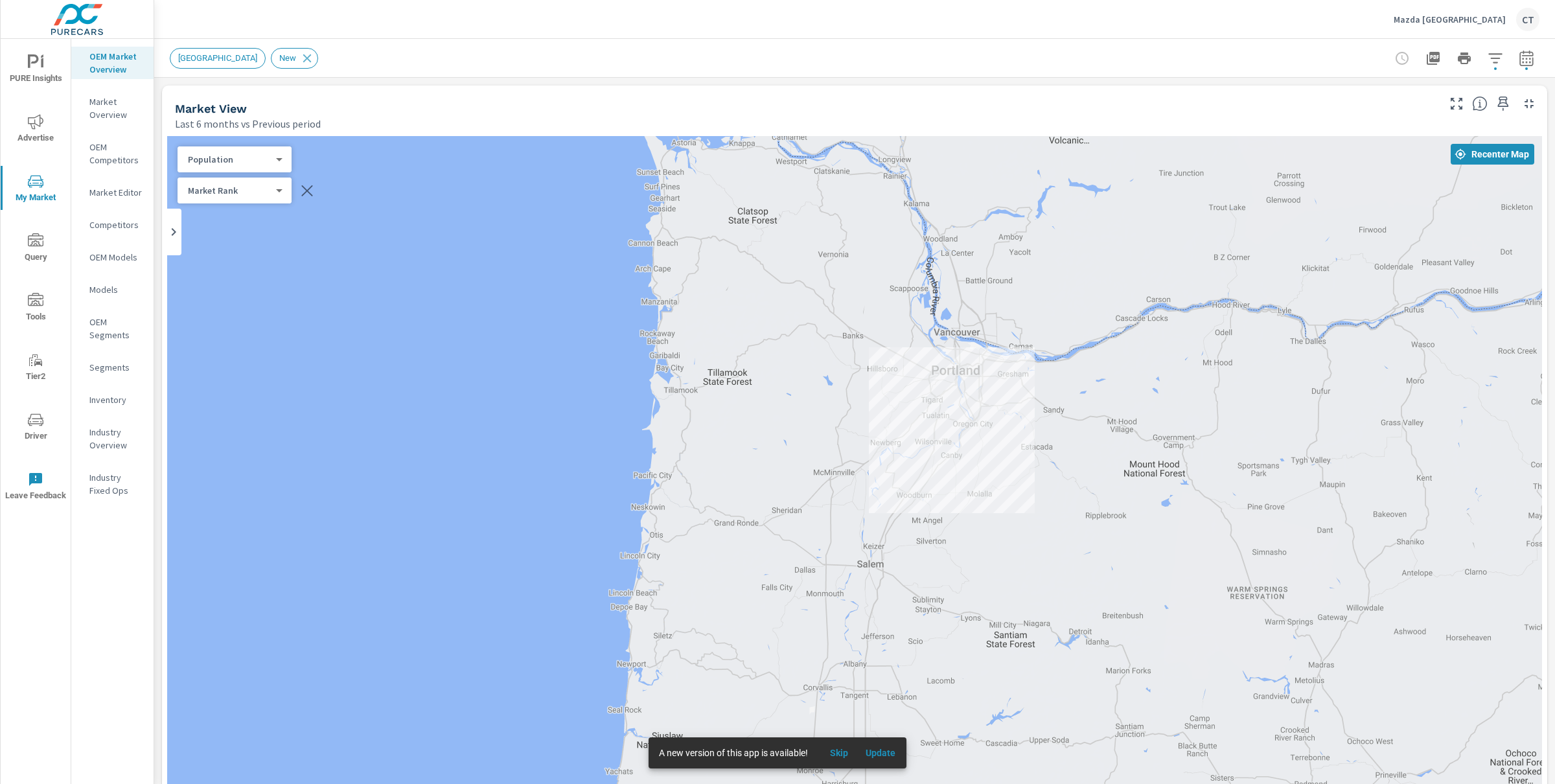
drag, startPoint x: 774, startPoint y: 365, endPoint x: 758, endPoint y: 497, distance: 133.0
click at [758, 497] on div "— —" at bounding box center [854, 496] width 1375 height 720
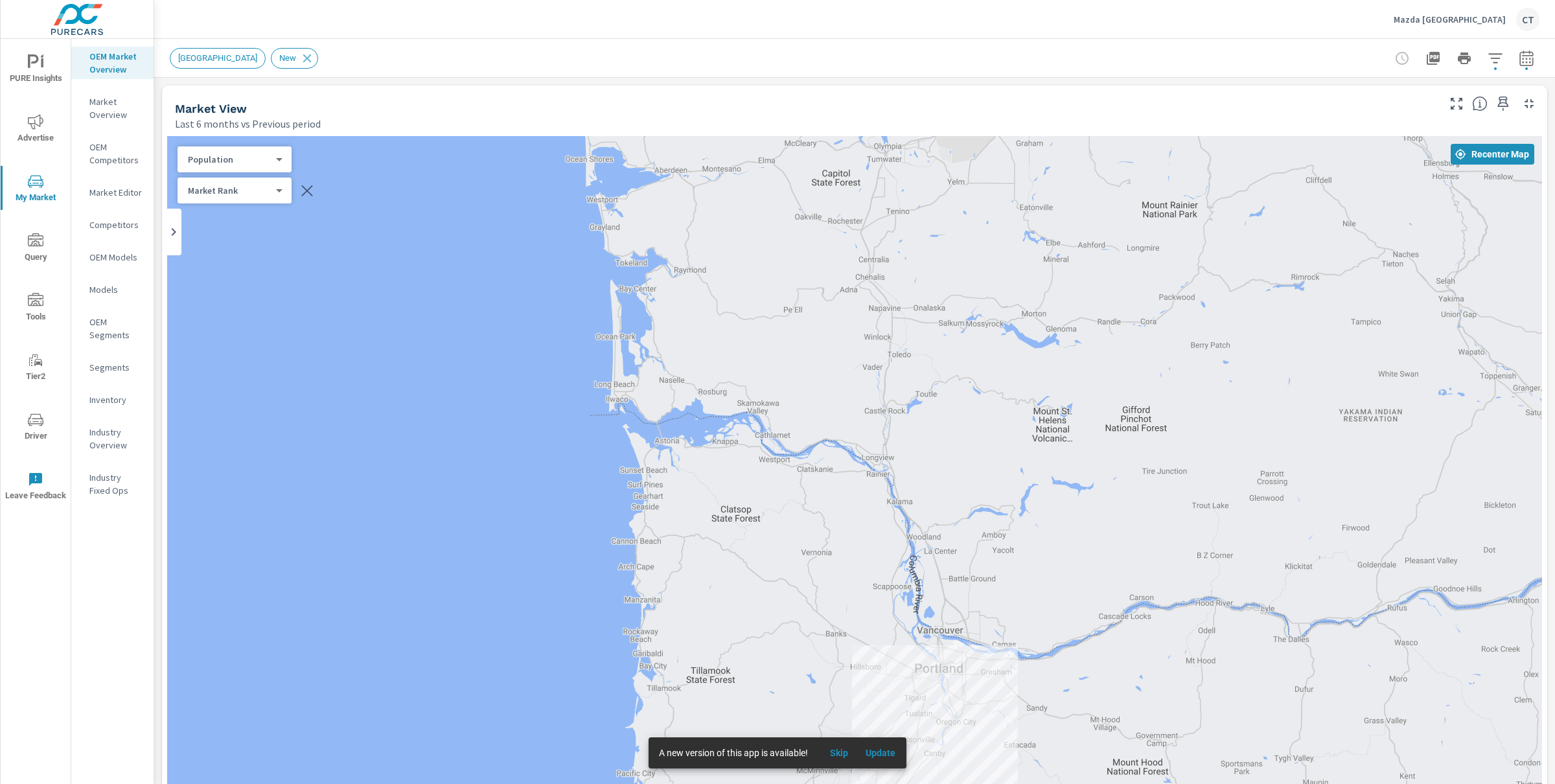
drag, startPoint x: 780, startPoint y: 433, endPoint x: 806, endPoint y: 391, distance: 49.4
click at [806, 391] on div "— —" at bounding box center [854, 496] width 1375 height 720
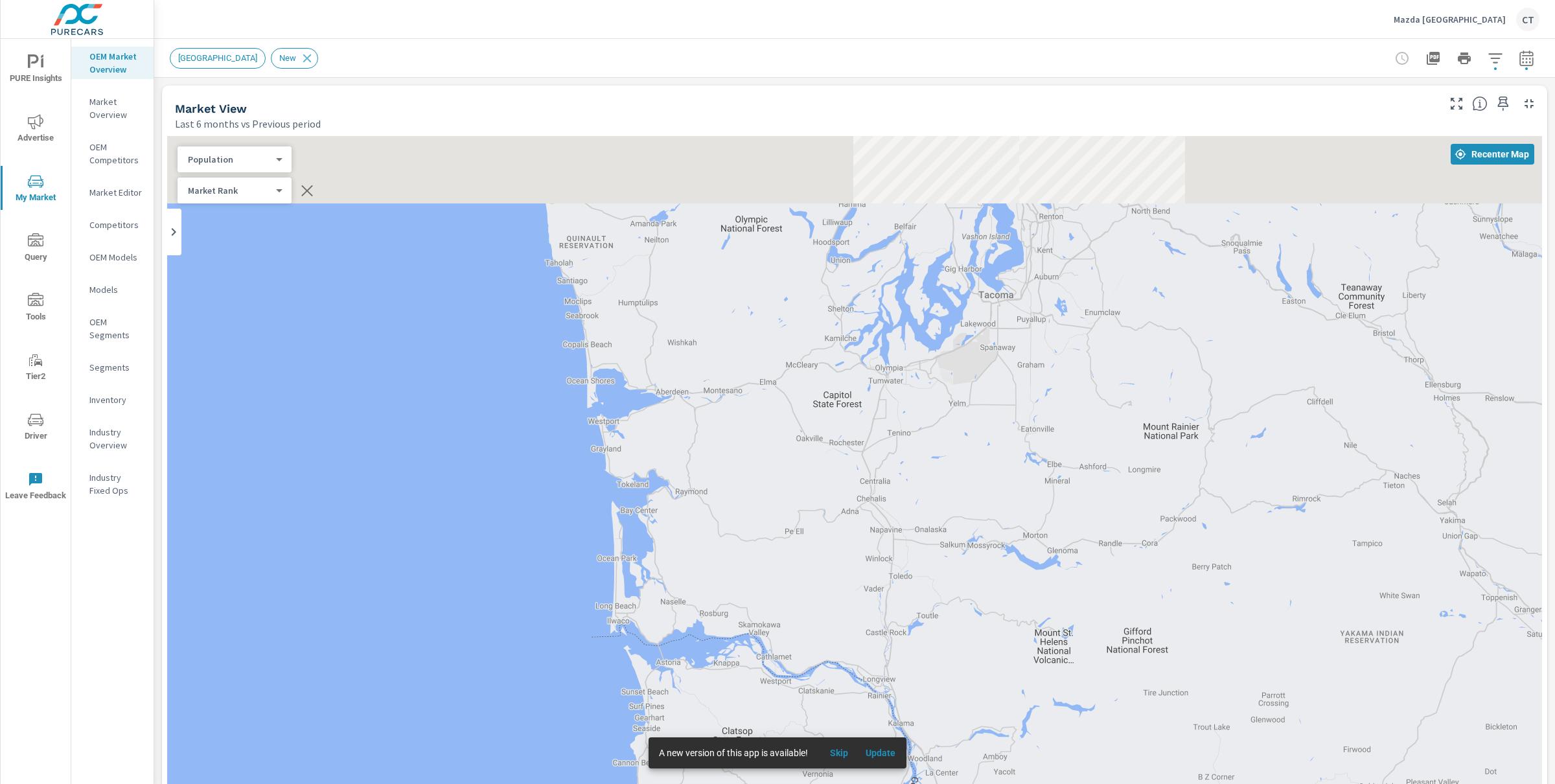
drag, startPoint x: 755, startPoint y: 385, endPoint x: 747, endPoint y: 572, distance: 187.2
click at [747, 572] on div "— —" at bounding box center [854, 496] width 1375 height 720
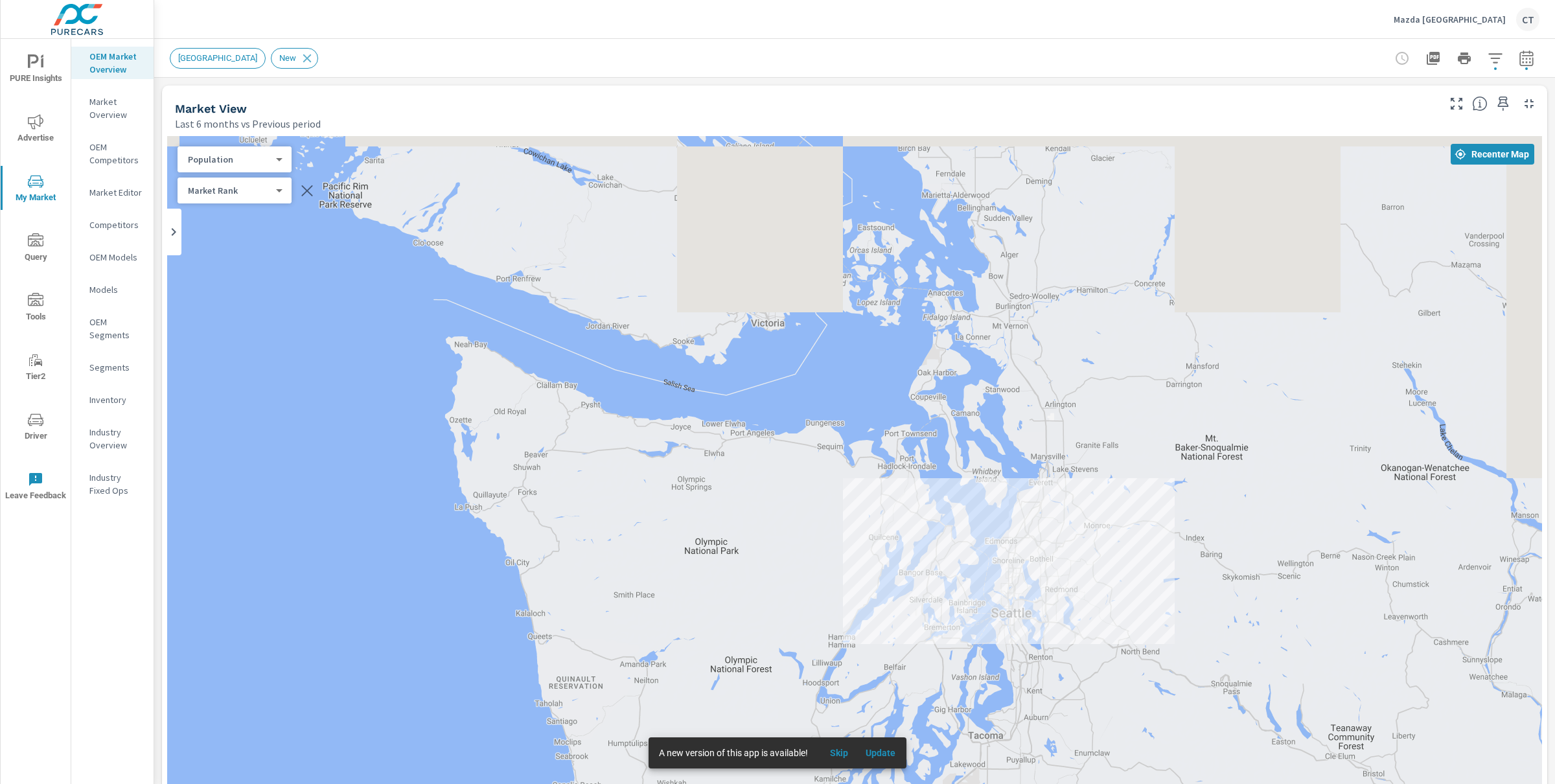
drag, startPoint x: 735, startPoint y: 350, endPoint x: 755, endPoint y: 421, distance: 73.8
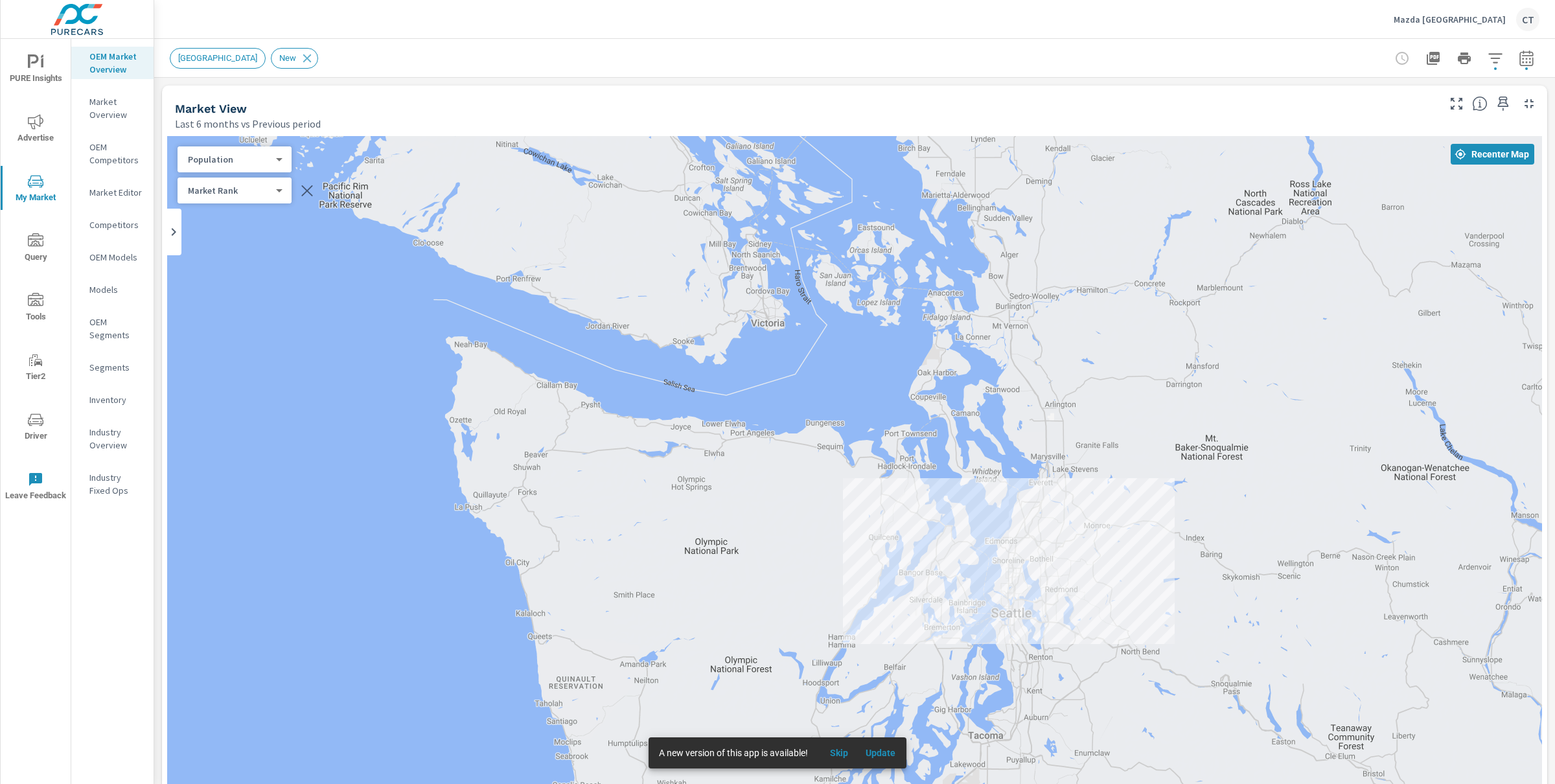
click at [755, 421] on div "— —" at bounding box center [854, 496] width 1375 height 720
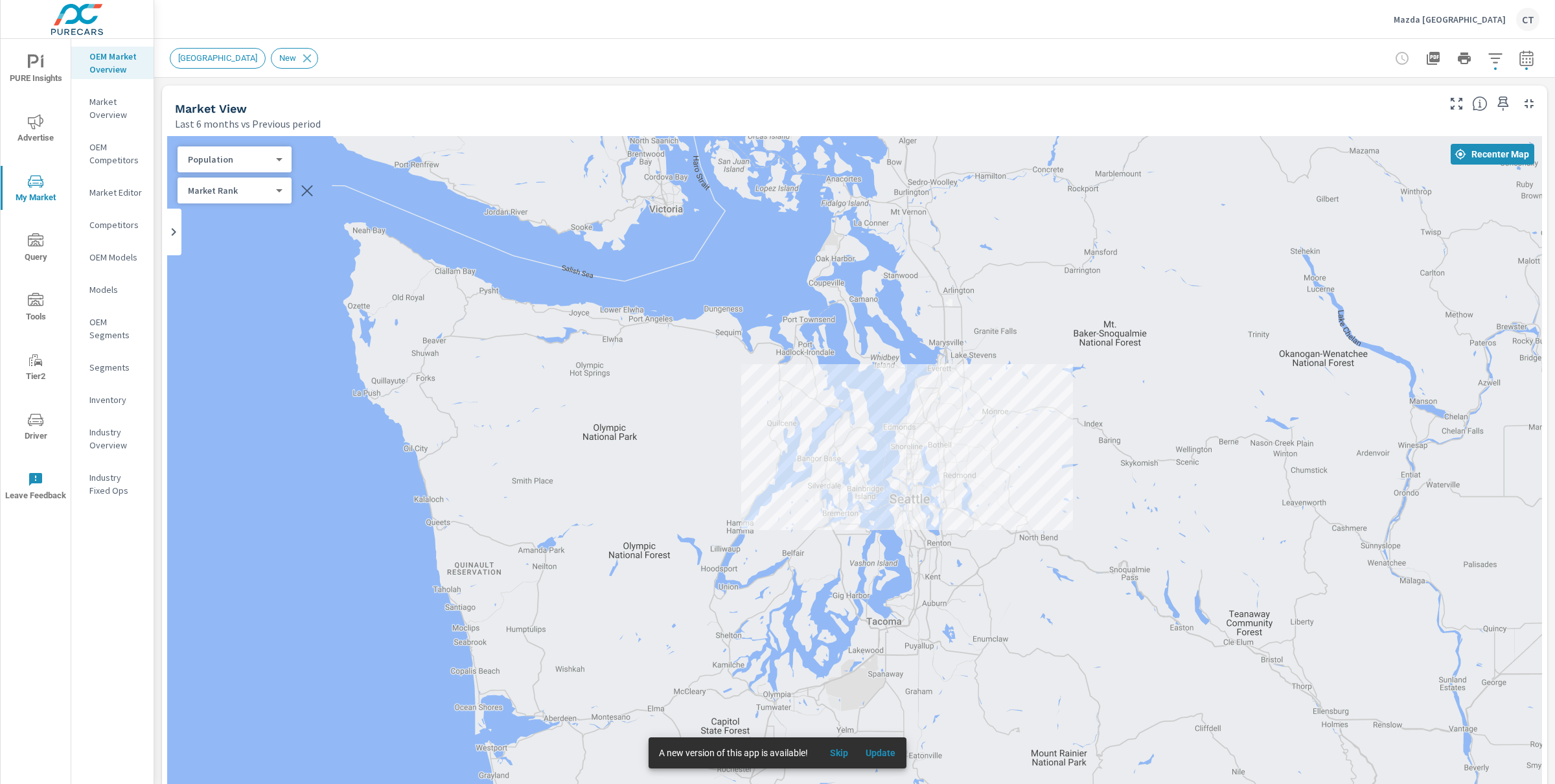
drag, startPoint x: 876, startPoint y: 465, endPoint x: 759, endPoint y: 269, distance: 228.3
click at [758, 269] on div "— —" at bounding box center [854, 496] width 1375 height 720
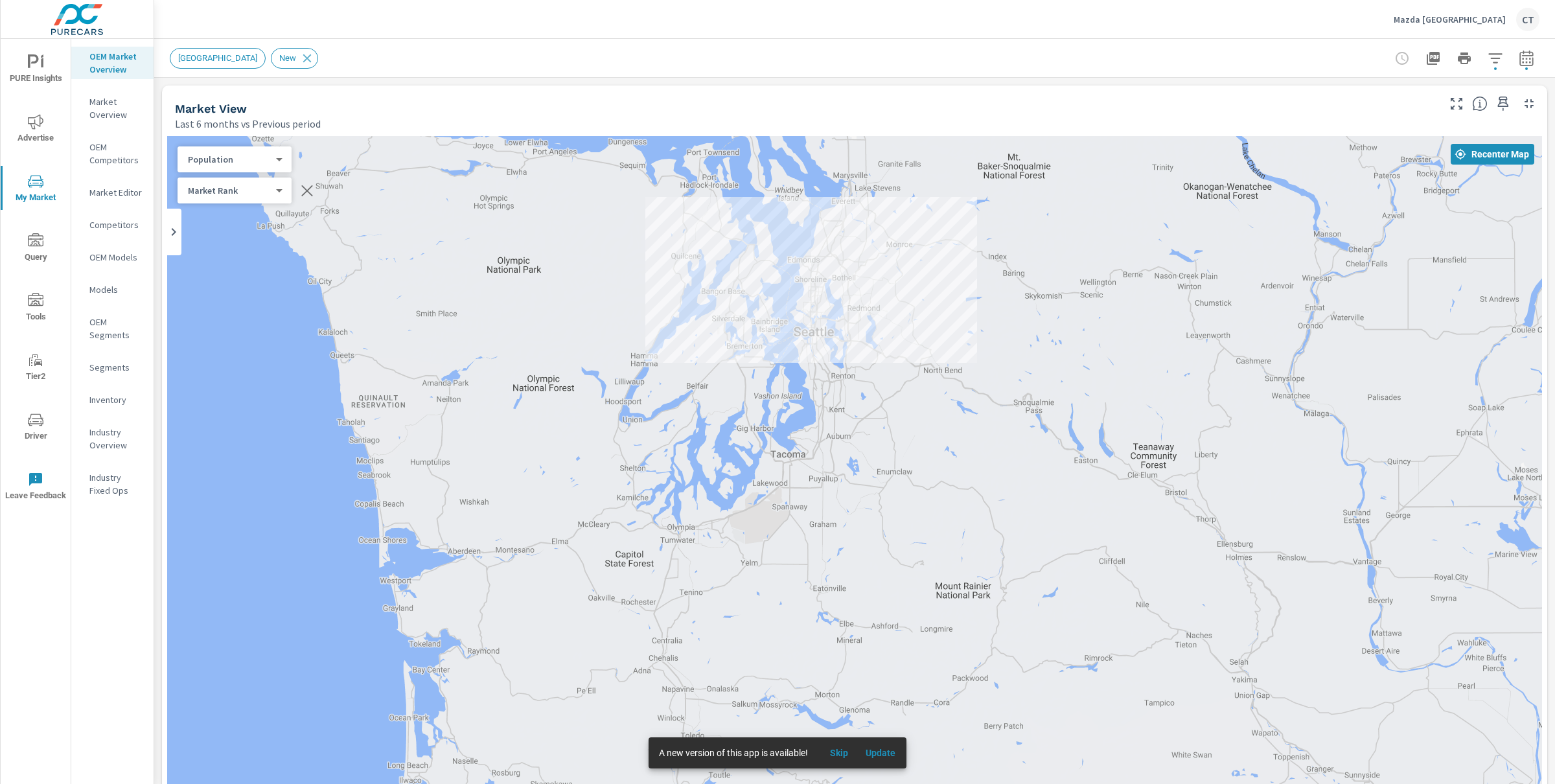
drag, startPoint x: 854, startPoint y: 479, endPoint x: 837, endPoint y: 454, distance: 30.2
click at [837, 454] on div "— —" at bounding box center [854, 496] width 1375 height 720
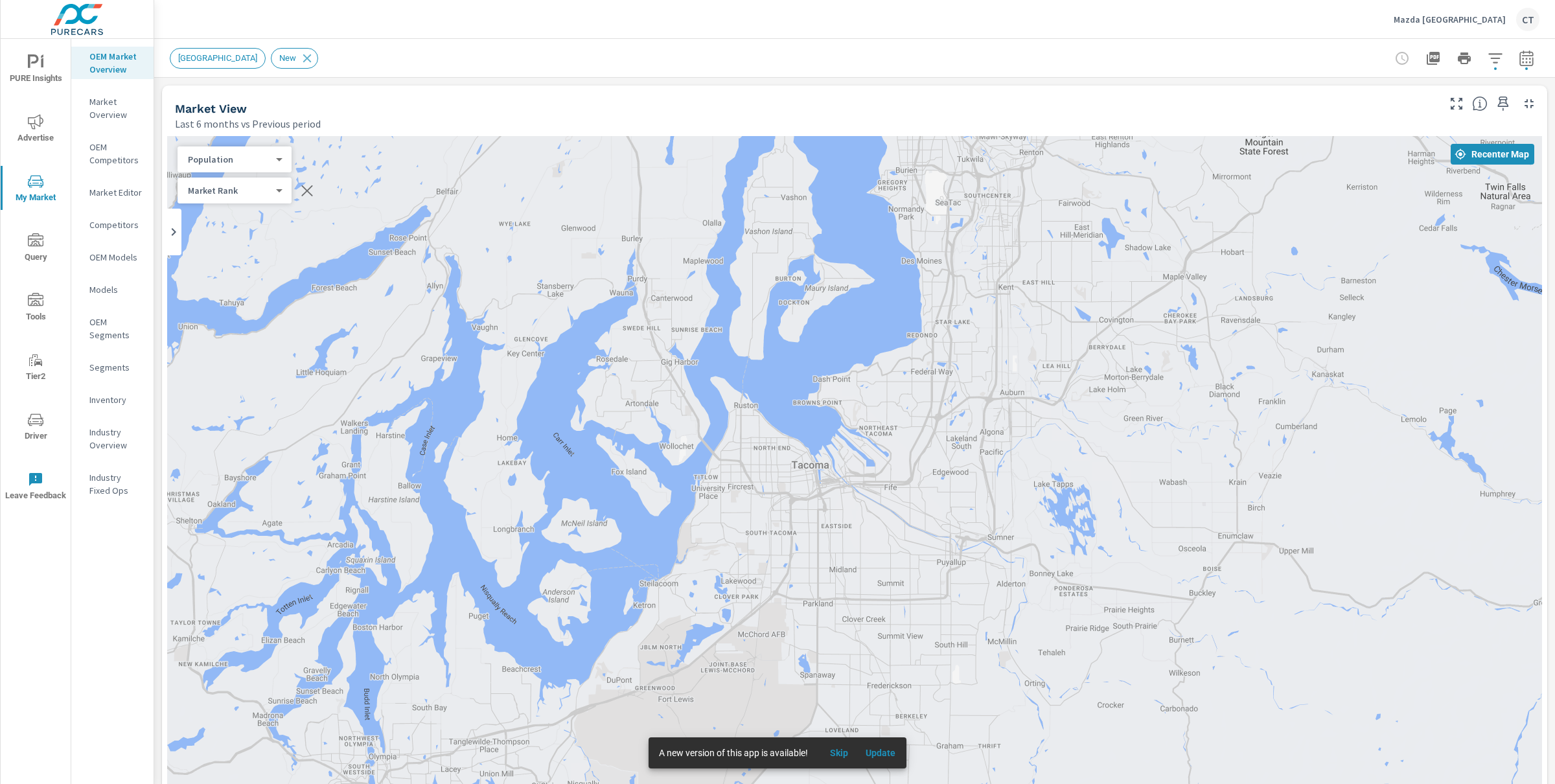
drag, startPoint x: 617, startPoint y: 172, endPoint x: 647, endPoint y: 336, distance: 166.7
click at [647, 336] on div "—" at bounding box center [854, 496] width 1375 height 720
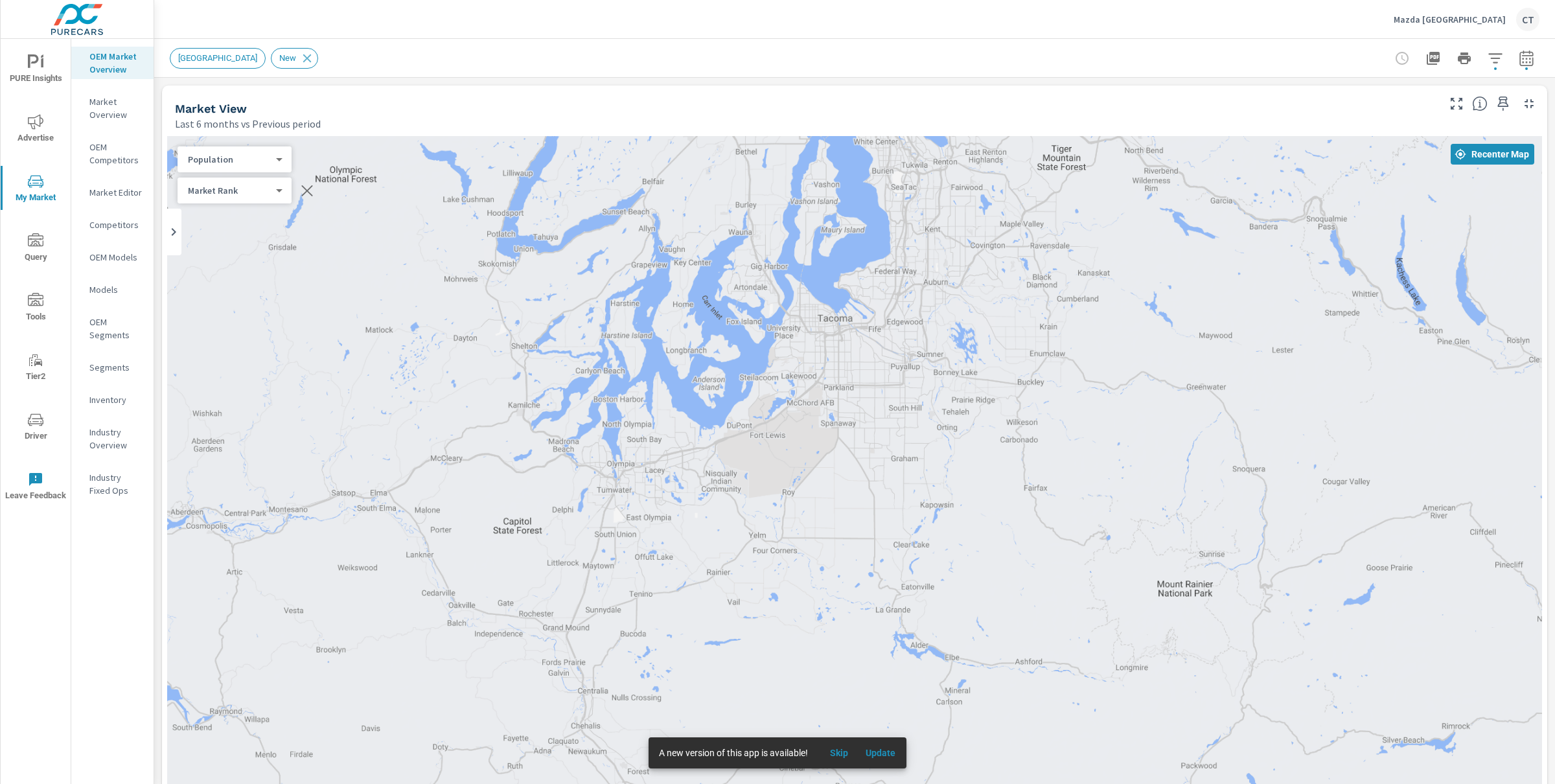
drag, startPoint x: 931, startPoint y: 591, endPoint x: 895, endPoint y: 345, distance: 248.6
click at [895, 371] on div "—" at bounding box center [1301, 605] width 980 height 636
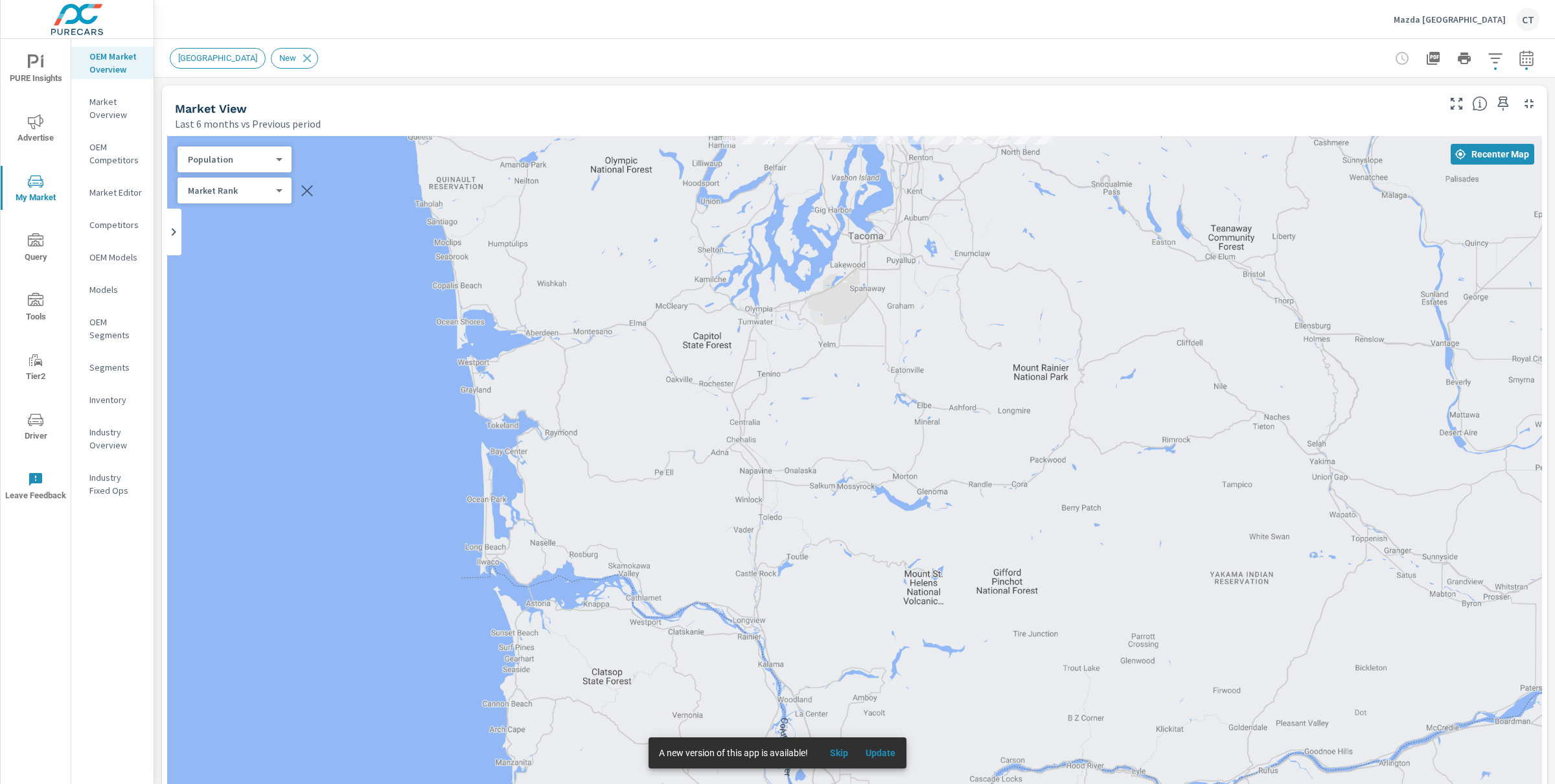
drag, startPoint x: 786, startPoint y: 593, endPoint x: 829, endPoint y: 279, distance: 316.9
click at [827, 319] on div "— —" at bounding box center [854, 496] width 1375 height 720
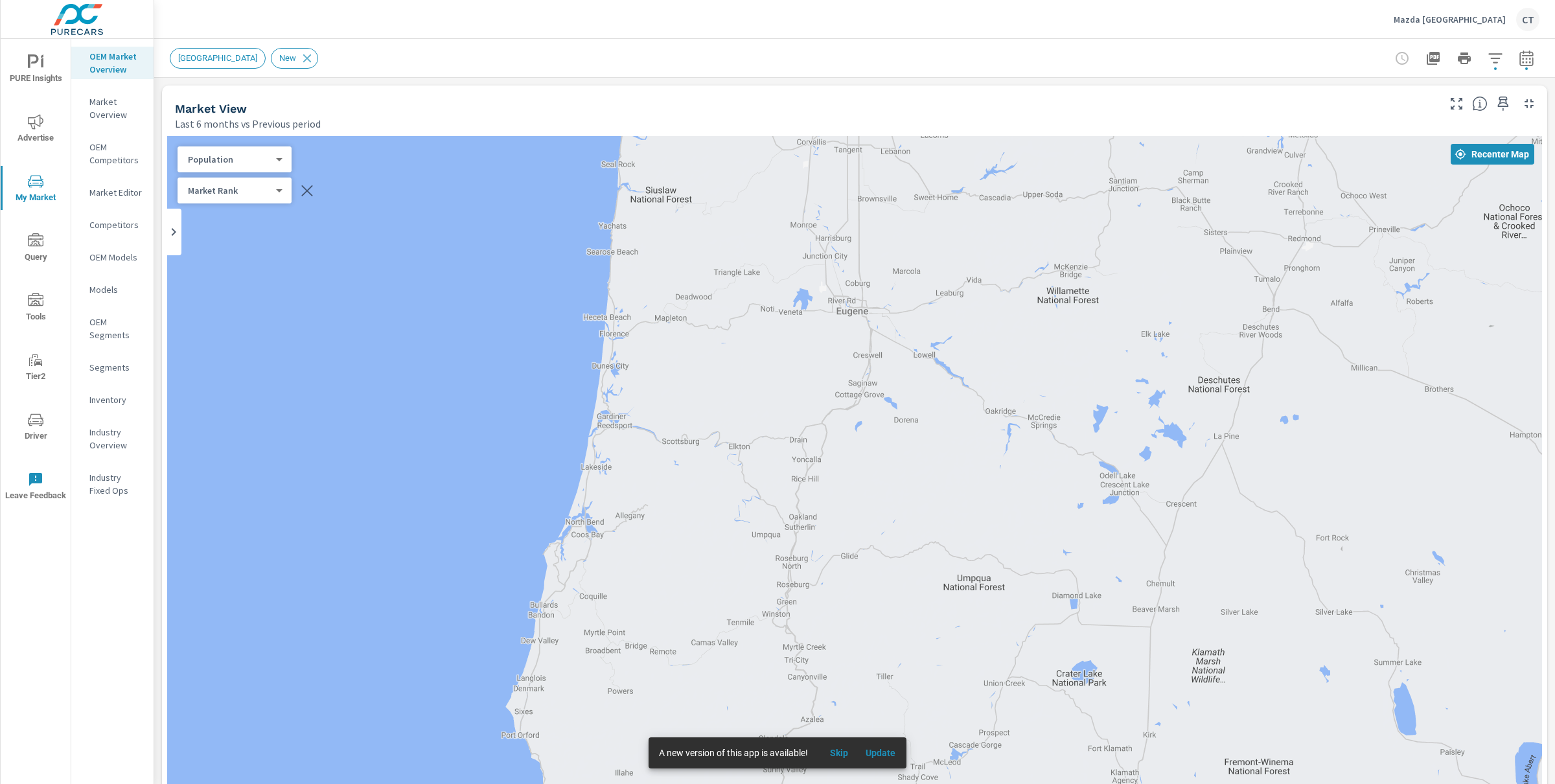
drag, startPoint x: 818, startPoint y: 571, endPoint x: 908, endPoint y: 259, distance: 324.7
click at [895, 315] on div "—" at bounding box center [854, 496] width 1375 height 720
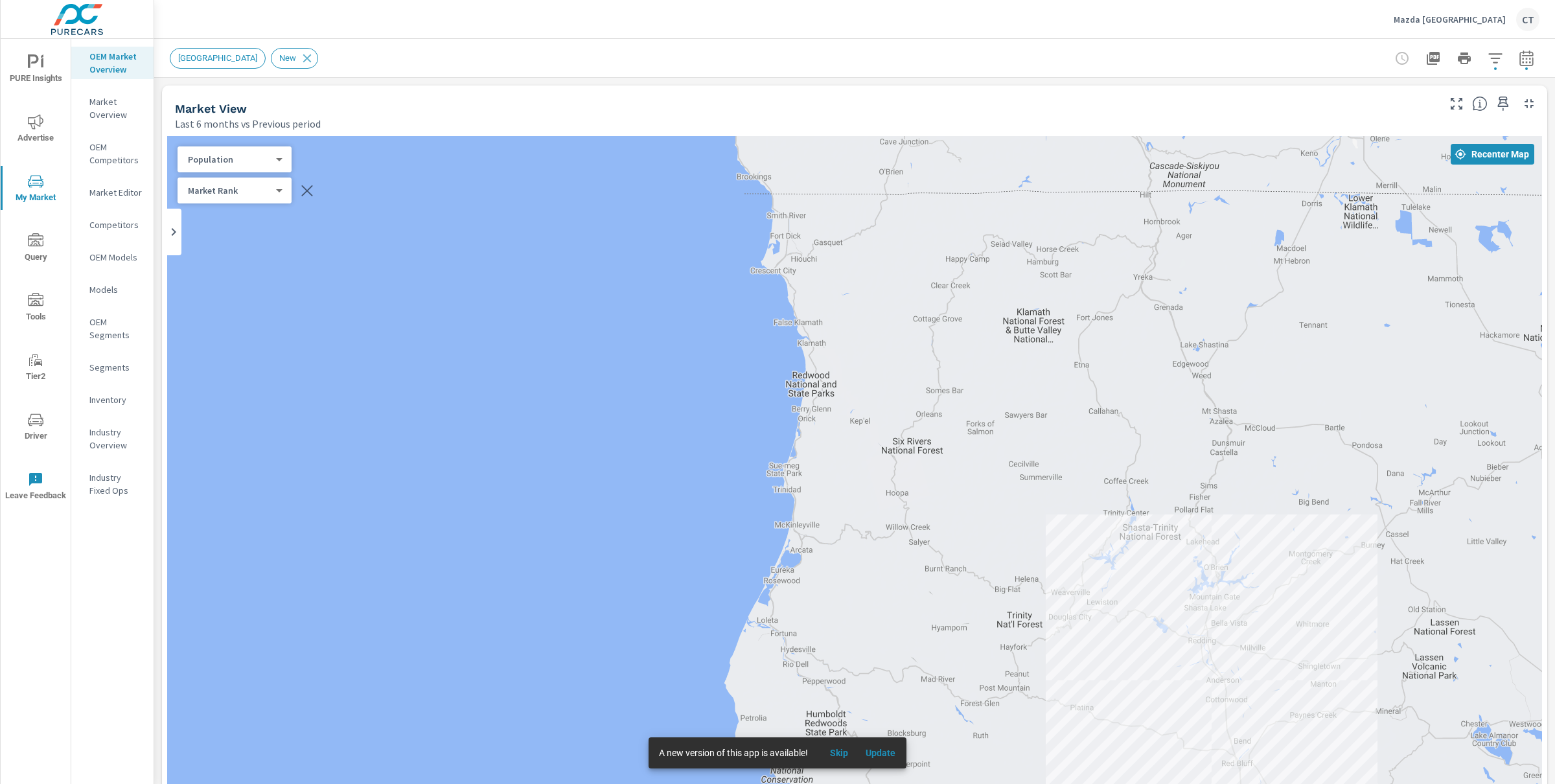
drag, startPoint x: 871, startPoint y: 338, endPoint x: 864, endPoint y: 232, distance: 106.2
click at [842, 273] on div "— — — — — — — — — — — — — — — — — — — —" at bounding box center [854, 496] width 1375 height 720
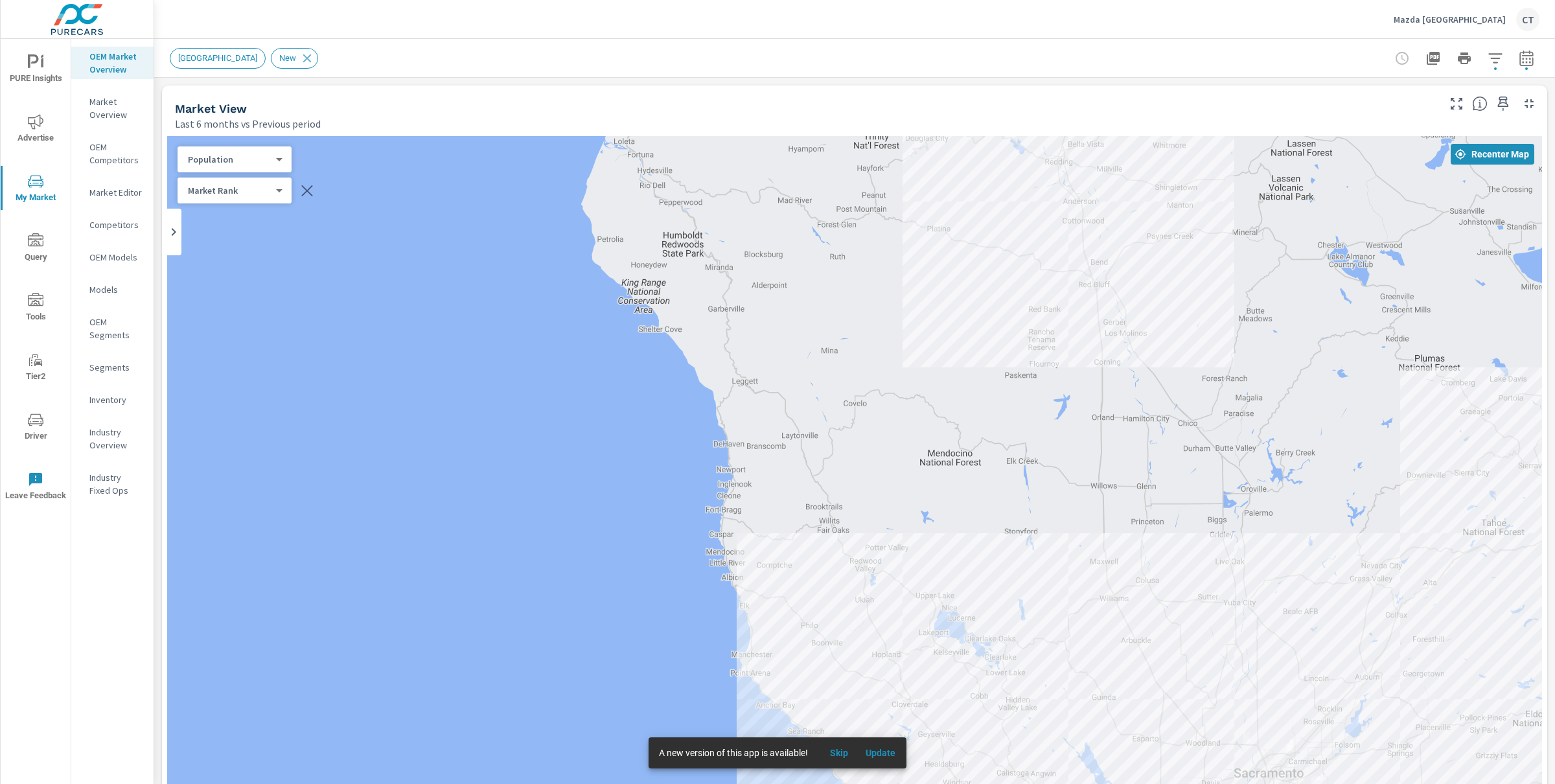
drag, startPoint x: 849, startPoint y: 399, endPoint x: 835, endPoint y: 345, distance: 55.8
click at [835, 345] on div "— — — — — — — — — — — — 2 — — — — — — — — — — — — — — — — — — — — — — — — — — —…" at bounding box center [854, 496] width 1375 height 720
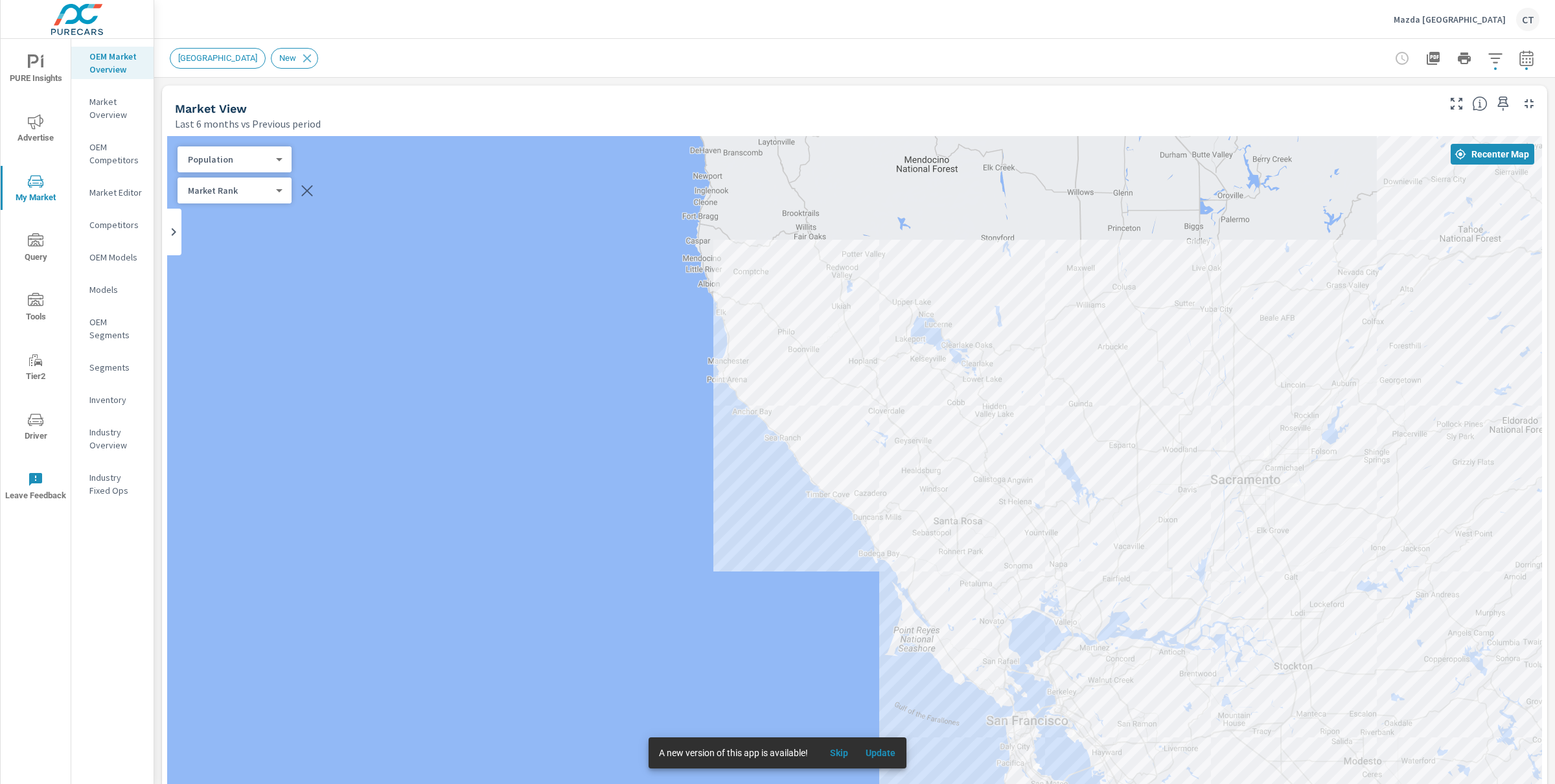
drag, startPoint x: 841, startPoint y: 430, endPoint x: 828, endPoint y: 395, distance: 37.3
click at [831, 403] on div "— — — — — — — — — — — — 2 — — — — — — — — — — — — — — — — — — — — — — — — — — —…" at bounding box center [854, 496] width 1375 height 720
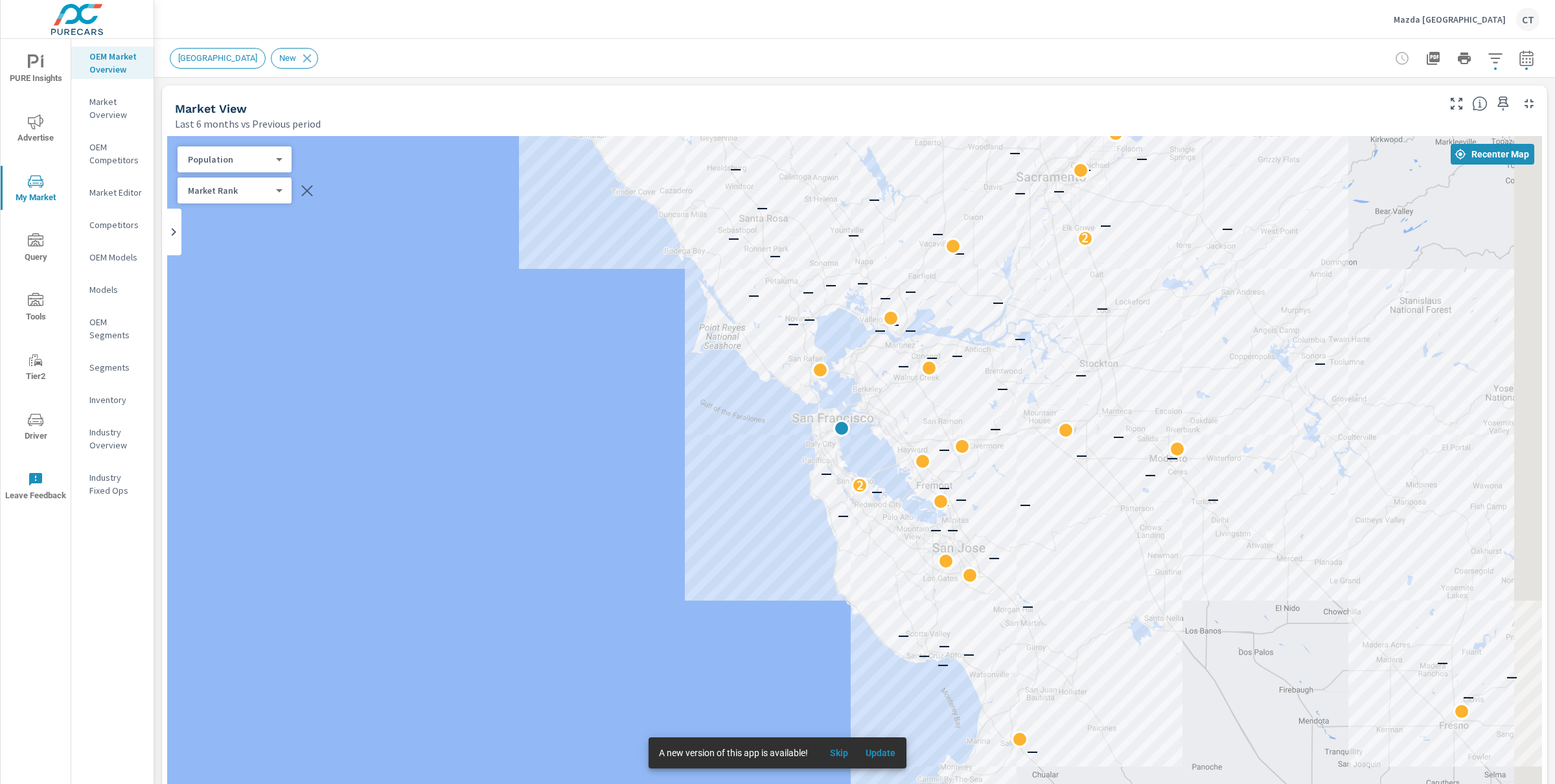
drag, startPoint x: 921, startPoint y: 533, endPoint x: 825, endPoint y: 477, distance: 111.1
click at [836, 485] on div "— — — — — — — — — — — — — — — — — — — — — — — 2 — — — — — — — — — — — — — — — —…" at bounding box center [1311, 784] width 980 height 636
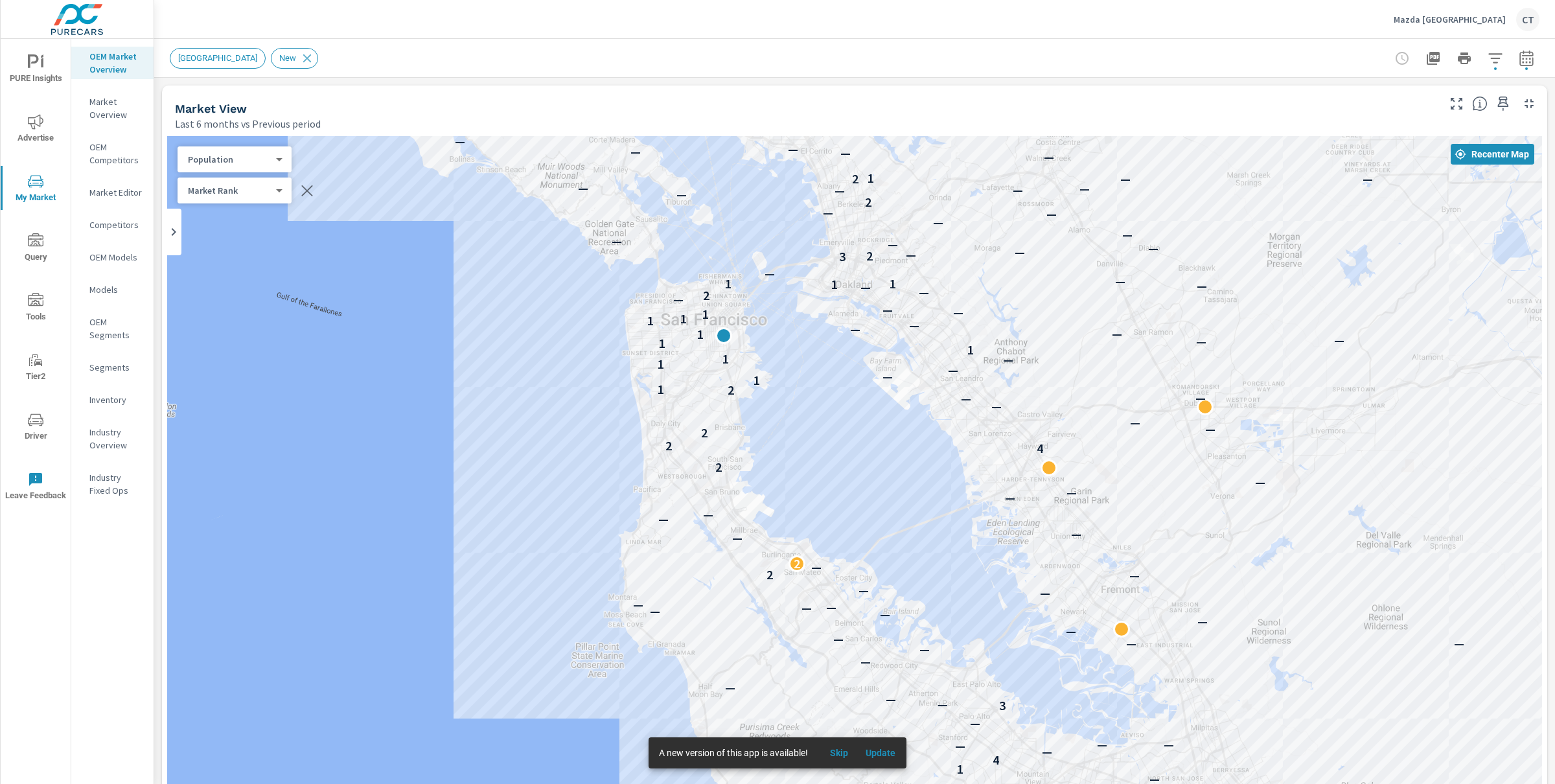
drag, startPoint x: 835, startPoint y: 362, endPoint x: 843, endPoint y: 462, distance: 100.3
click at [843, 462] on div "— — — — — — — — — — — — — — — — — — — — — — — — — — — — — — — — — — — — — 1 — 4…" at bounding box center [854, 496] width 1375 height 720
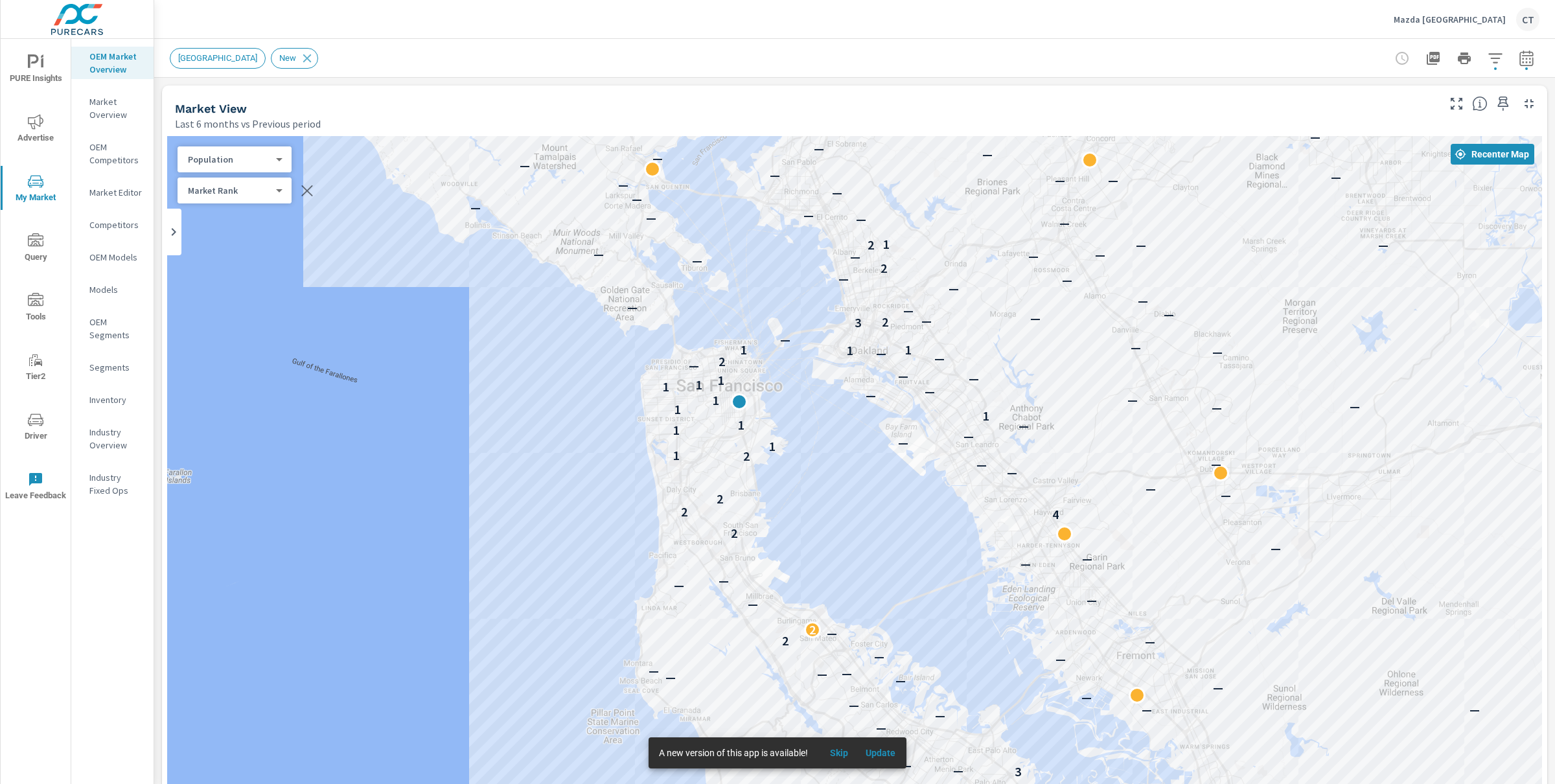
click at [218, 159] on body "PURE Insights Advertise My Market Query Tools Tier2 Driver Leave Feedback OEM M…" at bounding box center [777, 392] width 1555 height 784
click at [239, 72] on li "Your Sales (DMS)" at bounding box center [240, 76] width 127 height 21
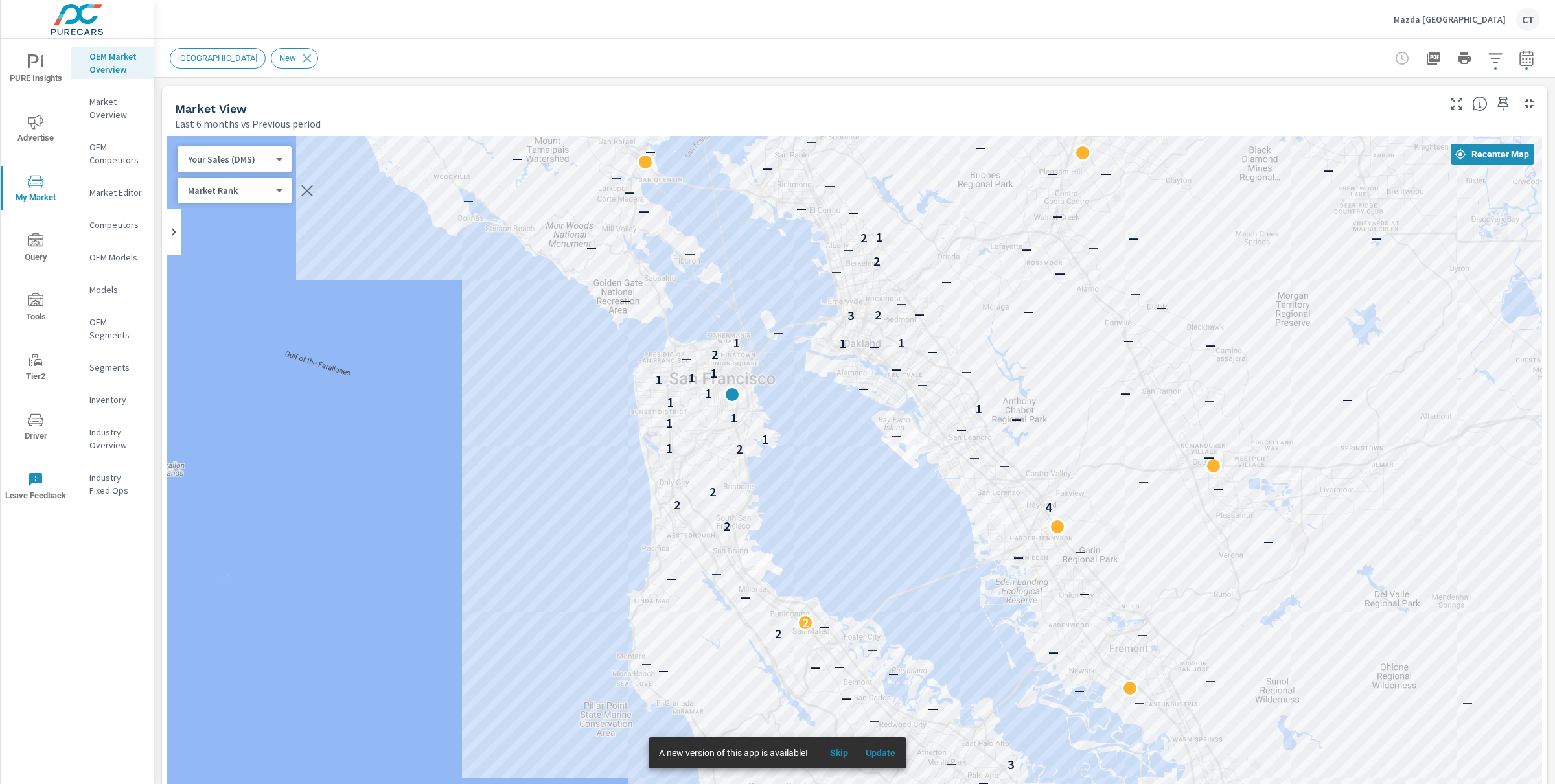
drag, startPoint x: 513, startPoint y: 504, endPoint x: 505, endPoint y: 496, distance: 11.3
click at [505, 496] on div "— — — — — — — — — — — — — — — — — — — — — — — — — — — — — — — — — — — — 1 — 4 —…" at bounding box center [854, 496] width 1375 height 720
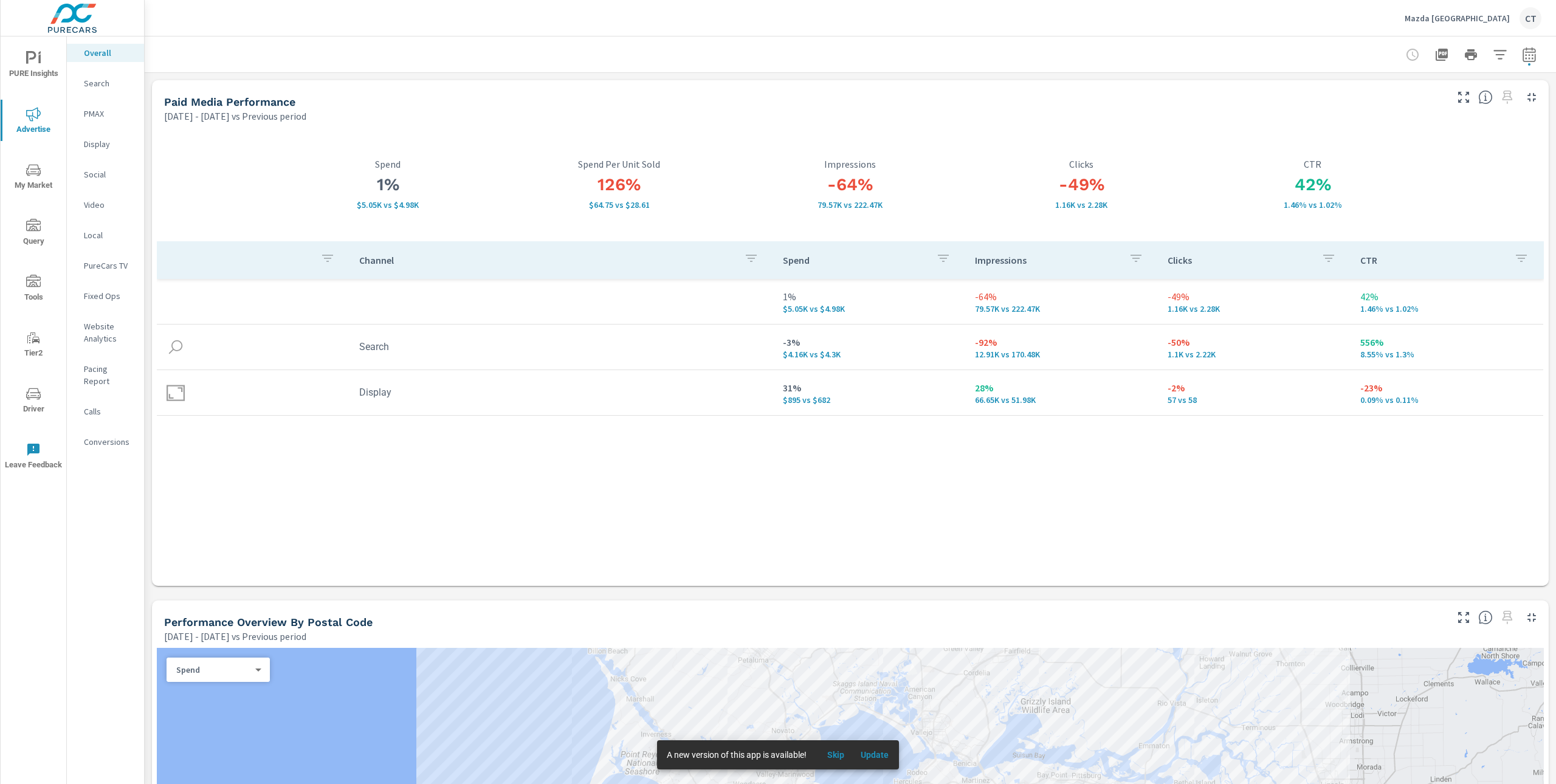
click at [34, 181] on span "My Market" at bounding box center [34, 177] width 58 height 30
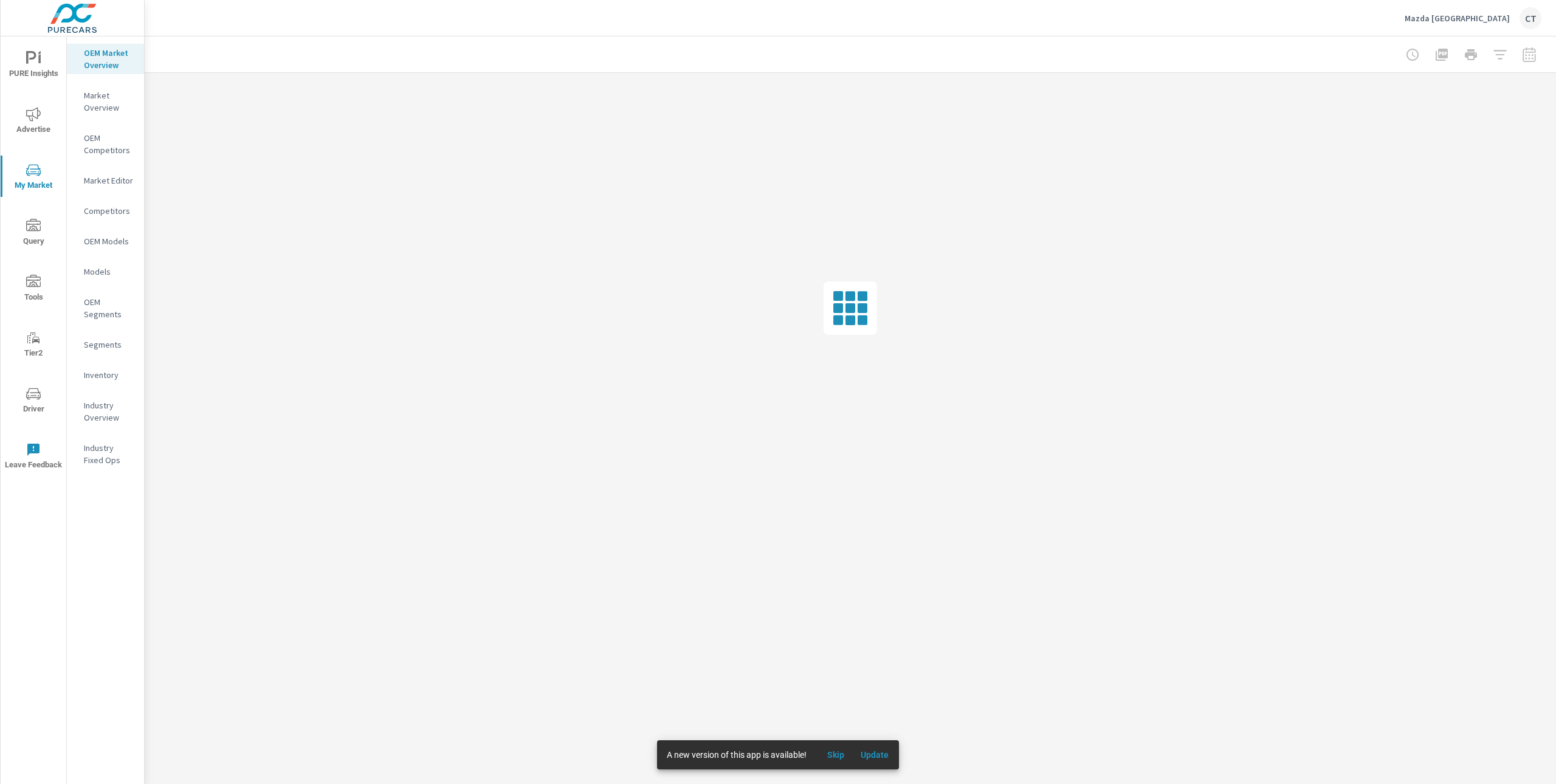
click at [102, 370] on p "Inventory" at bounding box center [109, 375] width 50 height 12
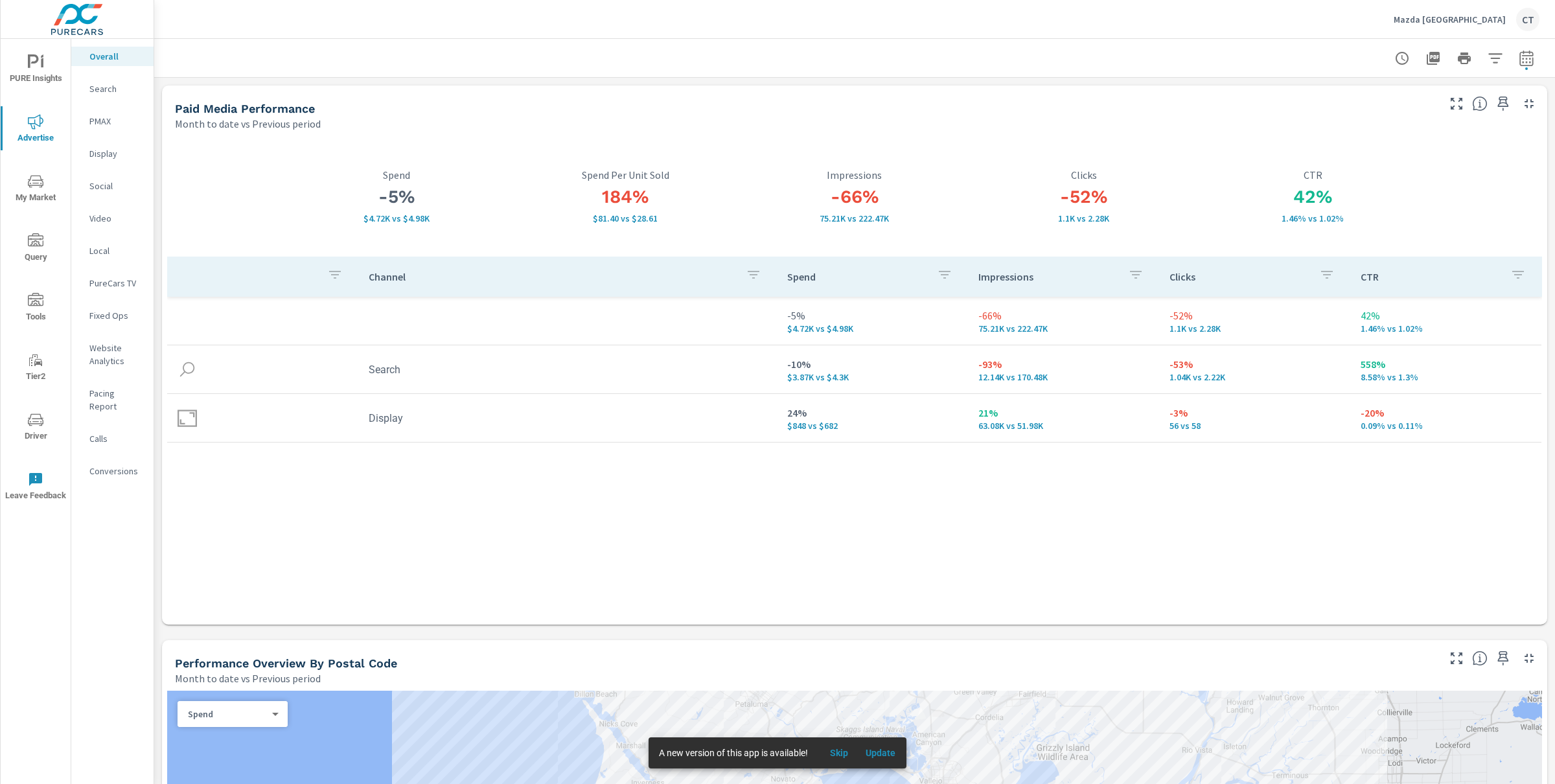
click at [690, 472] on div "Channel Spend Impressions Clicks CTR -5% $4.72K vs $4.98K -66% 75.21K vs 222.47…" at bounding box center [854, 427] width 1375 height 343
click at [674, 146] on div "184% $81.40 vs $28.61 Spend Per Unit Sold" at bounding box center [626, 196] width 229 height 120
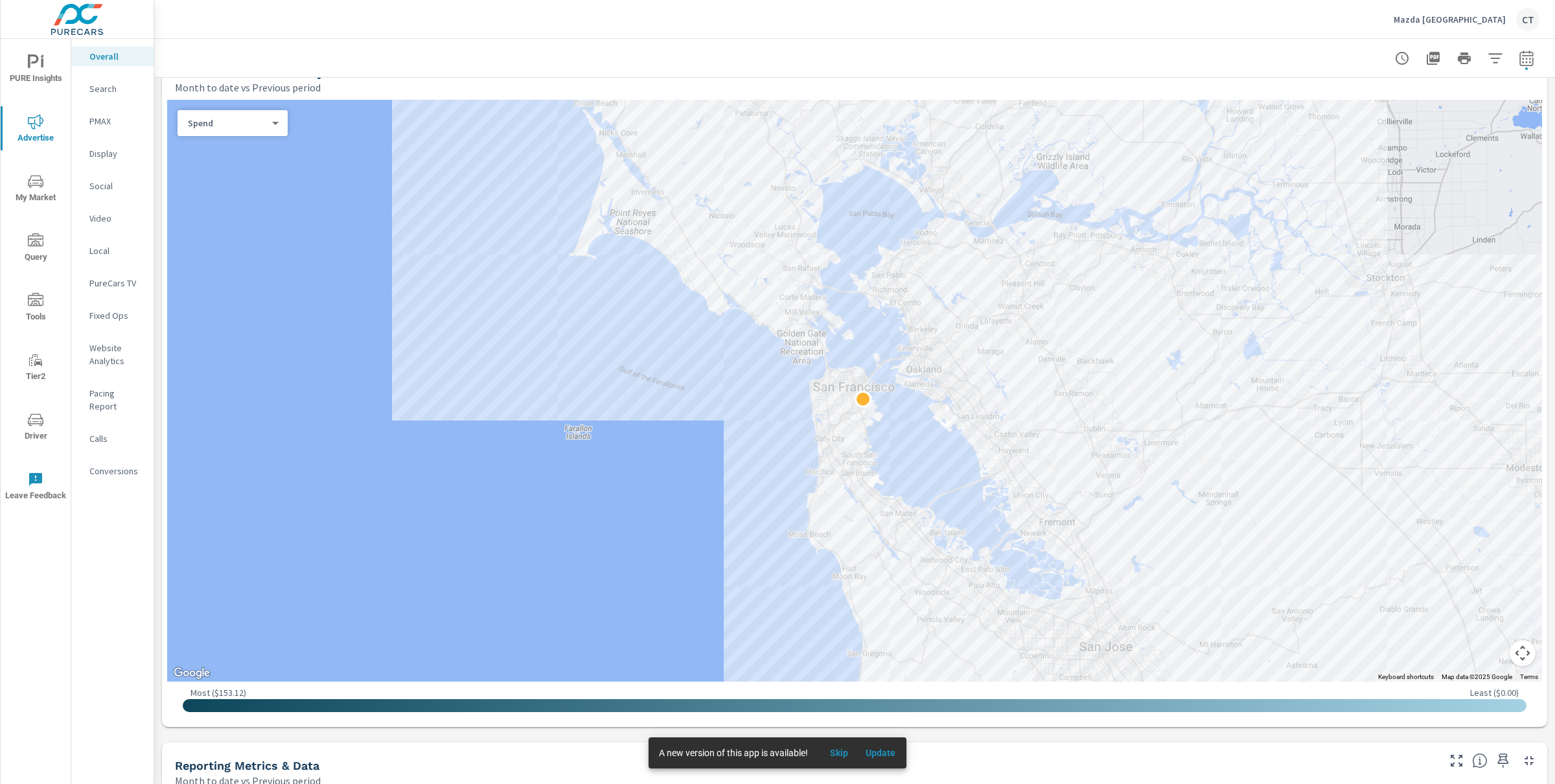
scroll to position [597, 0]
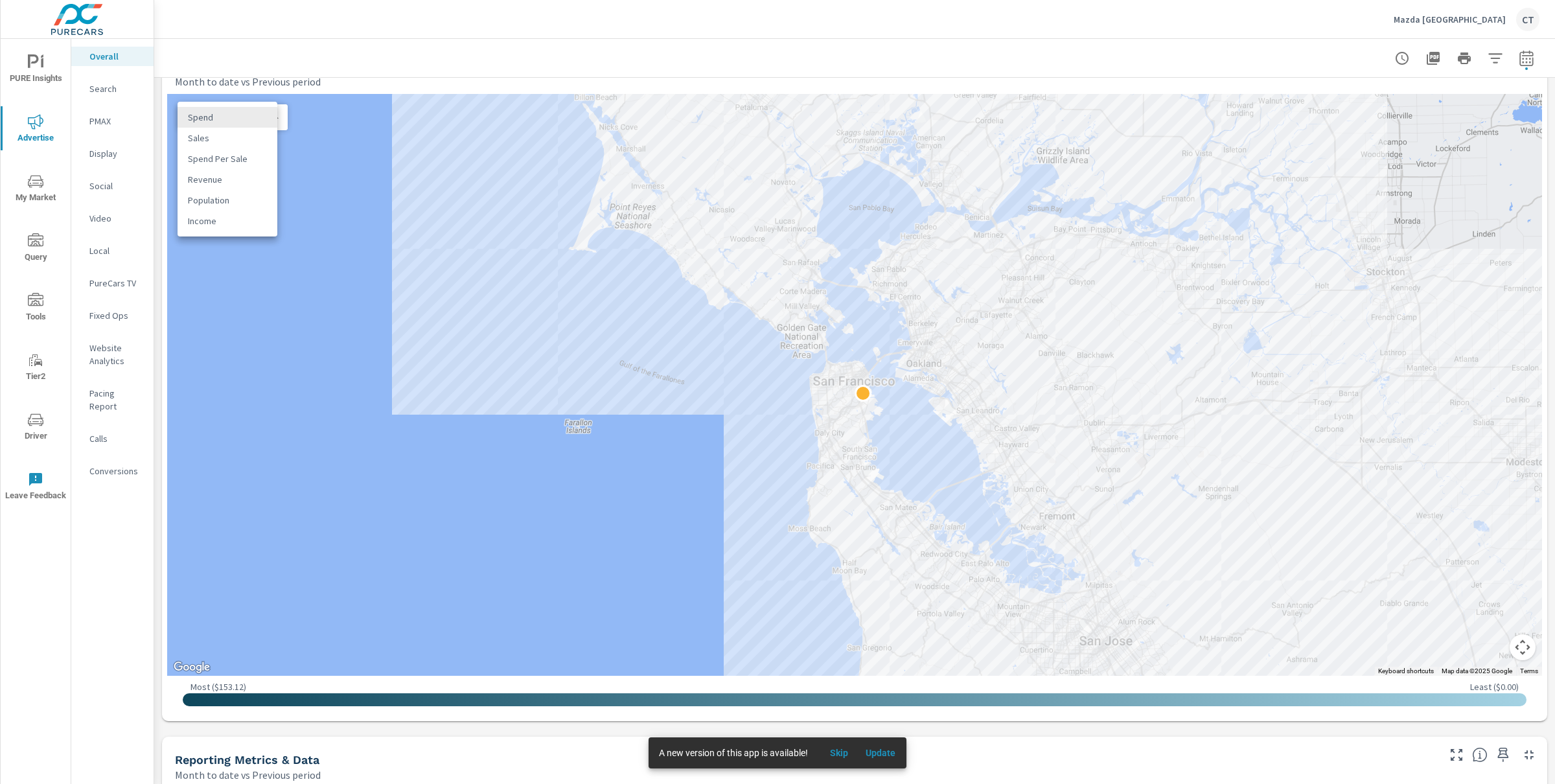
click at [263, 121] on body "PURE Insights Advertise My Market Query Tools Tier2 Driver Leave Feedback Overa…" at bounding box center [777, 392] width 1555 height 784
click at [243, 154] on li "Spend Per Sale" at bounding box center [227, 159] width 99 height 21
click at [251, 117] on body "PURE Insights Advertise My Market Query Tools Tier2 Driver Leave Feedback Overa…" at bounding box center [777, 392] width 1555 height 784
click at [228, 71] on li "Spend" at bounding box center [227, 75] width 99 height 21
click at [399, 80] on div "Month to date vs Previous period" at bounding box center [805, 82] width 1261 height 16
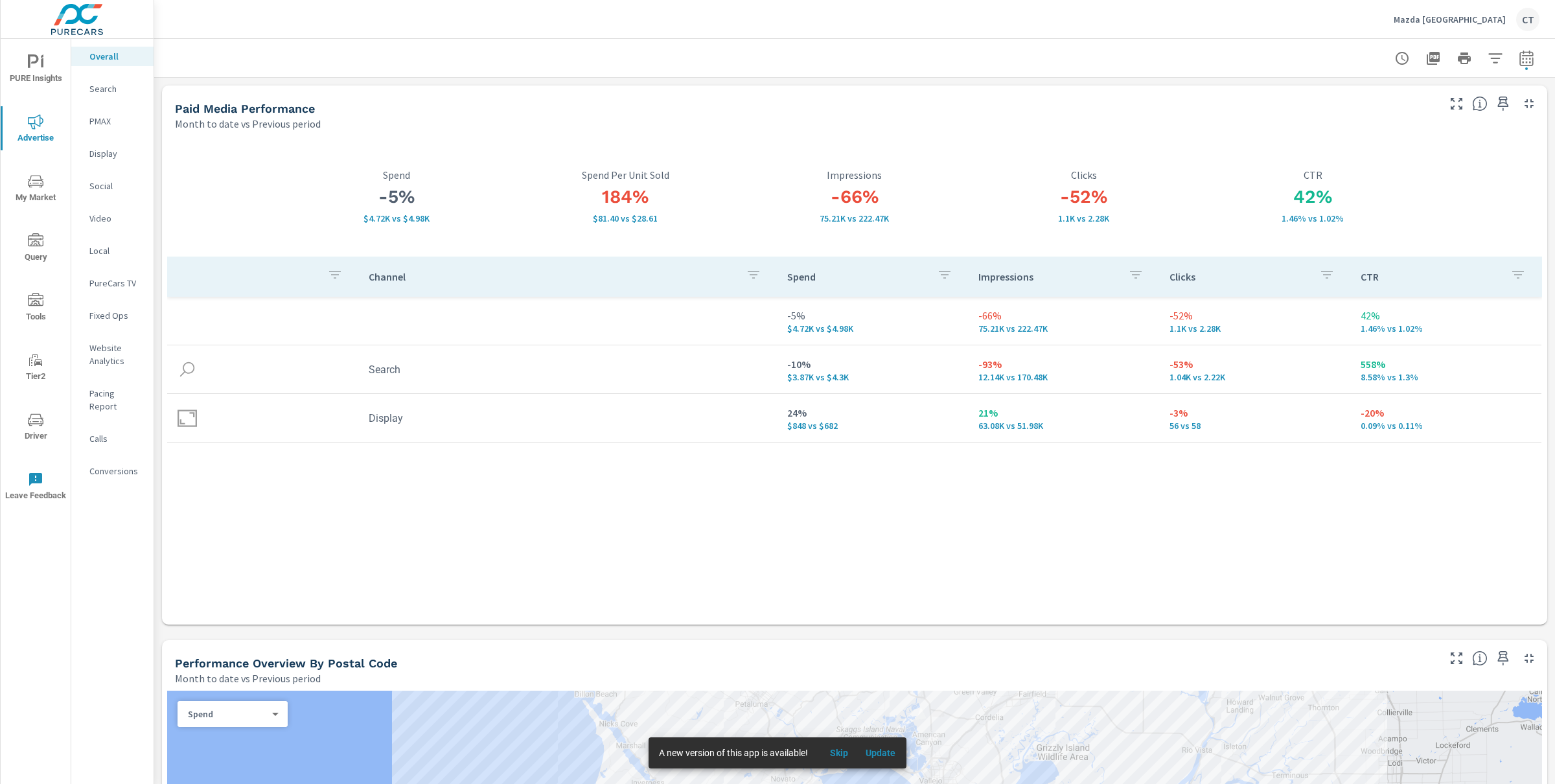
click at [865, 141] on div "-66% 75.21K vs 222.47K Impressions" at bounding box center [854, 196] width 229 height 120
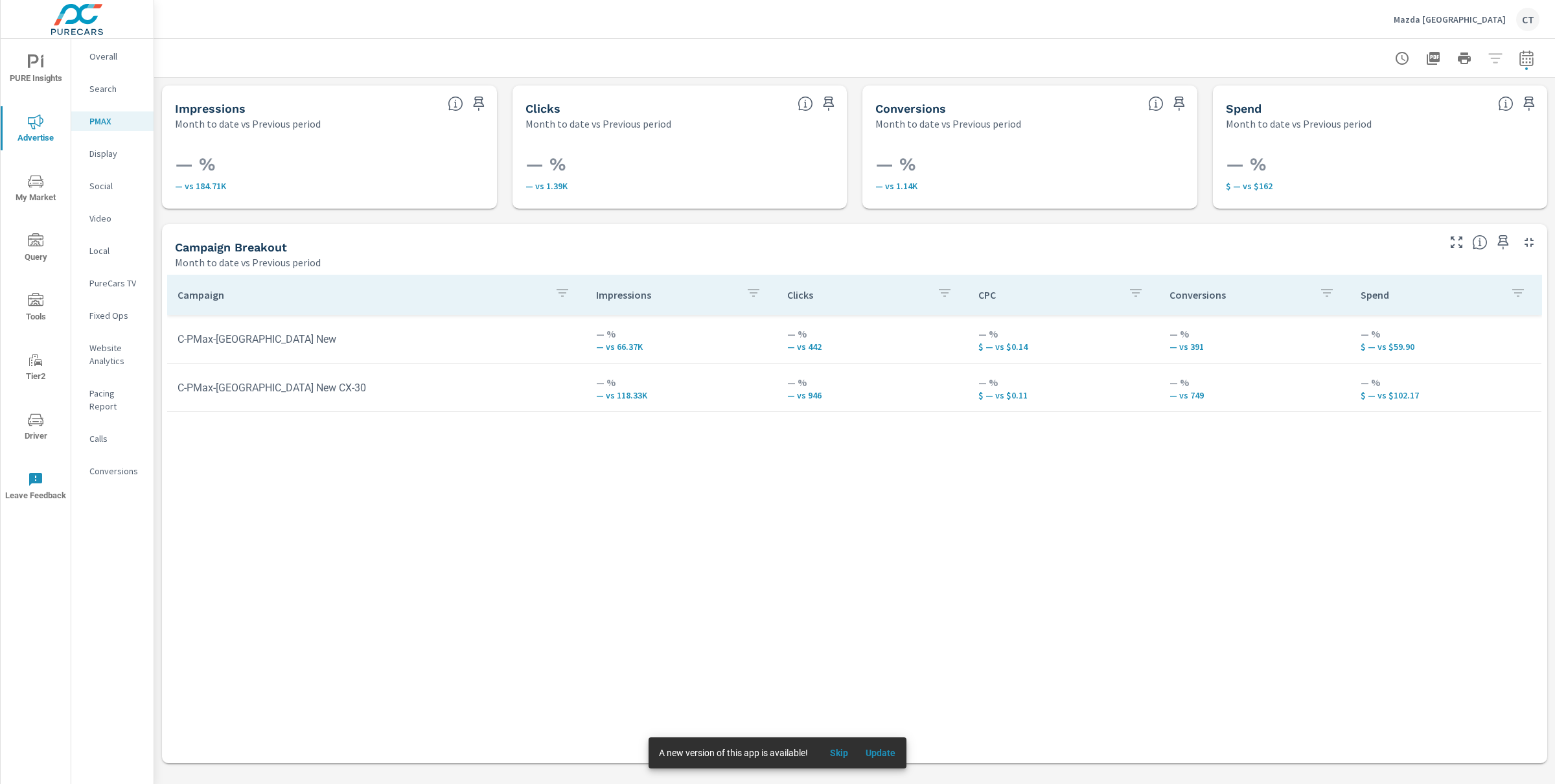
click at [663, 460] on div "Campaign Impressions Clicks CPC Conversions Spend C-PMax-VA New — % — vs 66.37K…" at bounding box center [854, 507] width 1375 height 464
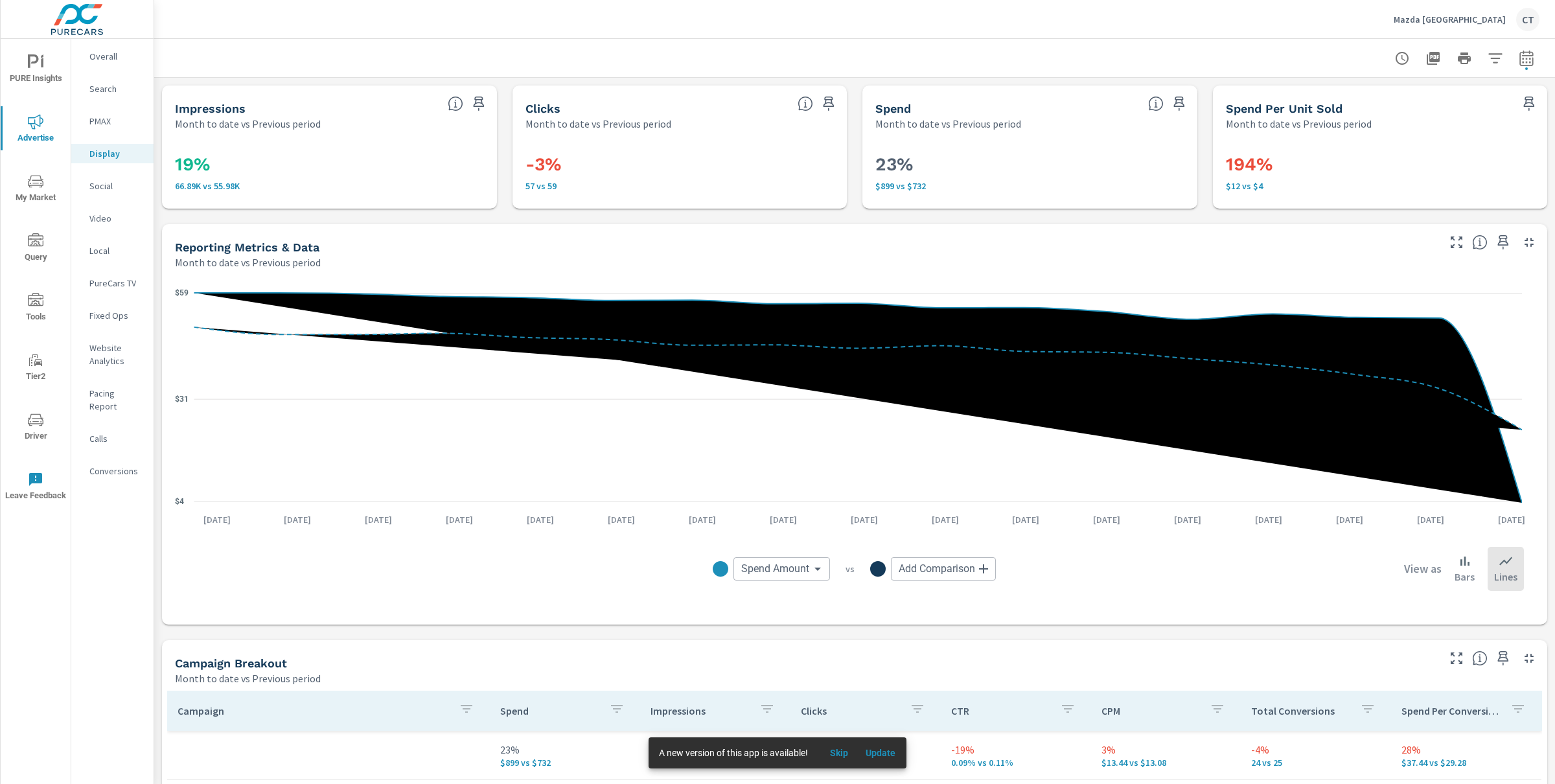
scroll to position [350, 0]
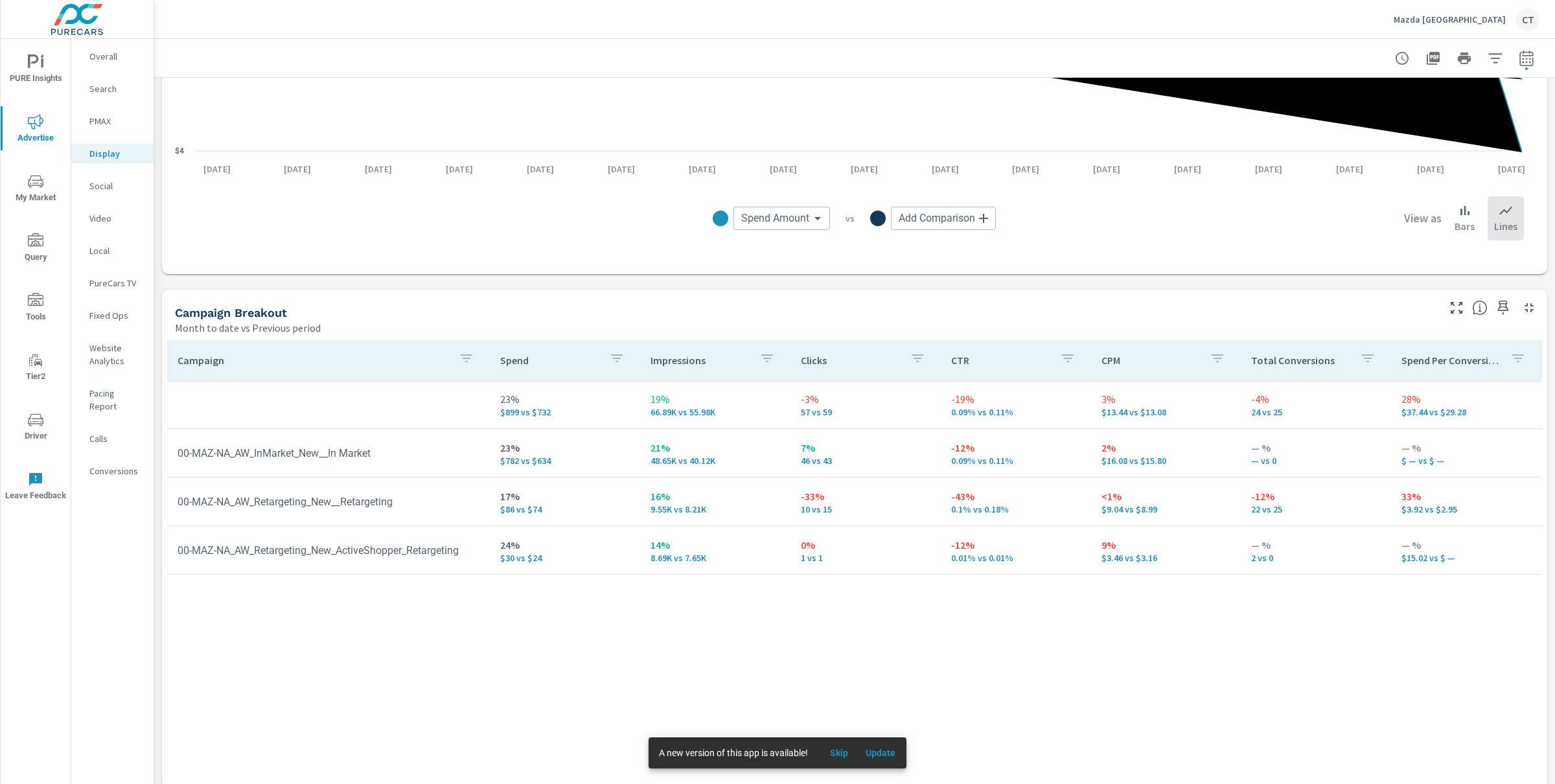
click at [758, 320] on div "Month to date vs Previous period" at bounding box center [805, 328] width 1261 height 16
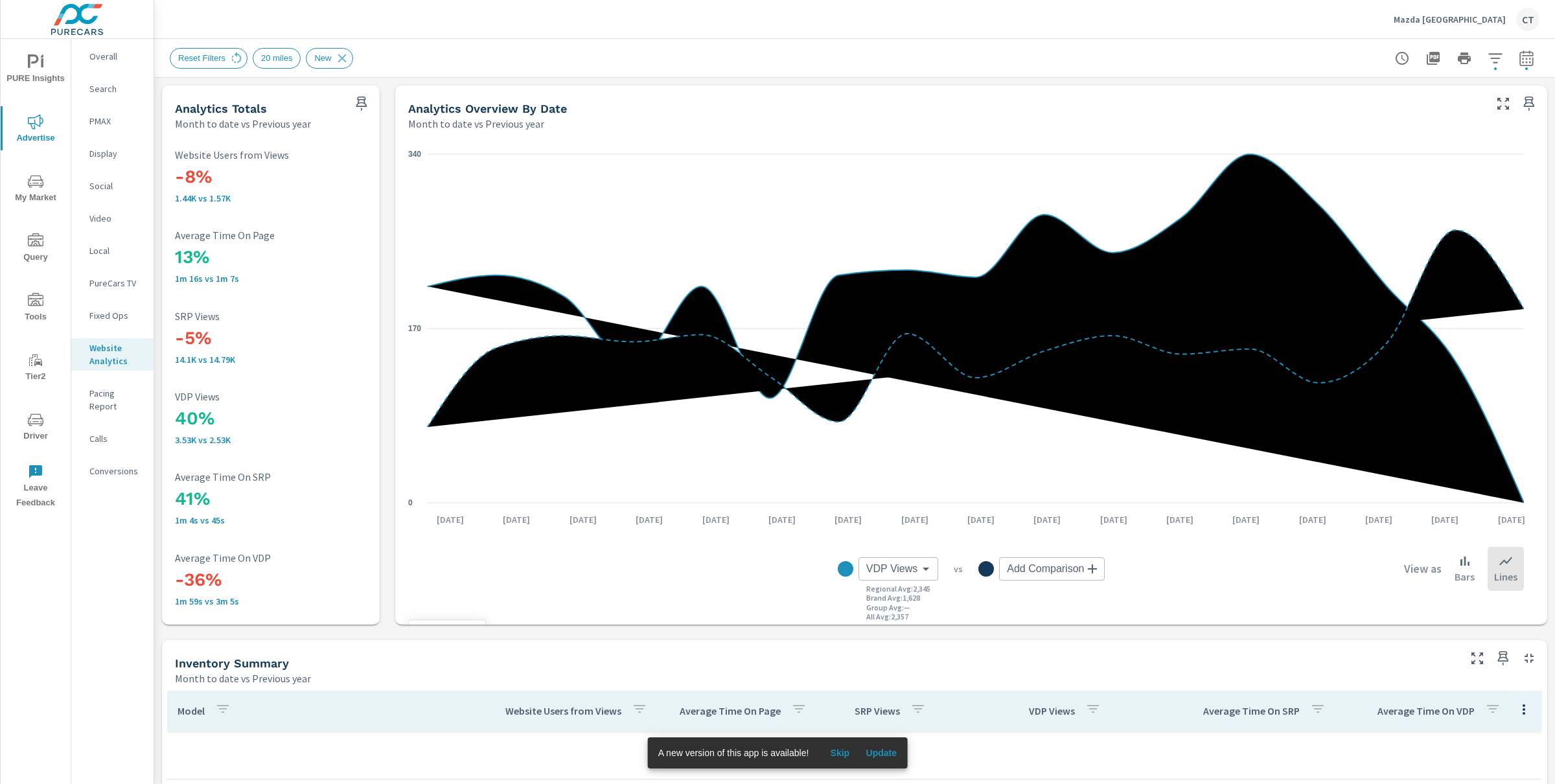
click at [842, 265] on icon "0 170 340" at bounding box center [966, 328] width 1116 height 369
click at [865, 112] on div "Analytics Overview By Date" at bounding box center [945, 108] width 1075 height 15
click at [1519, 57] on icon "button" at bounding box center [1527, 58] width 16 height 16
select select "Month to date"
click at [1449, 97] on div "Custom Yesterday Last week Last 7 days Last 14 days Last 30 days Last 45 days L…" at bounding box center [1410, 112] width 140 height 37
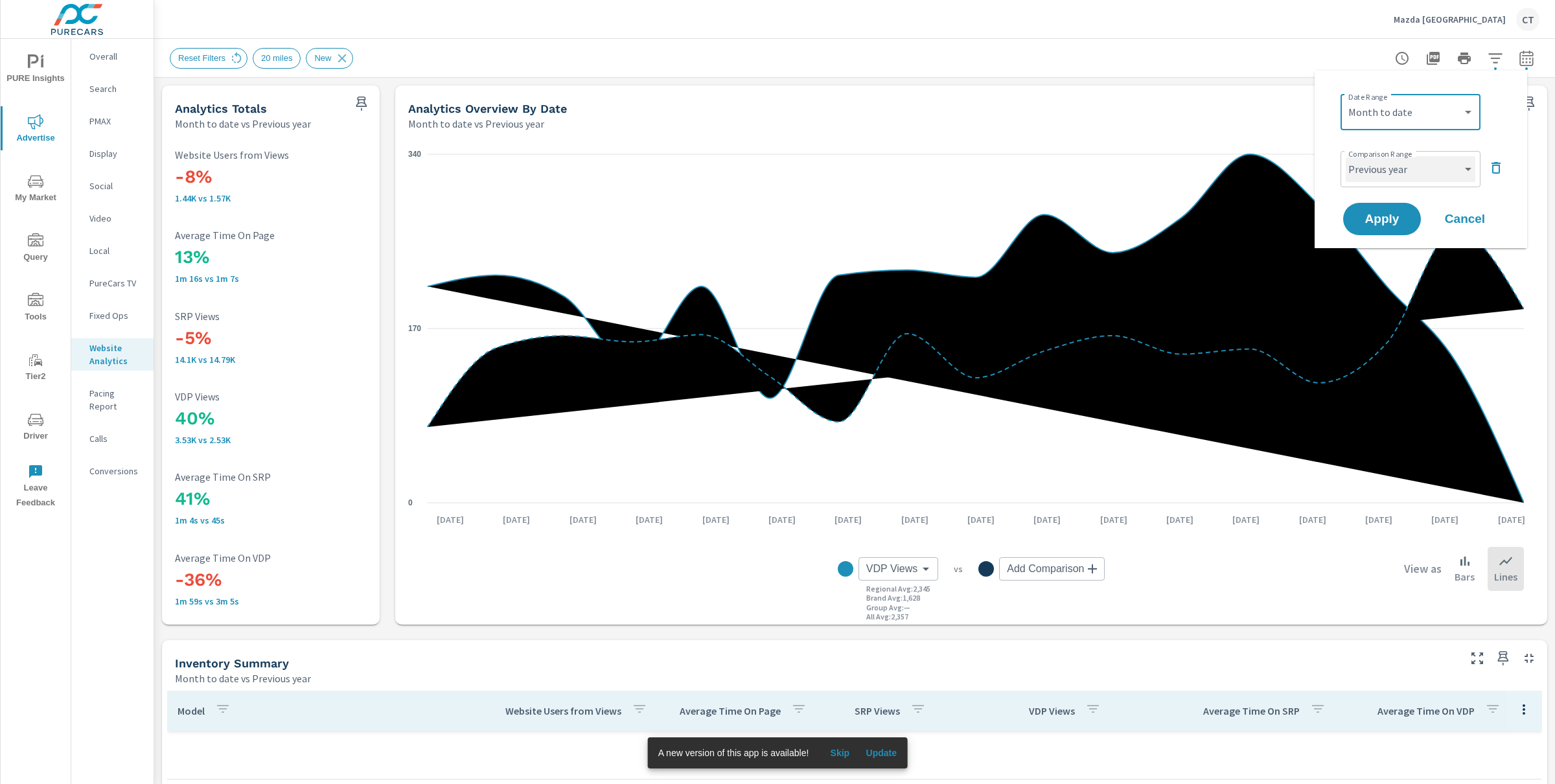
click at [1436, 170] on select "Custom Previous period Previous month Previous year" at bounding box center [1410, 169] width 130 height 26
click at [1346, 156] on select "Custom Previous period Previous month Previous year" at bounding box center [1410, 169] width 130 height 26
select select "Previous period"
click at [1394, 228] on button "Apply" at bounding box center [1382, 218] width 80 height 33
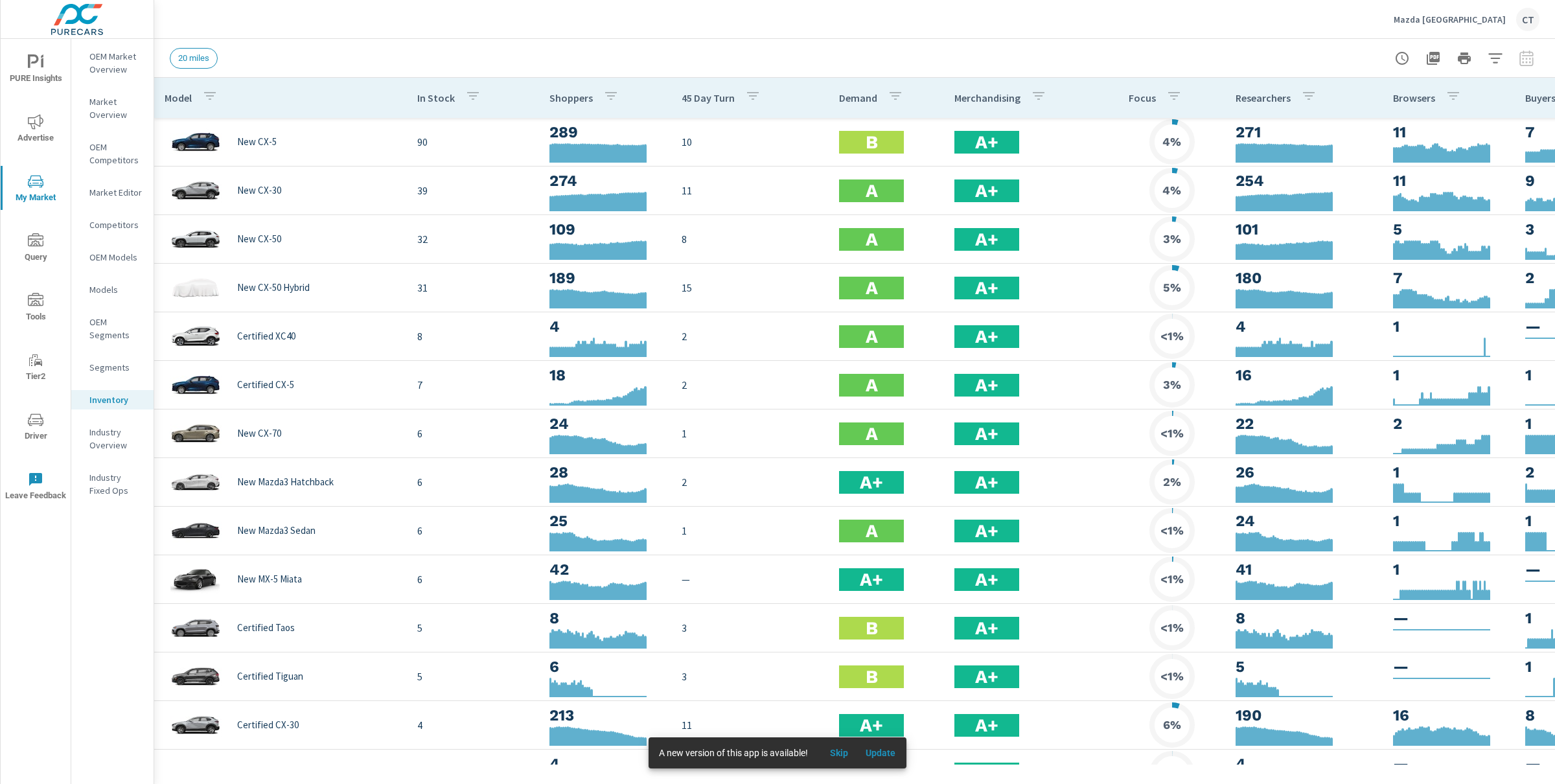
click at [899, 49] on div "20 miles" at bounding box center [763, 58] width 1188 height 21
